Goal: Transaction & Acquisition: Book appointment/travel/reservation

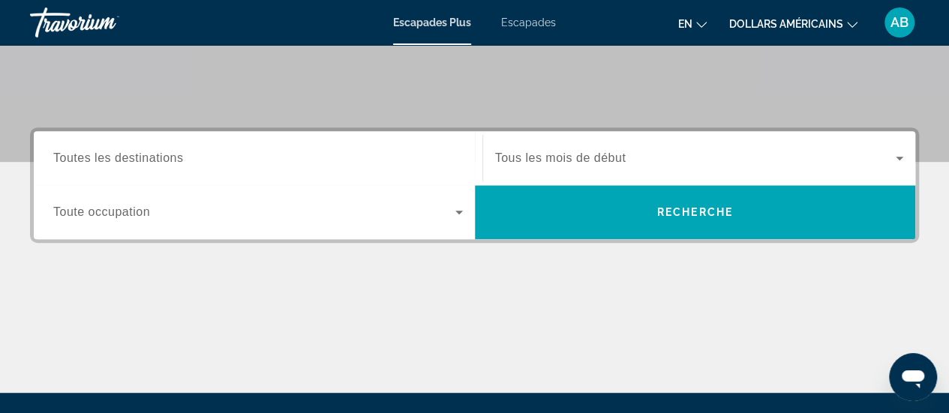
scroll to position [293, 0]
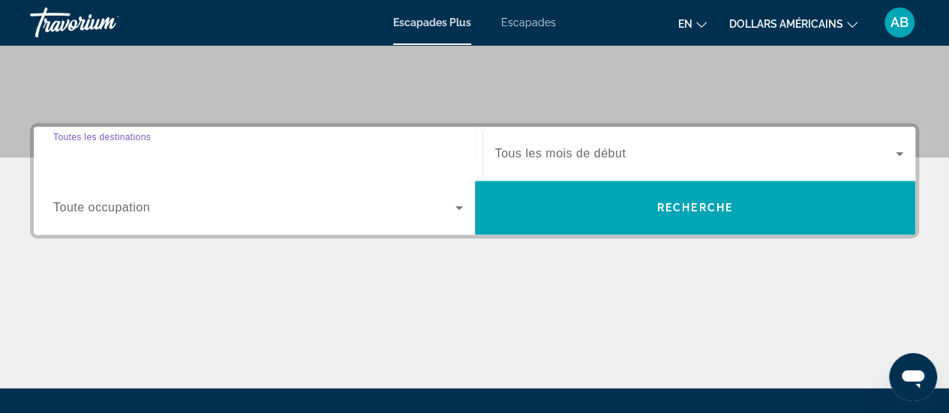
click at [426, 157] on input "Destination Toutes les destinations" at bounding box center [258, 155] width 410 height 18
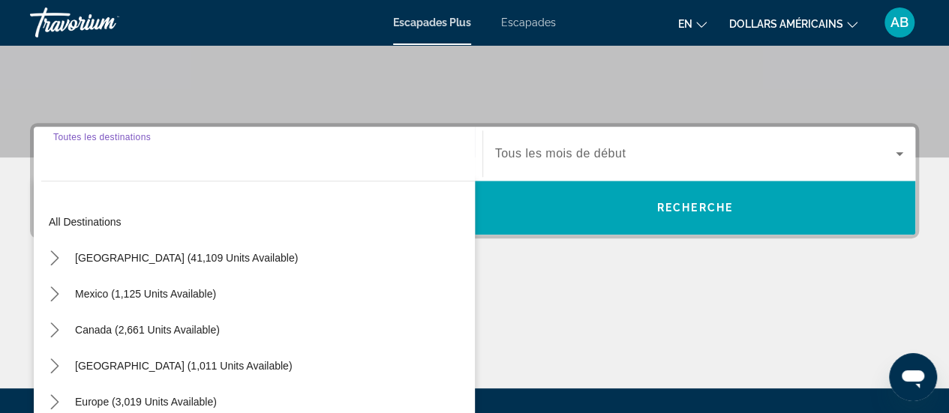
scroll to position [366, 0]
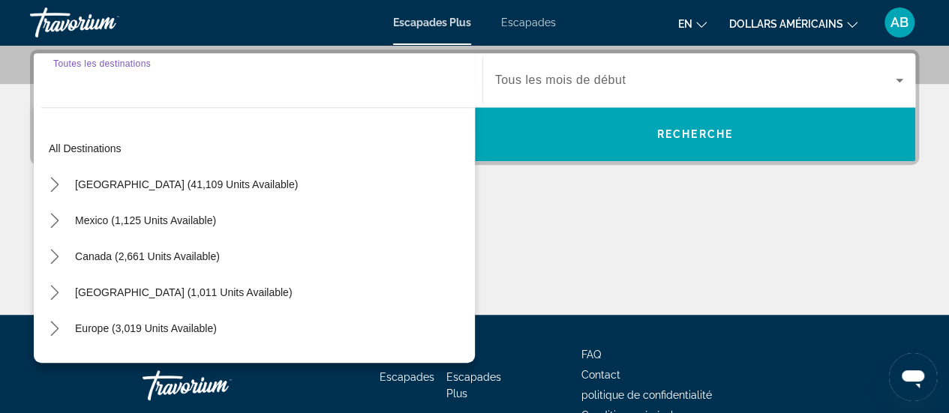
click at [584, 92] on div "Widget de recherche" at bounding box center [699, 80] width 409 height 42
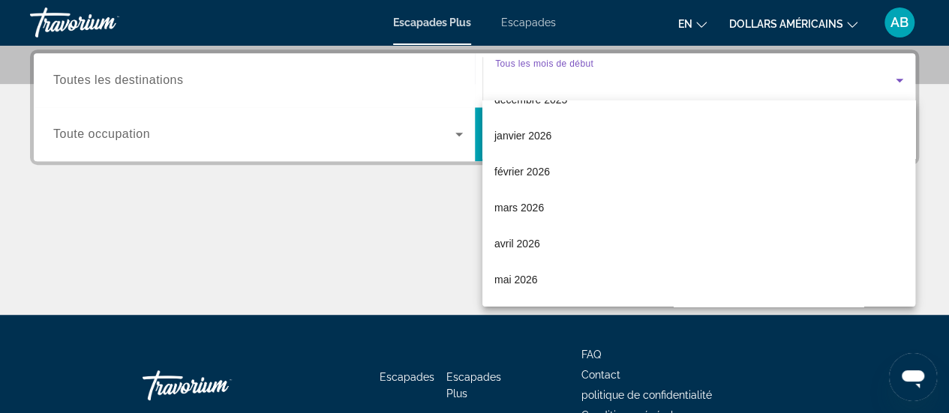
scroll to position [143, 0]
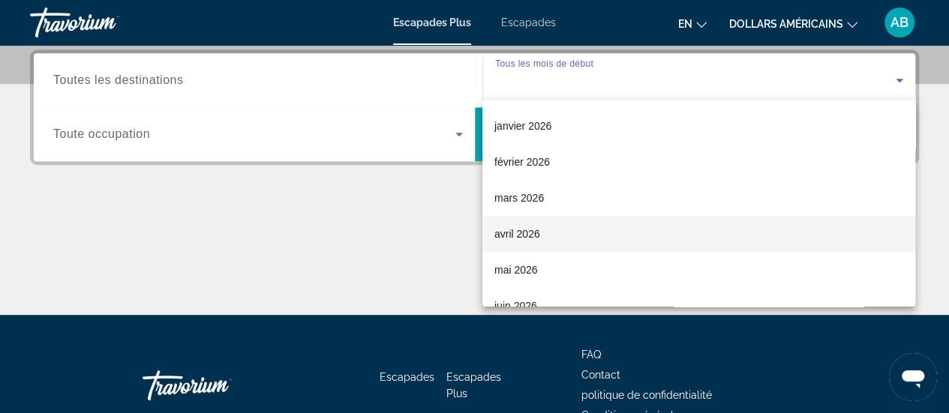
click at [538, 230] on font "avril 2026" at bounding box center [517, 234] width 46 height 12
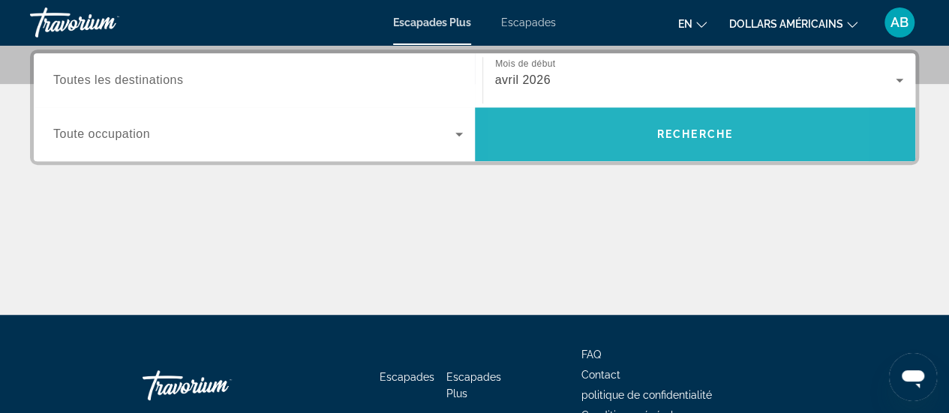
click at [607, 122] on span "Recherche" at bounding box center [695, 134] width 441 height 36
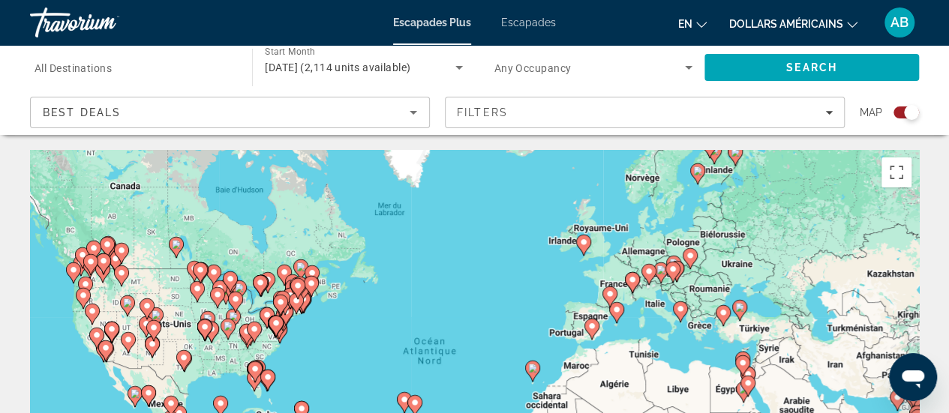
click at [596, 327] on icon "Contenu principal" at bounding box center [591, 330] width 14 height 20
type input "**********"
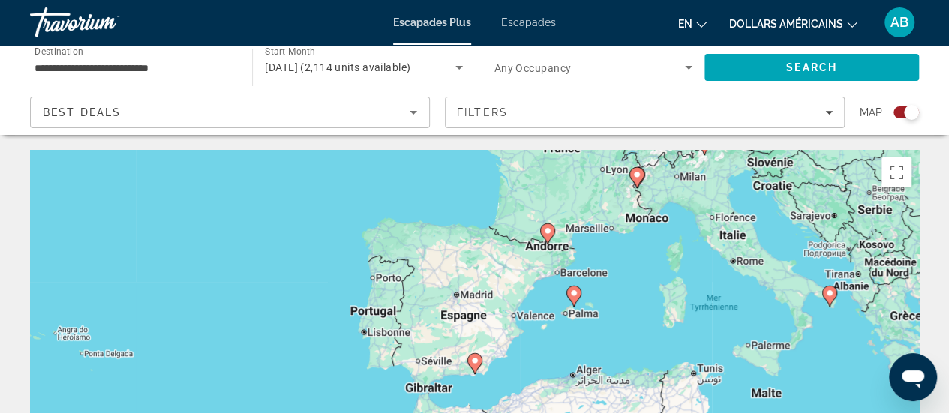
click at [527, 28] on font "Escapades" at bounding box center [528, 23] width 55 height 12
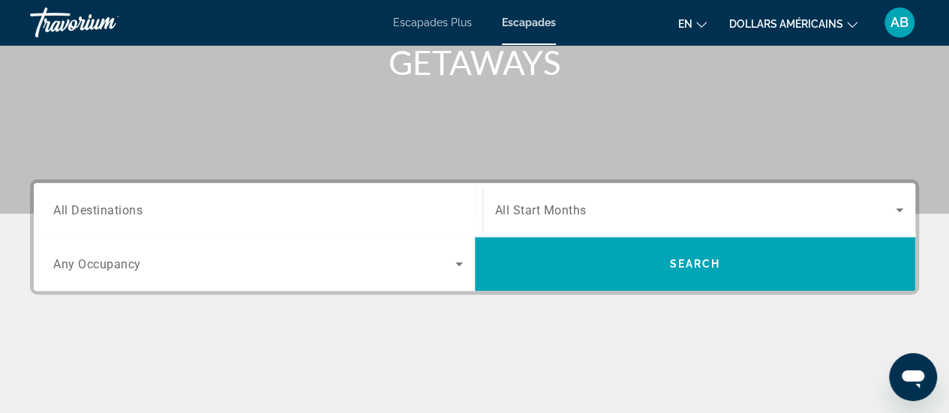
scroll to position [251, 0]
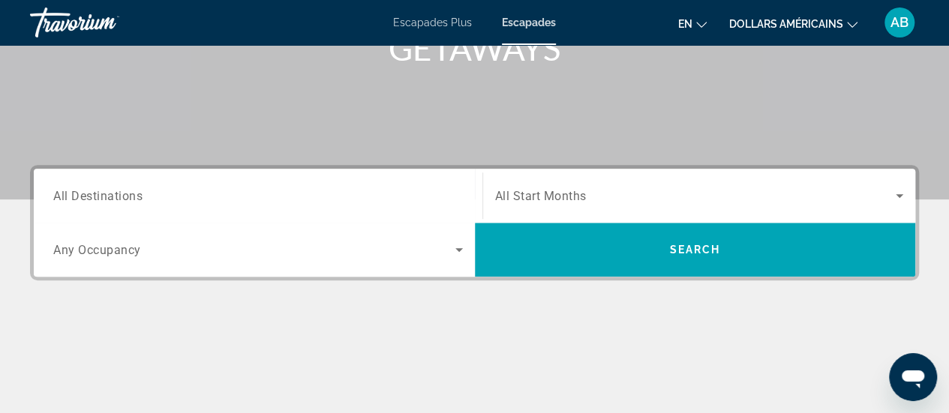
click at [530, 200] on span "All Start Months" at bounding box center [541, 196] width 92 height 14
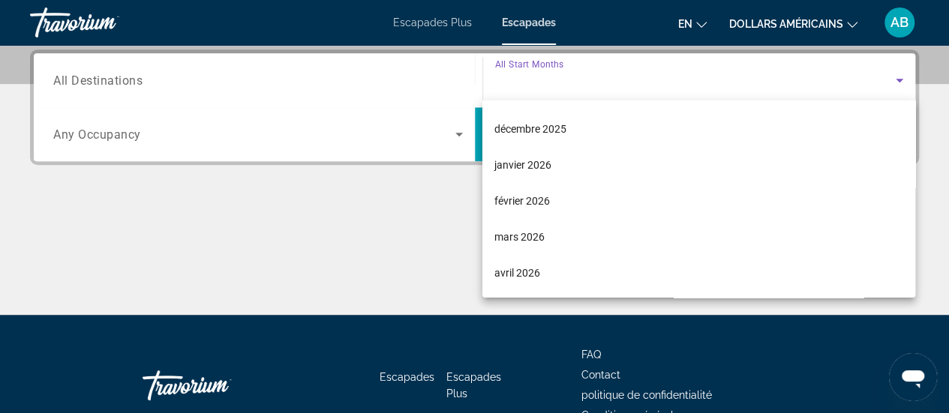
scroll to position [146, 0]
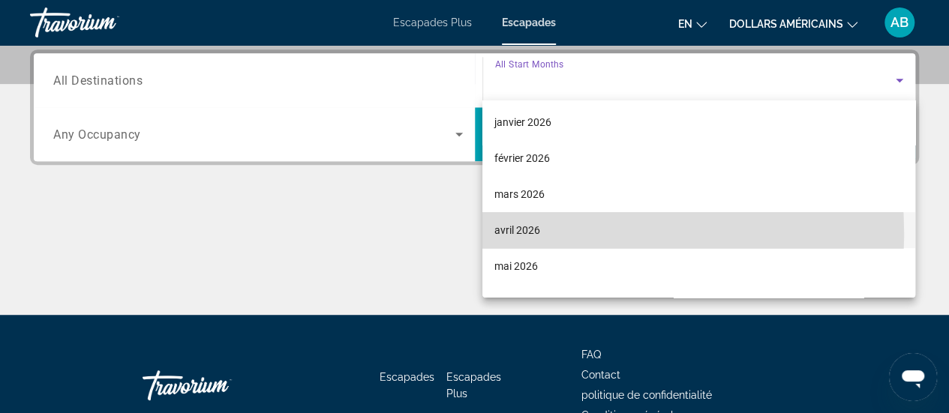
click at [527, 233] on font "avril 2026" at bounding box center [517, 230] width 46 height 12
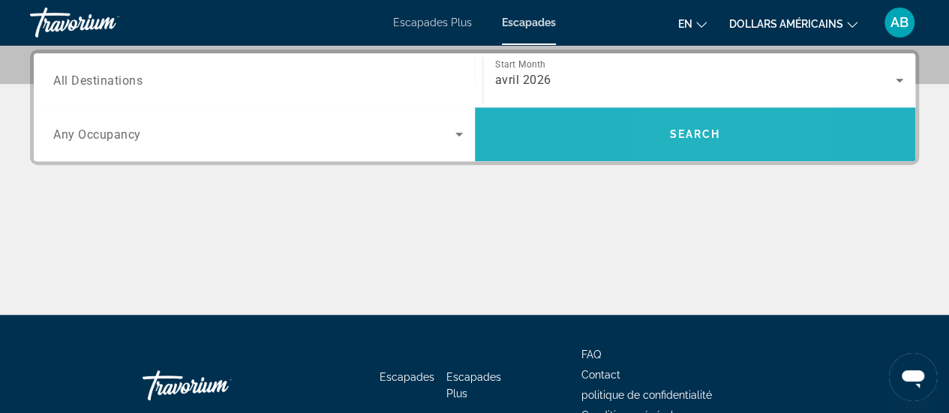
click at [683, 144] on span "Search" at bounding box center [695, 134] width 441 height 36
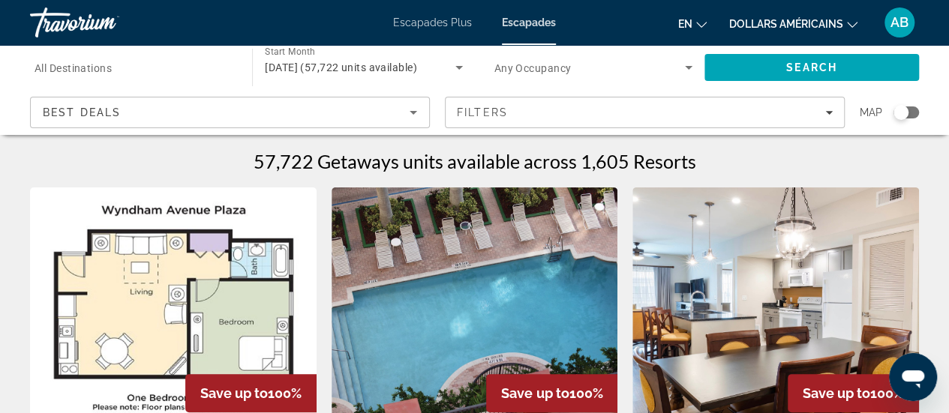
click at [913, 110] on div "Search widget" at bounding box center [907, 113] width 26 height 12
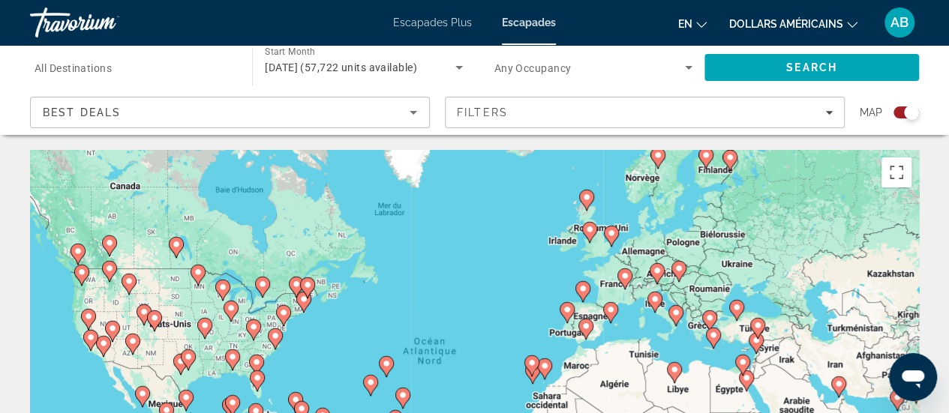
click at [584, 331] on icon "Contenu principal" at bounding box center [585, 330] width 14 height 20
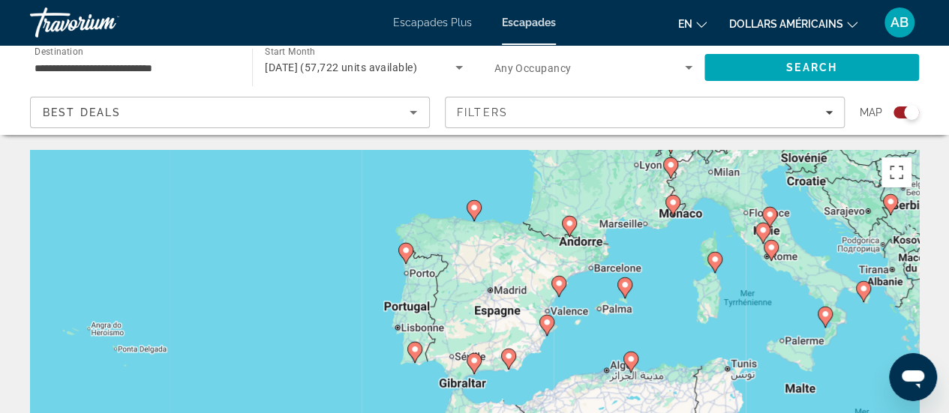
click at [472, 364] on image "Contenu principal" at bounding box center [474, 360] width 9 height 9
type input "**********"
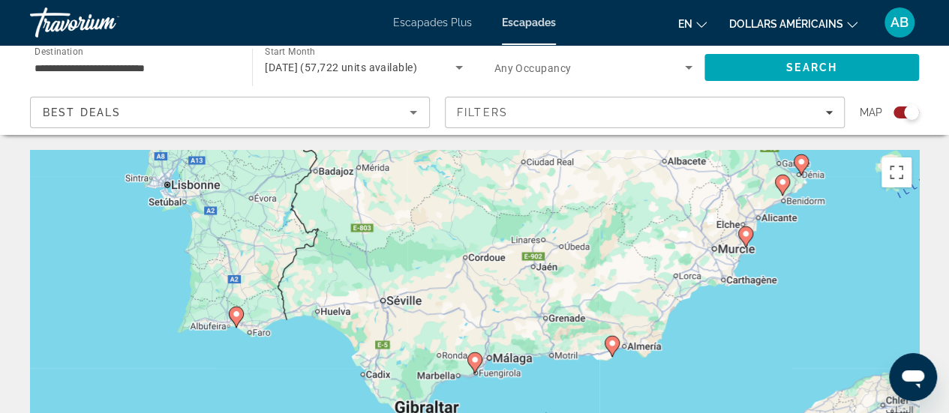
click at [472, 364] on image "Contenu principal" at bounding box center [474, 360] width 9 height 9
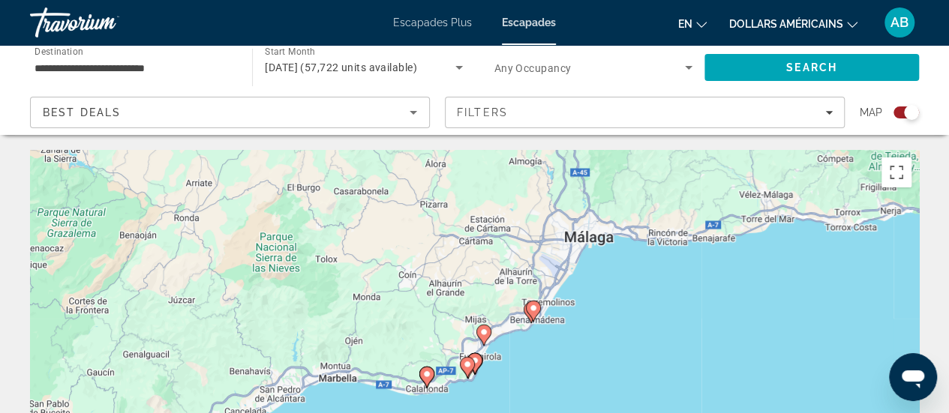
click at [476, 362] on image "Contenu principal" at bounding box center [474, 360] width 9 height 9
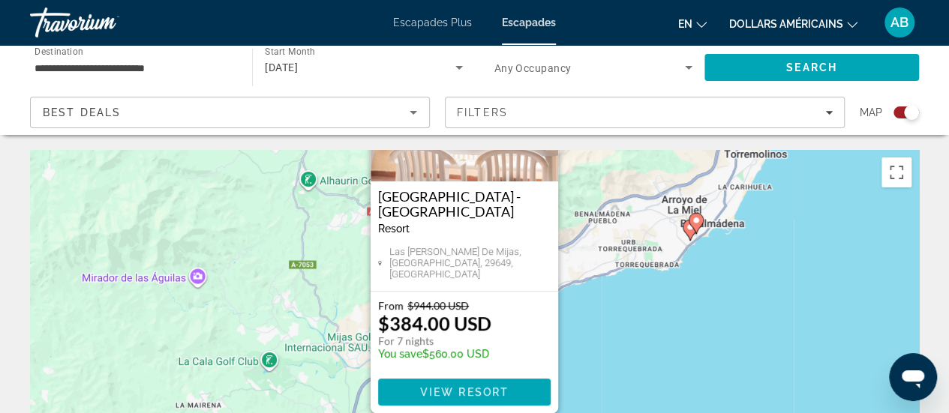
drag, startPoint x: 605, startPoint y: 364, endPoint x: 591, endPoint y: 214, distance: 150.7
click at [591, 214] on div "Pour activer le glissement avec le clavier, appuyez sur Alt+Entrée. Une fois ce…" at bounding box center [474, 375] width 889 height 450
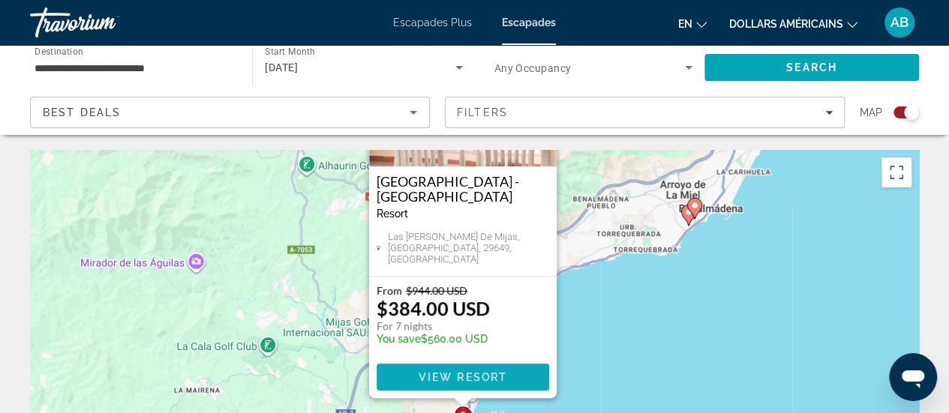
click at [458, 379] on span "View Resort" at bounding box center [462, 377] width 89 height 12
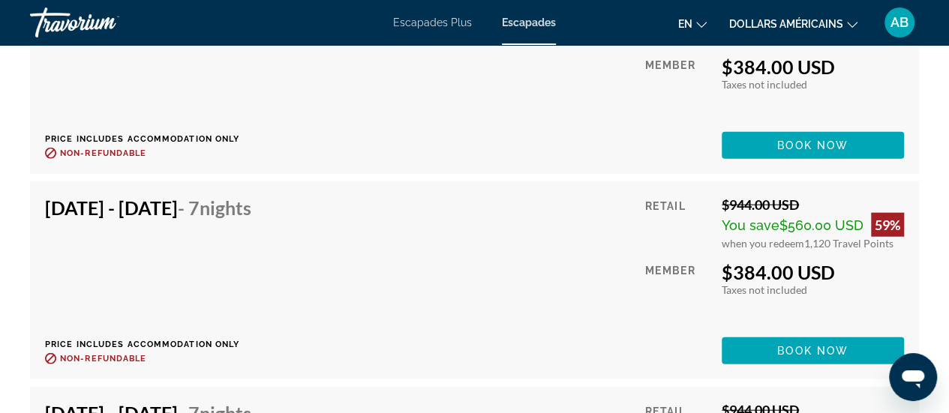
scroll to position [4532, 0]
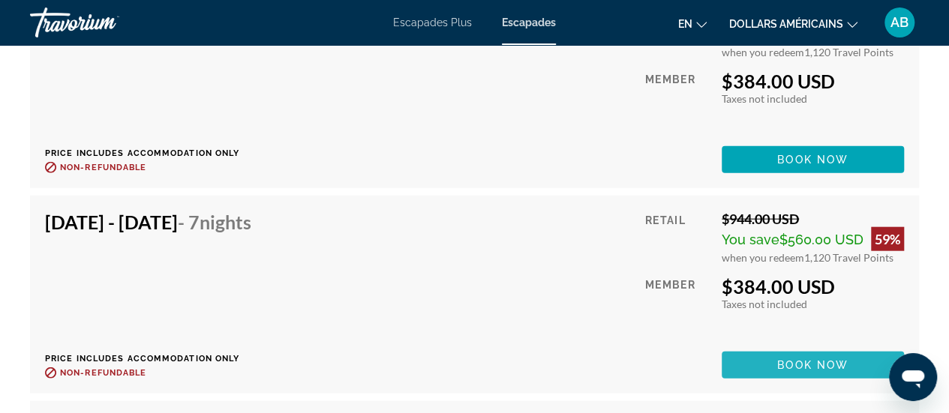
click at [777, 365] on span "Book now" at bounding box center [812, 365] width 71 height 12
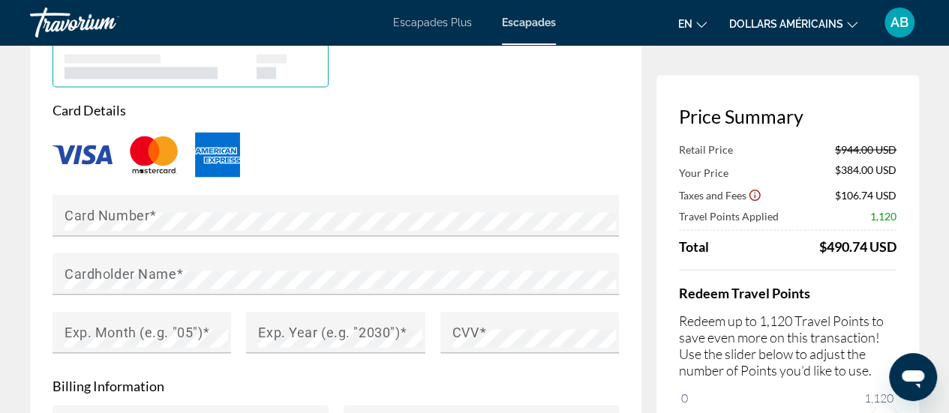
scroll to position [1174, 0]
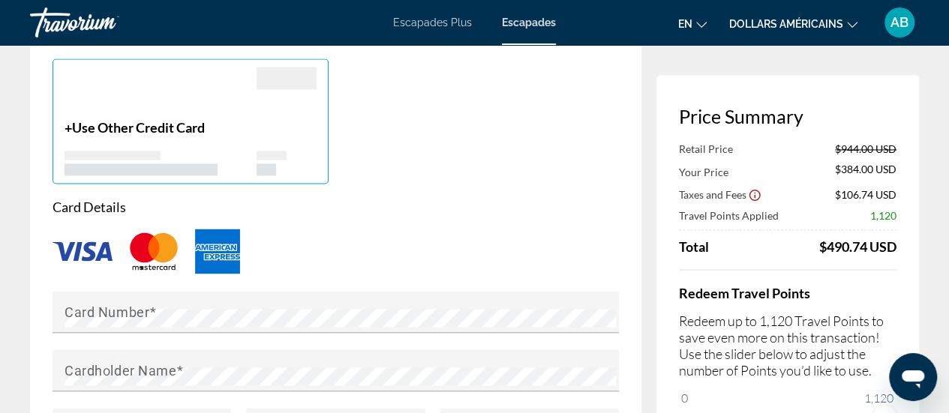
click at [516, 25] on font "Escapades" at bounding box center [529, 23] width 54 height 12
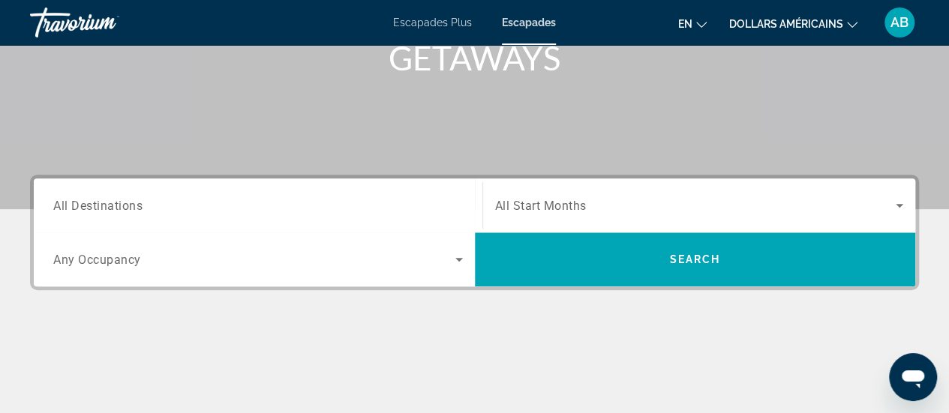
scroll to position [251, 0]
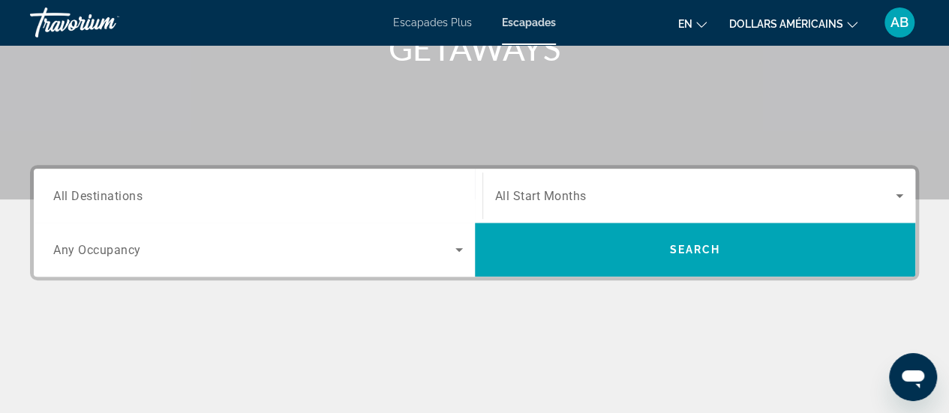
click at [513, 196] on span "All Start Months" at bounding box center [541, 196] width 92 height 14
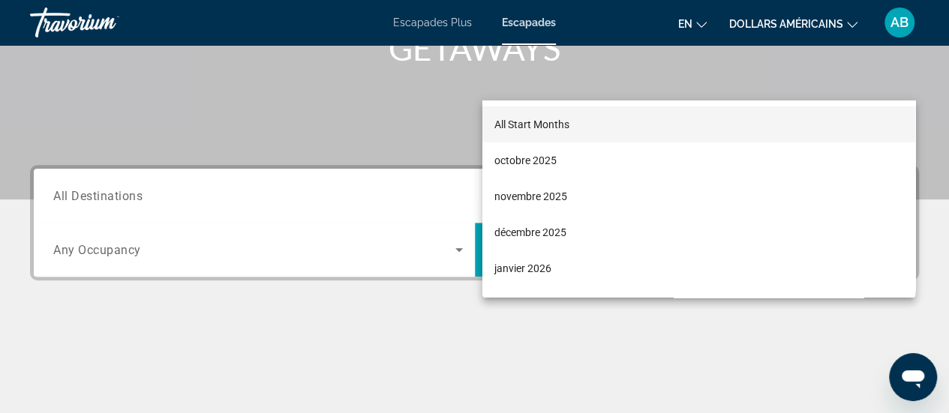
scroll to position [366, 0]
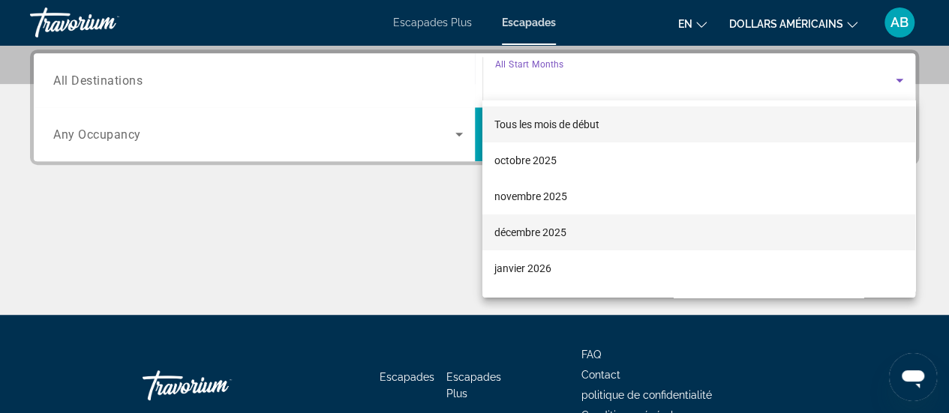
click at [521, 239] on span "décembre 2025" at bounding box center [530, 233] width 72 height 18
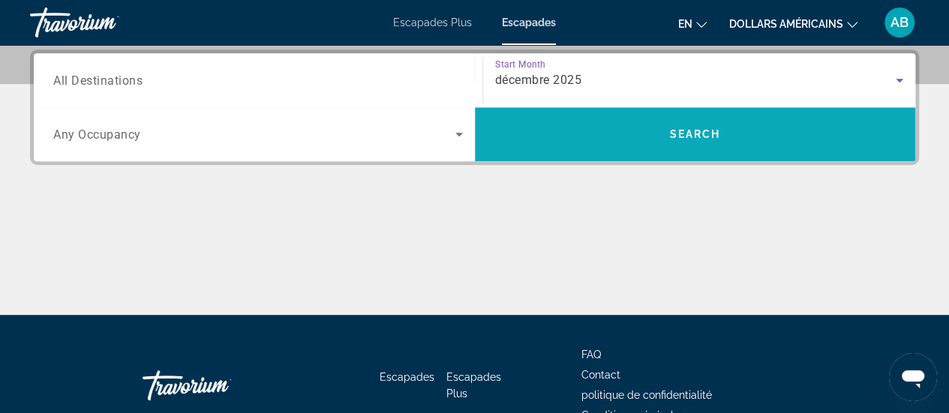
click at [653, 137] on span "Search" at bounding box center [695, 134] width 441 height 36
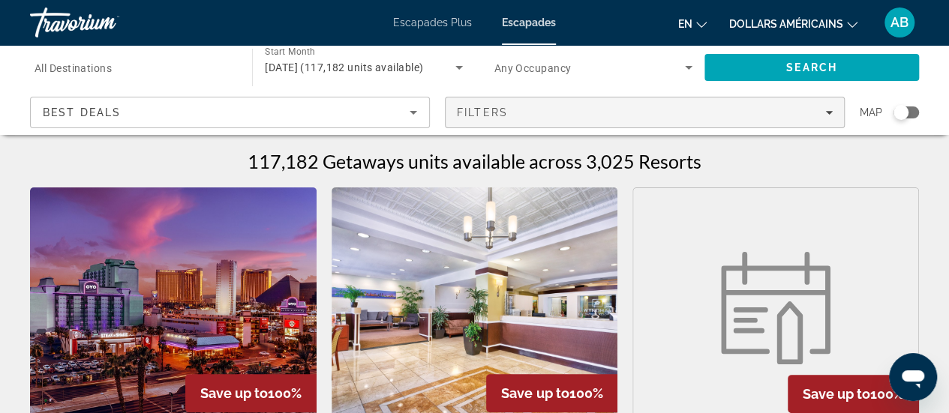
click at [482, 111] on span "Filters" at bounding box center [482, 113] width 51 height 12
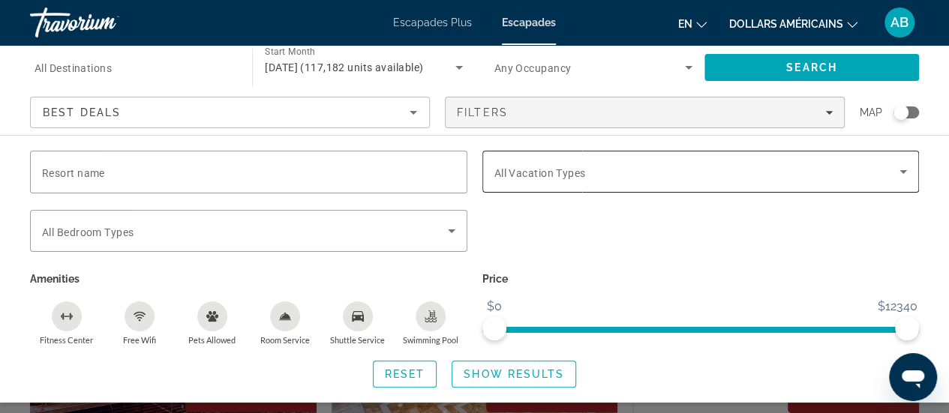
click at [500, 170] on span "All Vacation Types" at bounding box center [540, 173] width 92 height 12
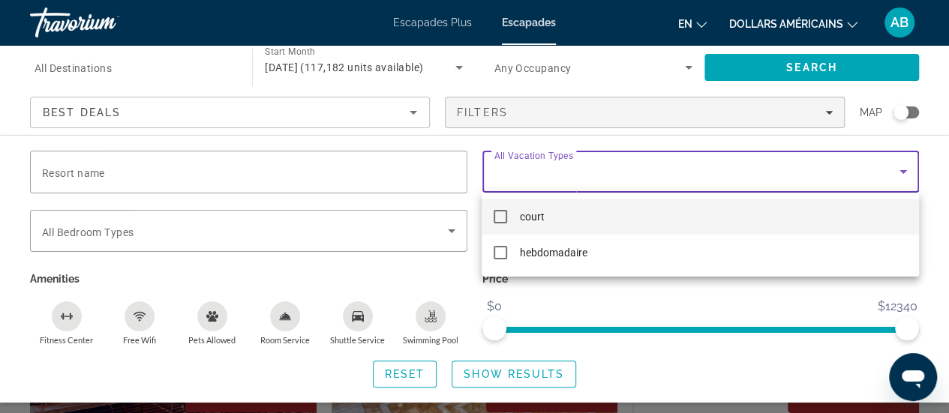
click at [471, 181] on div at bounding box center [474, 206] width 949 height 413
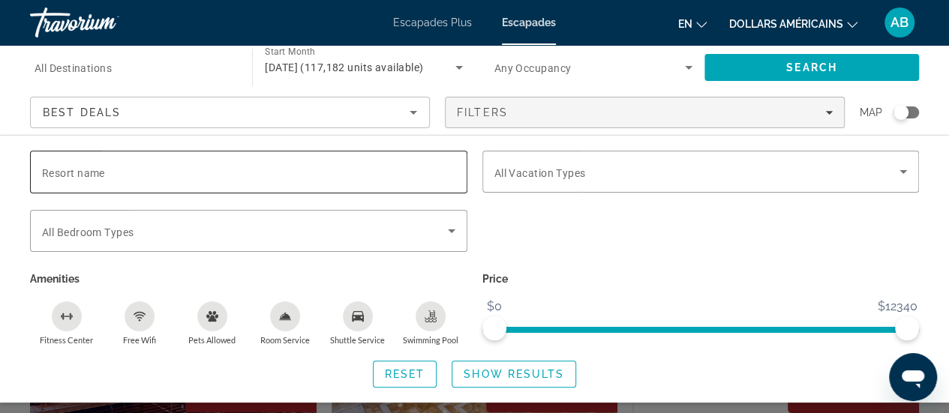
click at [323, 169] on input "Resort name" at bounding box center [248, 173] width 413 height 18
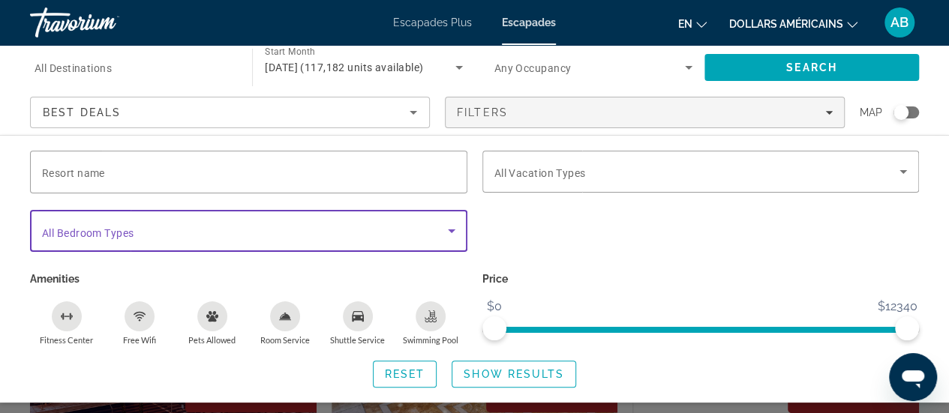
click at [372, 223] on span "Search widget" at bounding box center [245, 231] width 406 height 18
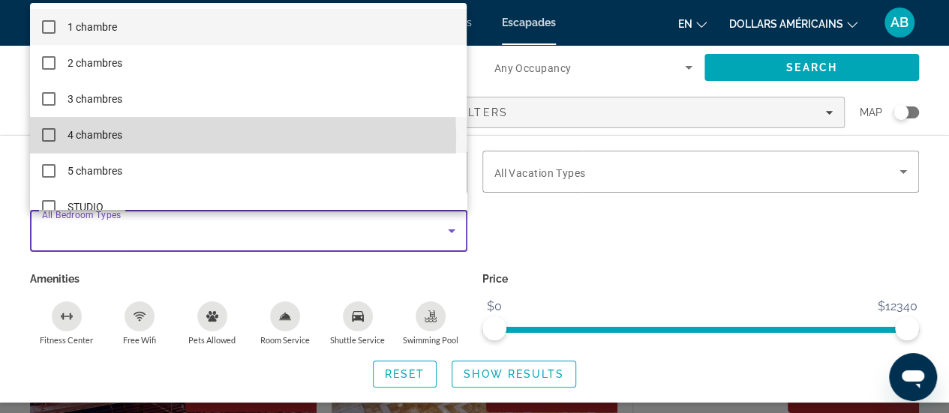
click at [112, 137] on font "4 chambres" at bounding box center [95, 135] width 55 height 12
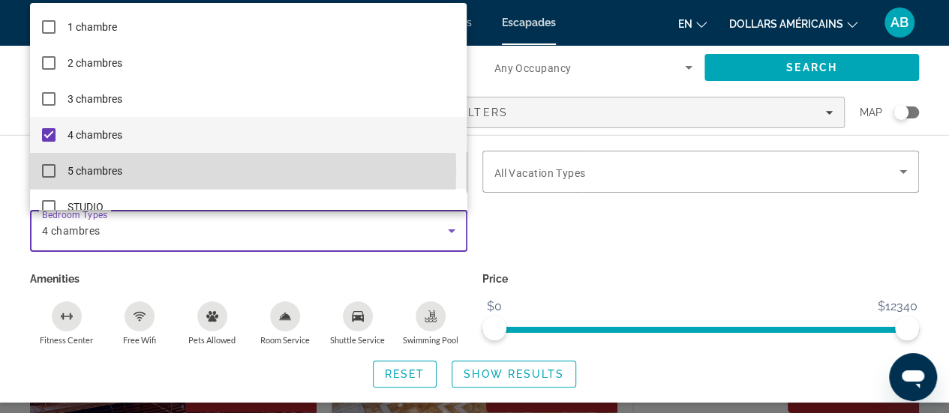
click at [108, 172] on font "5 chambres" at bounding box center [95, 171] width 55 height 12
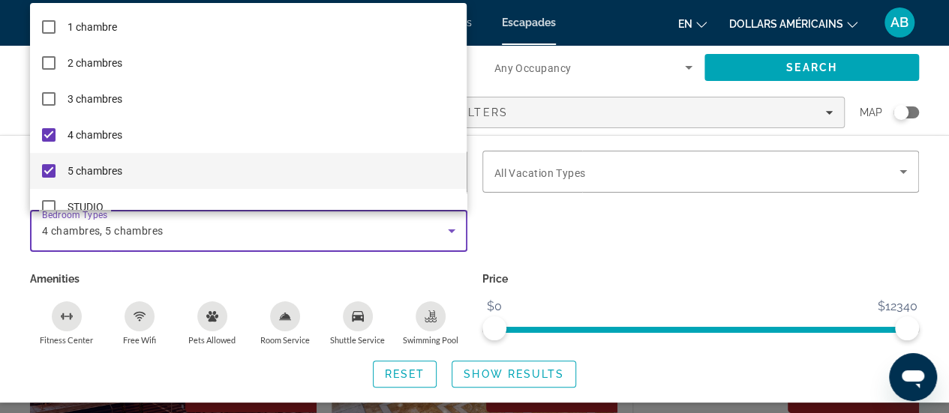
click at [435, 323] on div at bounding box center [474, 206] width 949 height 413
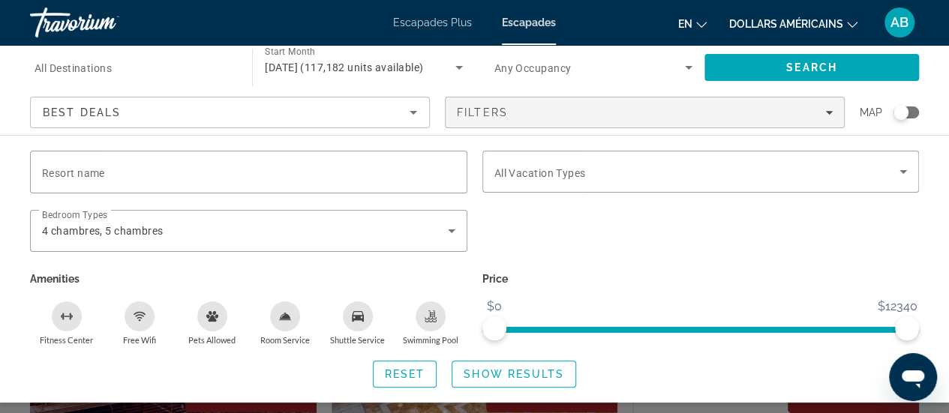
click at [435, 323] on div "Swimming Pool" at bounding box center [431, 317] width 30 height 30
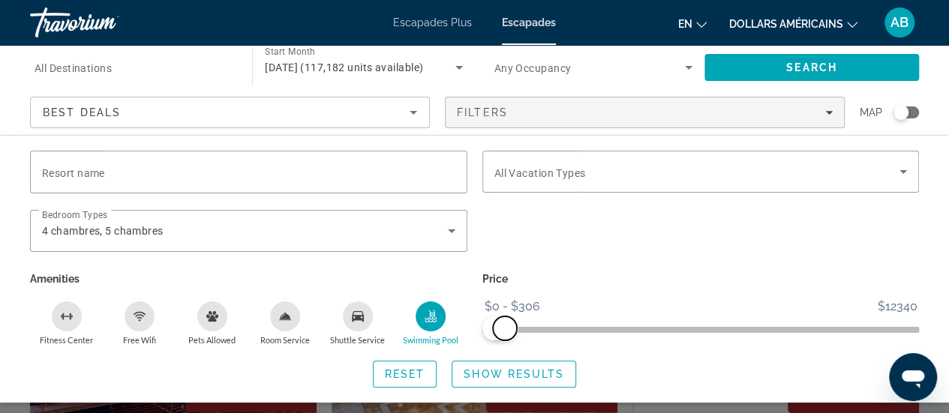
drag, startPoint x: 904, startPoint y: 328, endPoint x: 504, endPoint y: 328, distance: 399.9
click at [504, 328] on span "ngx-slider-max" at bounding box center [505, 329] width 24 height 24
click at [503, 376] on span "Show Results" at bounding box center [514, 374] width 101 height 12
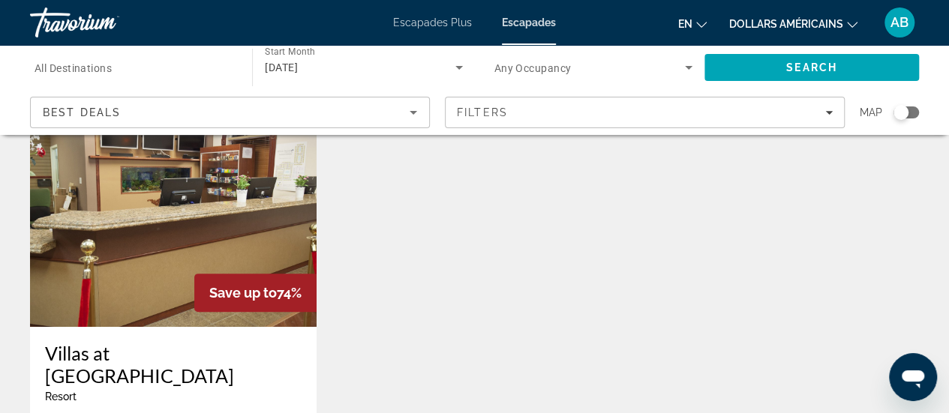
scroll to position [44, 0]
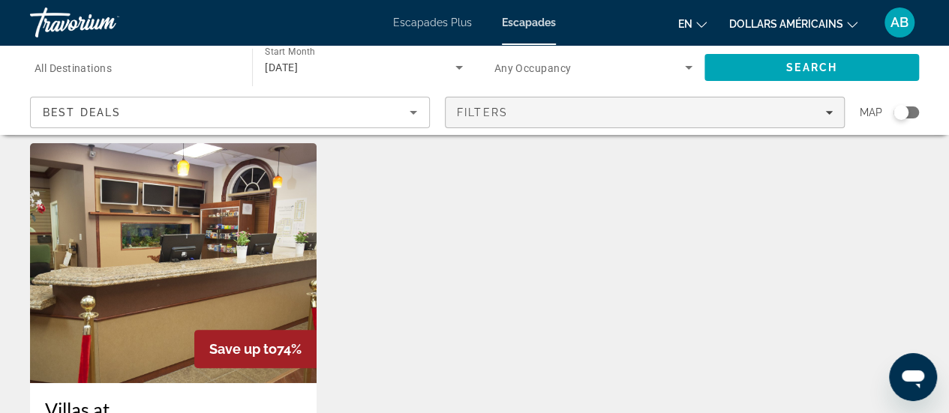
click at [731, 104] on span "Filters" at bounding box center [645, 113] width 398 height 36
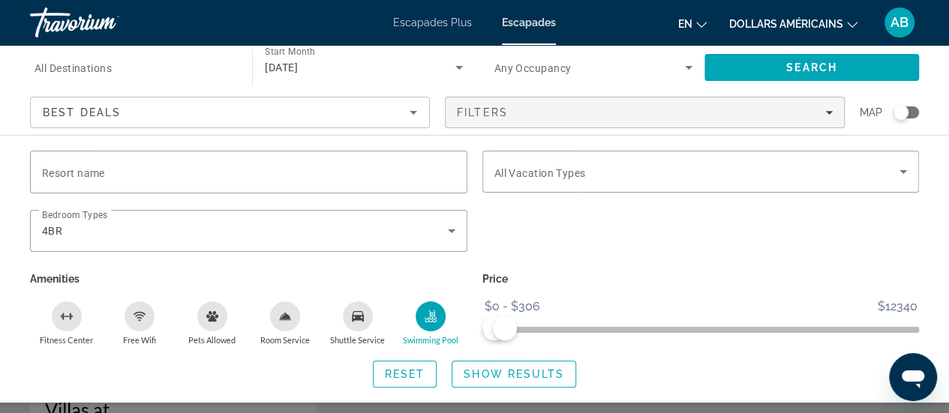
click at [437, 314] on div "Swimming Pool" at bounding box center [431, 317] width 30 height 30
click at [505, 379] on span "Show Results" at bounding box center [514, 374] width 101 height 12
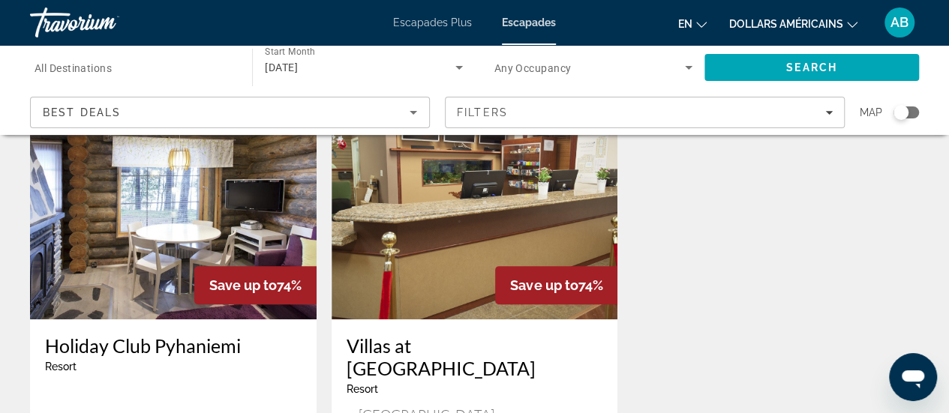
scroll to position [98, 0]
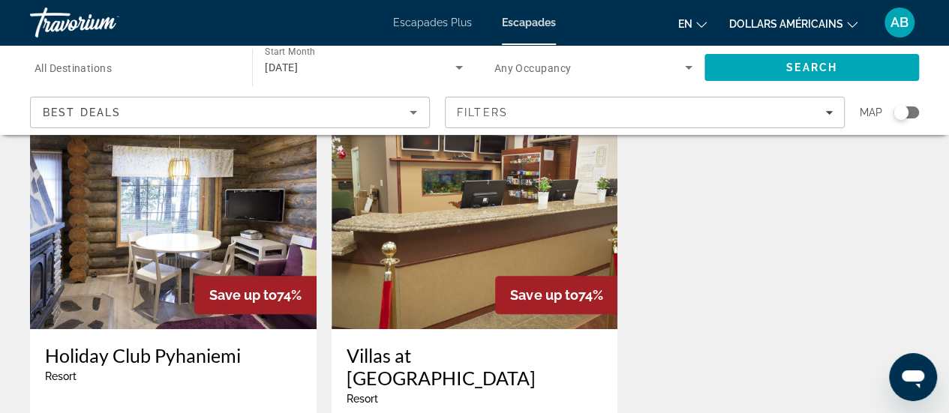
click at [460, 365] on h3 "Villas at [GEOGRAPHIC_DATA]" at bounding box center [475, 366] width 257 height 45
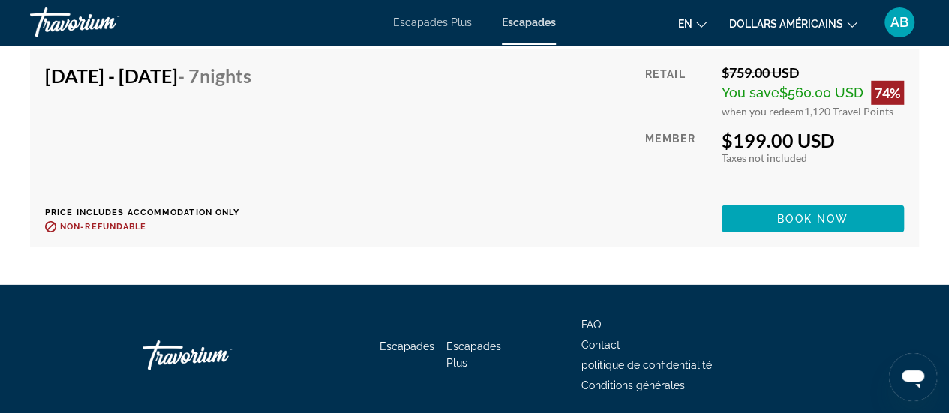
scroll to position [5058, 0]
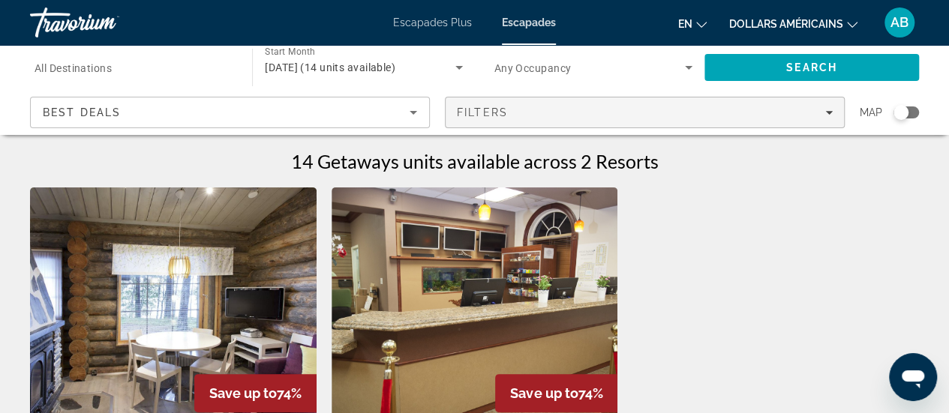
click at [473, 115] on span "Filters" at bounding box center [482, 113] width 51 height 12
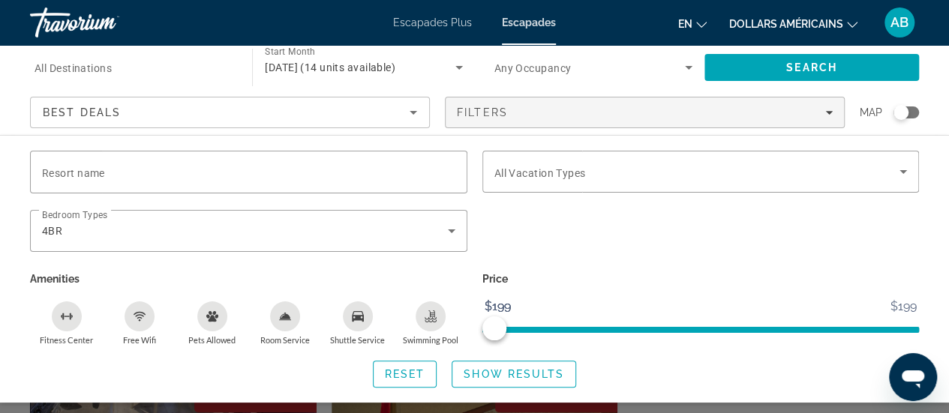
click at [453, 33] on div "Escapades Plus Escapades en Anglais Espagnol Français italien Portugais russe d…" at bounding box center [474, 22] width 949 height 39
click at [446, 28] on font "Escapades Plus" at bounding box center [432, 23] width 79 height 12
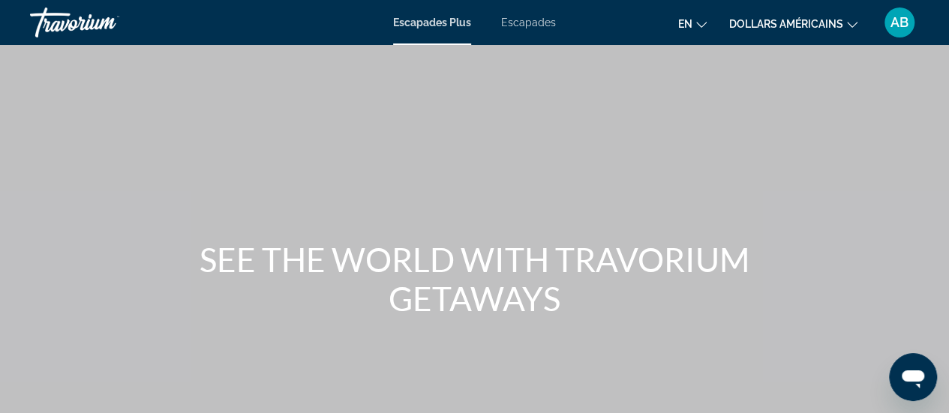
click at [941, 97] on div "Contenu principal" at bounding box center [474, 225] width 949 height 450
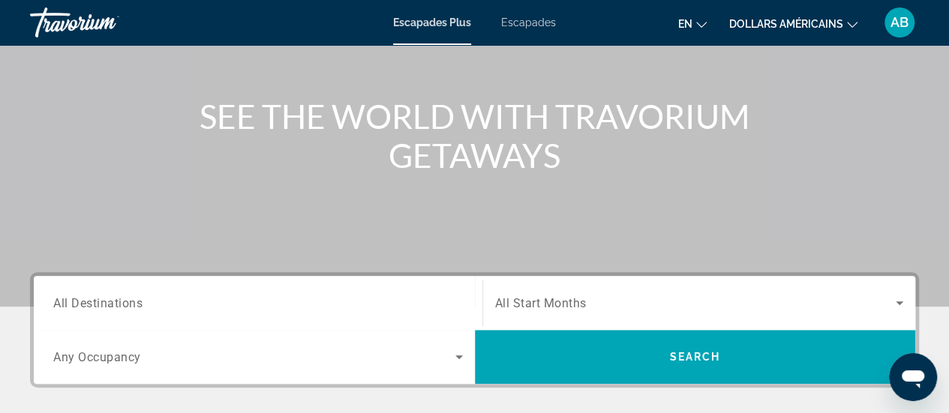
scroll to position [161, 0]
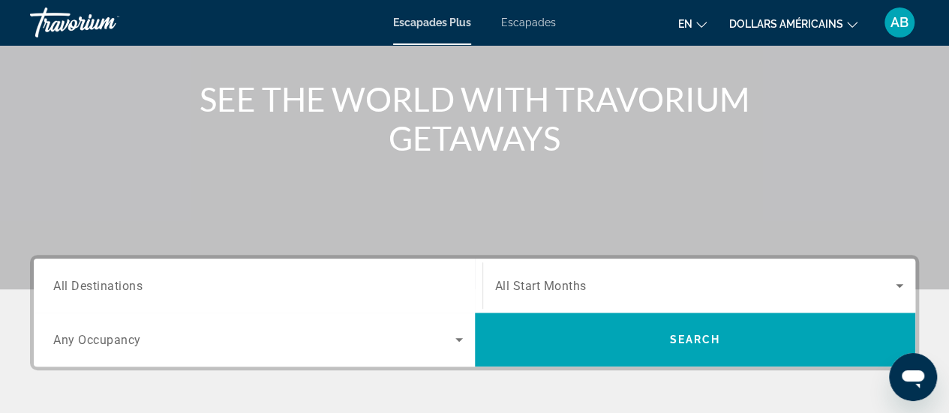
click at [555, 287] on span "All Start Months" at bounding box center [541, 286] width 92 height 14
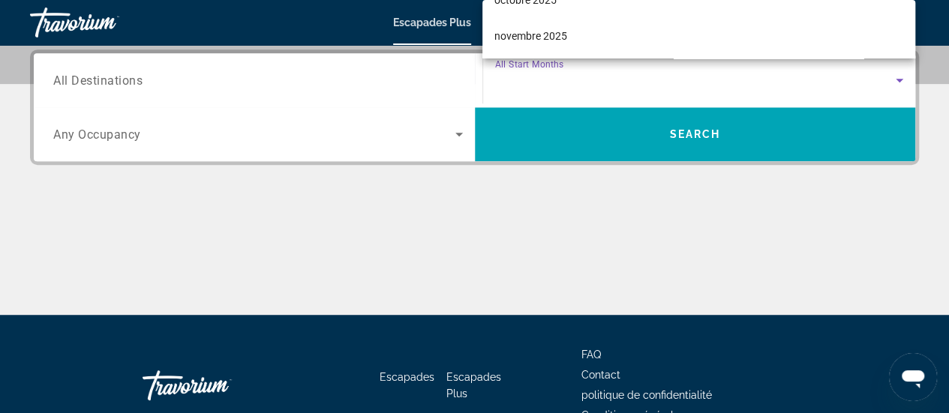
scroll to position [90, 0]
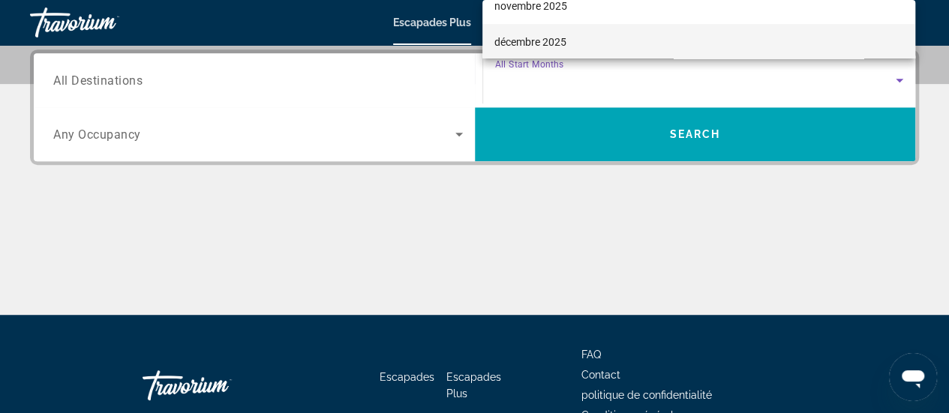
click at [560, 35] on span "décembre 2025" at bounding box center [530, 42] width 72 height 18
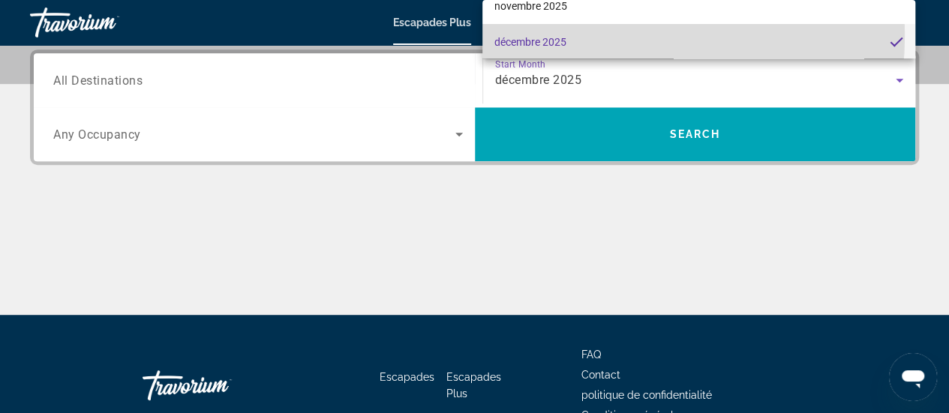
scroll to position [92, 0]
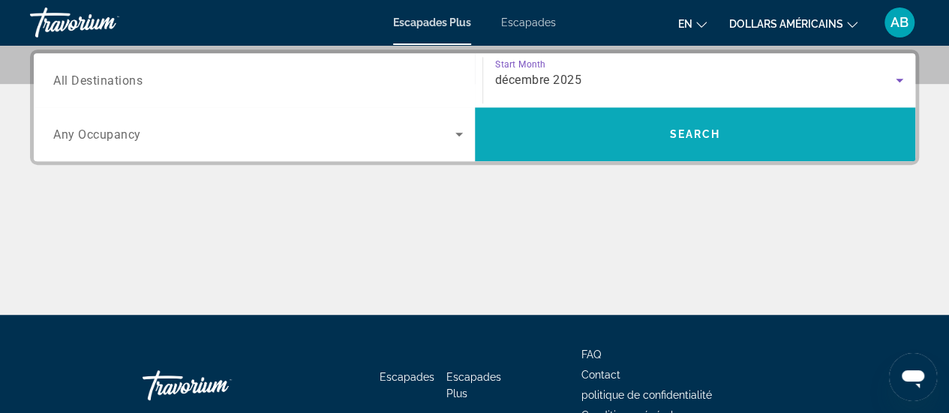
click at [677, 132] on span "Search" at bounding box center [694, 134] width 51 height 12
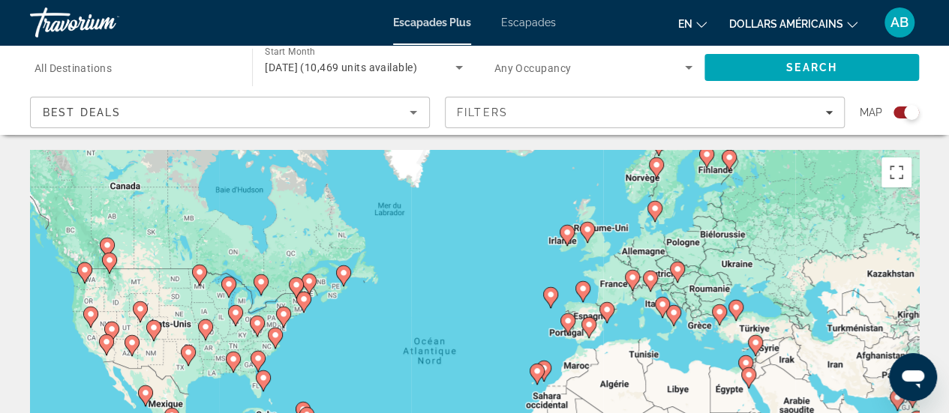
scroll to position [8, 0]
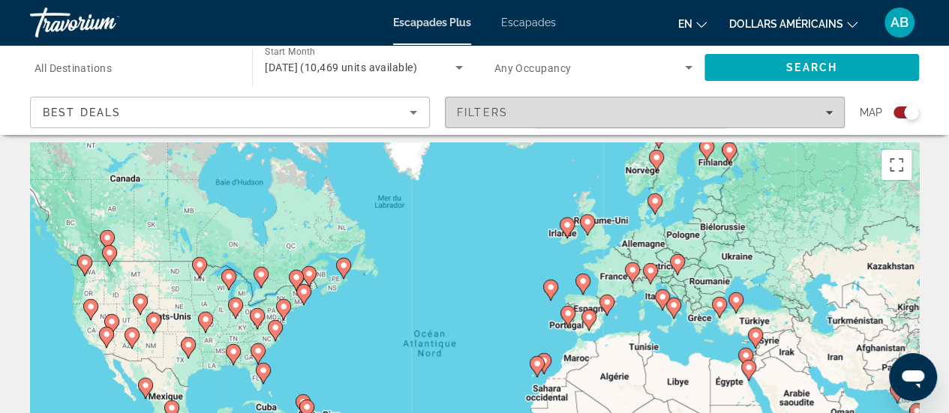
click at [500, 120] on span "Filters" at bounding box center [645, 113] width 398 height 36
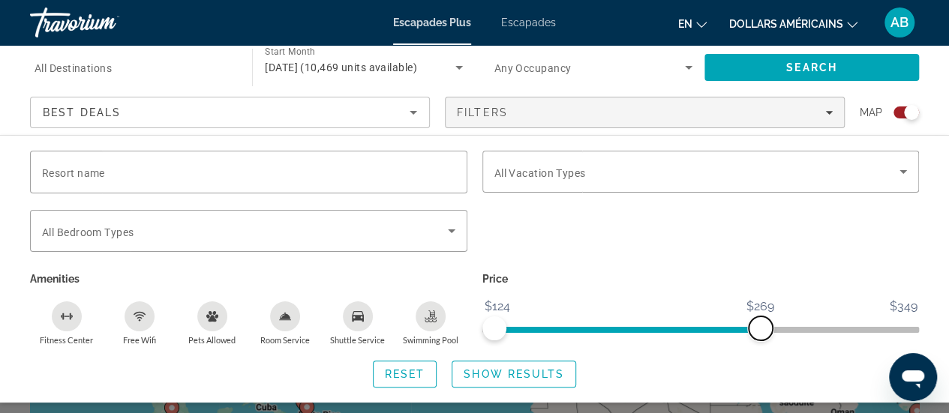
drag, startPoint x: 905, startPoint y: 328, endPoint x: 759, endPoint y: 333, distance: 145.6
click at [759, 333] on span "ngx-slider-max" at bounding box center [761, 329] width 24 height 24
click at [490, 382] on span "Search widget" at bounding box center [513, 374] width 123 height 36
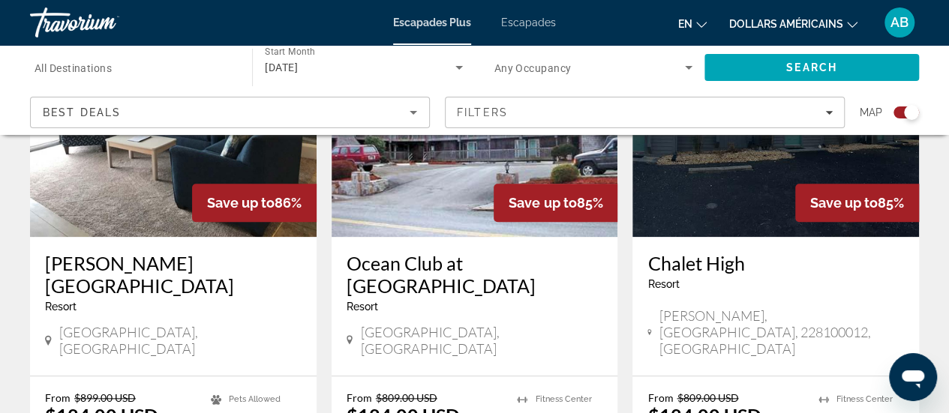
scroll to position [664, 0]
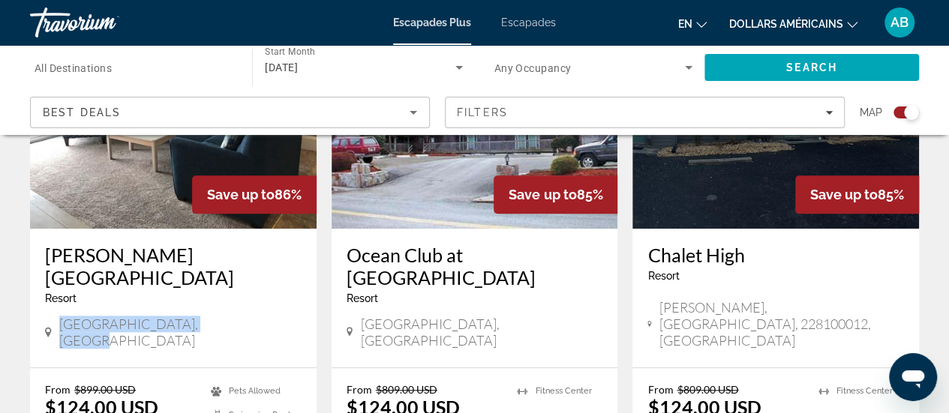
drag, startPoint x: 60, startPoint y: 299, endPoint x: 221, endPoint y: 301, distance: 161.3
click at [221, 316] on span "[GEOGRAPHIC_DATA], [GEOGRAPHIC_DATA]" at bounding box center [180, 332] width 242 height 33
drag, startPoint x: 228, startPoint y: 302, endPoint x: 62, endPoint y: 303, distance: 165.8
click at [62, 316] on div "[GEOGRAPHIC_DATA], [GEOGRAPHIC_DATA]" at bounding box center [173, 332] width 257 height 33
copy span "[GEOGRAPHIC_DATA], [GEOGRAPHIC_DATA]"
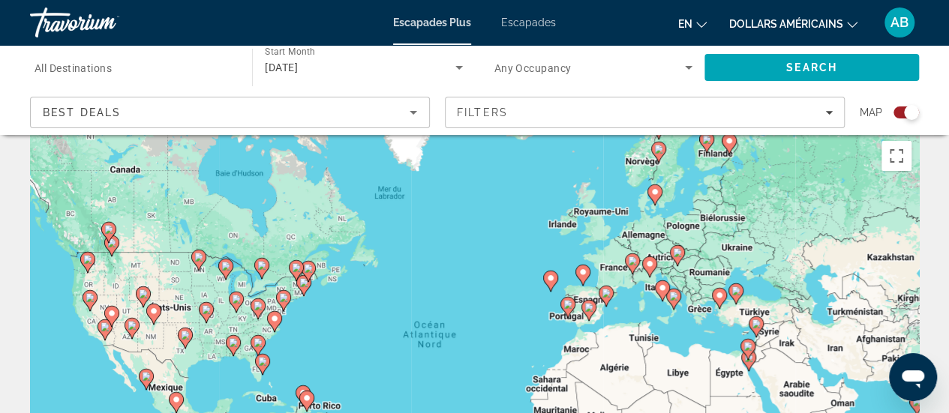
scroll to position [0, 0]
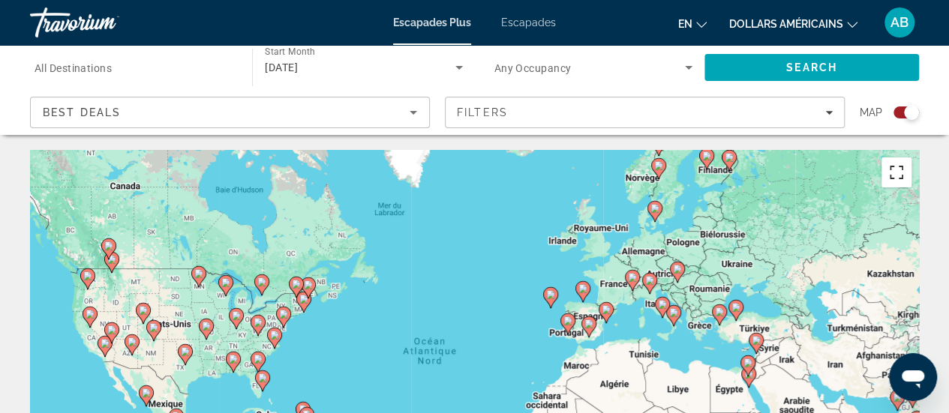
click at [893, 173] on button "Passer en plein écran" at bounding box center [897, 173] width 30 height 30
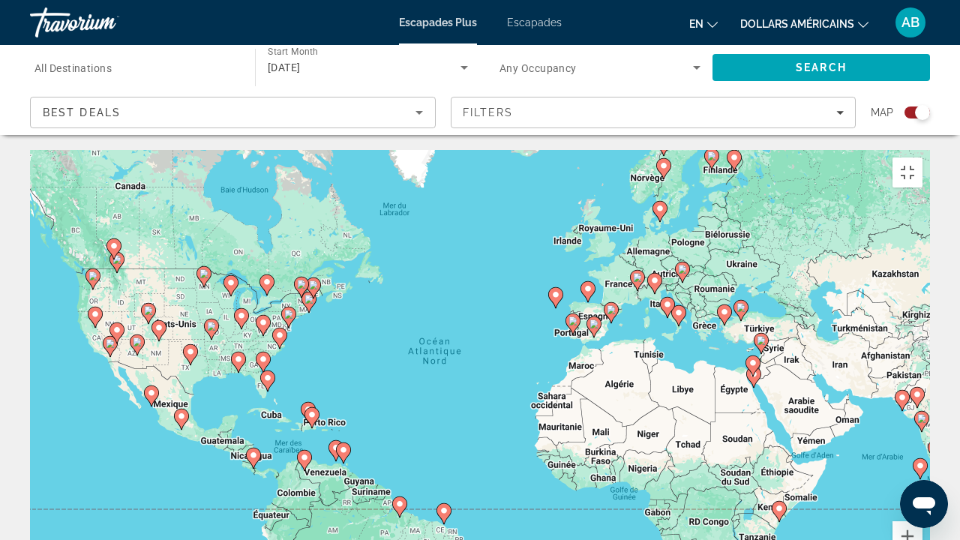
click at [756, 366] on gmp-advanced-marker "Contenu principal" at bounding box center [753, 377] width 15 height 23
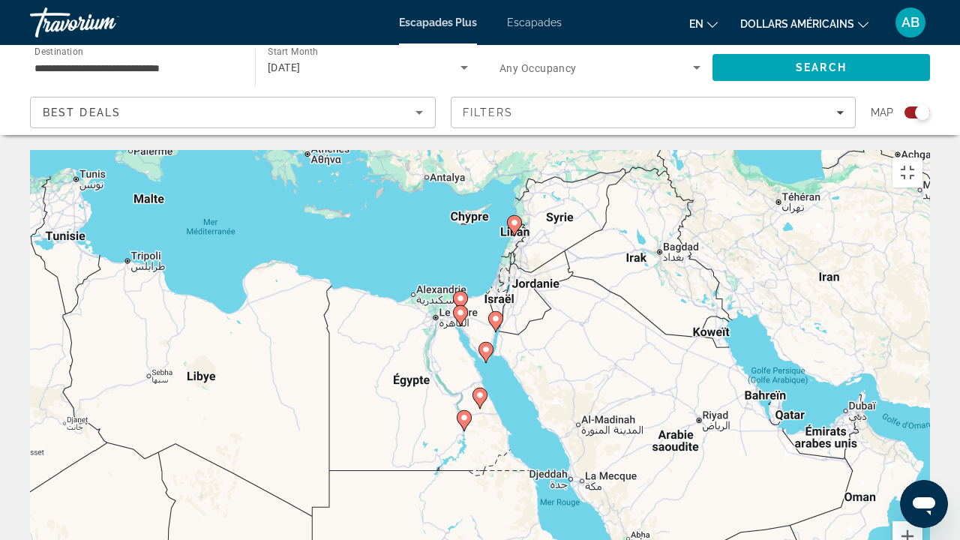
click at [465, 411] on icon "Contenu principal" at bounding box center [465, 421] width 14 height 20
type input "**********"
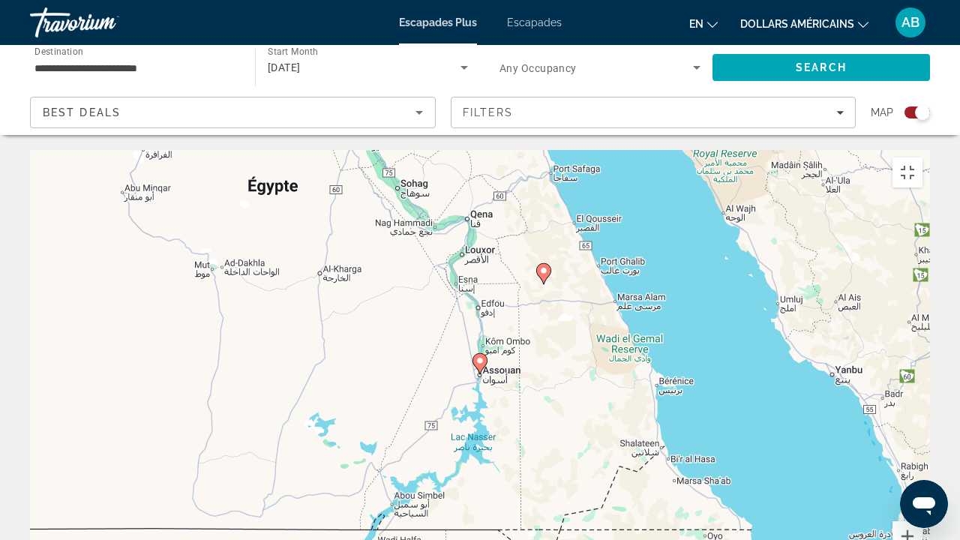
click at [483, 354] on icon "Contenu principal" at bounding box center [480, 364] width 14 height 20
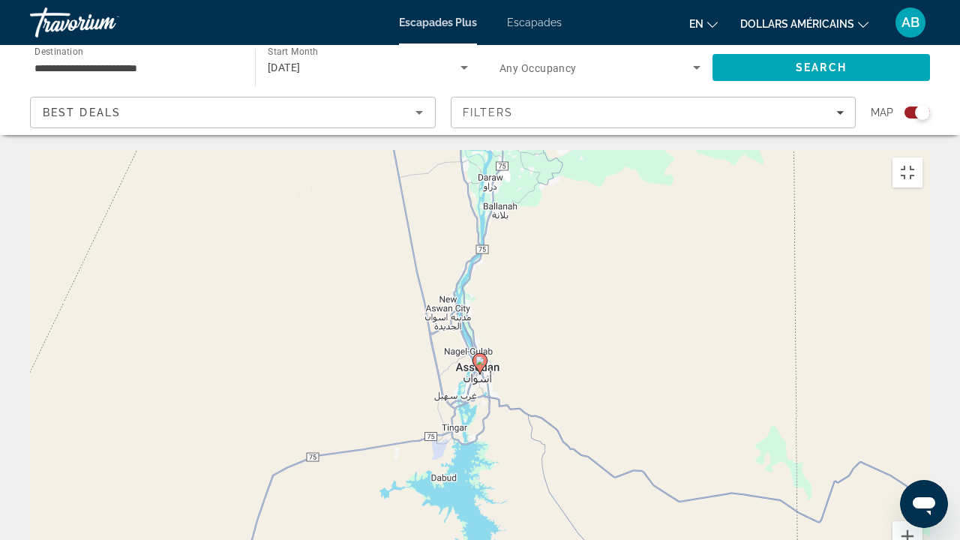
click at [483, 354] on icon "Contenu principal" at bounding box center [480, 364] width 14 height 20
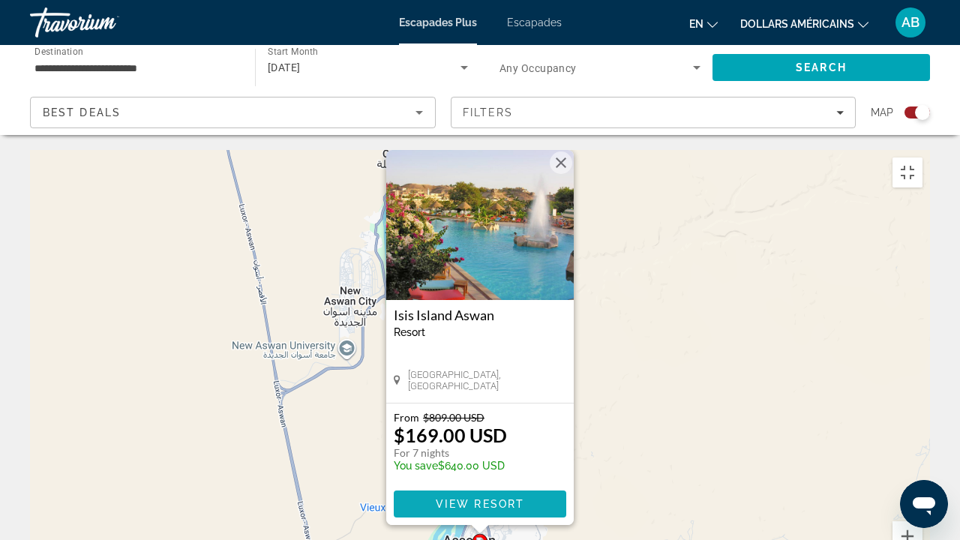
click at [473, 413] on span "View Resort" at bounding box center [480, 504] width 89 height 12
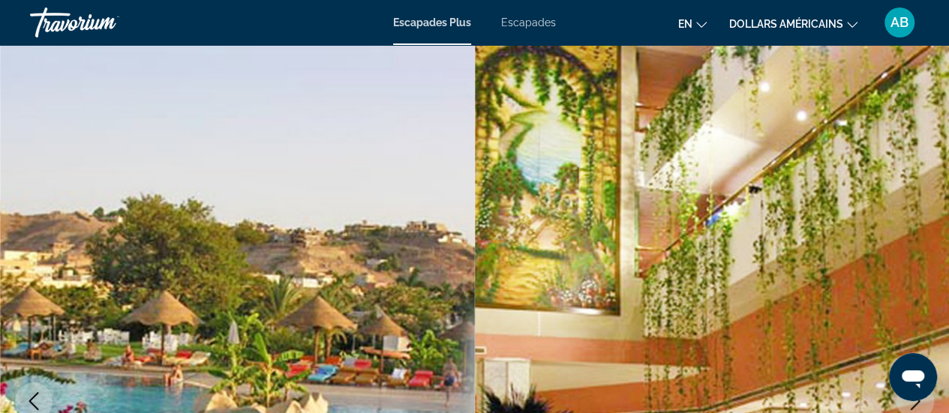
click at [945, 49] on img "Contenu principal" at bounding box center [712, 401] width 475 height 713
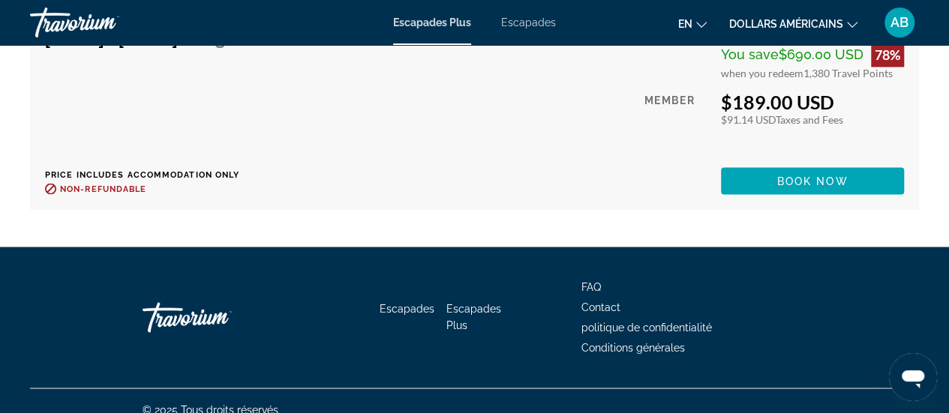
scroll to position [4120, 0]
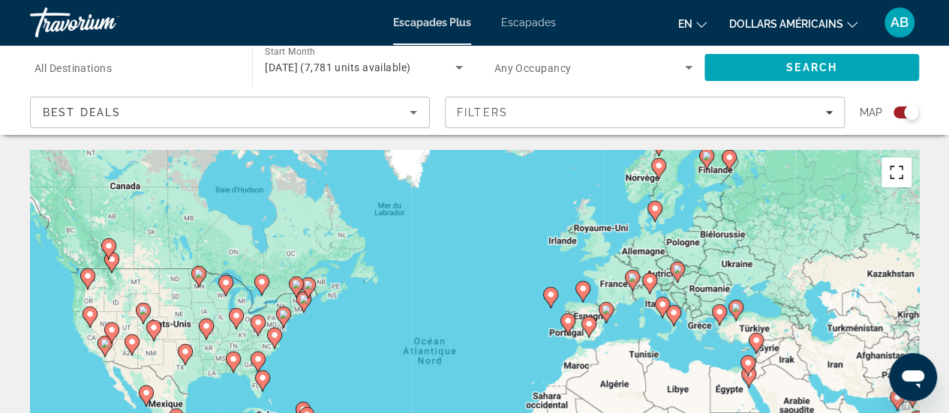
click at [897, 176] on button "Passer en plein écran" at bounding box center [897, 173] width 30 height 30
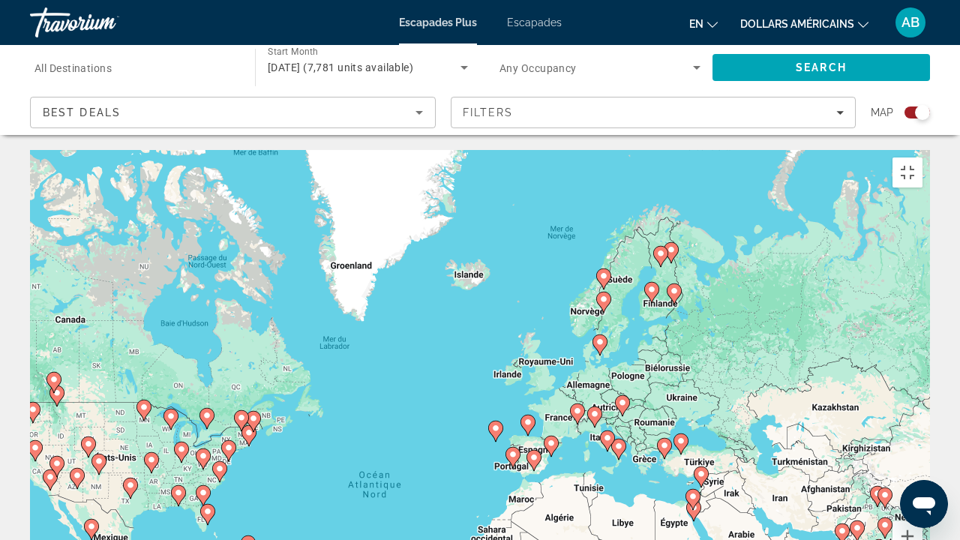
drag, startPoint x: 711, startPoint y: 294, endPoint x: 651, endPoint y: 431, distance: 149.2
click at [651, 413] on div "Pour activer le glissement avec le clavier, appuyez sur Alt+Entrée. Une fois ce…" at bounding box center [480, 375] width 900 height 450
click at [665, 413] on icon "Contenu principal" at bounding box center [665, 449] width 14 height 20
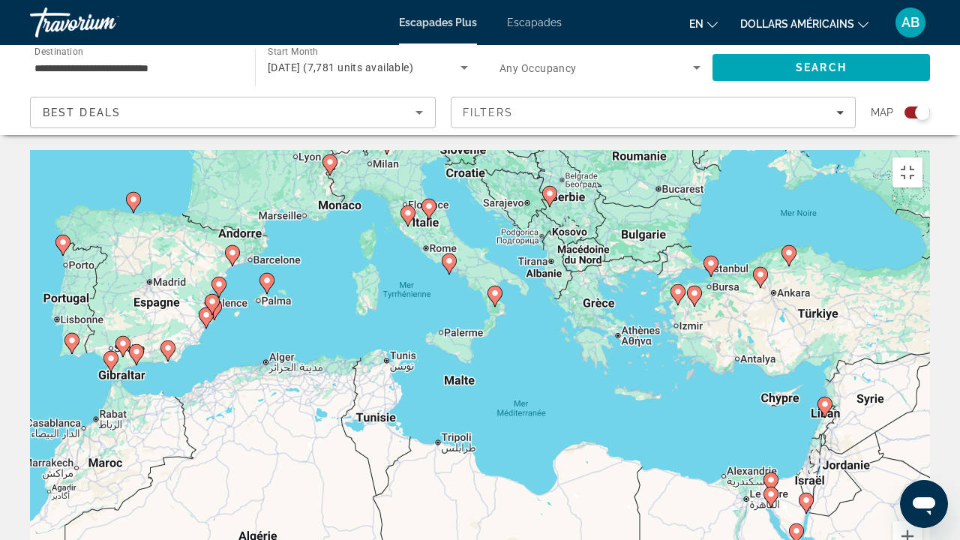
drag, startPoint x: 507, startPoint y: 462, endPoint x: 707, endPoint y: 401, distance: 208.8
click at [707, 401] on div "Pour activer le glissement avec le clavier, appuyez sur Alt+Entrée. Une fois ce…" at bounding box center [480, 375] width 900 height 450
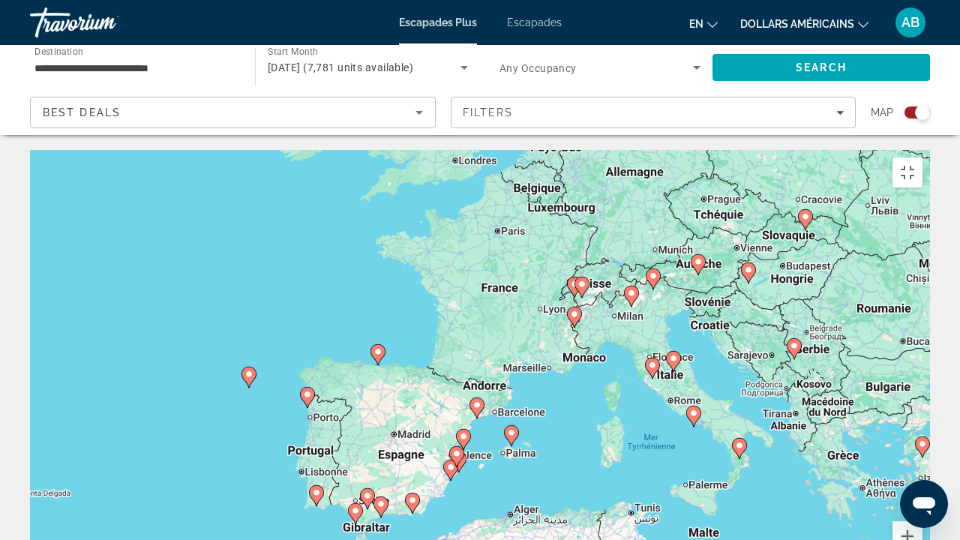
drag, startPoint x: 233, startPoint y: 267, endPoint x: 470, endPoint y: 417, distance: 280.6
click at [470, 413] on div "Pour activer le glissement avec le clavier, appuyez sur Alt+Entrée. Une fois ce…" at bounding box center [480, 375] width 900 height 450
click at [369, 413] on image "Contenu principal" at bounding box center [367, 495] width 9 height 9
type input "**********"
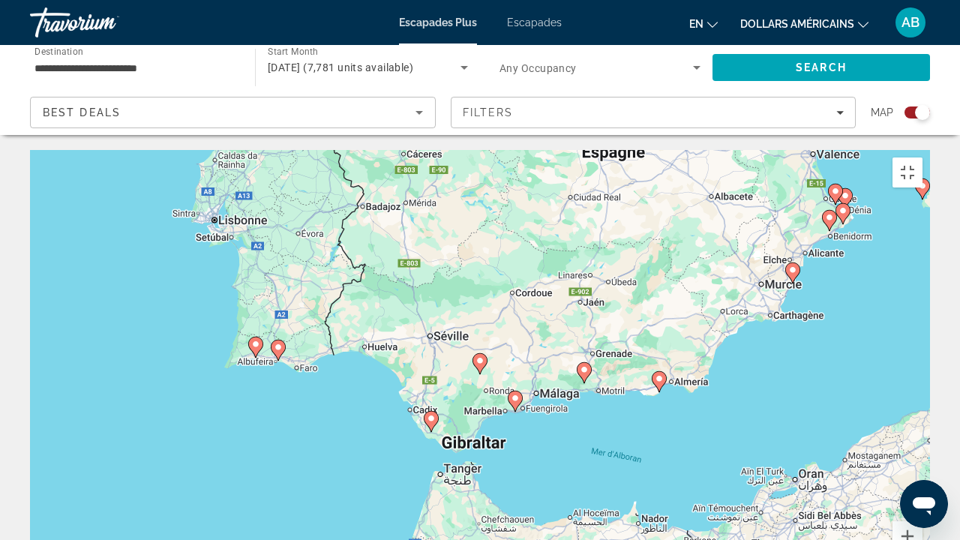
click at [431, 413] on image "Contenu principal" at bounding box center [431, 418] width 9 height 9
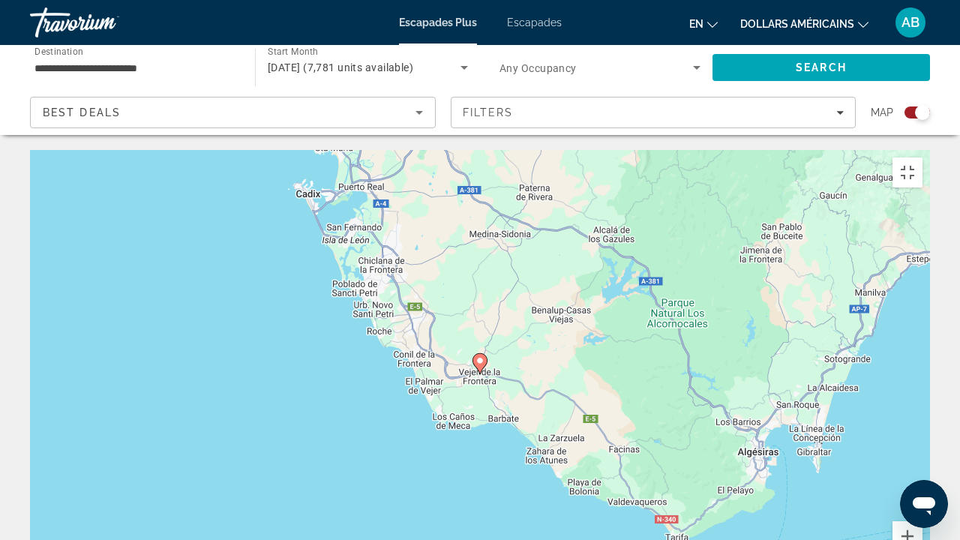
click at [480, 354] on icon "Contenu principal" at bounding box center [480, 364] width 14 height 20
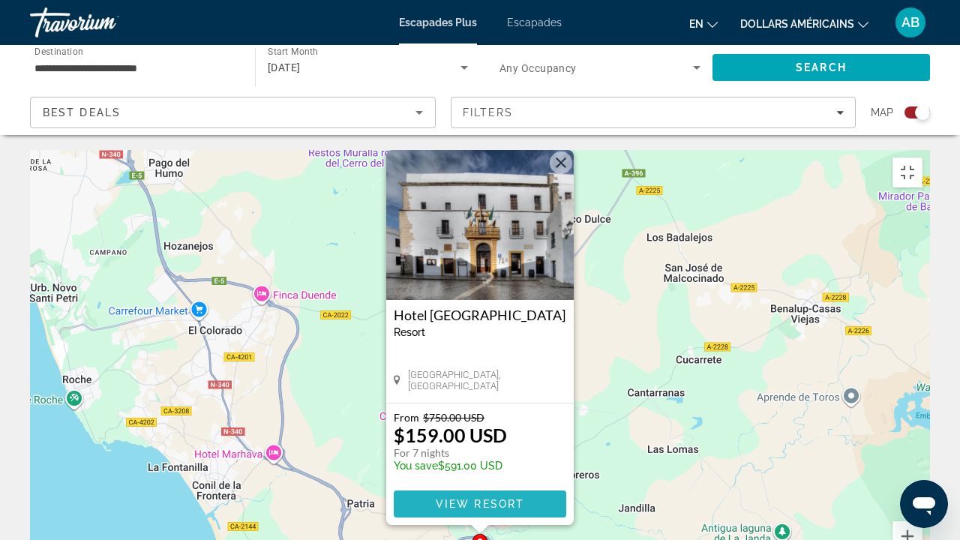
click at [473, 413] on span "View Resort" at bounding box center [480, 504] width 89 height 12
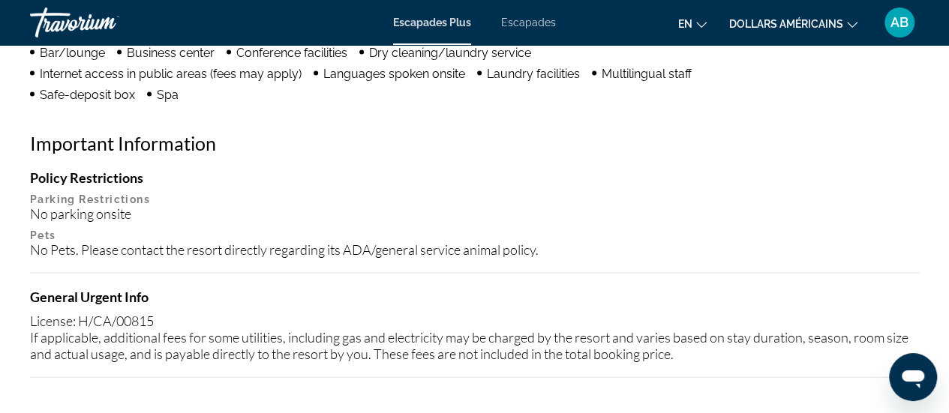
scroll to position [1497, 0]
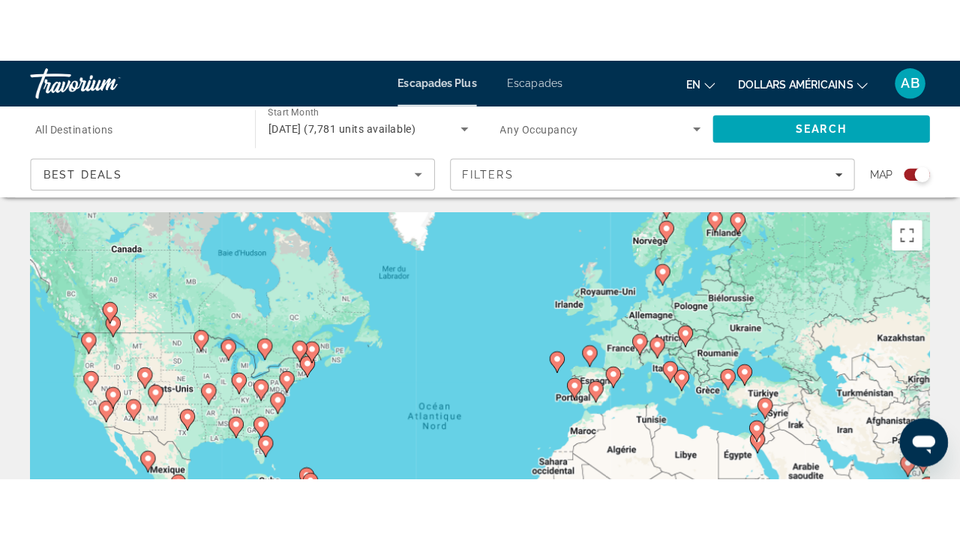
scroll to position [26, 0]
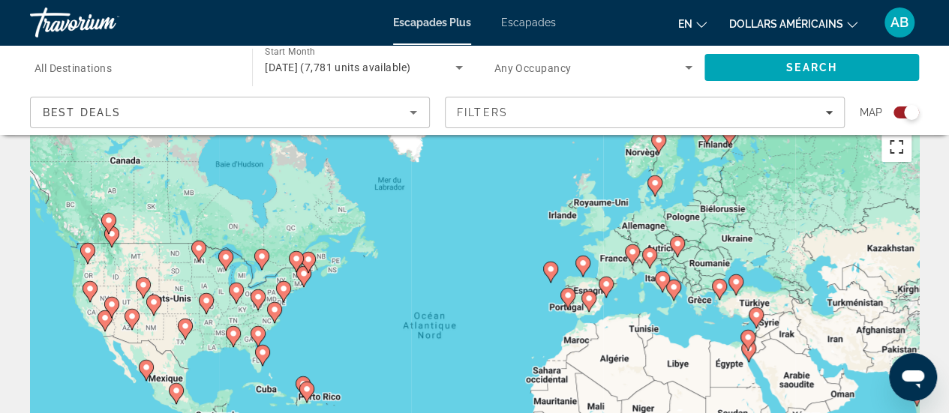
click at [900, 152] on button "Passer en plein écran" at bounding box center [897, 147] width 30 height 30
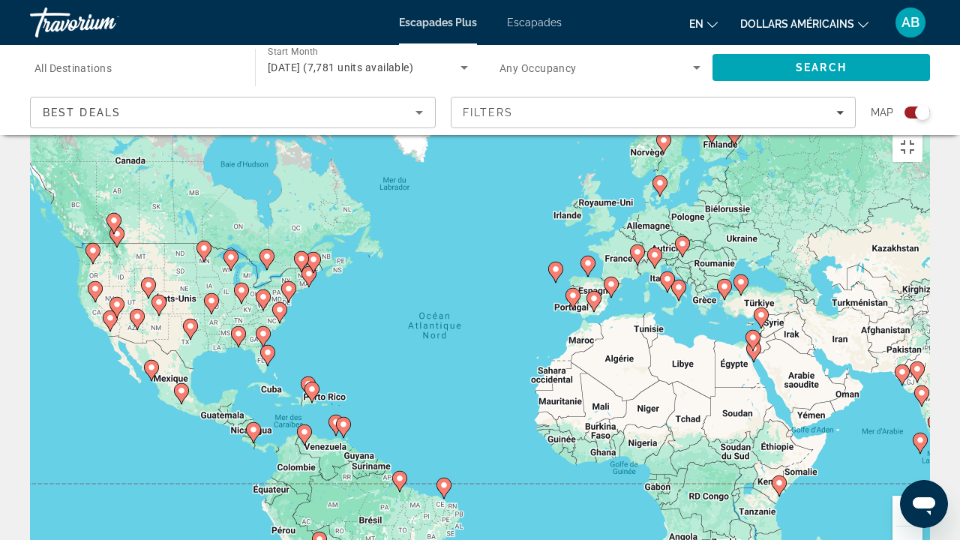
click at [264, 348] on image "Contenu principal" at bounding box center [267, 352] width 9 height 9
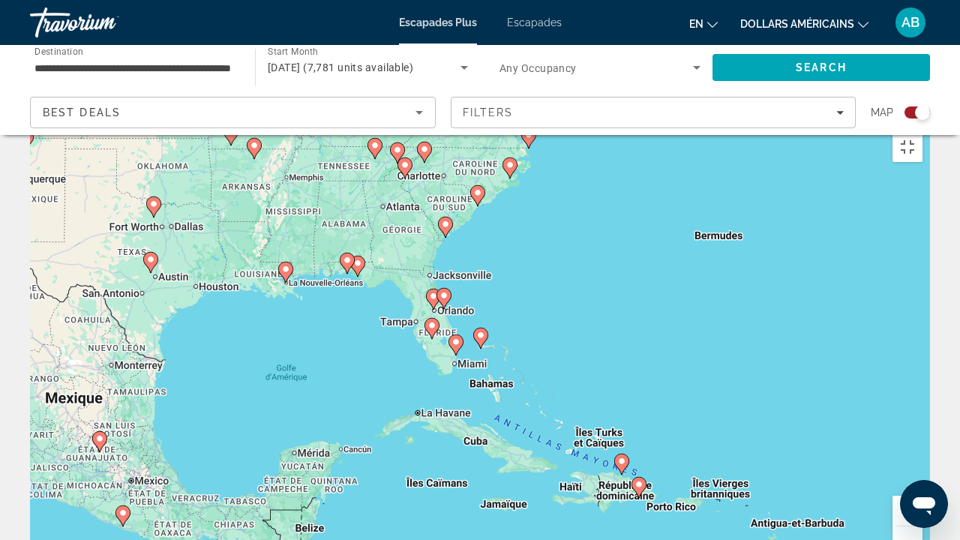
click at [460, 335] on icon "Contenu principal" at bounding box center [456, 345] width 14 height 20
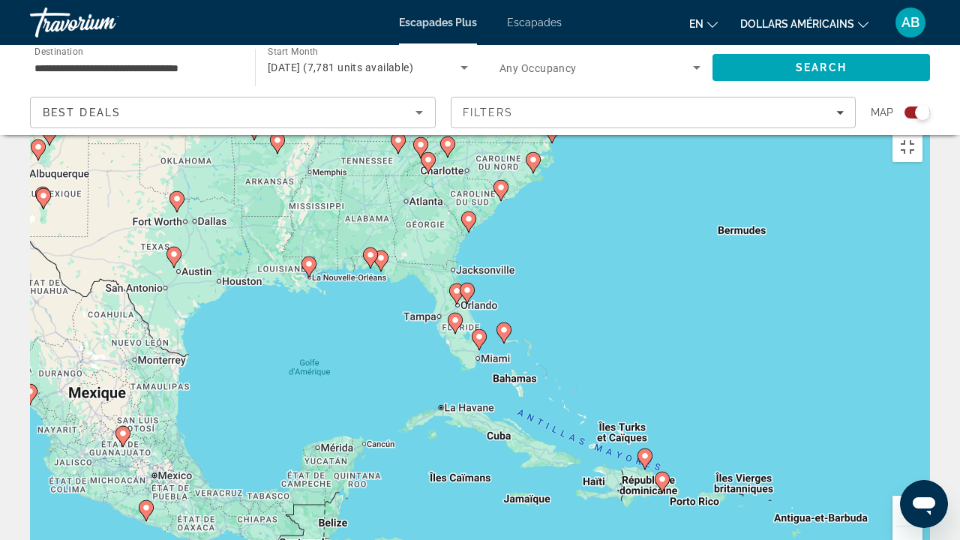
click at [482, 332] on image "Contenu principal" at bounding box center [479, 336] width 9 height 9
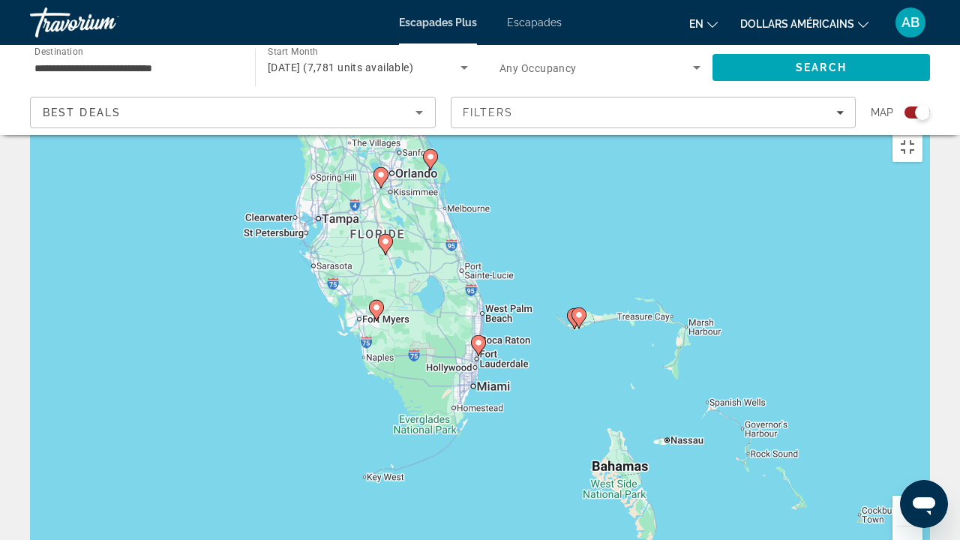
click at [482, 336] on icon "Contenu principal" at bounding box center [479, 346] width 14 height 20
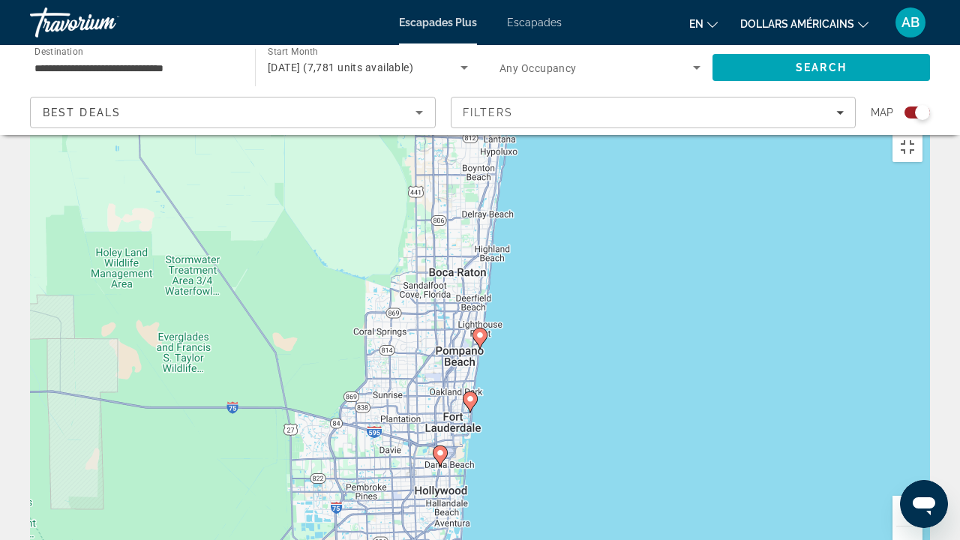
click at [443, 413] on image "Contenu principal" at bounding box center [440, 453] width 9 height 9
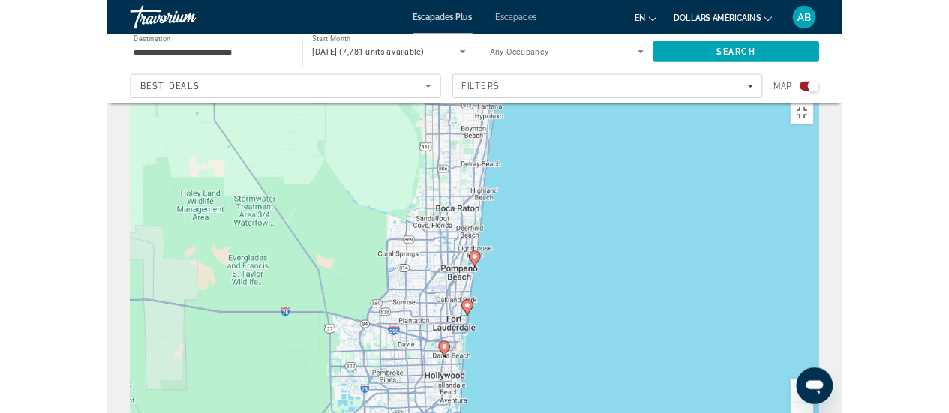
scroll to position [0, 0]
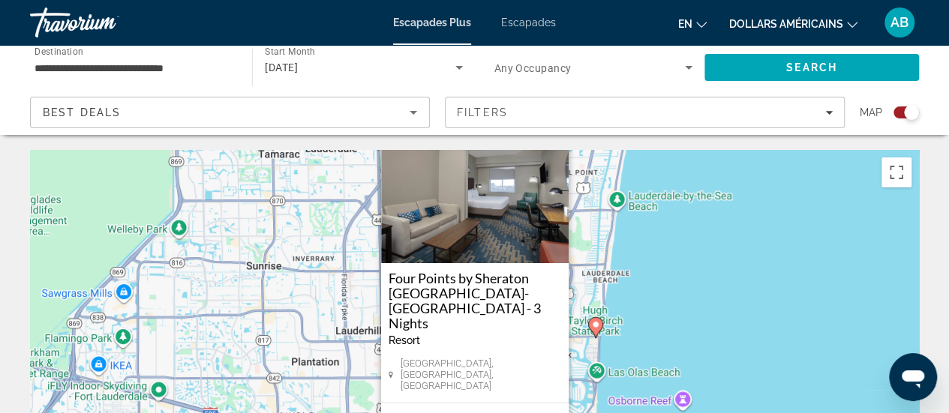
click at [557, 137] on button "Fermer" at bounding box center [556, 126] width 23 height 23
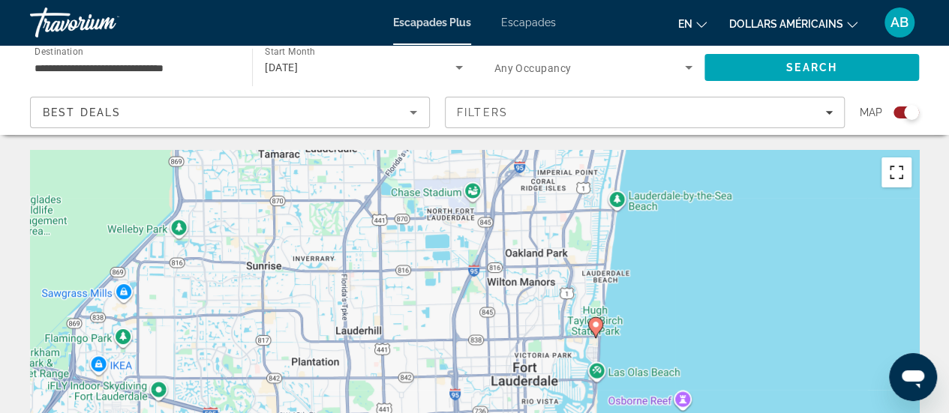
click at [887, 176] on button "Passer en plein écran" at bounding box center [897, 173] width 30 height 30
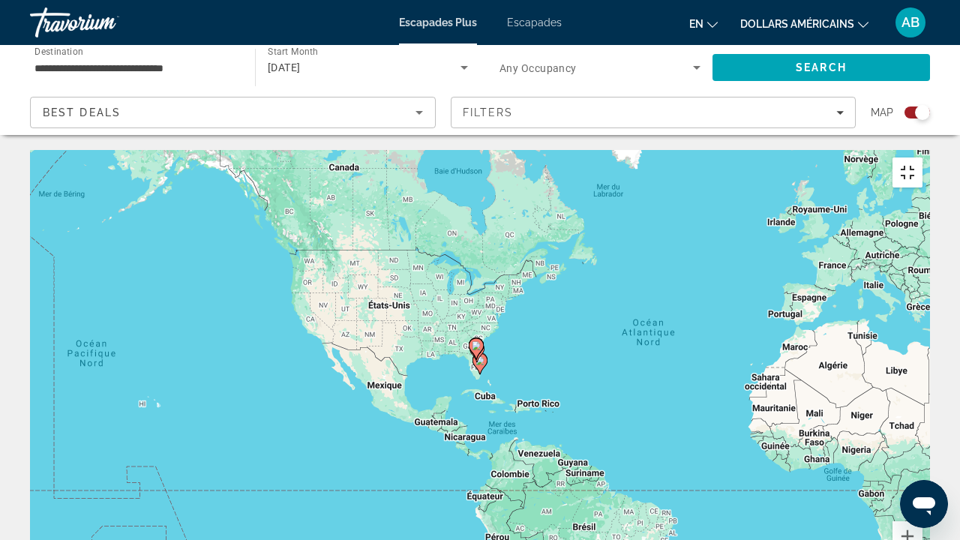
click at [923, 158] on button "Passer en plein écran" at bounding box center [908, 173] width 30 height 30
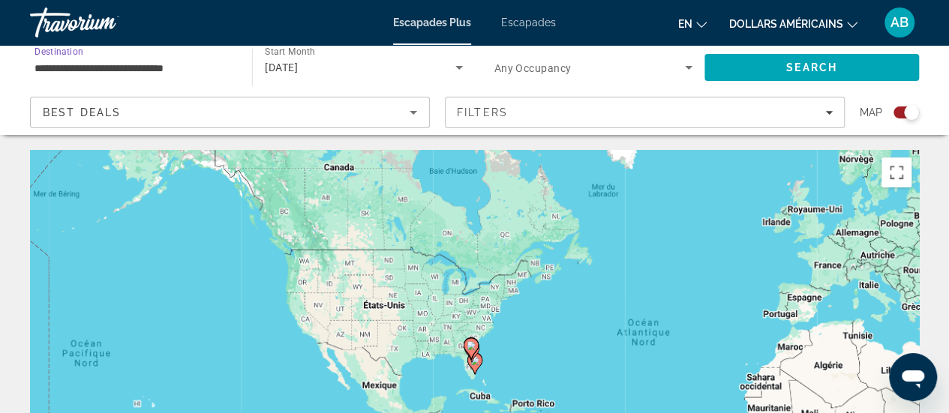
click at [221, 76] on input "**********" at bounding box center [134, 68] width 198 height 18
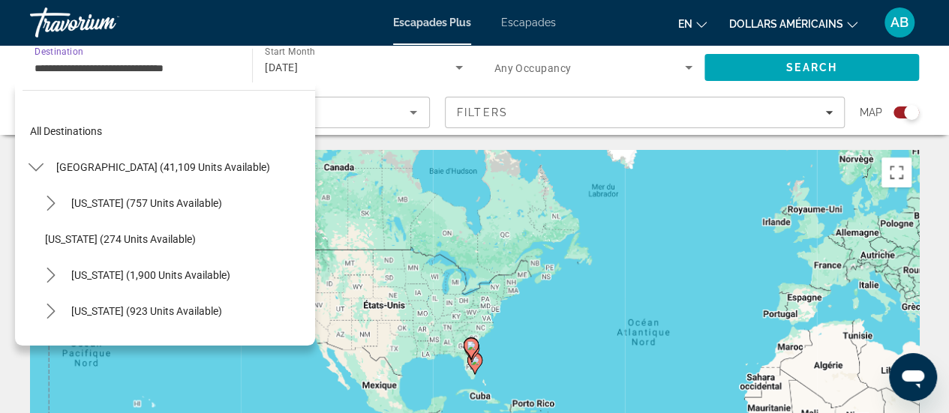
scroll to position [233, 0]
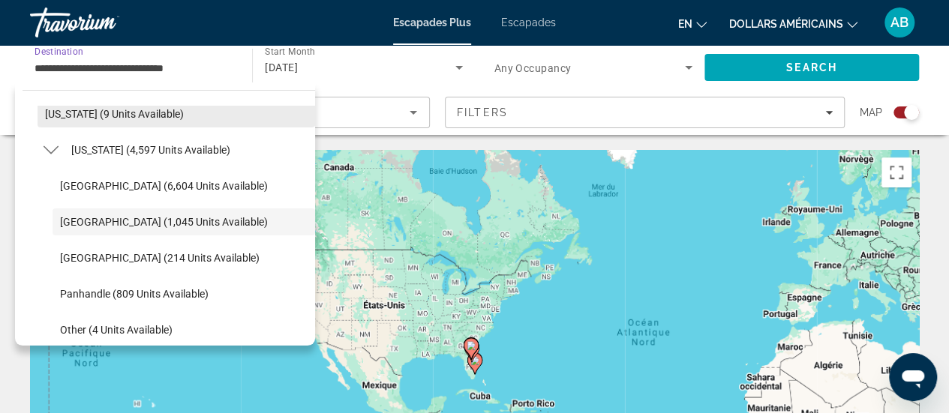
click at [205, 118] on span "Select destination: Delaware (9 units available)" at bounding box center [177, 114] width 278 height 36
type input "**********"
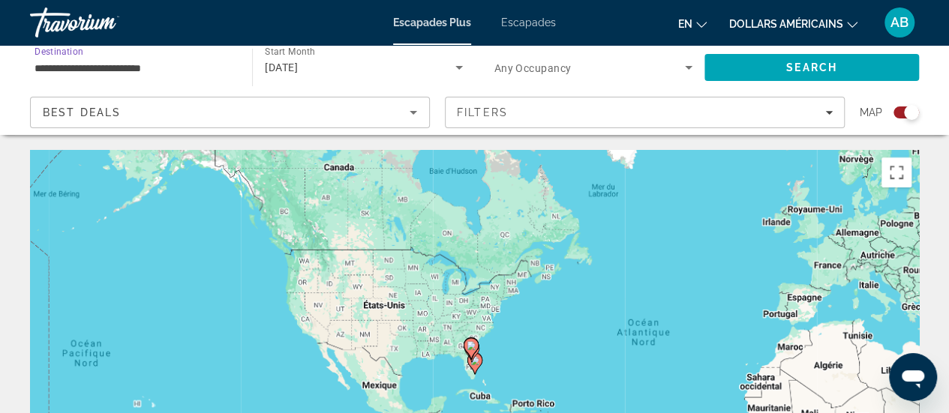
click at [194, 65] on input "**********" at bounding box center [134, 68] width 198 height 18
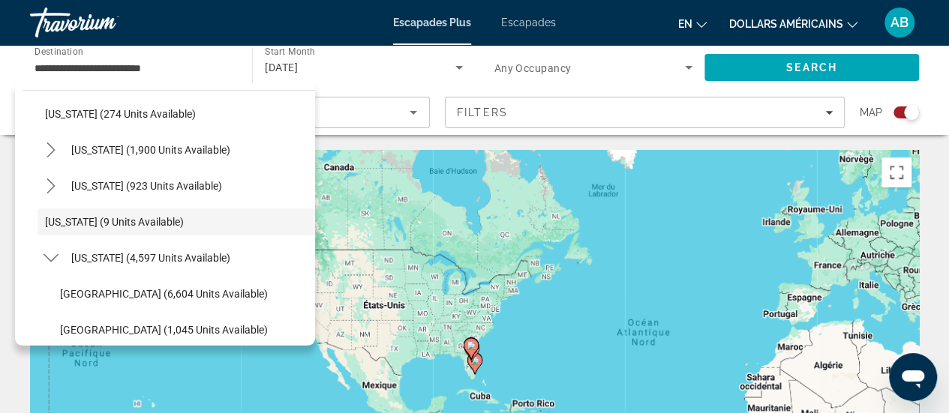
scroll to position [0, 0]
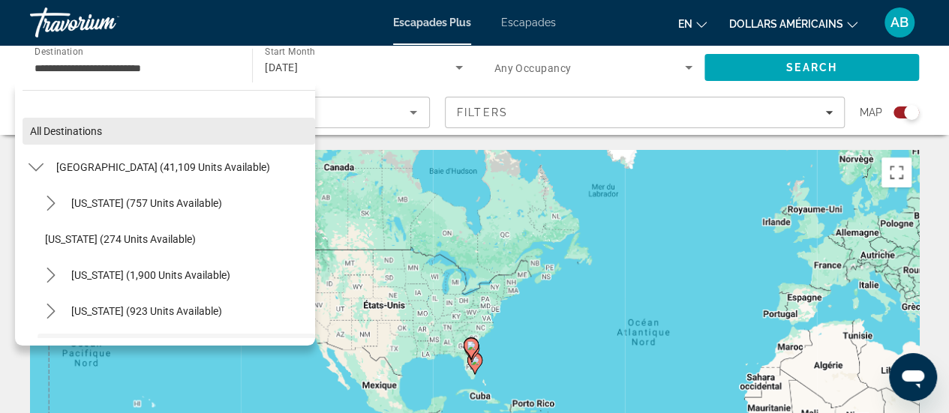
click at [155, 137] on span "Select destination: All destinations" at bounding box center [169, 131] width 293 height 36
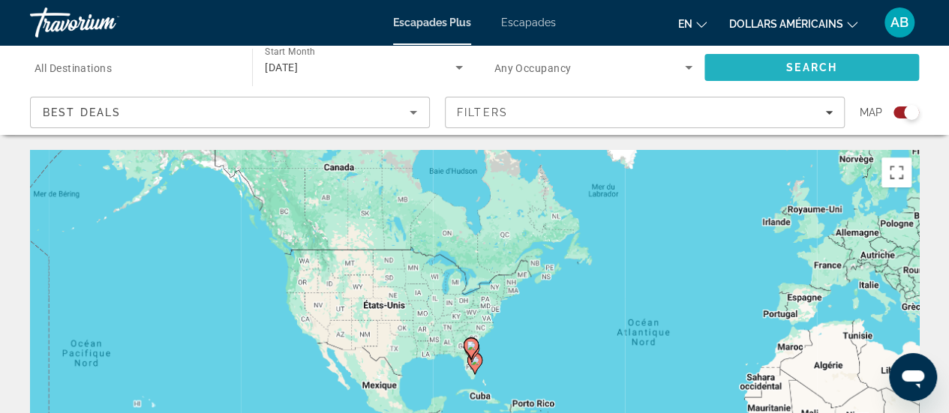
click at [776, 59] on span "Search" at bounding box center [811, 68] width 215 height 36
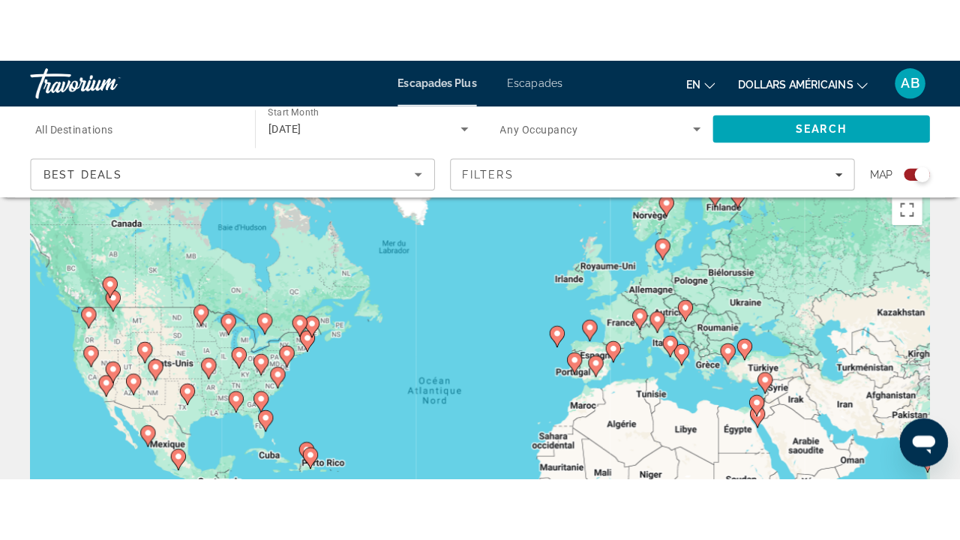
scroll to position [14, 0]
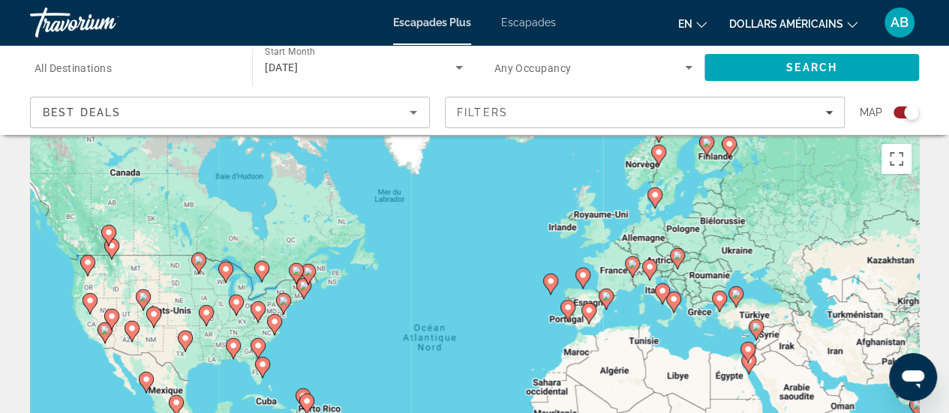
click at [632, 267] on image "Contenu principal" at bounding box center [632, 264] width 9 height 9
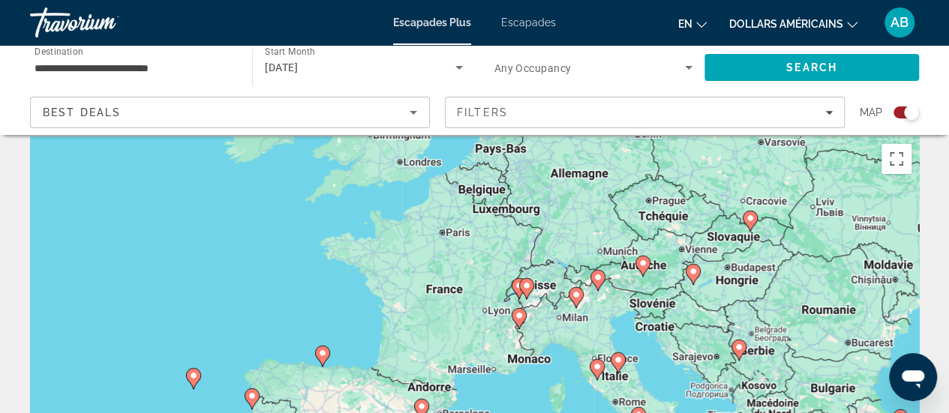
drag, startPoint x: 515, startPoint y: 382, endPoint x: 560, endPoint y: 349, distance: 55.8
click at [560, 349] on div "Pour naviguer, appuyez sur les touches fléchées. Pour activer le glissement ave…" at bounding box center [474, 362] width 889 height 450
click at [513, 287] on icon "Contenu principal" at bounding box center [519, 289] width 14 height 20
type input "**********"
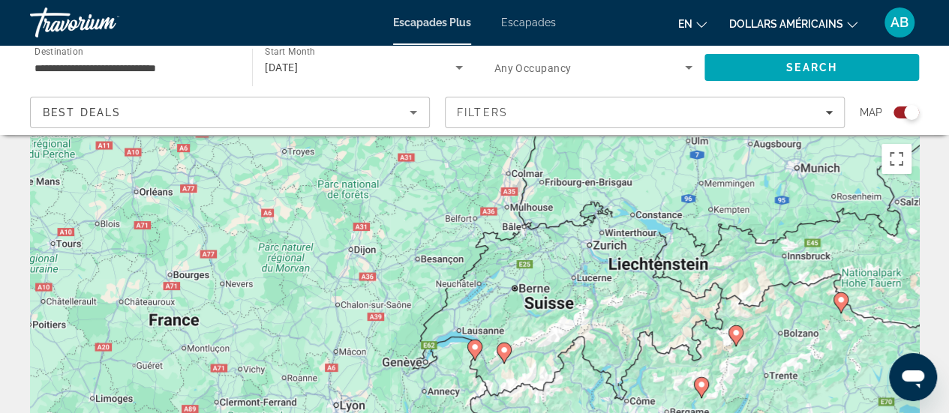
click at [474, 352] on icon "Contenu principal" at bounding box center [474, 351] width 14 height 20
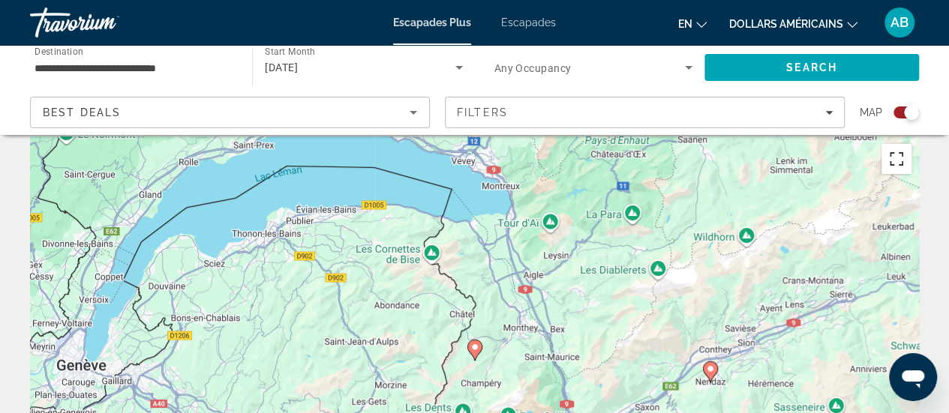
click at [903, 161] on button "Passer en plein écran" at bounding box center [897, 159] width 30 height 30
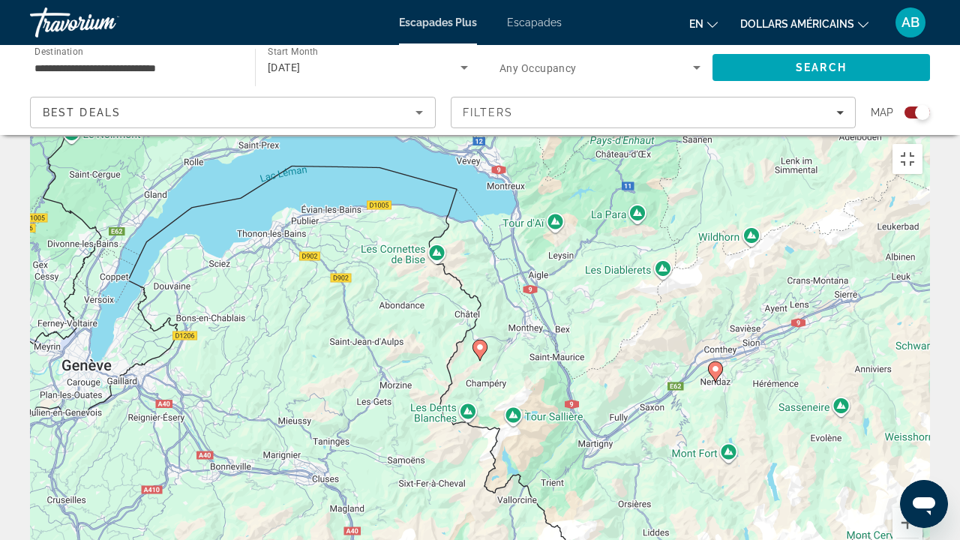
click at [716, 362] on icon "Contenu principal" at bounding box center [716, 372] width 14 height 20
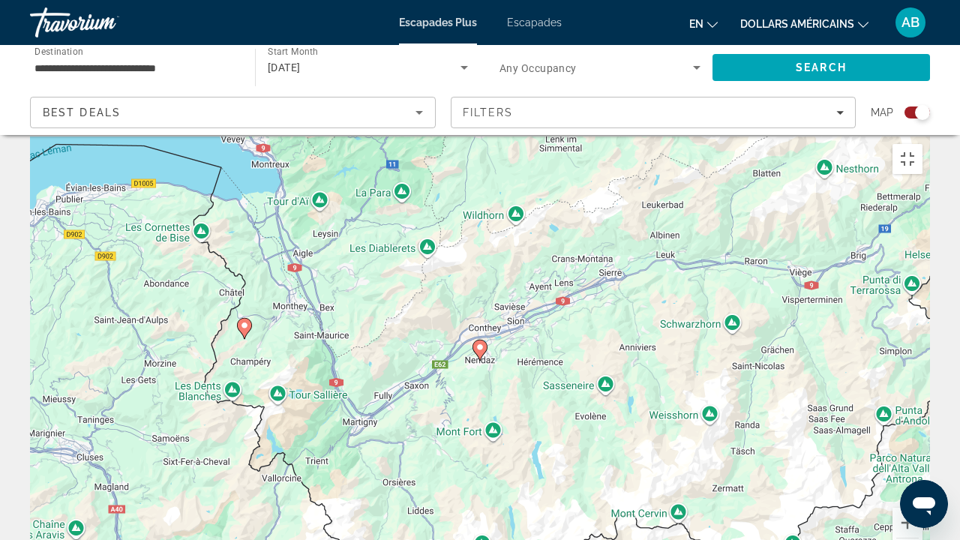
click at [480, 341] on icon "Contenu principal" at bounding box center [480, 351] width 14 height 20
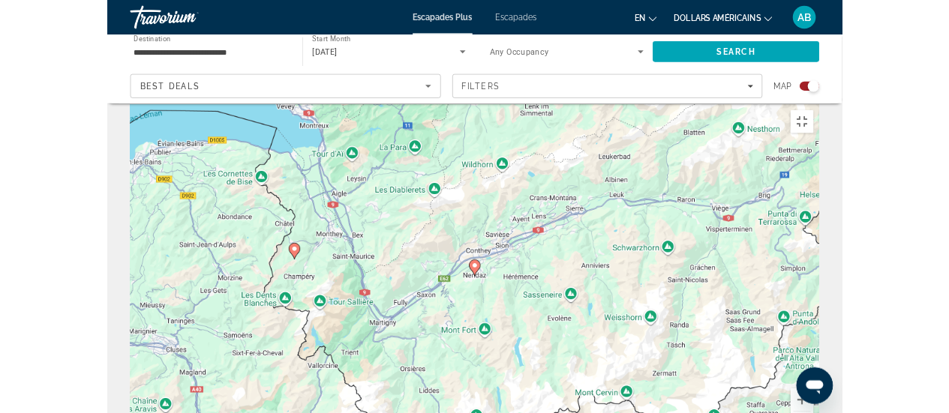
scroll to position [0, 0]
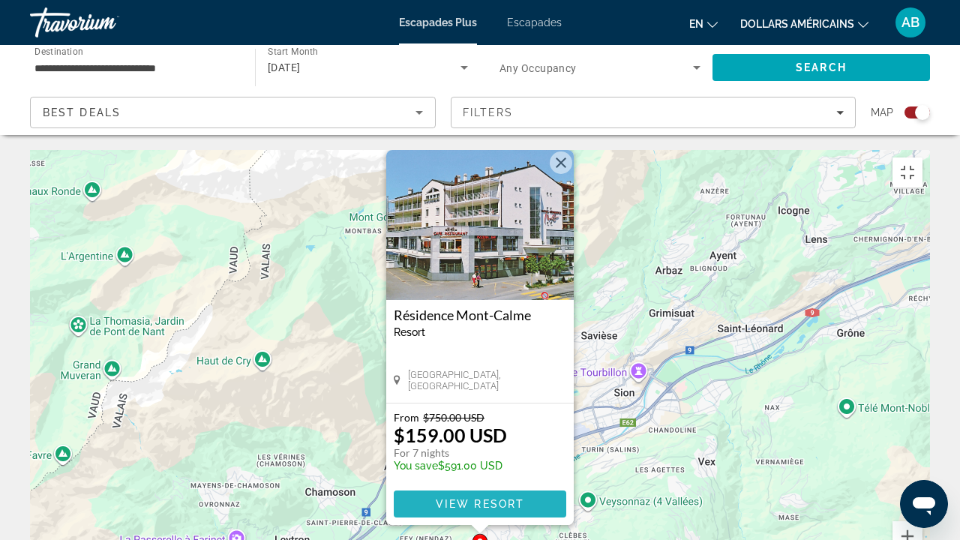
click at [484, 413] on span "View Resort" at bounding box center [480, 504] width 89 height 12
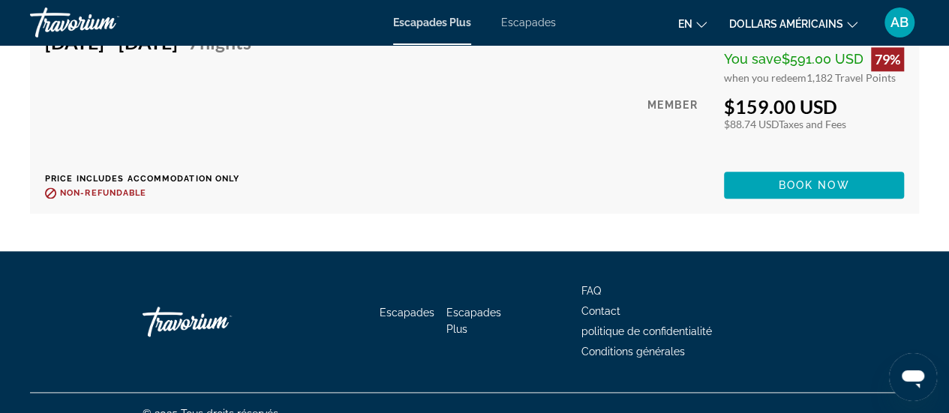
scroll to position [3694, 0]
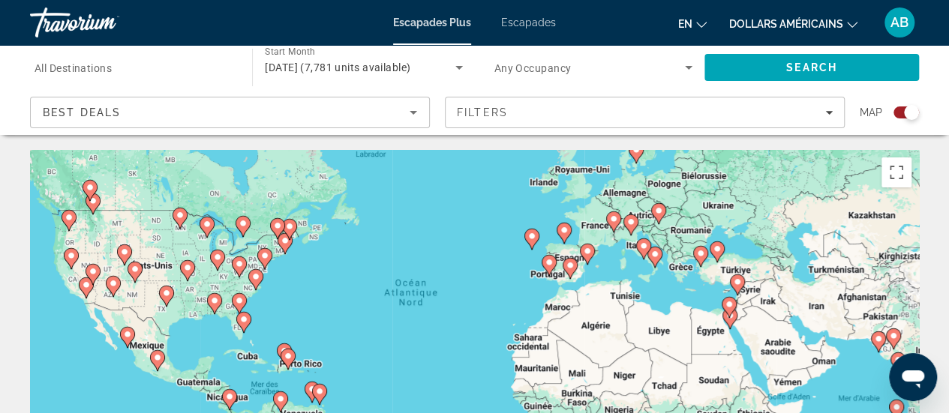
drag, startPoint x: 641, startPoint y: 332, endPoint x: 620, endPoint y: 281, distance: 55.6
click at [620, 281] on div "Pour activer le glissement avec le clavier, appuyez sur Alt+Entrée. Une fois ce…" at bounding box center [474, 375] width 889 height 450
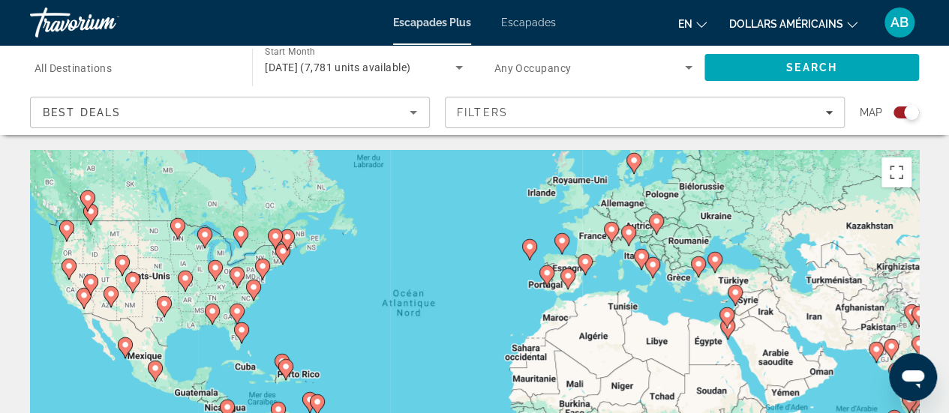
click at [720, 334] on gmp-advanced-marker "Contenu principal" at bounding box center [727, 329] width 15 height 23
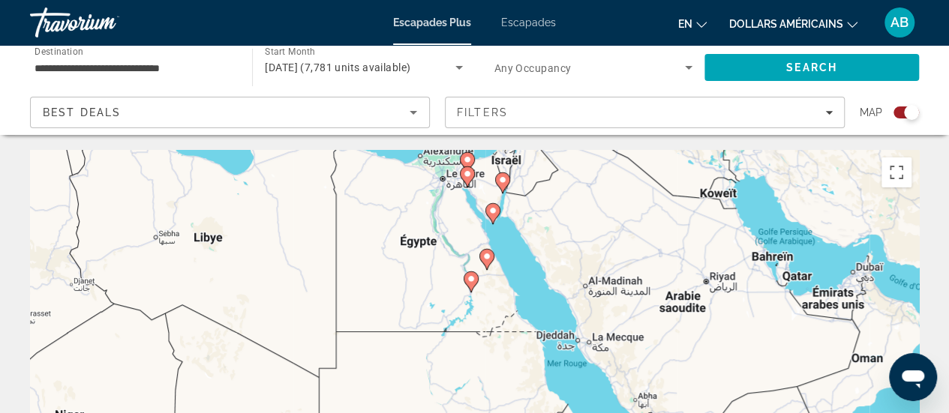
drag, startPoint x: 477, startPoint y: 359, endPoint x: 488, endPoint y: 212, distance: 147.5
click at [488, 212] on gmp-advanced-marker "Contenu principal" at bounding box center [492, 214] width 15 height 23
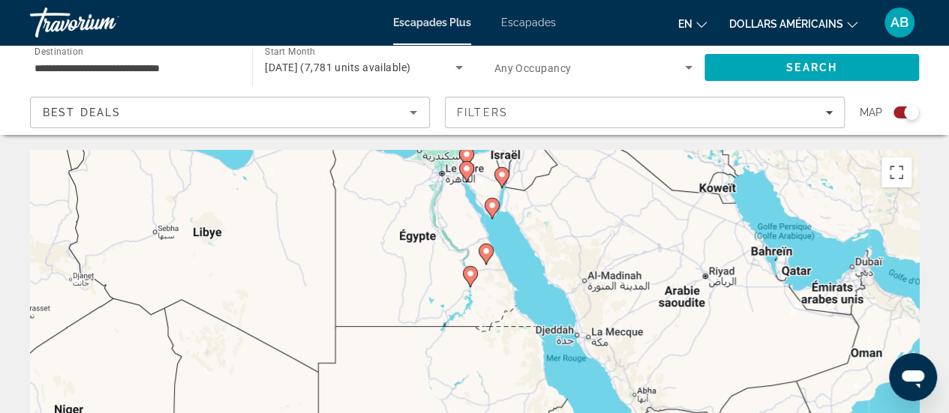
click at [492, 252] on icon "Contenu principal" at bounding box center [486, 255] width 14 height 20
type input "**********"
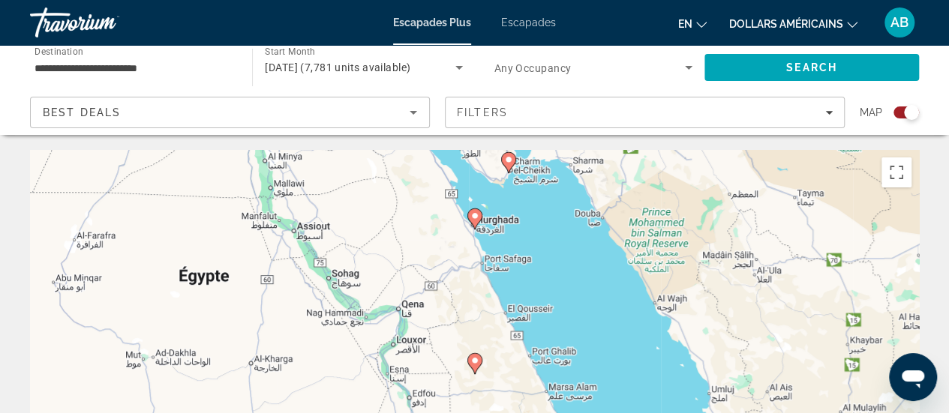
click at [474, 365] on icon "Contenu principal" at bounding box center [474, 364] width 14 height 20
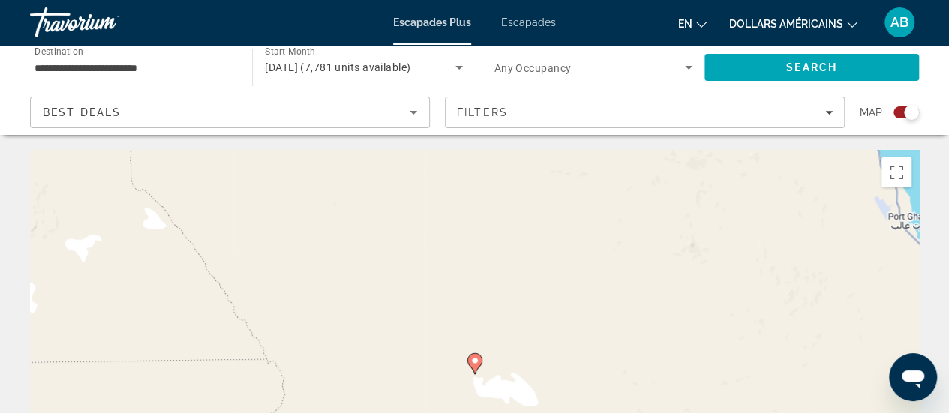
click at [474, 365] on icon "Contenu principal" at bounding box center [474, 364] width 14 height 20
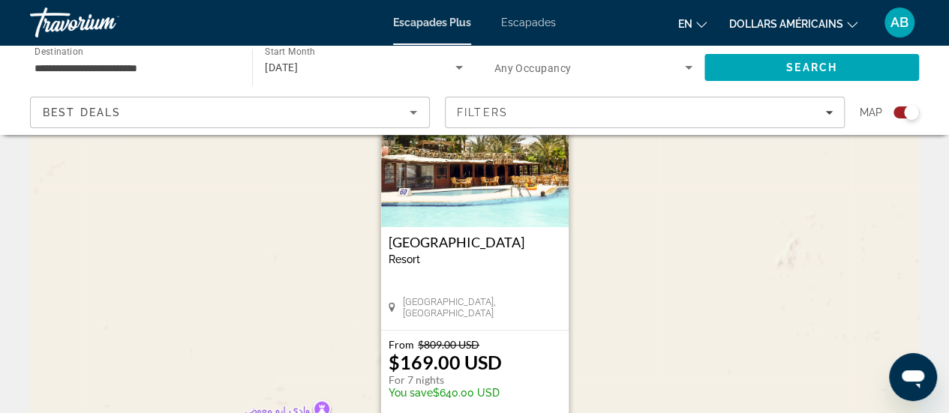
scroll to position [119, 0]
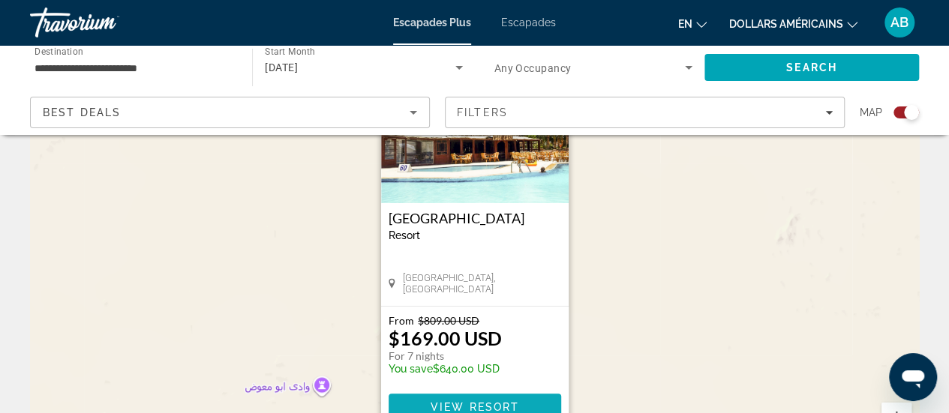
click at [522, 401] on span "Contenu principal" at bounding box center [475, 407] width 173 height 36
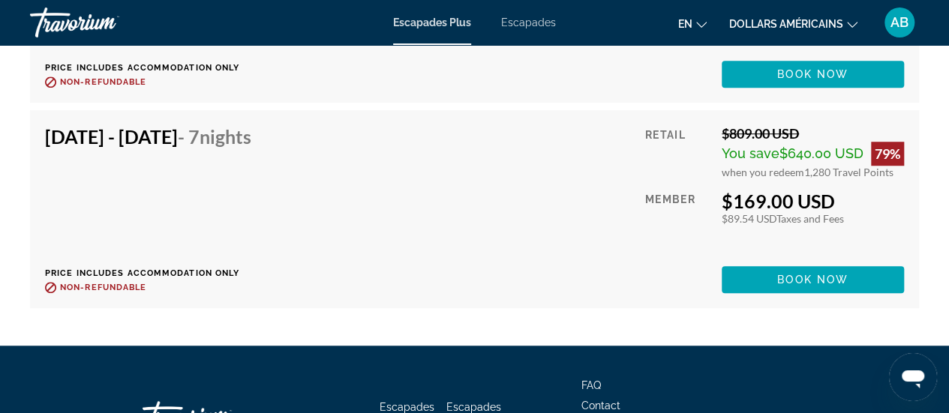
scroll to position [3340, 0]
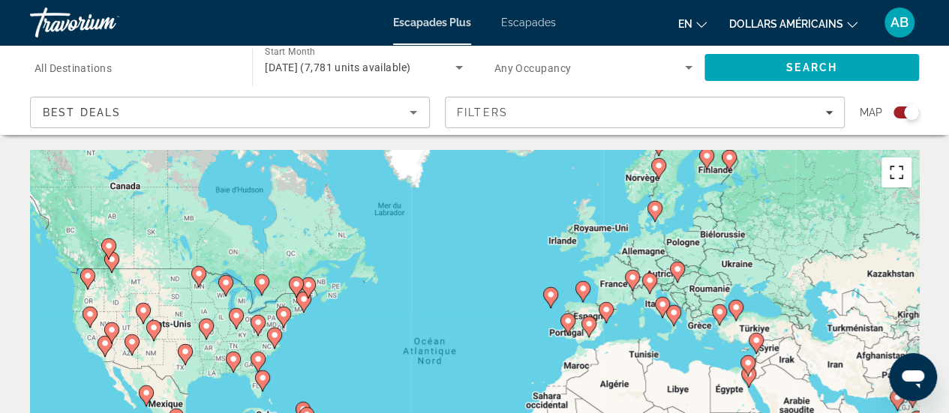
click at [901, 166] on button "Passer en plein écran" at bounding box center [897, 173] width 30 height 30
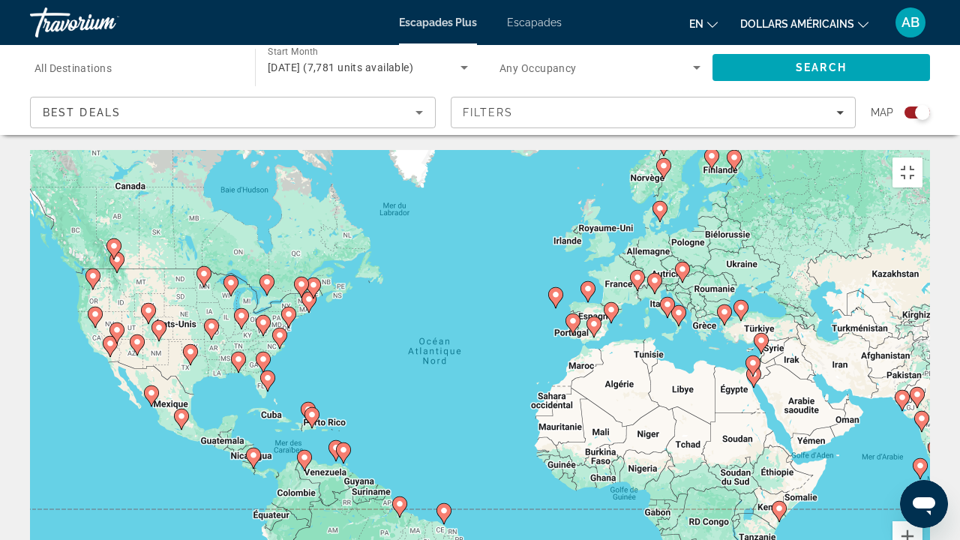
click at [752, 366] on gmp-advanced-marker "Contenu principal" at bounding box center [753, 377] width 15 height 23
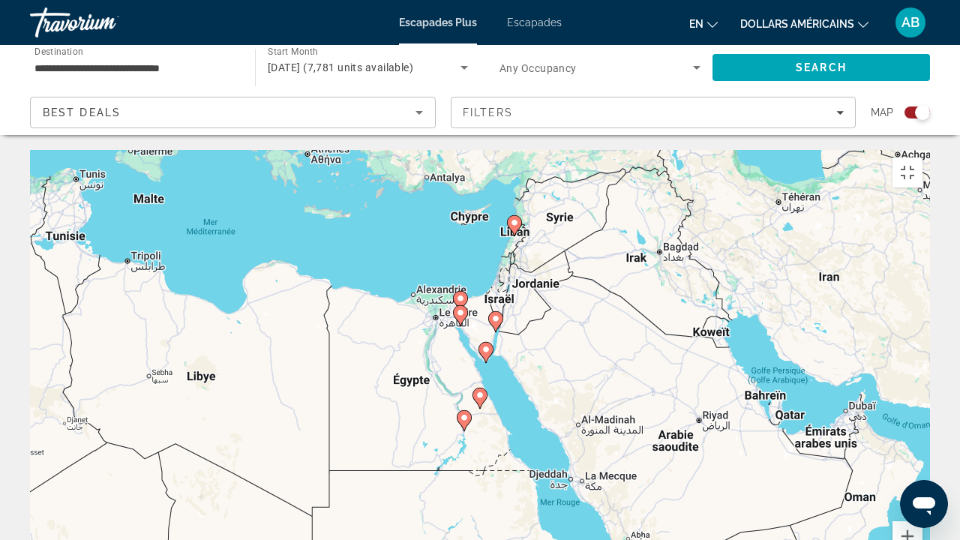
click at [488, 345] on image "Contenu principal" at bounding box center [486, 349] width 9 height 9
type input "**********"
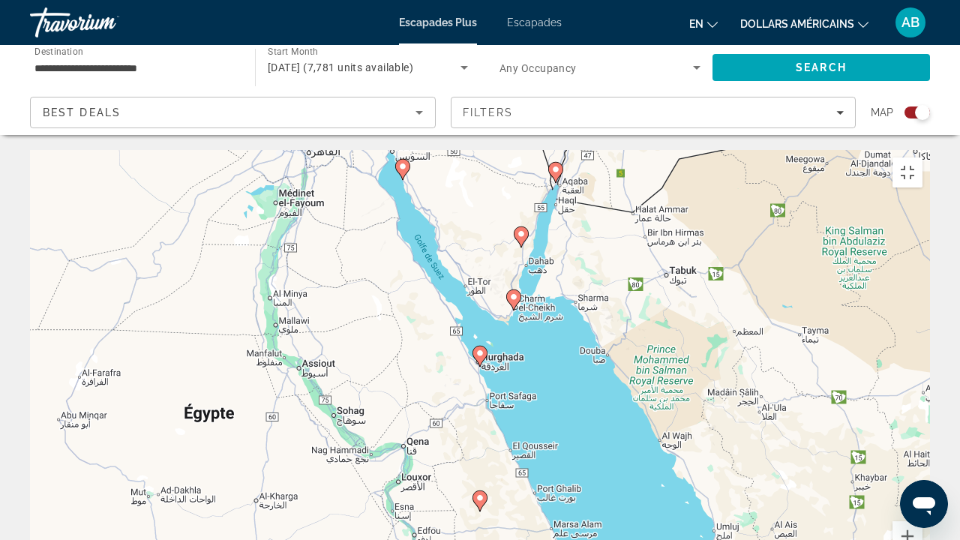
click at [482, 347] on icon "Contenu principal" at bounding box center [480, 357] width 14 height 20
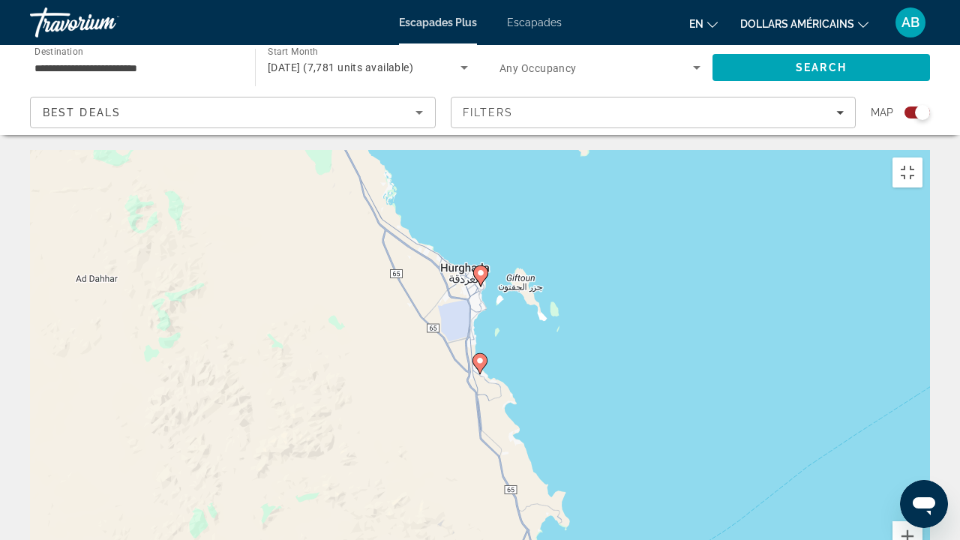
click at [482, 356] on image "Contenu principal" at bounding box center [480, 360] width 9 height 9
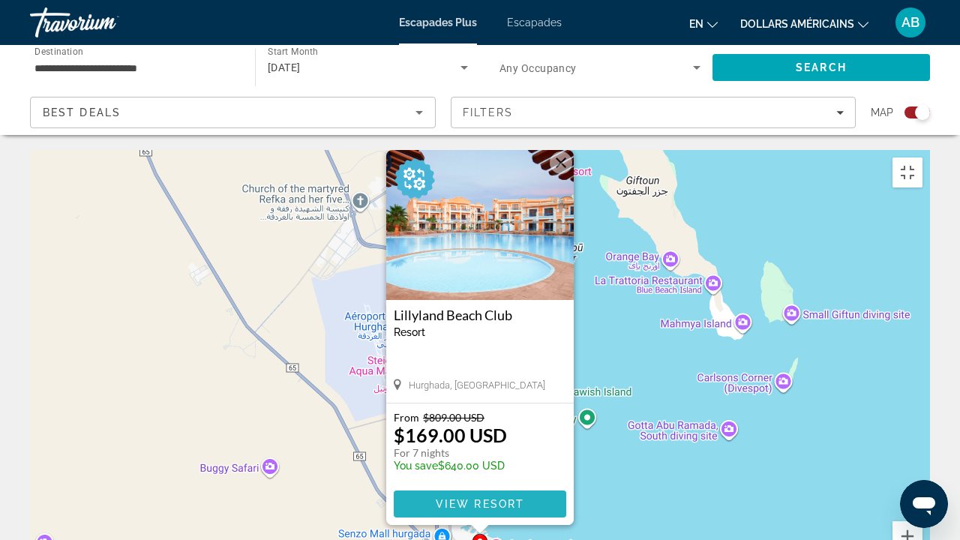
click at [492, 413] on span "View Resort" at bounding box center [480, 504] width 89 height 12
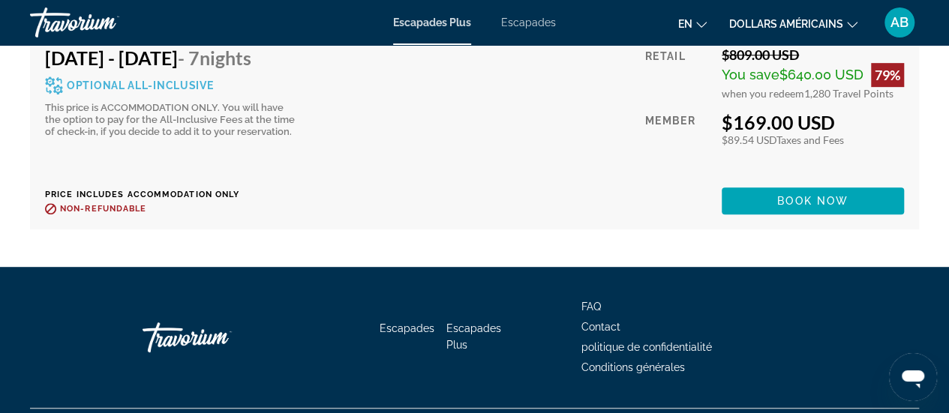
scroll to position [3234, 0]
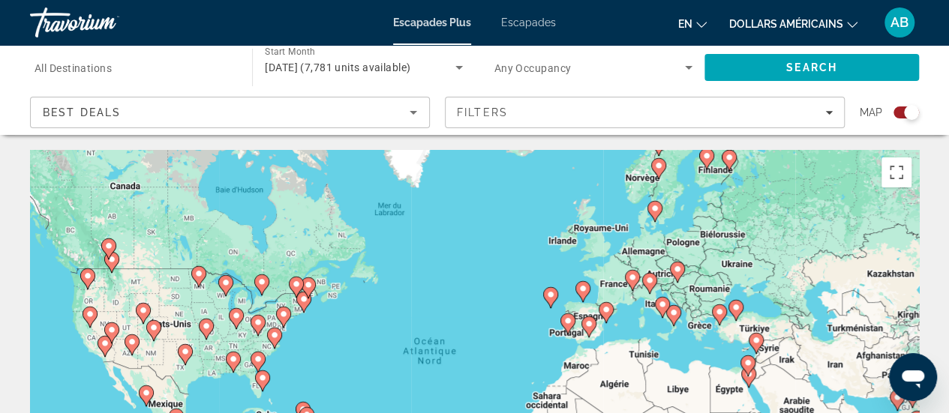
click at [752, 380] on icon "Contenu principal" at bounding box center [748, 378] width 14 height 20
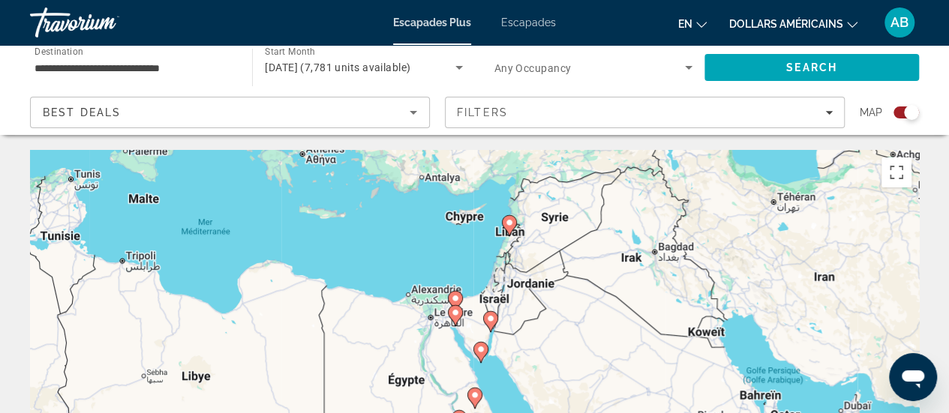
click at [457, 320] on icon "Contenu principal" at bounding box center [455, 316] width 14 height 20
type input "**********"
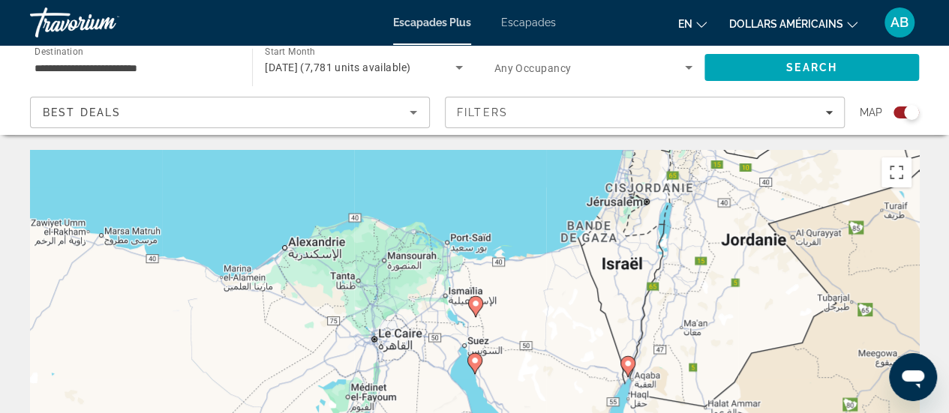
click at [476, 366] on icon "Contenu principal" at bounding box center [474, 364] width 14 height 20
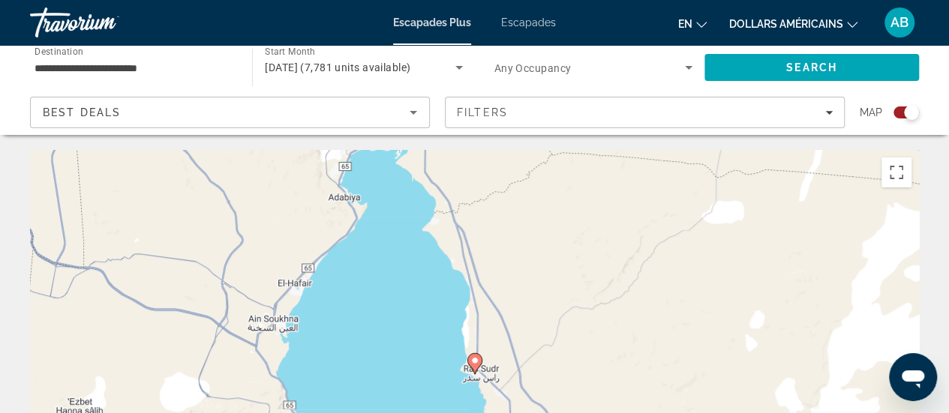
click at [476, 366] on icon "Contenu principal" at bounding box center [474, 364] width 14 height 20
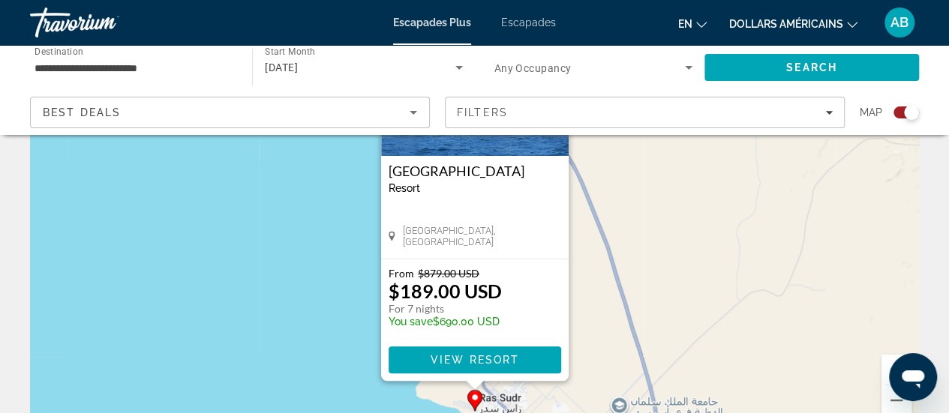
scroll to position [174, 0]
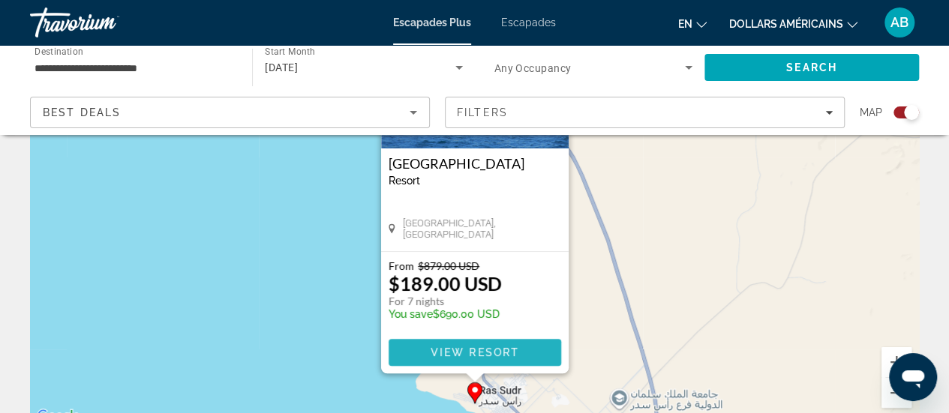
click at [513, 341] on span "Contenu principal" at bounding box center [475, 353] width 173 height 36
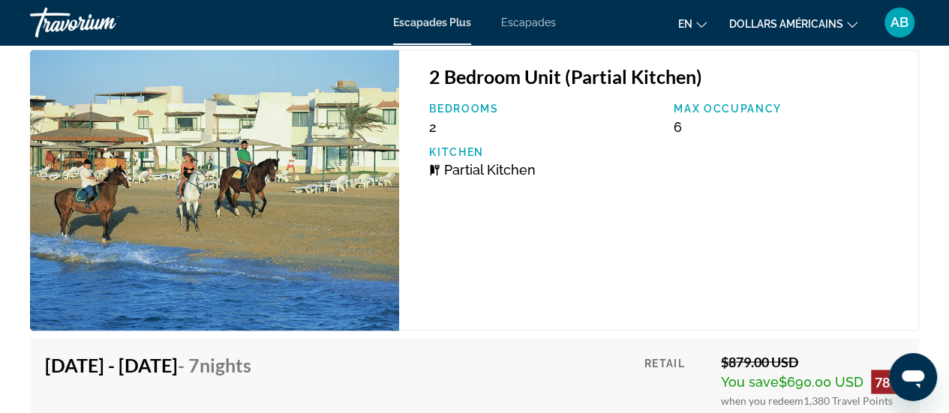
scroll to position [3979, 0]
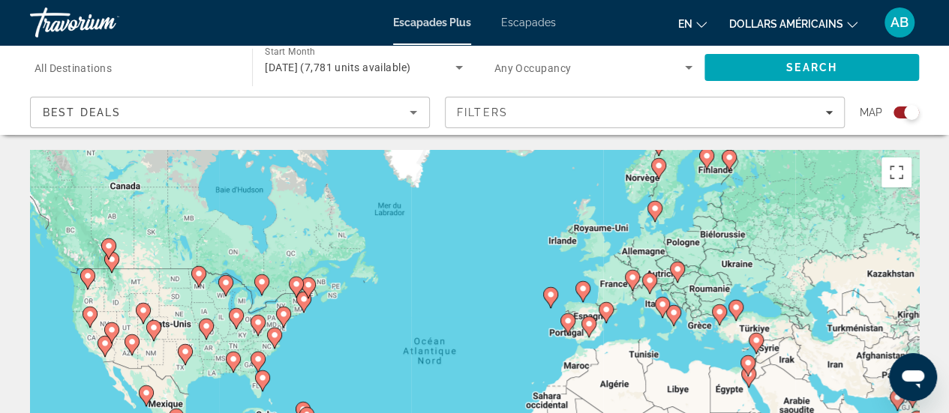
click at [749, 368] on icon "Contenu principal" at bounding box center [747, 366] width 14 height 20
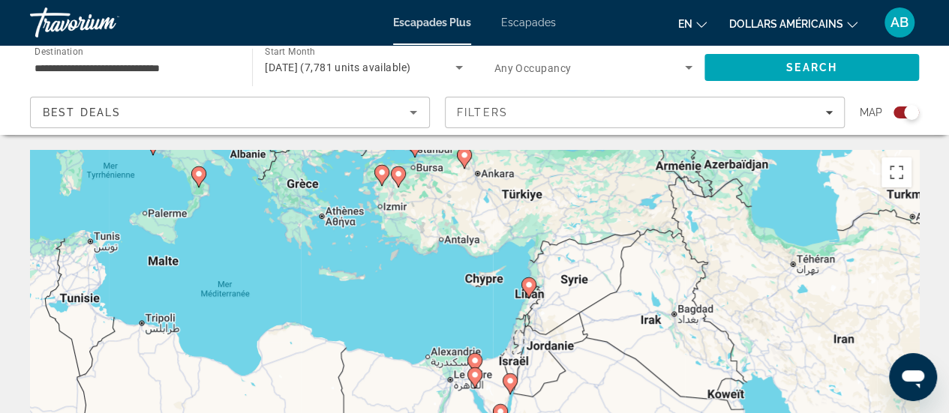
click at [473, 358] on image "Contenu principal" at bounding box center [474, 360] width 9 height 9
type input "**********"
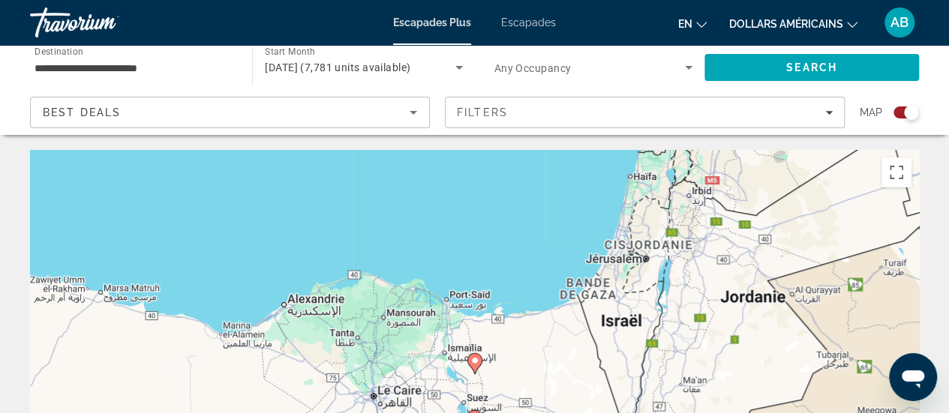
click at [473, 358] on image "Contenu principal" at bounding box center [474, 360] width 9 height 9
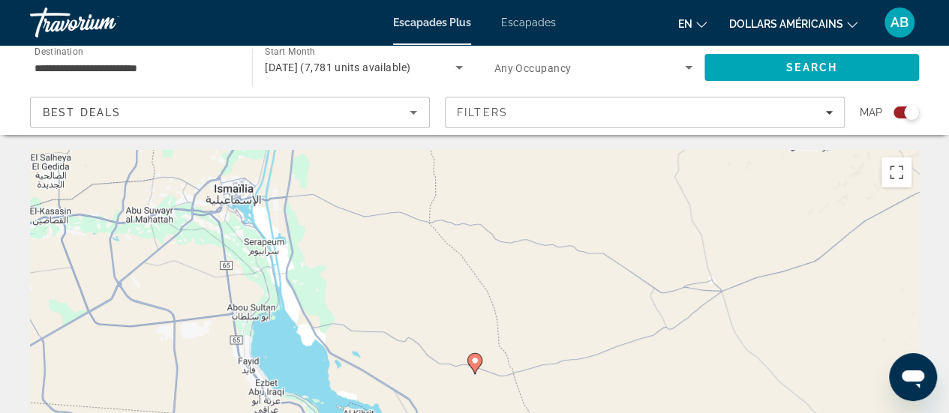
click at [473, 358] on image "Contenu principal" at bounding box center [474, 360] width 9 height 9
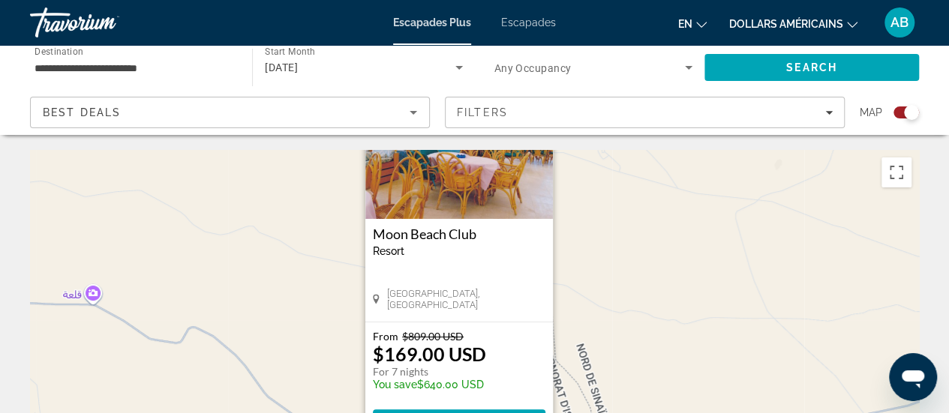
drag, startPoint x: 636, startPoint y: 335, endPoint x: 617, endPoint y: 191, distance: 145.4
click at [617, 191] on div "Pour activer le glissement avec le clavier, appuyez sur Alt+Entrée. Une fois ce…" at bounding box center [474, 375] width 889 height 450
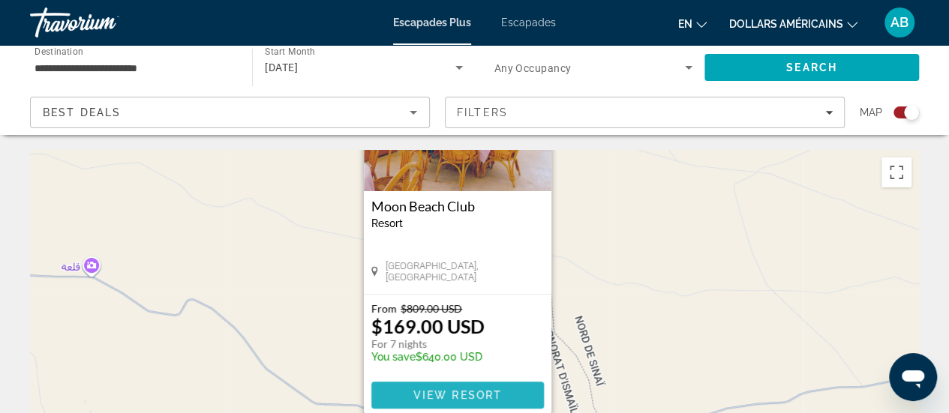
click at [476, 395] on span "View Resort" at bounding box center [457, 395] width 89 height 12
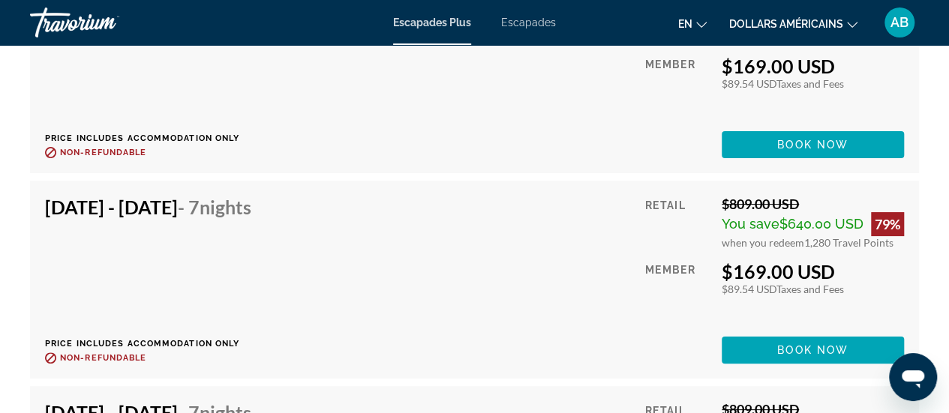
scroll to position [2812, 0]
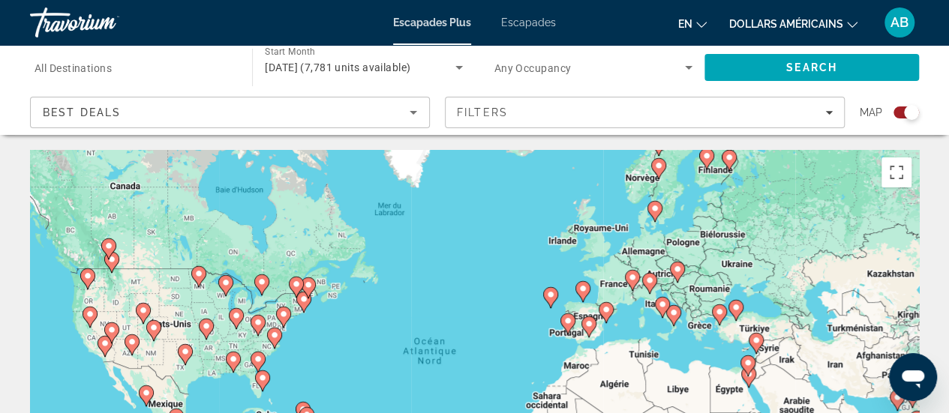
click at [751, 380] on icon "Contenu principal" at bounding box center [748, 378] width 14 height 20
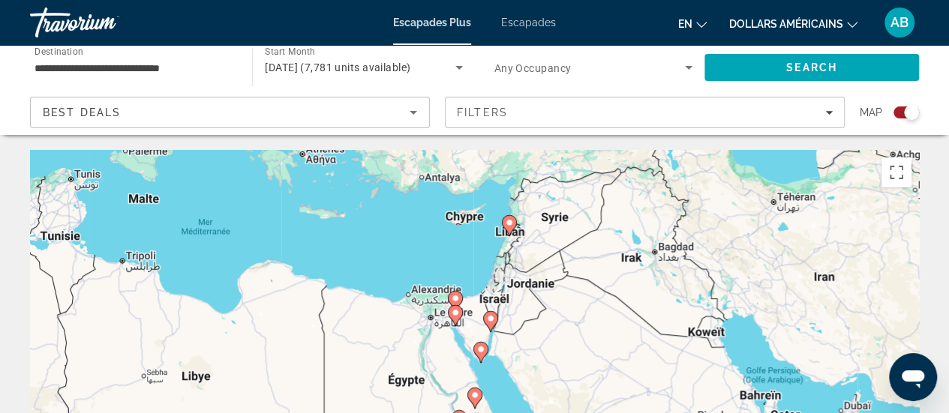
click at [454, 317] on image "Contenu principal" at bounding box center [455, 312] width 9 height 9
type input "**********"
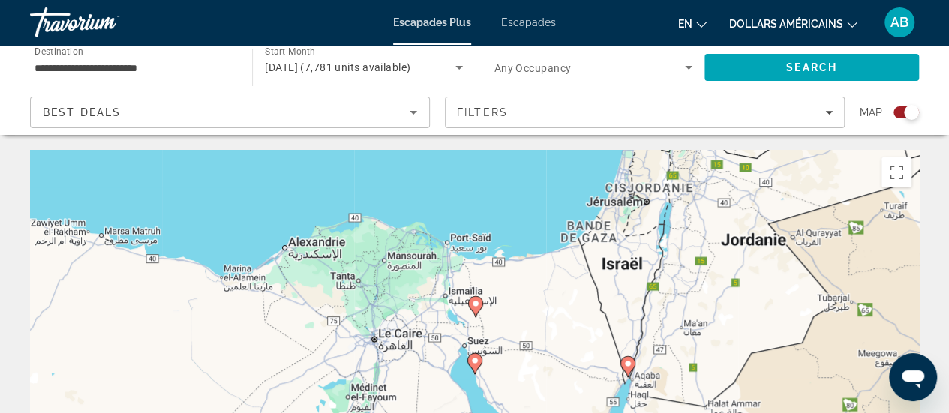
click at [479, 370] on gmp-advanced-marker "Contenu principal" at bounding box center [474, 364] width 15 height 23
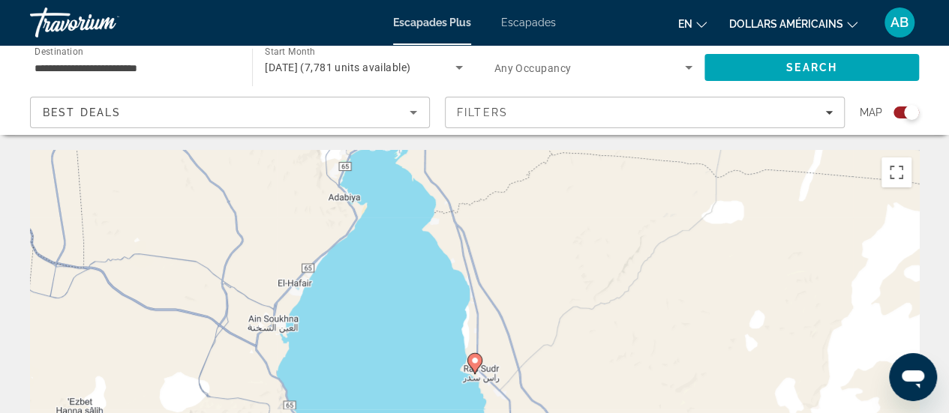
click at [479, 370] on gmp-advanced-marker "Contenu principal" at bounding box center [474, 364] width 15 height 23
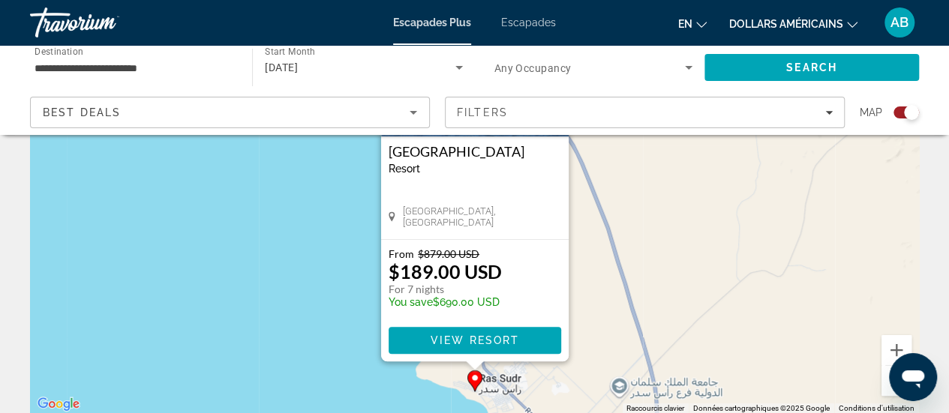
scroll to position [221, 0]
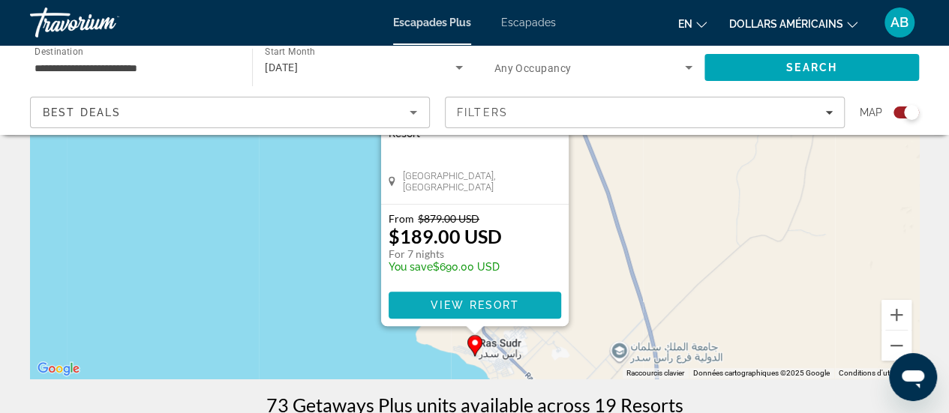
click at [495, 302] on span "View Resort" at bounding box center [474, 305] width 89 height 12
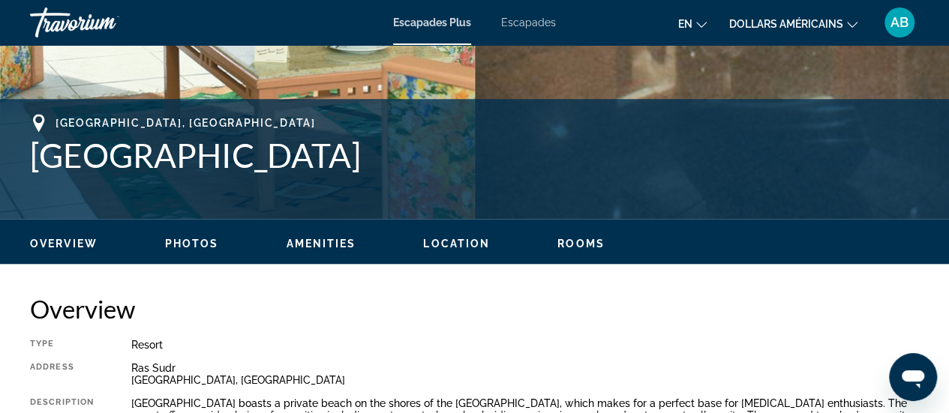
scroll to position [545, 0]
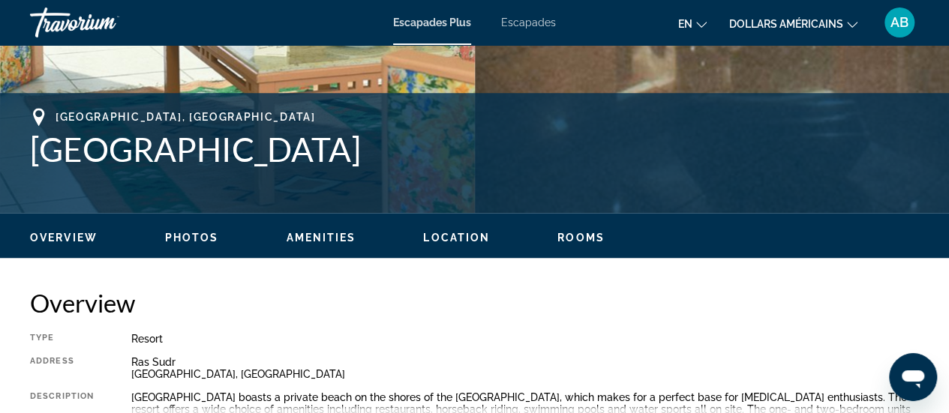
drag, startPoint x: 326, startPoint y: 167, endPoint x: 35, endPoint y: 145, distance: 291.9
click at [35, 145] on h1 "[GEOGRAPHIC_DATA]" at bounding box center [474, 149] width 889 height 39
copy h1 "[GEOGRAPHIC_DATA]"
click at [53, 116] on div "[GEOGRAPHIC_DATA], [GEOGRAPHIC_DATA]" at bounding box center [474, 117] width 889 height 18
drag, startPoint x: 53, startPoint y: 116, endPoint x: 180, endPoint y: 118, distance: 127.5
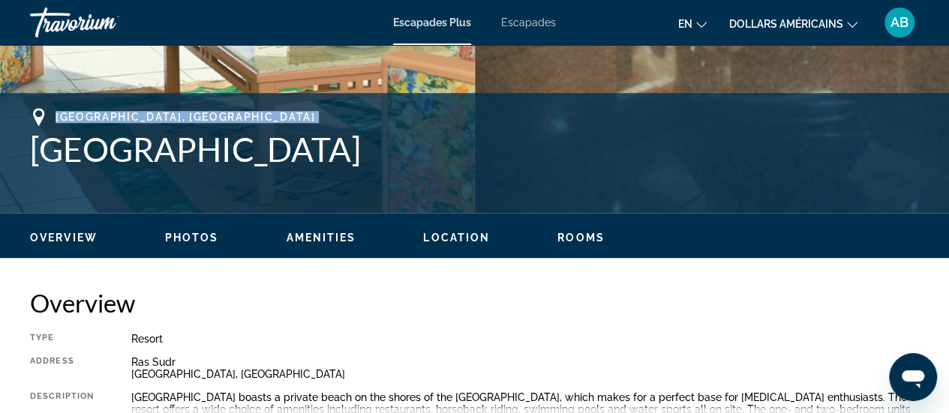
click at [180, 118] on div "[GEOGRAPHIC_DATA], [GEOGRAPHIC_DATA]" at bounding box center [474, 117] width 889 height 18
copy span "[GEOGRAPHIC_DATA], [GEOGRAPHIC_DATA]"
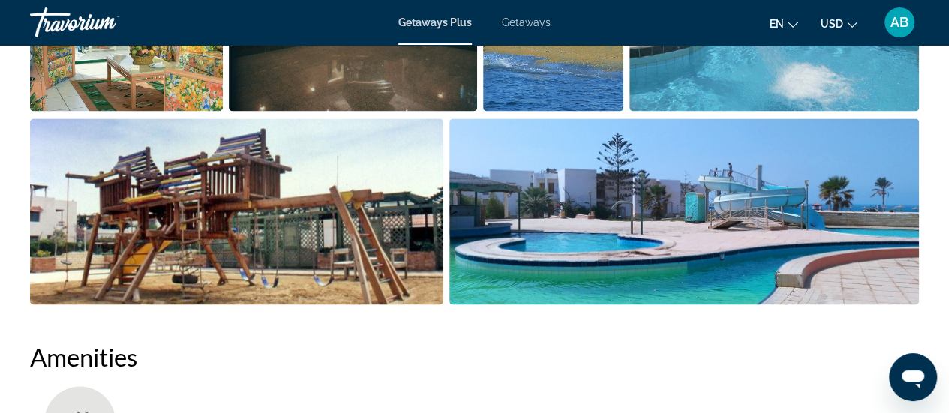
scroll to position [780, 0]
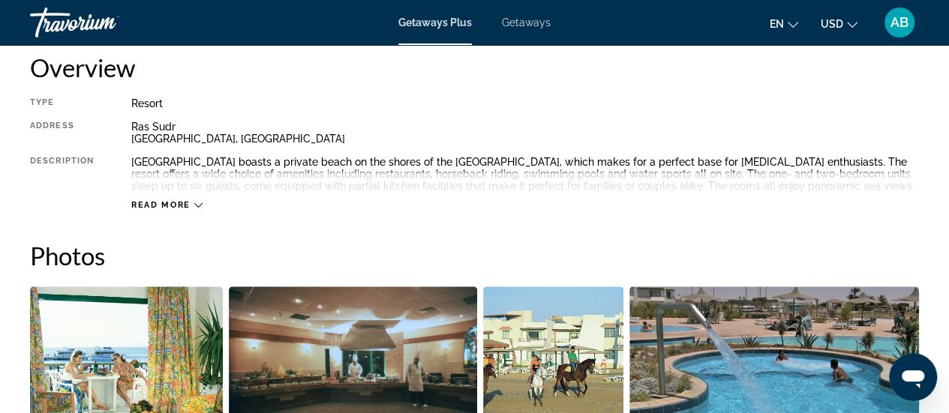
click at [191, 203] on div "Read more" at bounding box center [166, 205] width 71 height 10
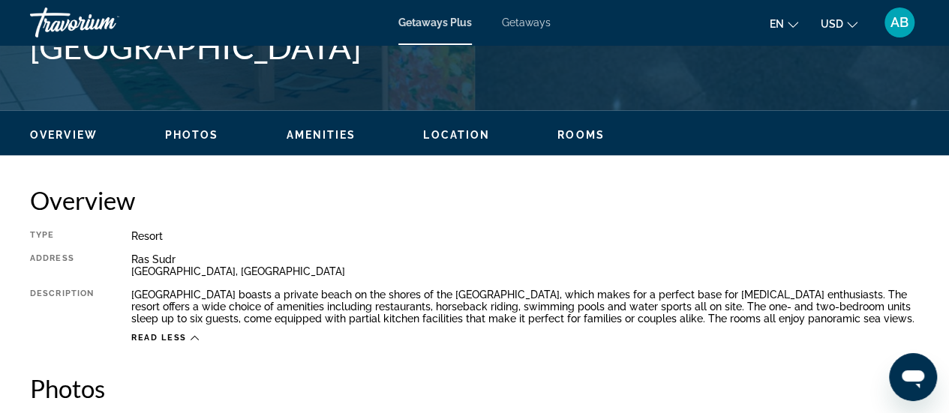
scroll to position [660, 0]
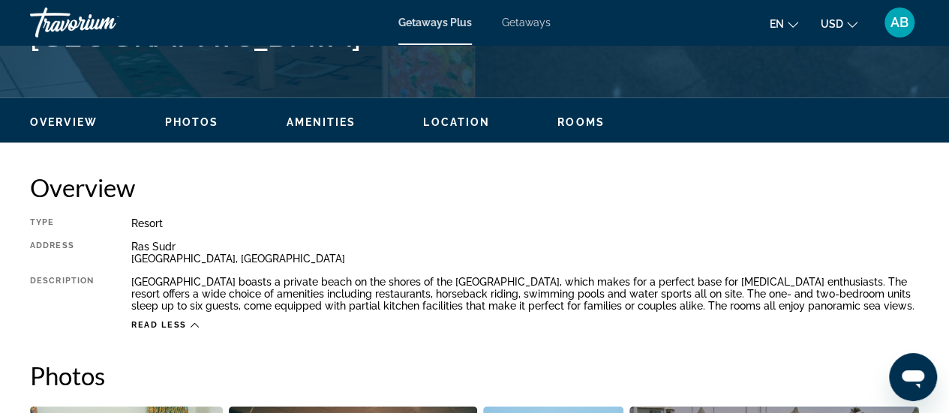
click at [182, 130] on div "Overview Photos Amenities Location Rooms Search" at bounding box center [474, 121] width 949 height 47
click at [181, 125] on span "Photos" at bounding box center [192, 122] width 54 height 12
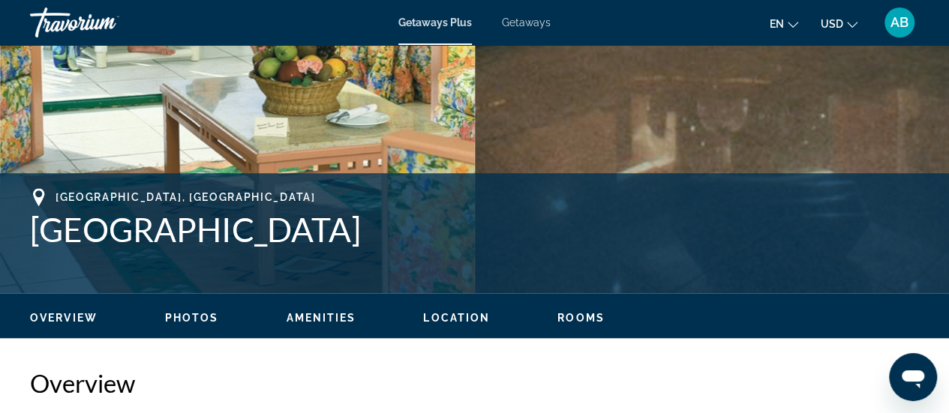
scroll to position [477, 0]
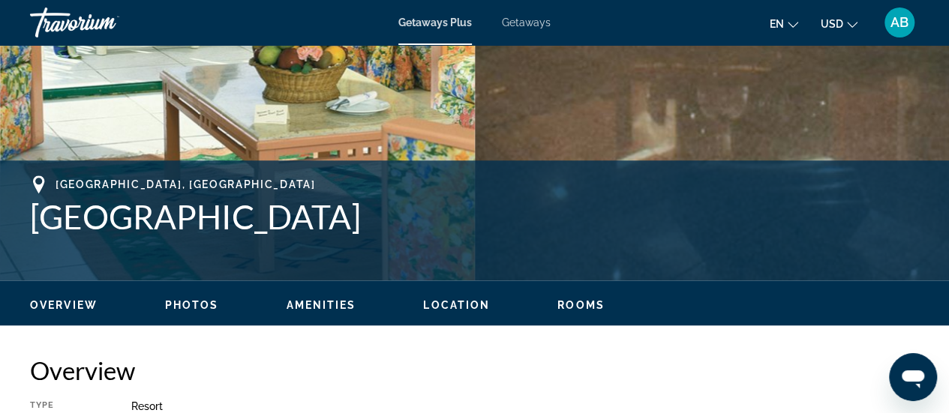
click at [173, 180] on span "[GEOGRAPHIC_DATA], [GEOGRAPHIC_DATA]" at bounding box center [186, 185] width 260 height 12
drag, startPoint x: 182, startPoint y: 181, endPoint x: 56, endPoint y: 181, distance: 125.3
click at [56, 181] on span "[GEOGRAPHIC_DATA], [GEOGRAPHIC_DATA]" at bounding box center [186, 185] width 260 height 12
copy span "[GEOGRAPHIC_DATA], [GEOGRAPHIC_DATA]"
click at [572, 314] on div "Overview Photos Amenities Location Rooms Search" at bounding box center [474, 304] width 949 height 47
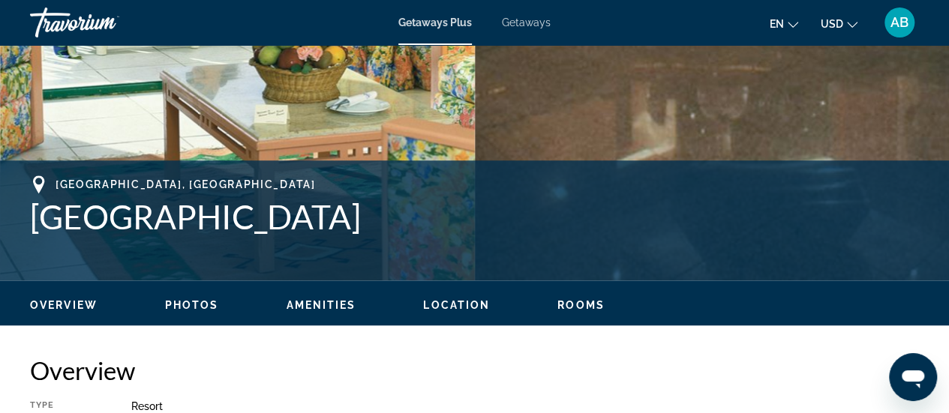
click at [567, 308] on span "Rooms" at bounding box center [580, 305] width 47 height 12
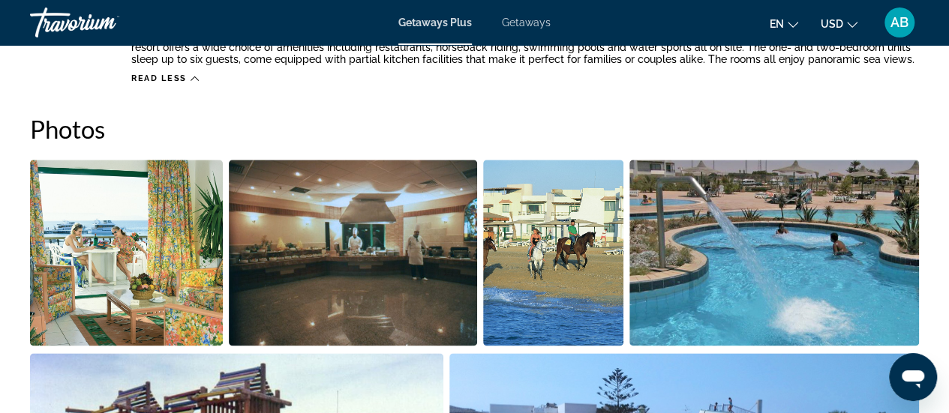
scroll to position [630, 0]
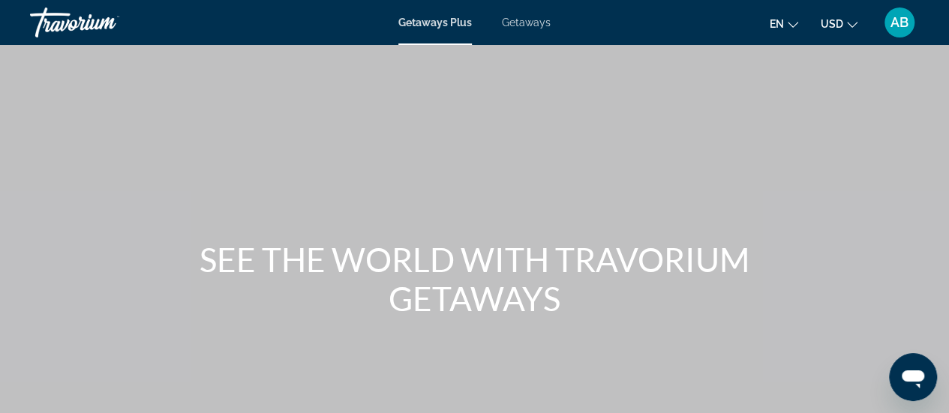
click at [544, 18] on span "Getaways" at bounding box center [526, 23] width 49 height 12
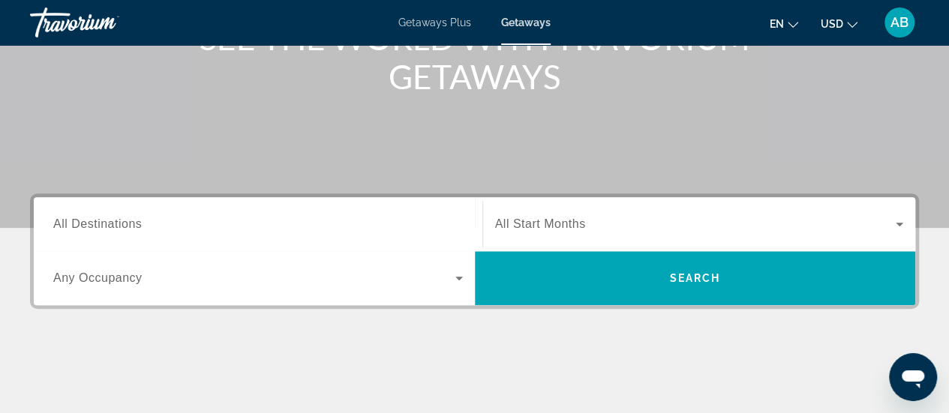
click at [527, 215] on span "Search widget" at bounding box center [695, 224] width 401 height 18
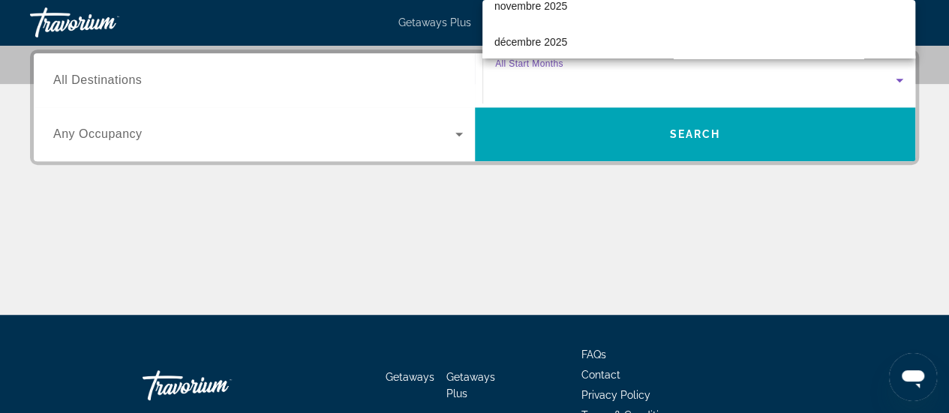
scroll to position [120, 0]
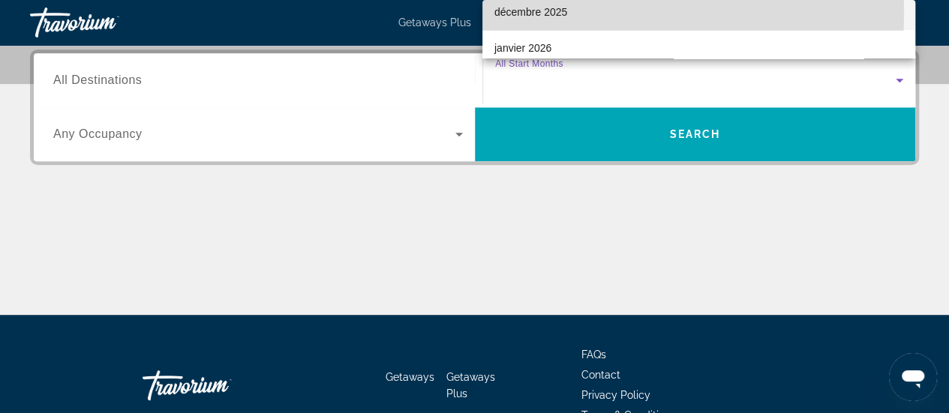
click at [582, 14] on mat-option "décembre 2025" at bounding box center [698, 12] width 433 height 36
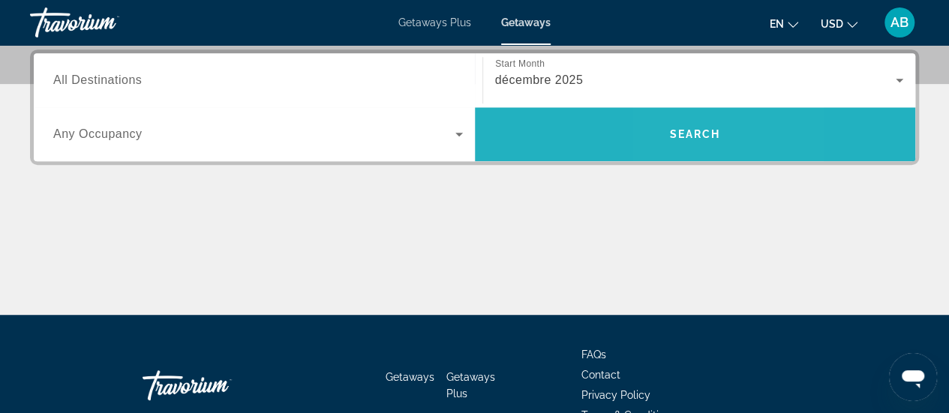
click at [680, 125] on span "Search" at bounding box center [695, 134] width 441 height 36
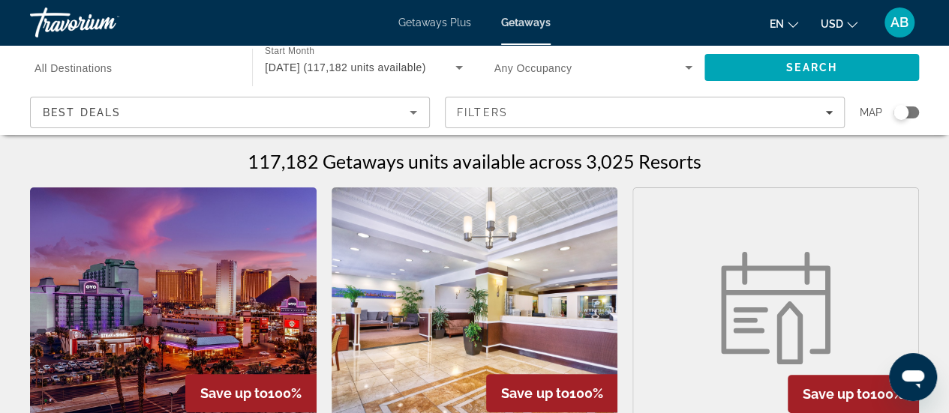
click at [906, 115] on div "Search widget" at bounding box center [901, 112] width 15 height 15
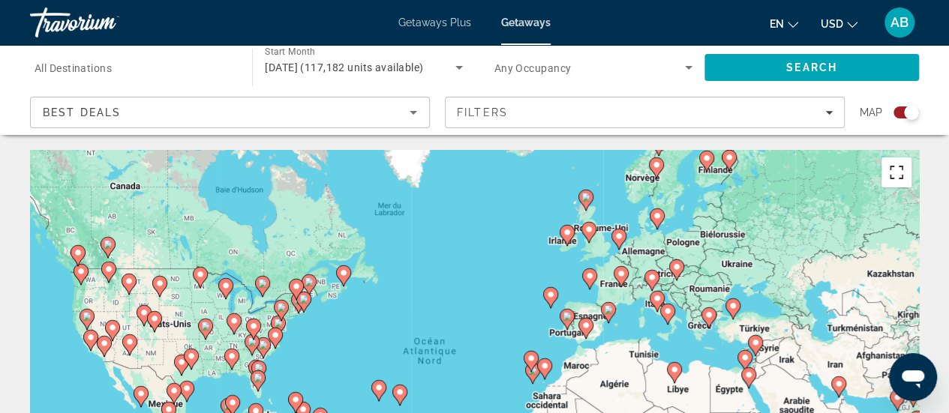
click at [891, 185] on button "Passer en plein écran" at bounding box center [897, 173] width 30 height 30
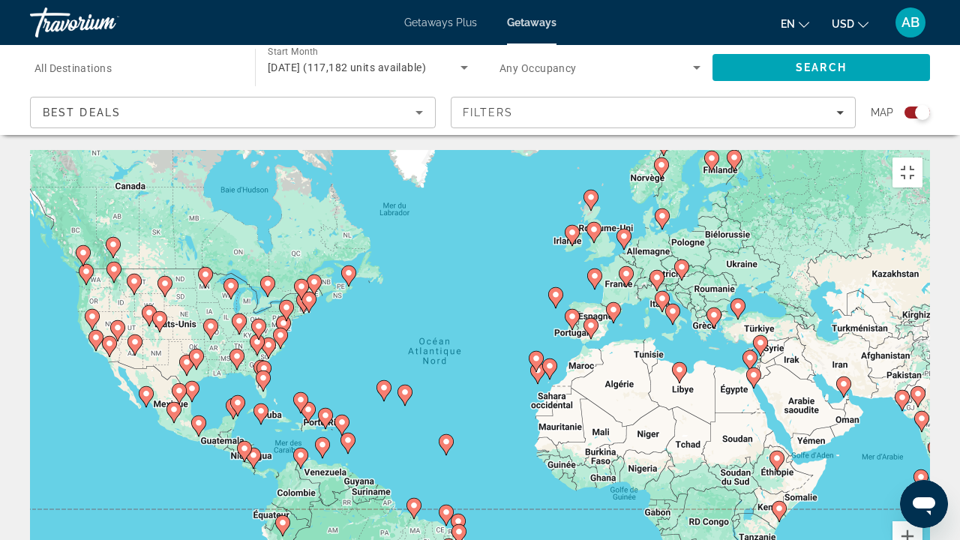
click at [628, 267] on icon "Main content" at bounding box center [627, 277] width 14 height 20
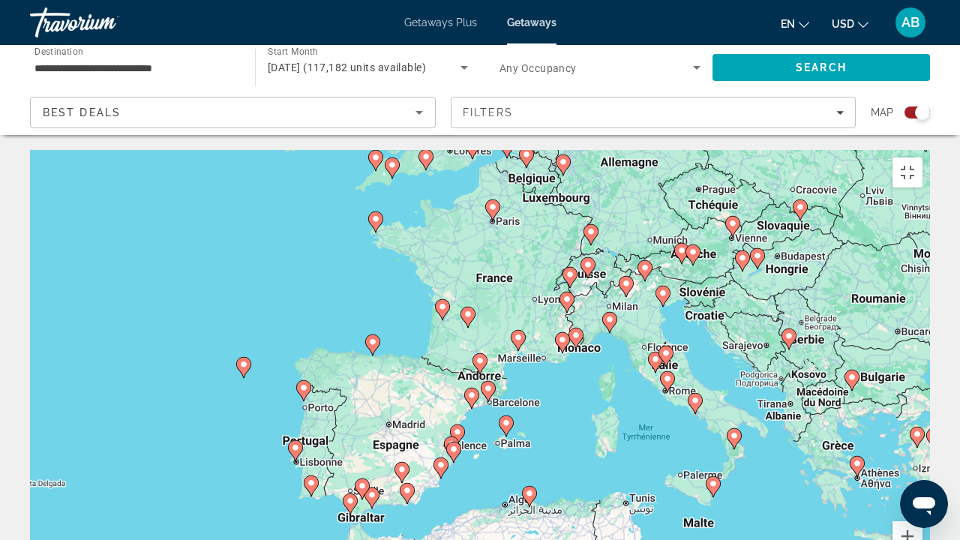
click at [488, 384] on image "Main content" at bounding box center [488, 388] width 9 height 9
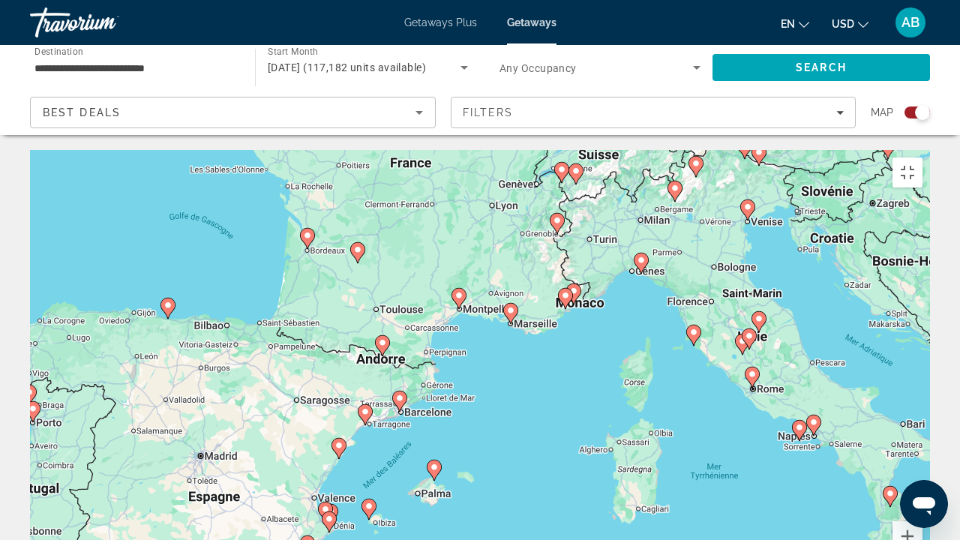
drag, startPoint x: 863, startPoint y: 462, endPoint x: 780, endPoint y: 497, distance: 89.5
click at [780, 413] on div "Pour naviguer, appuyez sur les touches fléchées. Pour activer le glissement ave…" at bounding box center [480, 375] width 900 height 450
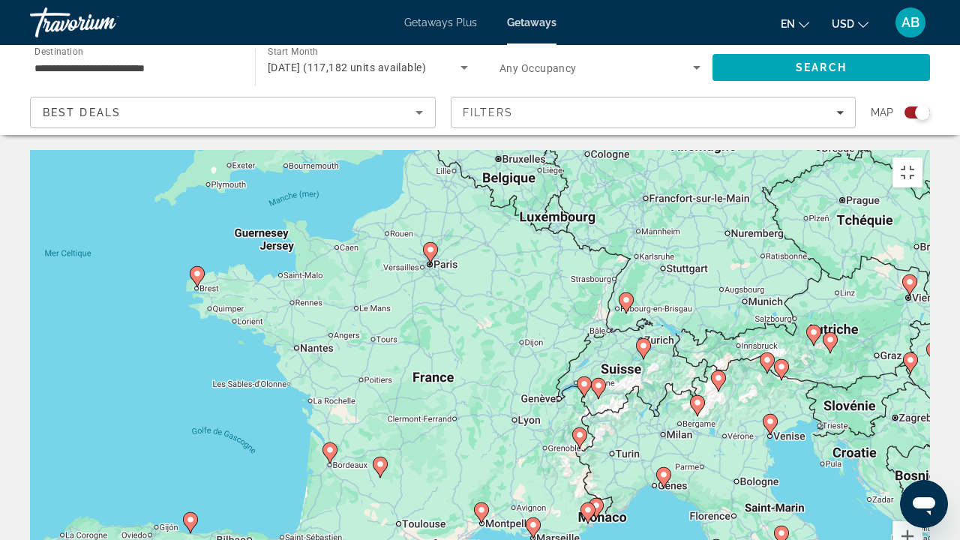
drag, startPoint x: 676, startPoint y: 234, endPoint x: 698, endPoint y: 449, distance: 216.5
click at [698, 413] on div "Pour naviguer, appuyez sur les touches fléchées. Pour activer le glissement ave…" at bounding box center [480, 375] width 900 height 450
click at [588, 413] on image "Main content" at bounding box center [588, 509] width 9 height 9
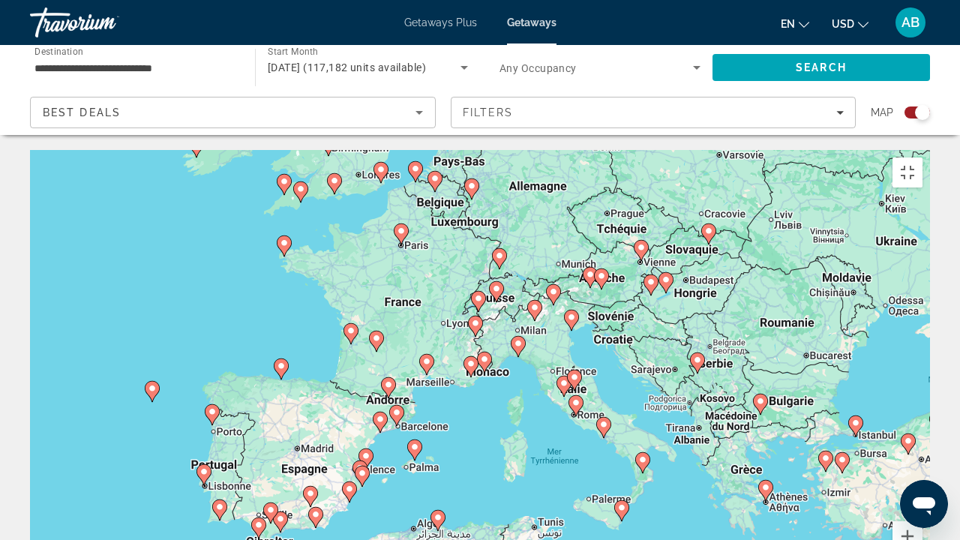
click at [465, 356] on gmp-advanced-marker "Main content" at bounding box center [471, 367] width 15 height 23
type input "**********"
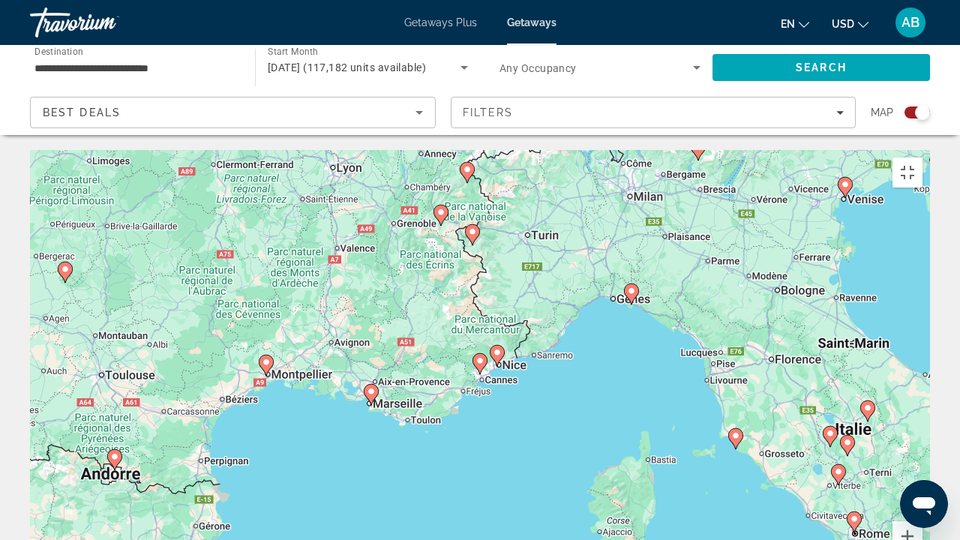
click at [497, 348] on image "Main content" at bounding box center [497, 352] width 9 height 9
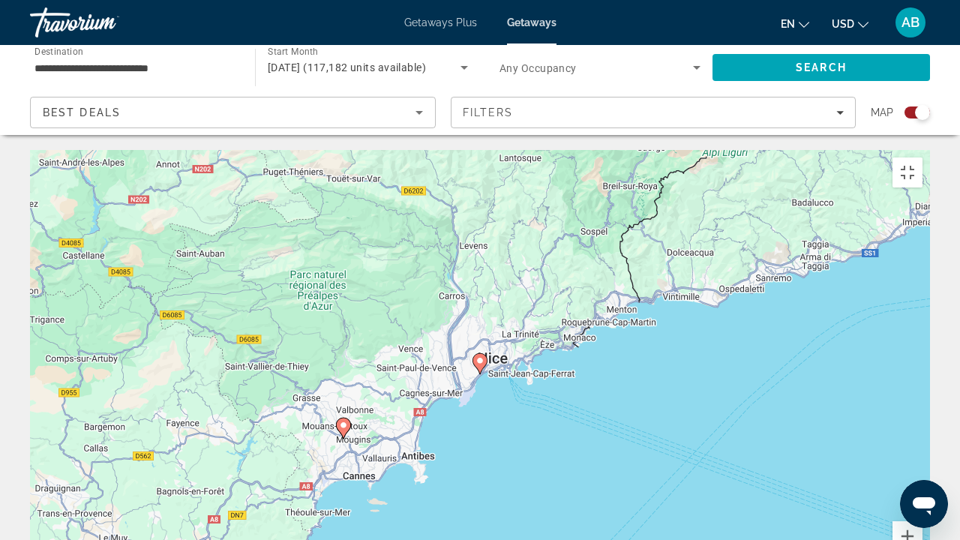
click at [479, 356] on image "Main content" at bounding box center [480, 360] width 9 height 9
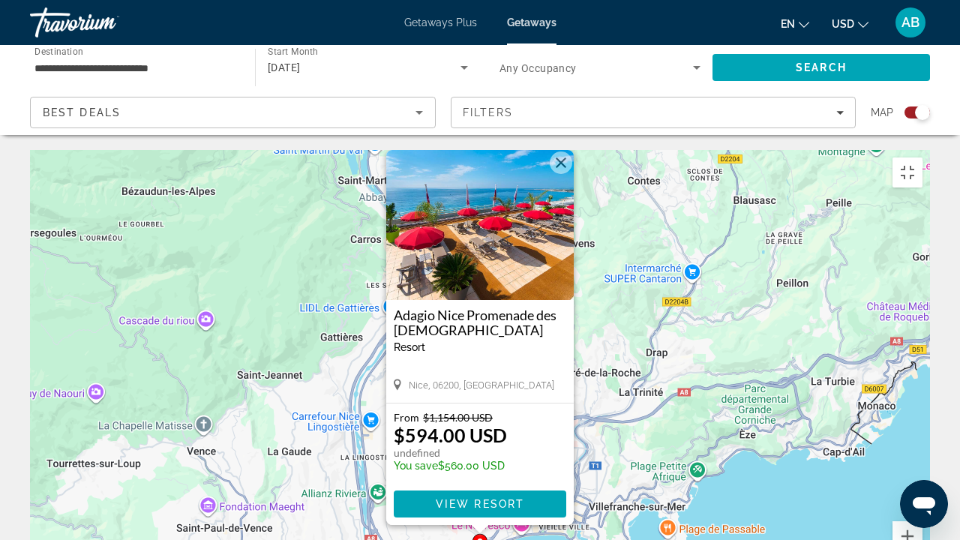
click at [563, 152] on button "Fermer" at bounding box center [561, 163] width 23 height 23
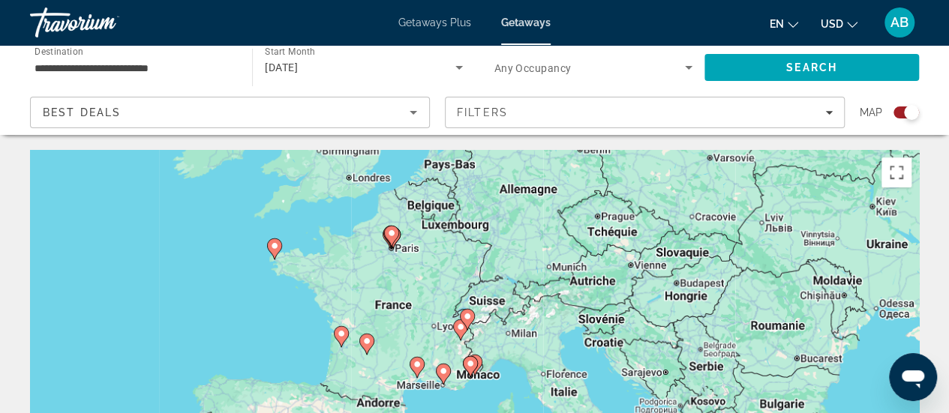
click at [149, 80] on div "**********" at bounding box center [134, 68] width 198 height 43
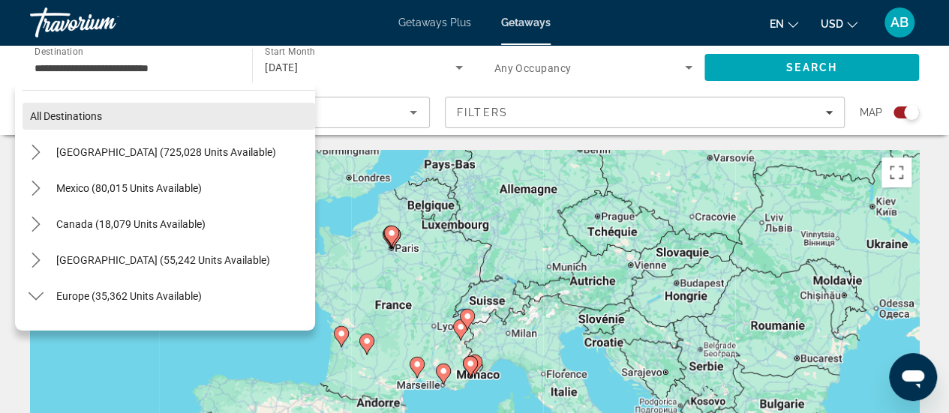
click at [199, 107] on span "Select destination: All destinations" at bounding box center [169, 116] width 293 height 36
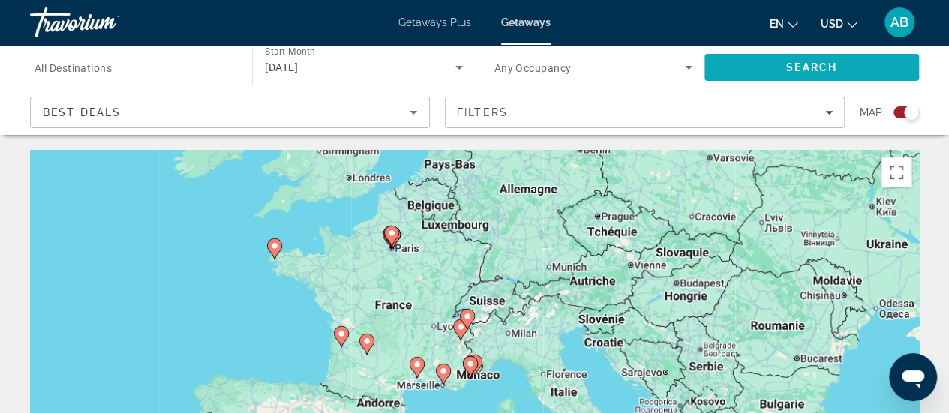
click at [791, 74] on span "Search" at bounding box center [811, 68] width 215 height 36
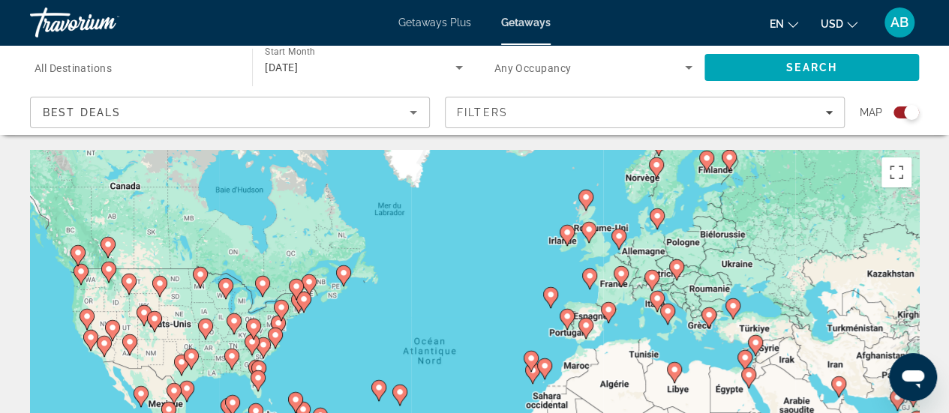
click at [617, 275] on image "Main content" at bounding box center [621, 273] width 9 height 9
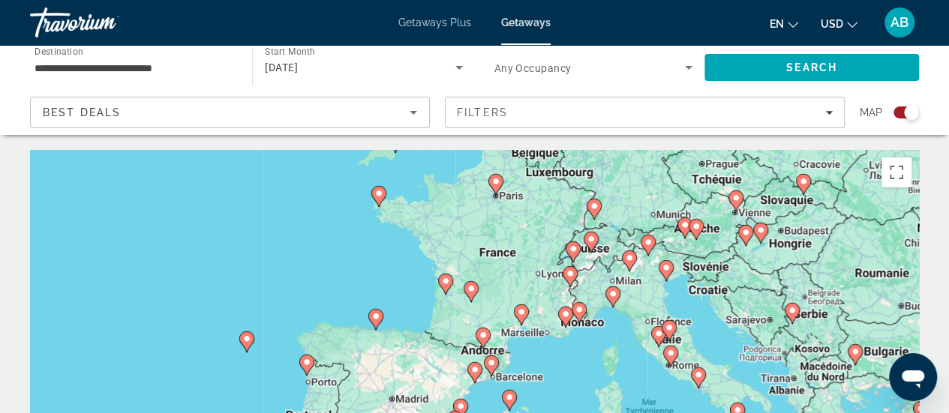
drag, startPoint x: 552, startPoint y: 260, endPoint x: 560, endPoint y: 236, distance: 25.4
click at [560, 236] on div "Pour activer le glissement avec le clavier, appuyez sur Alt+Entrée. Une fois ce…" at bounding box center [474, 375] width 889 height 450
click at [576, 251] on image "Main content" at bounding box center [572, 249] width 9 height 9
type input "**********"
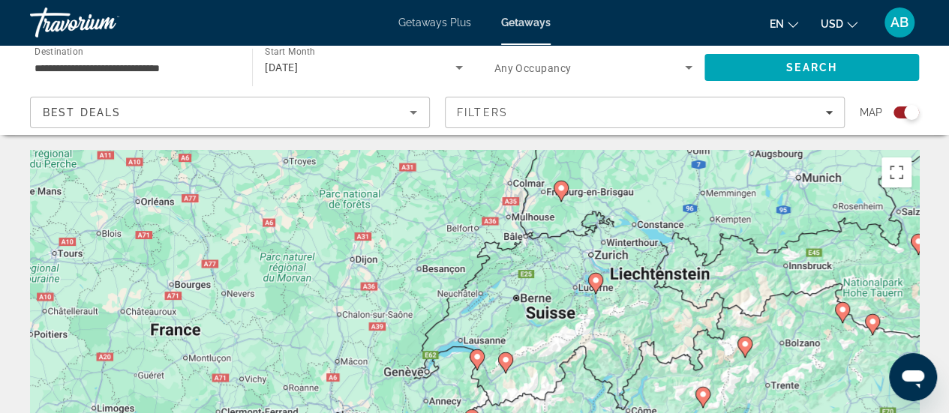
click at [525, 356] on div "Pour activer le glissement avec le clavier, appuyez sur Alt+Entrée. Une fois ce…" at bounding box center [474, 375] width 889 height 450
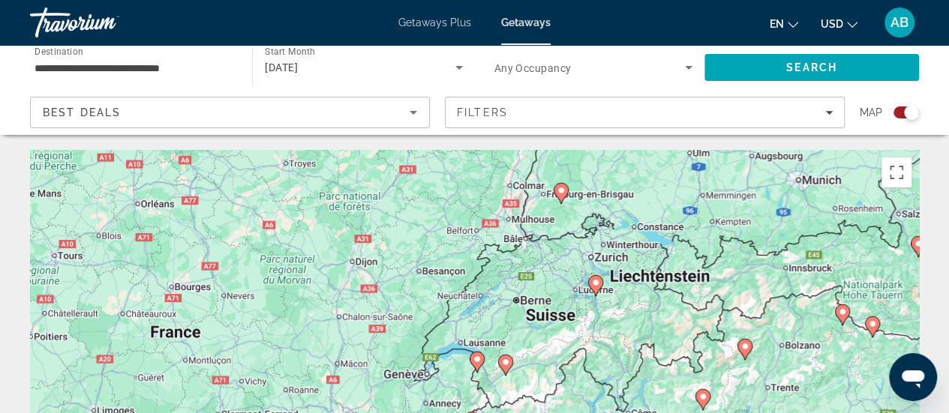
click at [596, 290] on icon "Main content" at bounding box center [595, 286] width 14 height 20
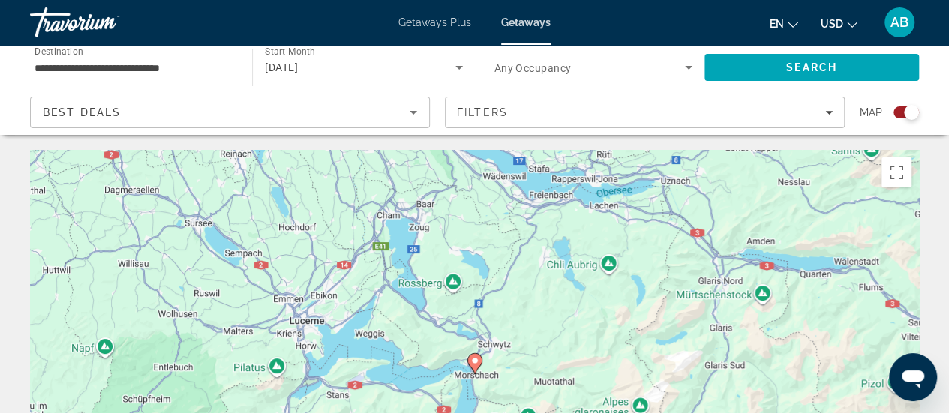
click at [480, 362] on icon "Main content" at bounding box center [474, 364] width 14 height 20
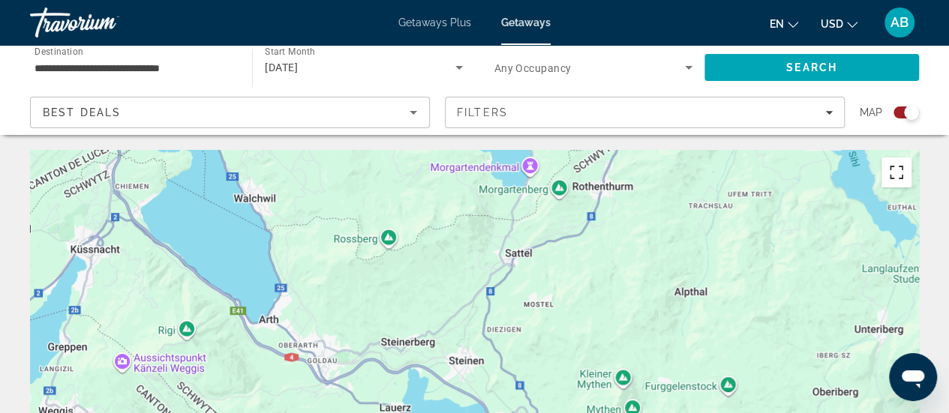
drag, startPoint x: 896, startPoint y: 179, endPoint x: 896, endPoint y: 269, distance: 90.8
click at [896, 179] on button "Passer en plein écran" at bounding box center [897, 173] width 30 height 30
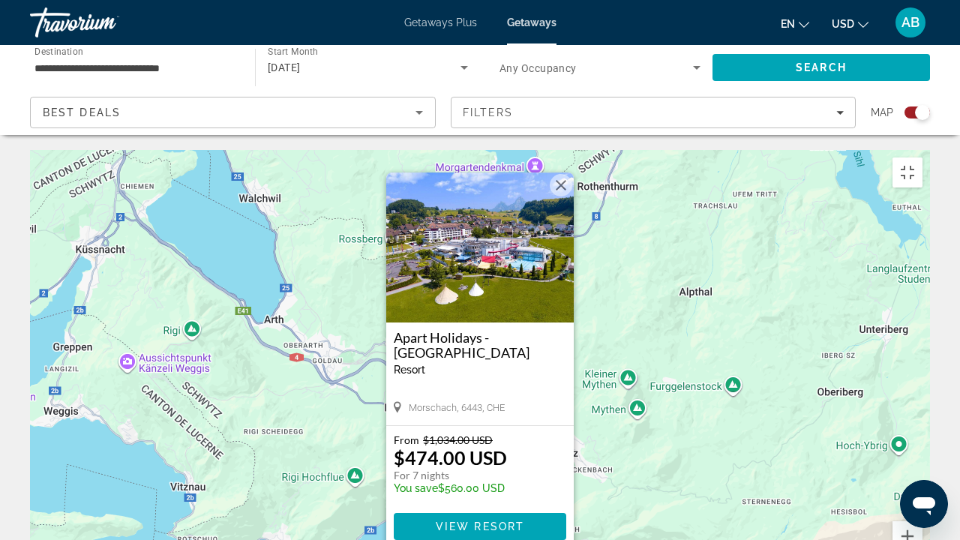
click at [488, 173] on img "Main content" at bounding box center [480, 248] width 188 height 150
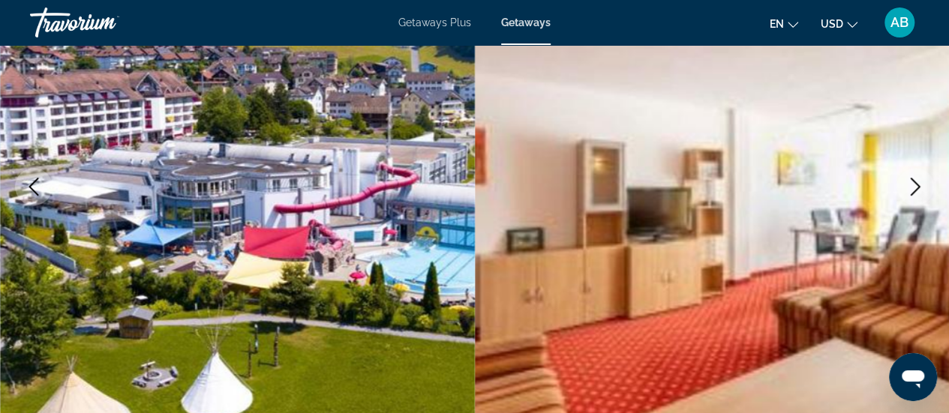
scroll to position [221, 0]
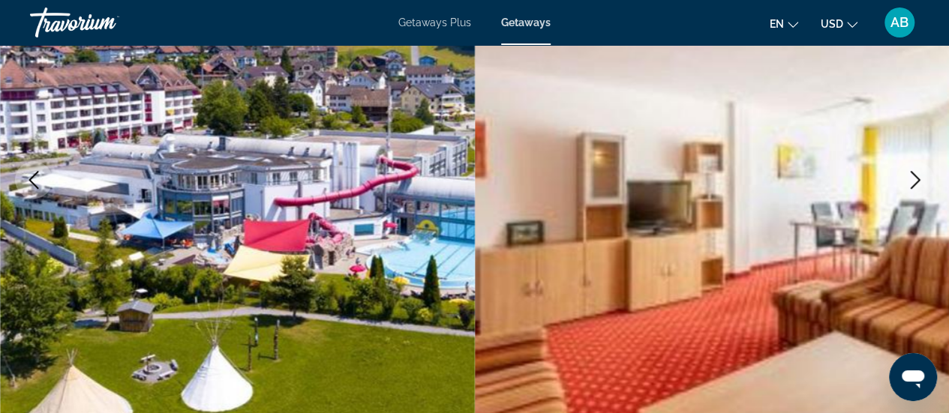
click at [915, 173] on icon "Next image" at bounding box center [915, 180] width 18 height 18
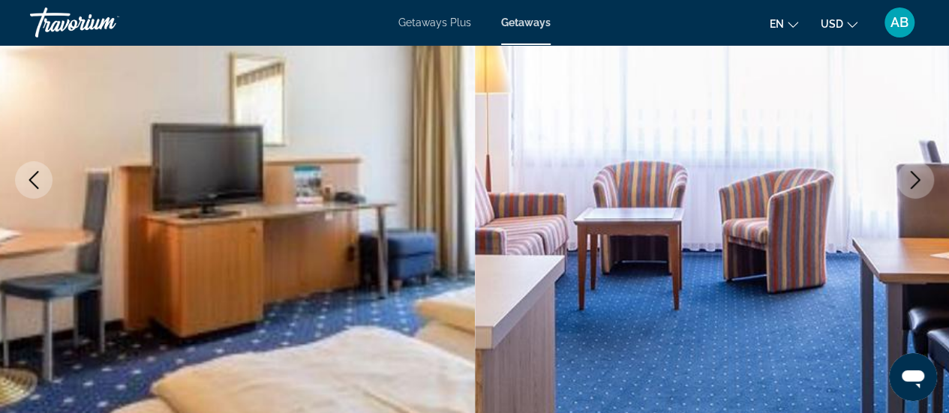
click at [915, 173] on icon "Next image" at bounding box center [915, 180] width 18 height 18
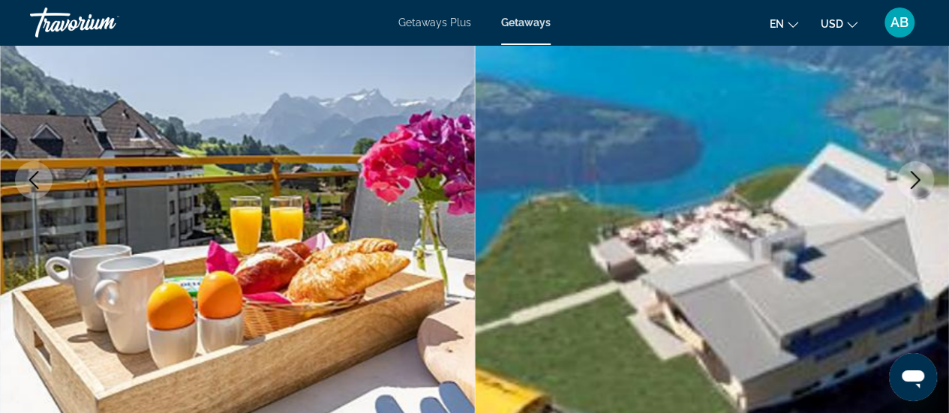
click at [915, 173] on icon "Next image" at bounding box center [915, 180] width 18 height 18
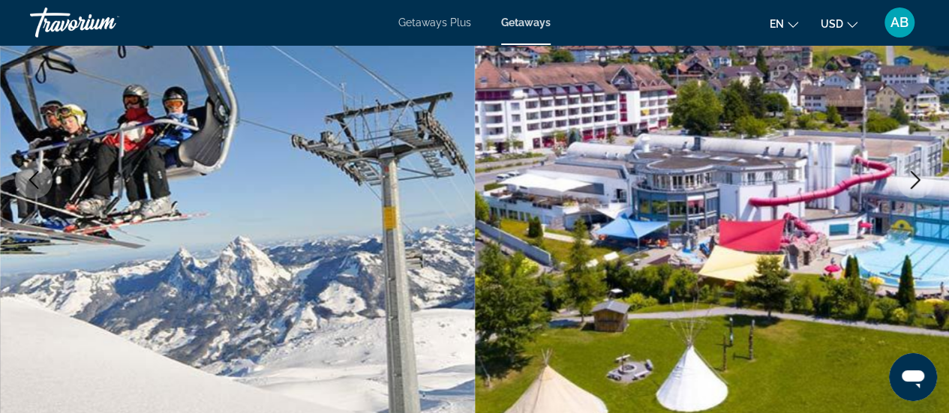
click at [916, 173] on icon "Next image" at bounding box center [915, 180] width 18 height 18
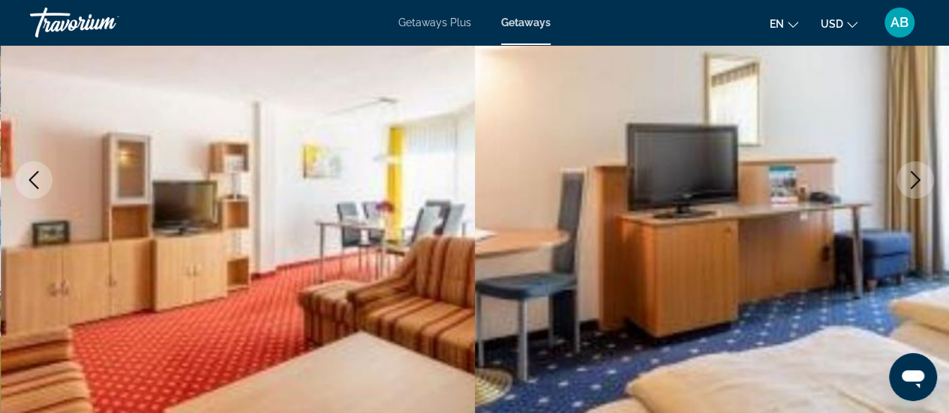
click at [916, 173] on icon "Next image" at bounding box center [915, 180] width 18 height 18
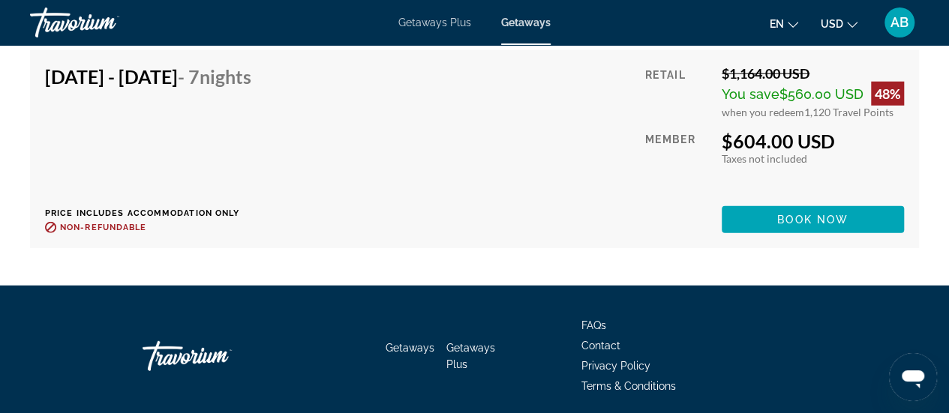
scroll to position [4811, 0]
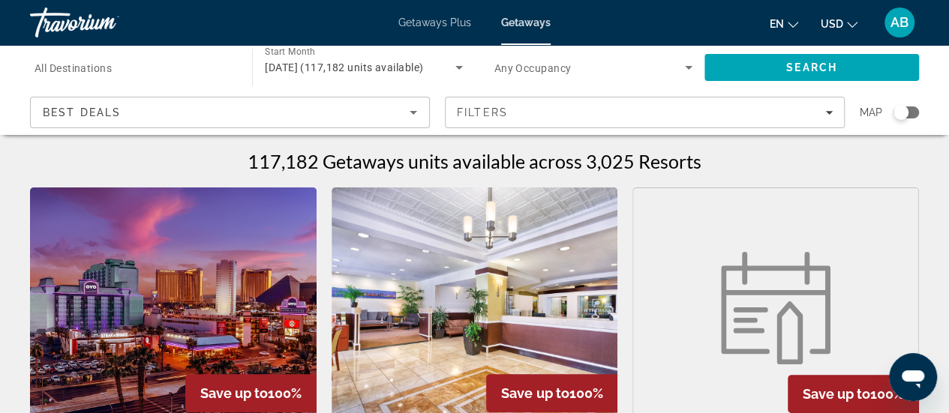
click at [897, 111] on div "Search widget" at bounding box center [901, 112] width 15 height 15
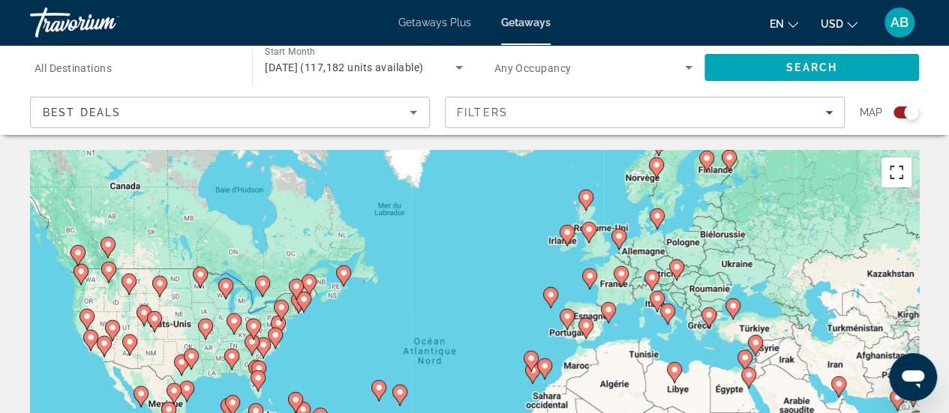
click at [897, 179] on button "Passer en plein écran" at bounding box center [897, 173] width 30 height 30
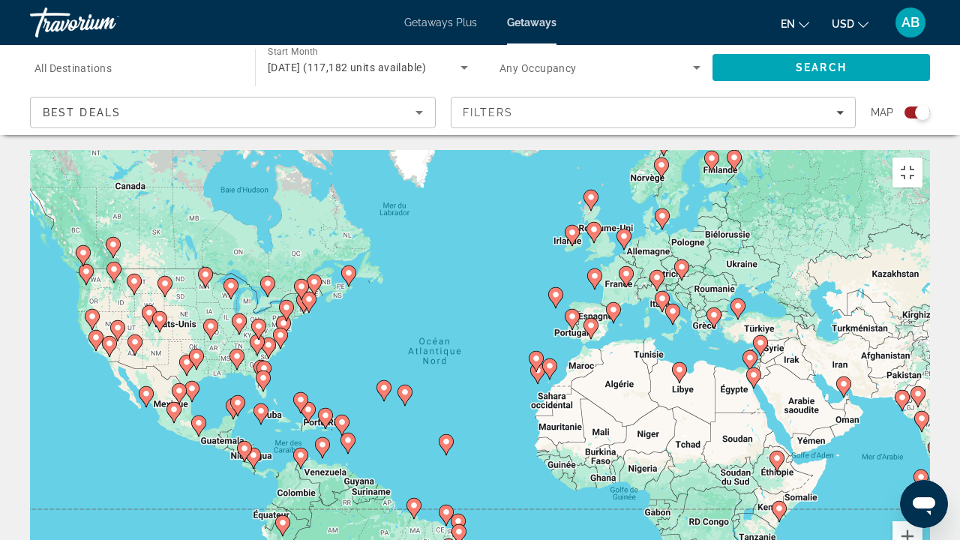
click at [653, 270] on icon "Main content" at bounding box center [657, 280] width 15 height 21
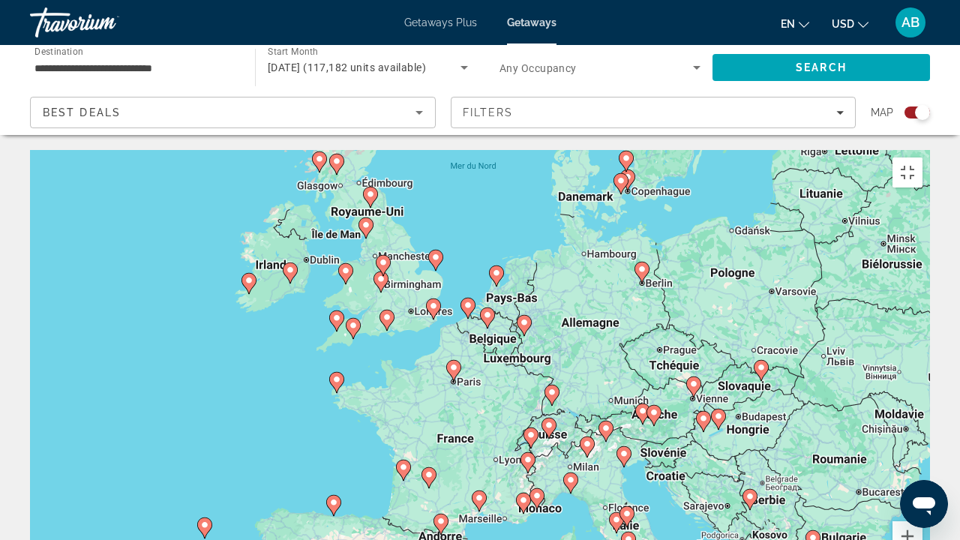
drag, startPoint x: 603, startPoint y: 217, endPoint x: 662, endPoint y: 353, distance: 147.9
click at [662, 353] on div "Pour activer le glissement avec le clavier, appuyez sur Alt+Entrée. Une fois ce…" at bounding box center [480, 375] width 900 height 450
click at [691, 380] on image "Main content" at bounding box center [693, 384] width 9 height 9
type input "**********"
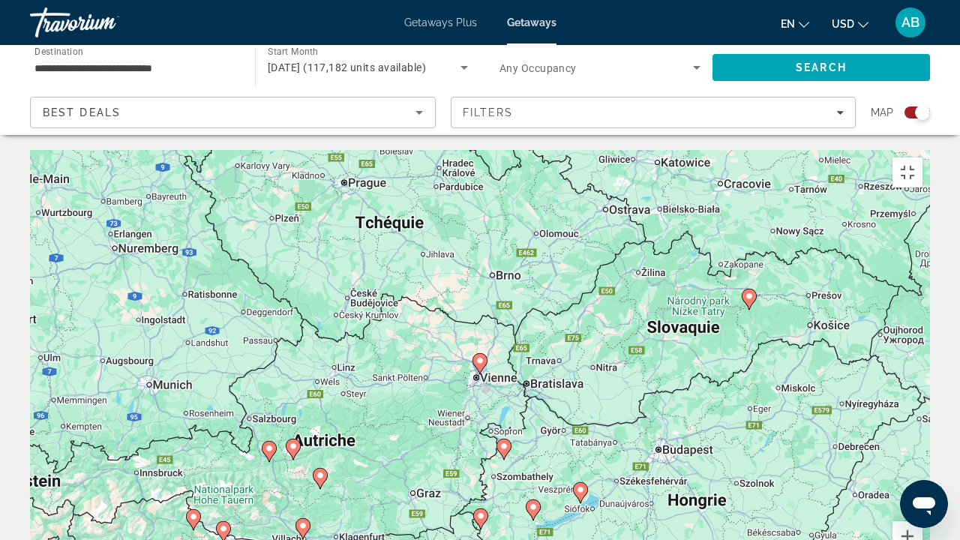
click at [473, 353] on gmp-advanced-marker "Main content" at bounding box center [480, 364] width 15 height 23
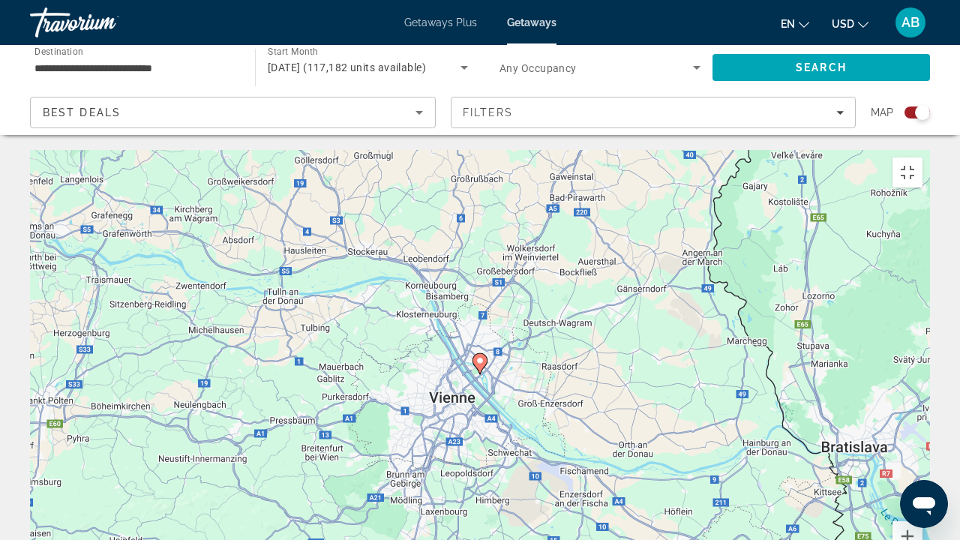
click at [473, 353] on gmp-advanced-marker "Main content" at bounding box center [480, 364] width 15 height 23
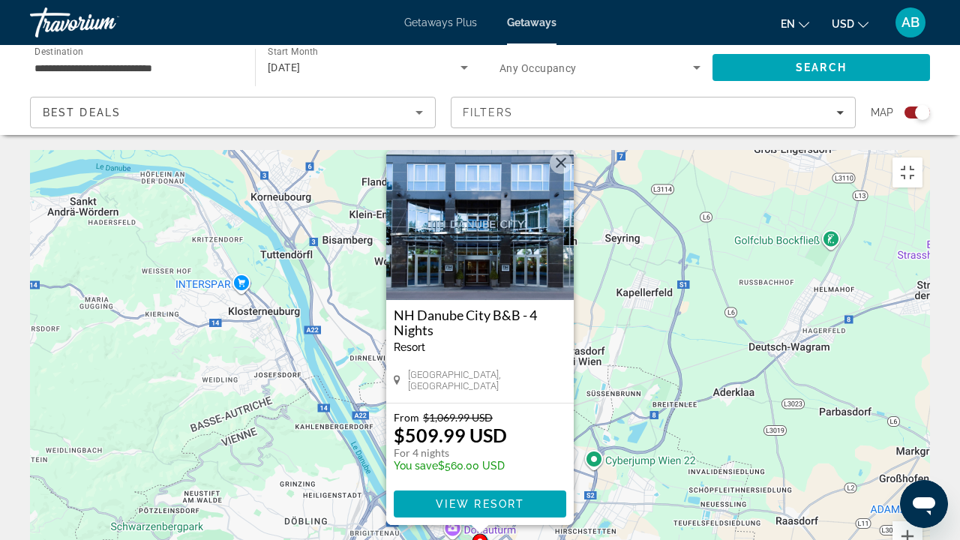
click at [536, 150] on img "Main content" at bounding box center [480, 225] width 188 height 150
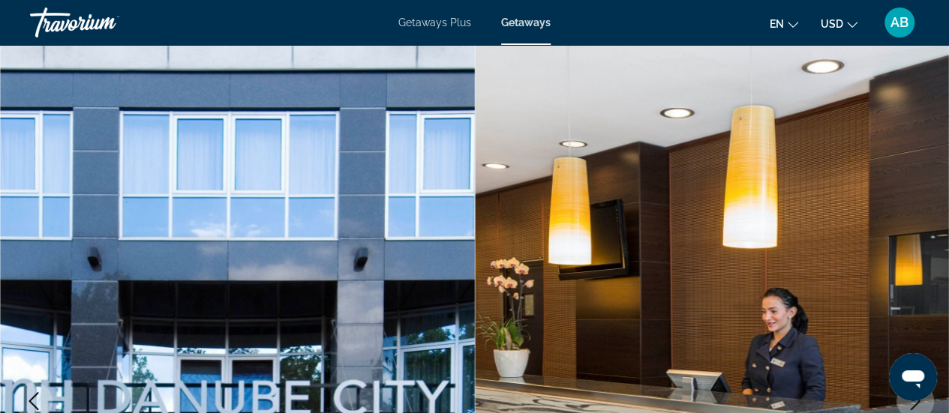
scroll to position [362, 0]
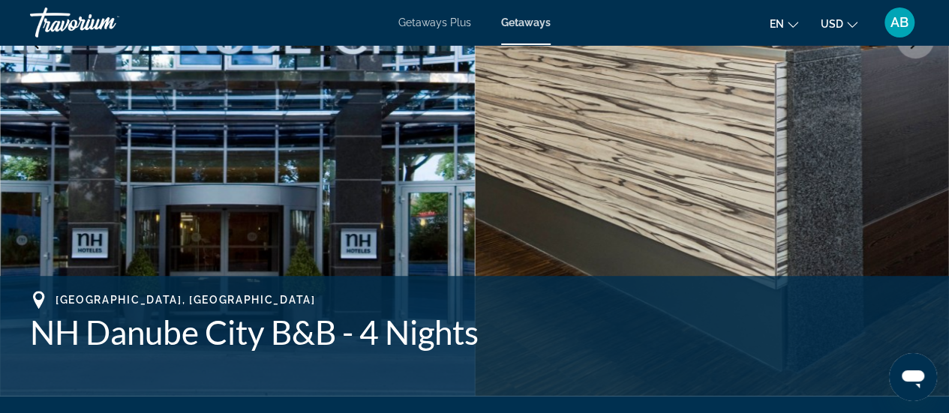
click at [840, 170] on img "Main content" at bounding box center [712, 39] width 475 height 713
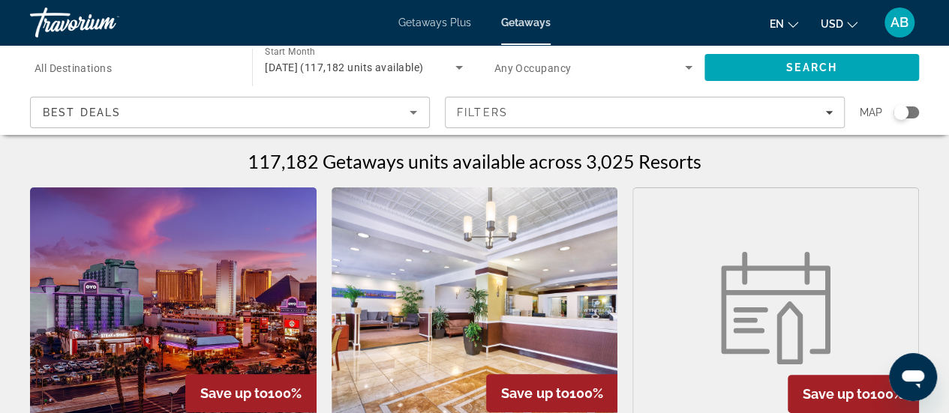
click at [912, 115] on div "Search widget" at bounding box center [907, 113] width 26 height 12
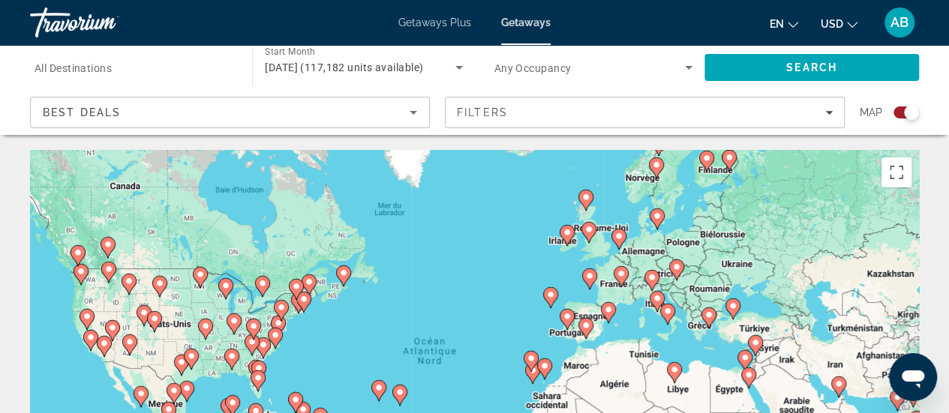
click at [674, 274] on icon "Main content" at bounding box center [676, 270] width 14 height 20
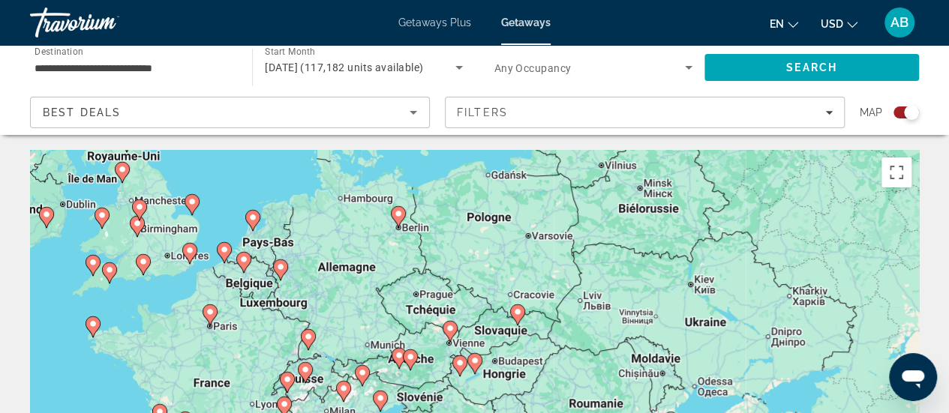
click at [447, 335] on icon "Main content" at bounding box center [450, 332] width 14 height 20
type input "**********"
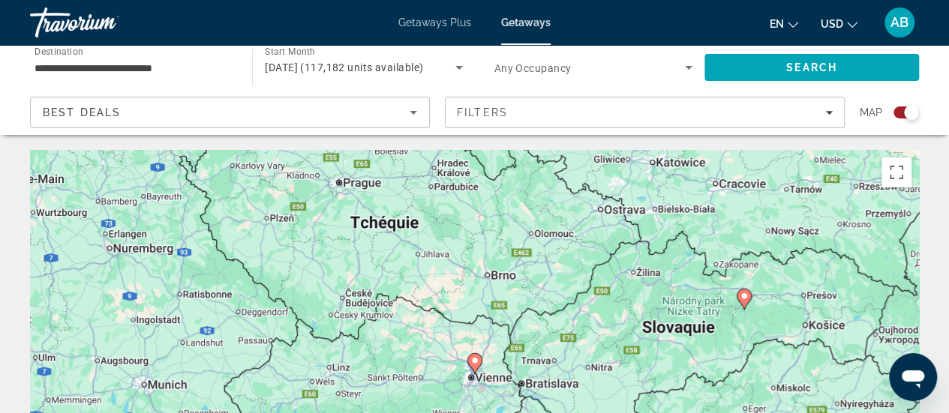
click at [473, 365] on image "Main content" at bounding box center [474, 360] width 9 height 9
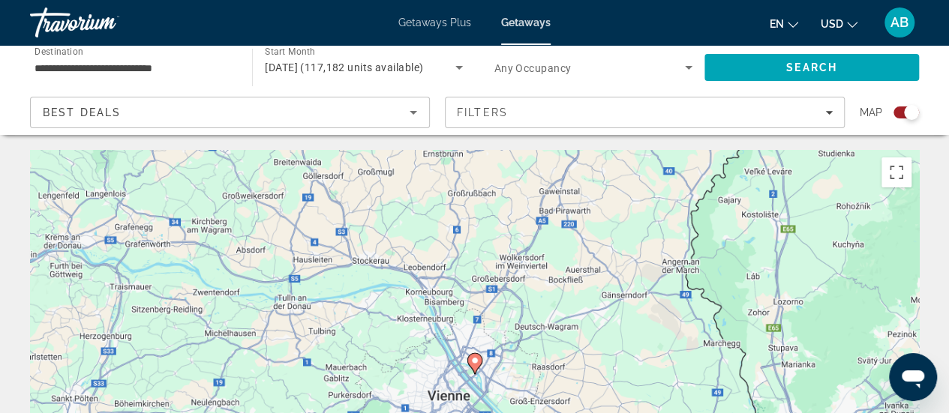
click at [473, 365] on image "Main content" at bounding box center [474, 360] width 9 height 9
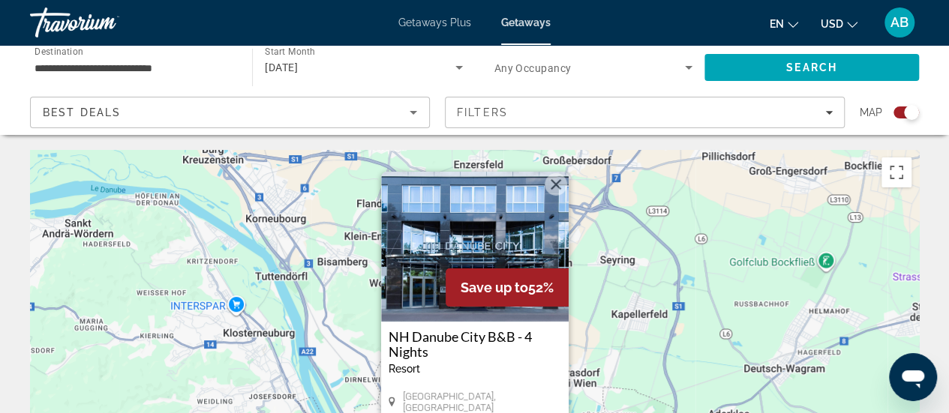
click at [461, 304] on div "Save up to 52%" at bounding box center [507, 288] width 123 height 38
click at [491, 262] on img "Main content" at bounding box center [475, 247] width 188 height 150
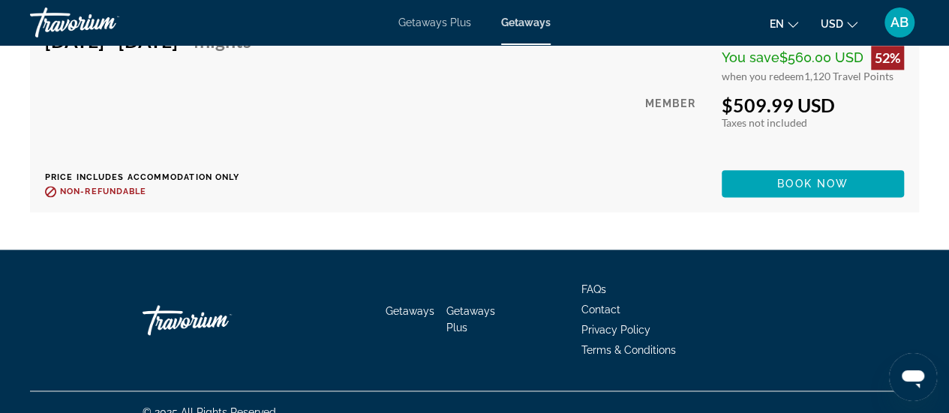
scroll to position [3729, 0]
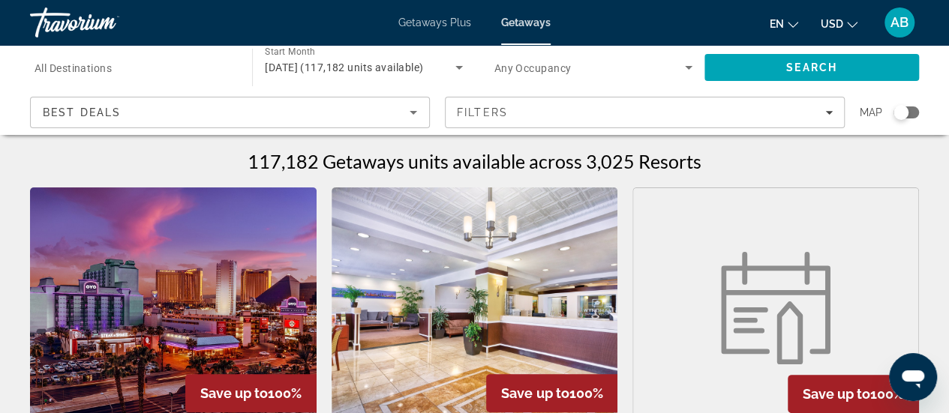
click at [901, 107] on div "Search widget" at bounding box center [901, 112] width 15 height 15
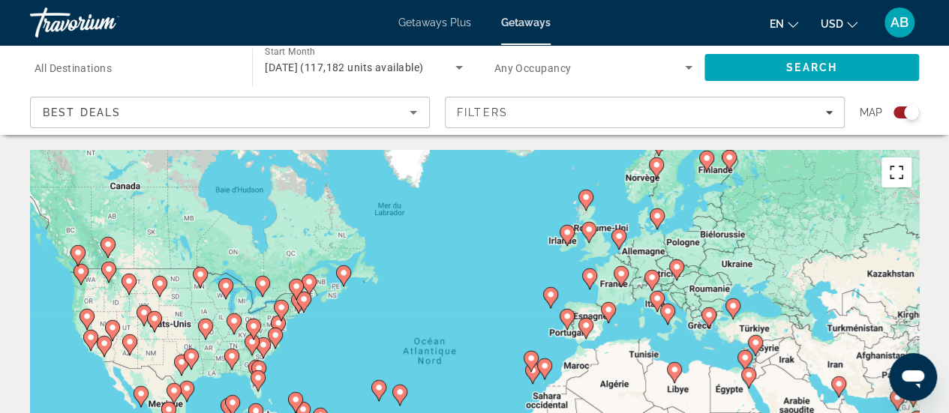
click at [897, 166] on button "Passer en plein écran" at bounding box center [897, 173] width 30 height 30
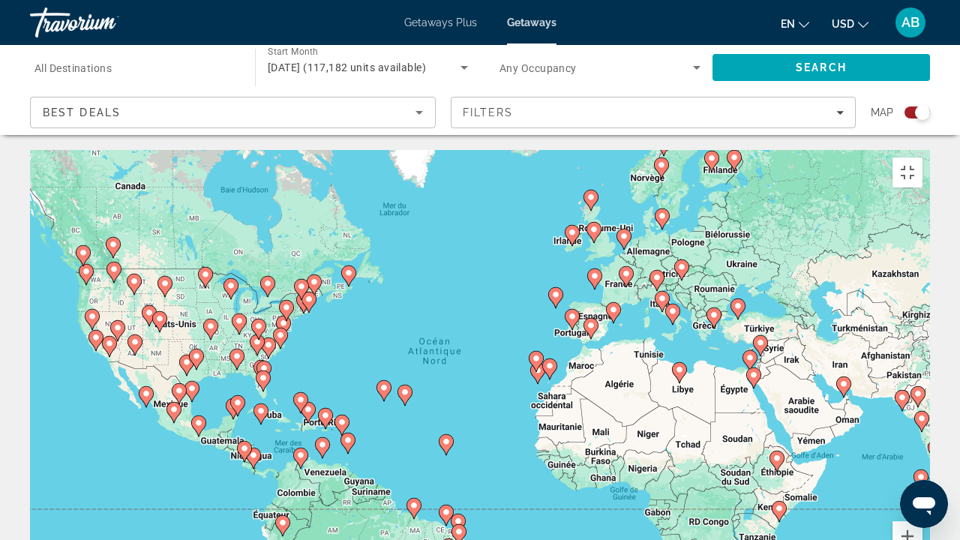
click at [613, 305] on image "Main content" at bounding box center [613, 309] width 9 height 9
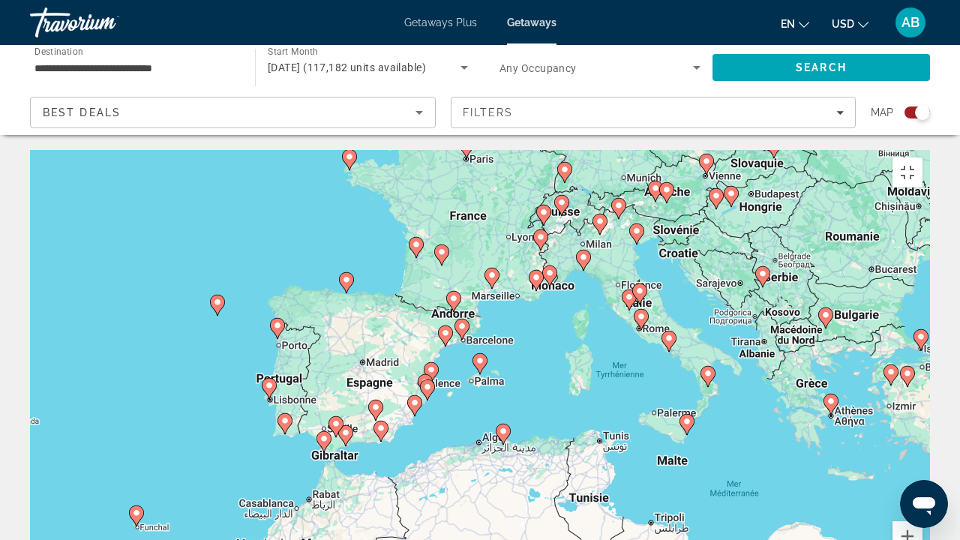
click at [557, 265] on gmp-advanced-marker "Main content" at bounding box center [549, 276] width 15 height 23
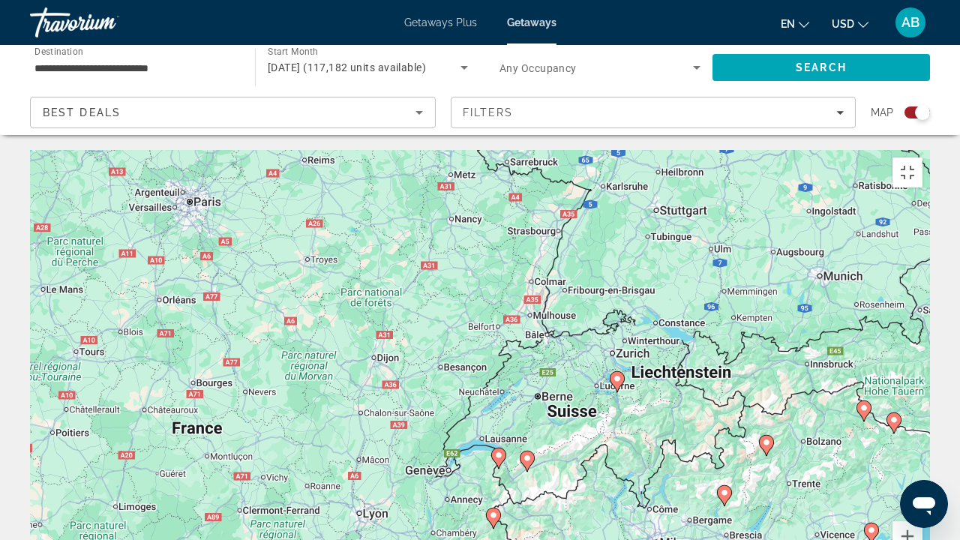
drag, startPoint x: 557, startPoint y: 171, endPoint x: 602, endPoint y: 513, distance: 345.1
click at [602, 413] on div "Pour naviguer, appuyez sur les touches fléchées. Pour activer le glissement ave…" at bounding box center [480, 375] width 900 height 450
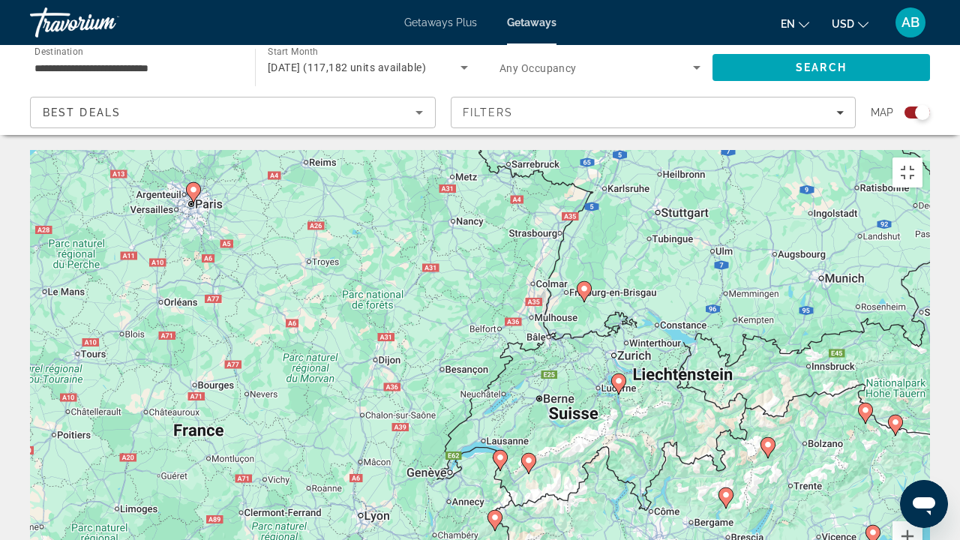
click at [617, 373] on gmp-advanced-marker "Main content" at bounding box center [618, 384] width 15 height 23
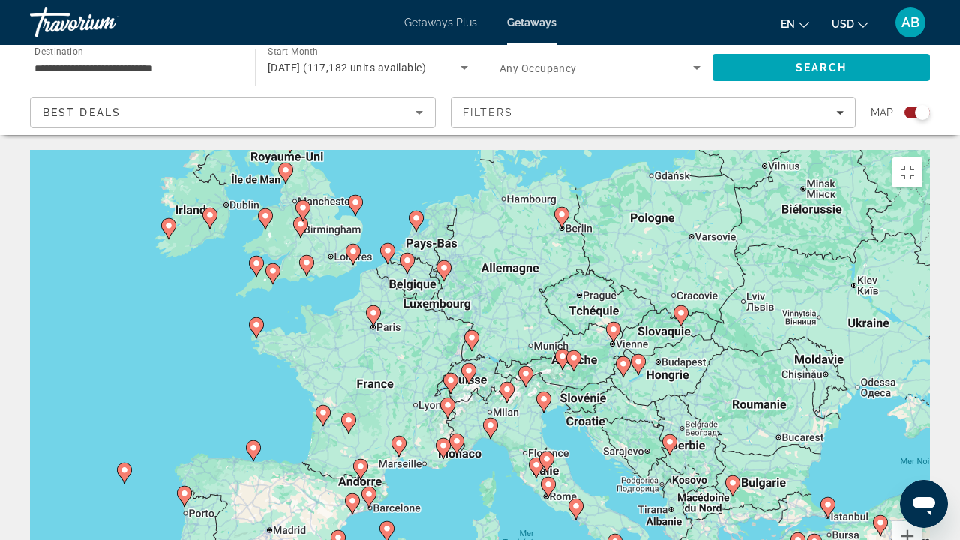
click at [471, 366] on image "Main content" at bounding box center [468, 370] width 9 height 9
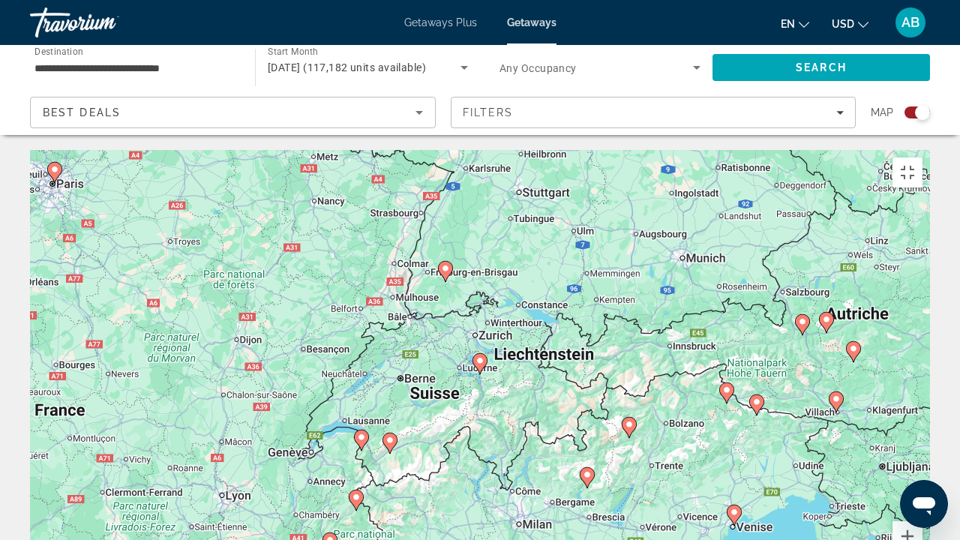
click at [831, 313] on icon "Main content" at bounding box center [827, 323] width 14 height 20
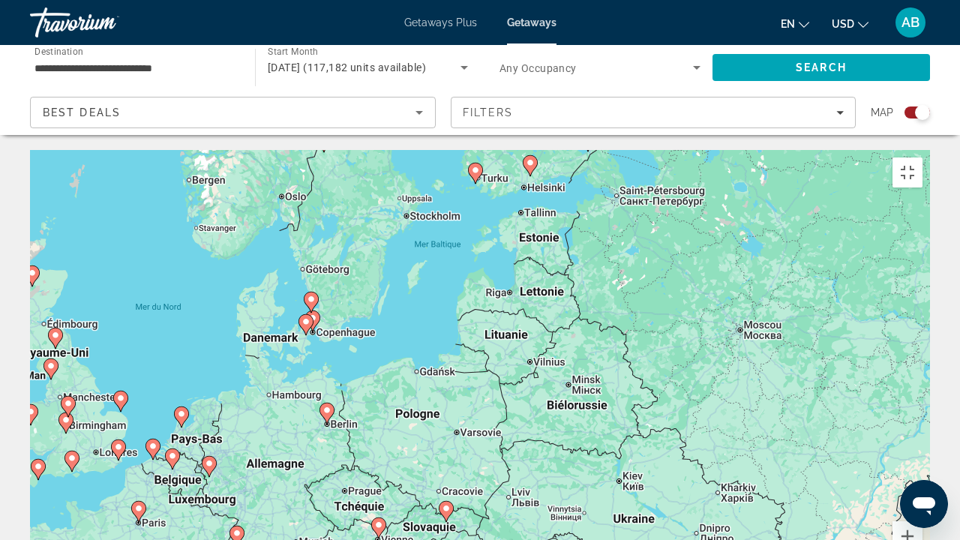
drag, startPoint x: 521, startPoint y: 290, endPoint x: 365, endPoint y: 482, distance: 247.5
click at [365, 413] on div "Pour naviguer, appuyez sur les touches fléchées. Pour activer le glissement ave…" at bounding box center [480, 375] width 900 height 450
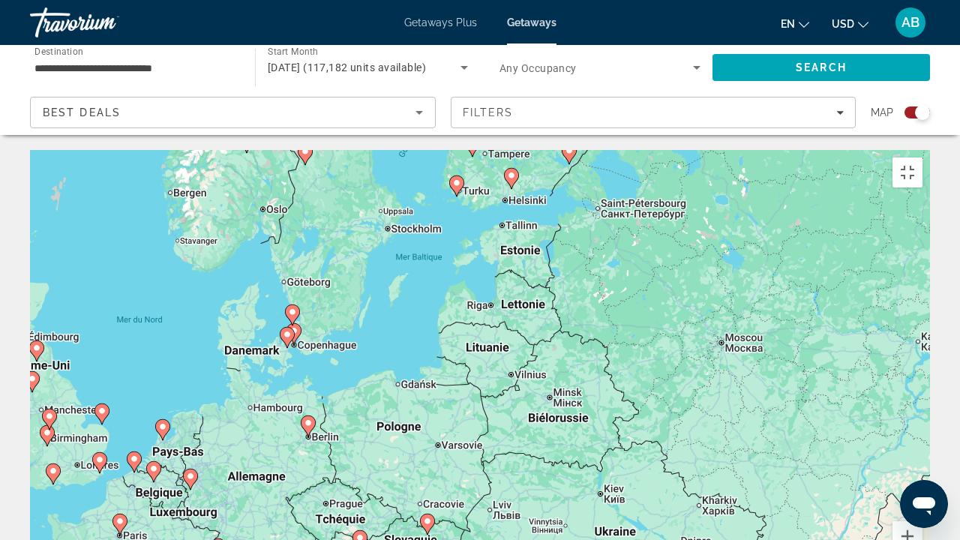
type input "**********"
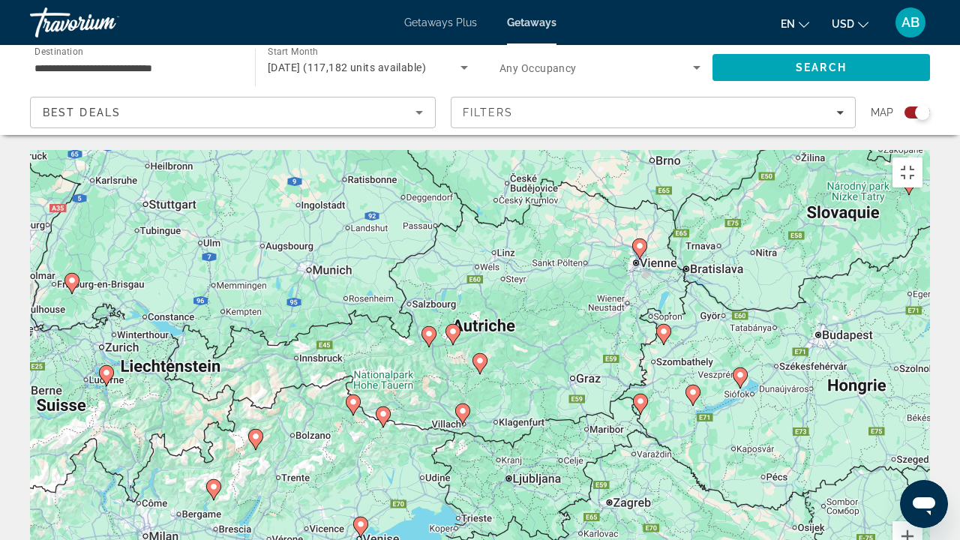
click at [483, 353] on gmp-advanced-marker "Main content" at bounding box center [480, 364] width 15 height 23
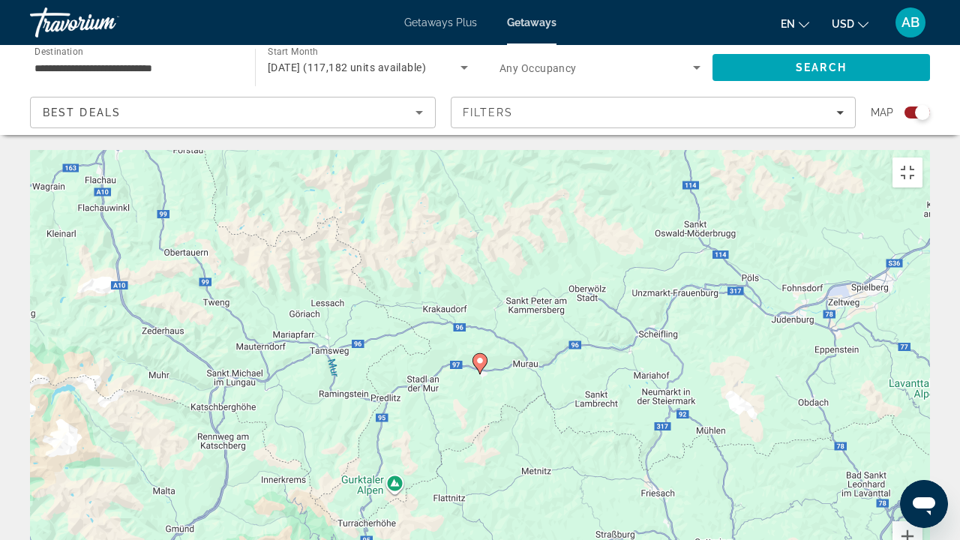
click at [482, 356] on image "Main content" at bounding box center [480, 360] width 9 height 9
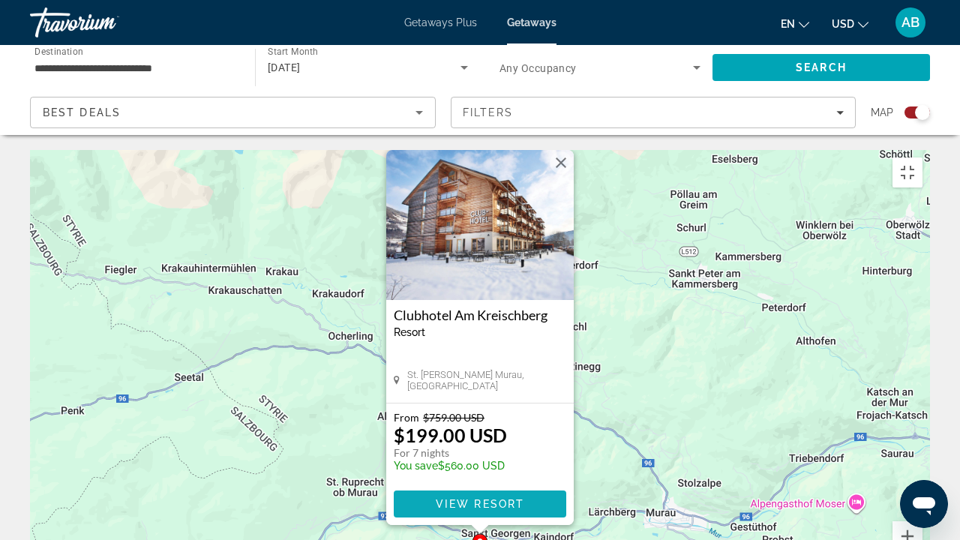
click at [481, 413] on span "Main content" at bounding box center [480, 504] width 173 height 36
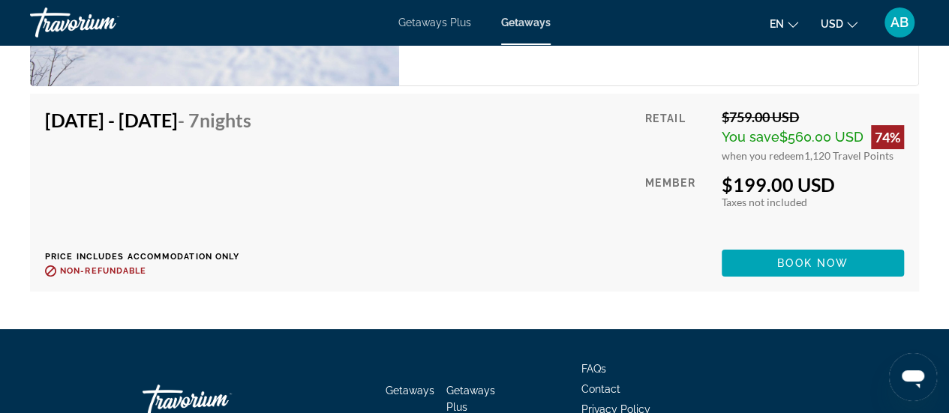
scroll to position [2848, 0]
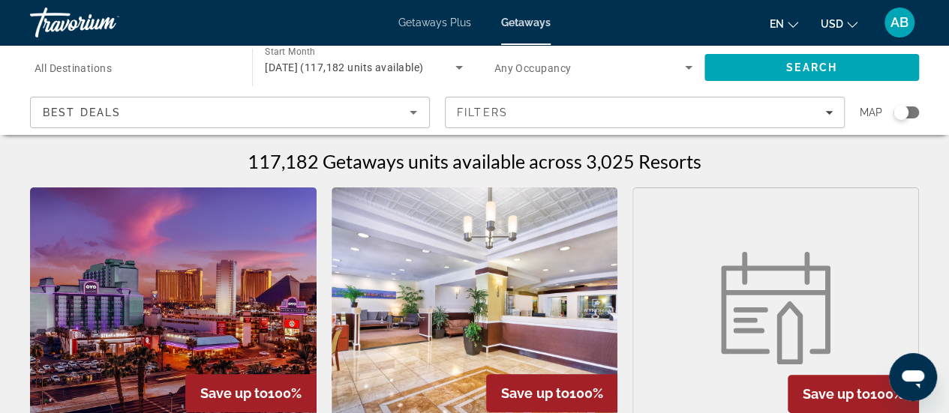
click at [912, 111] on div "Search widget" at bounding box center [907, 113] width 26 height 12
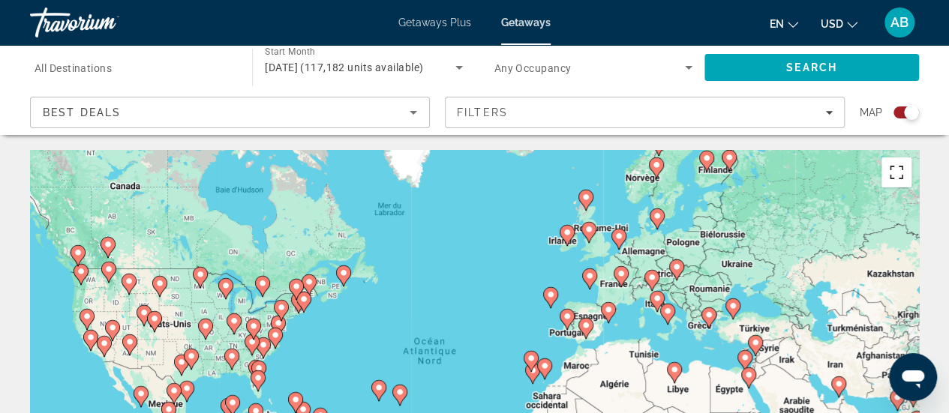
click at [898, 162] on button "Passer en plein écran" at bounding box center [897, 173] width 30 height 30
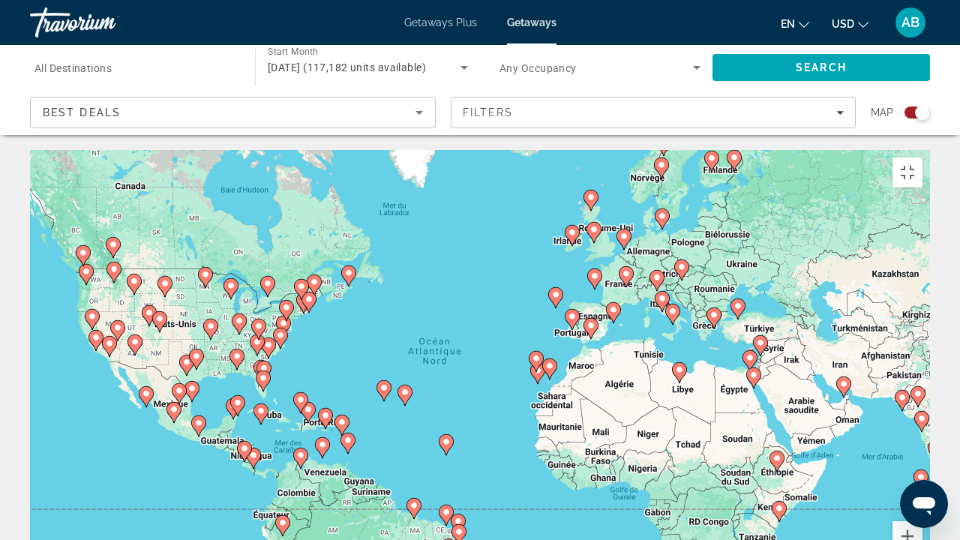
click at [654, 273] on image "Main content" at bounding box center [657, 277] width 9 height 9
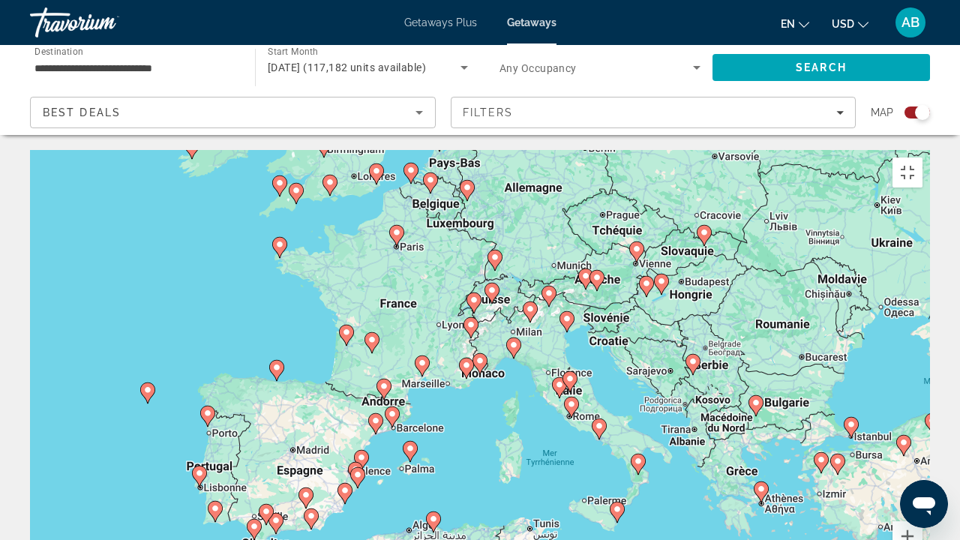
click at [593, 271] on icon "Main content" at bounding box center [597, 281] width 14 height 20
type input "**********"
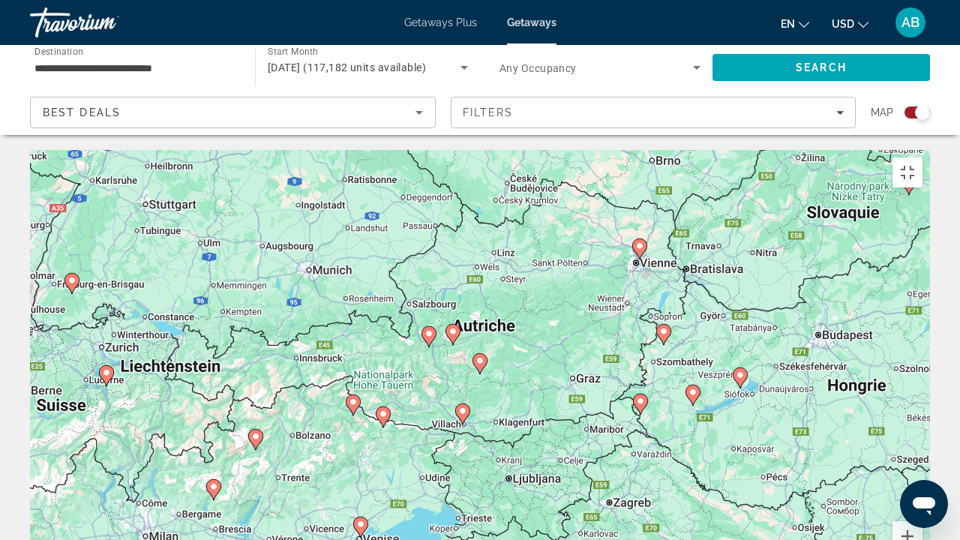
click at [475, 354] on icon "Main content" at bounding box center [480, 364] width 14 height 20
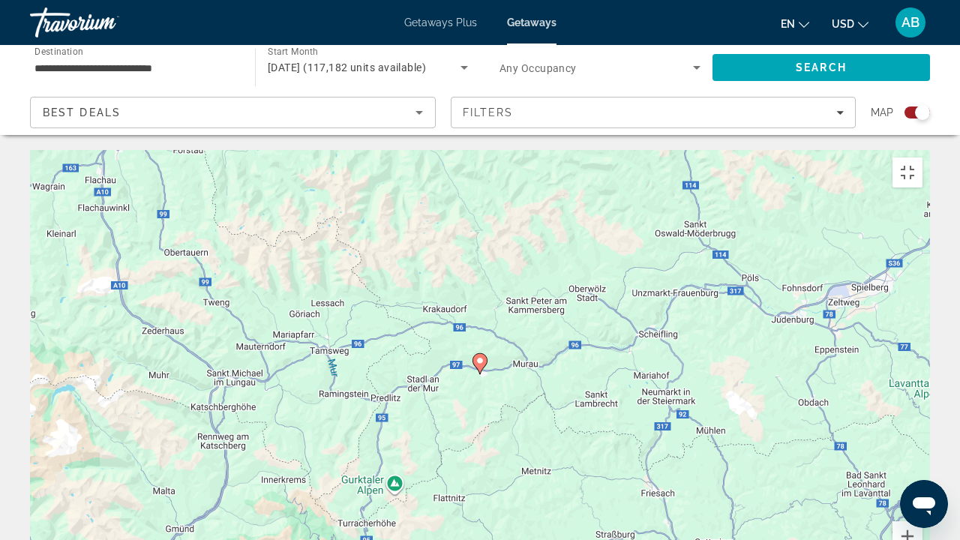
click at [475, 354] on icon "Main content" at bounding box center [480, 364] width 14 height 20
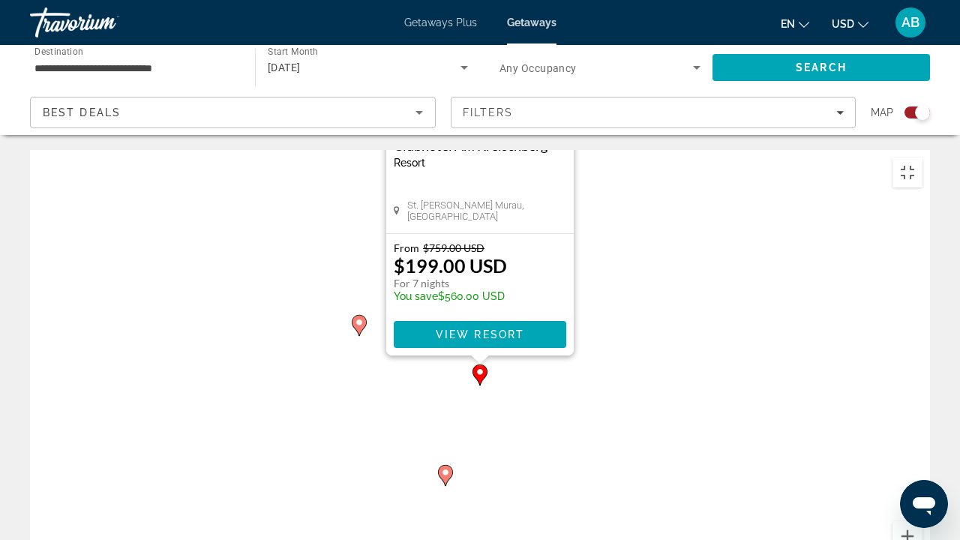
click at [356, 316] on icon "Main content" at bounding box center [360, 326] width 14 height 20
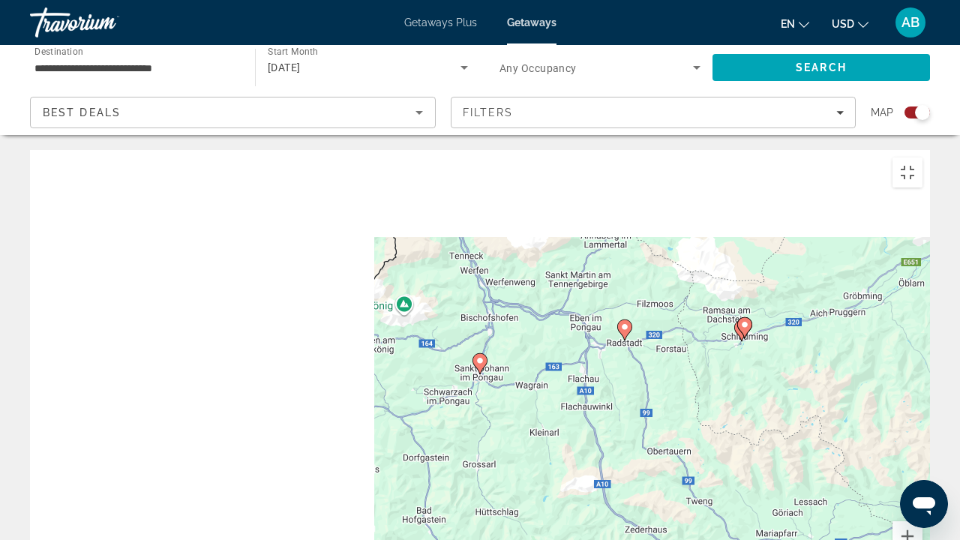
click at [482, 356] on image "Main content" at bounding box center [480, 360] width 9 height 9
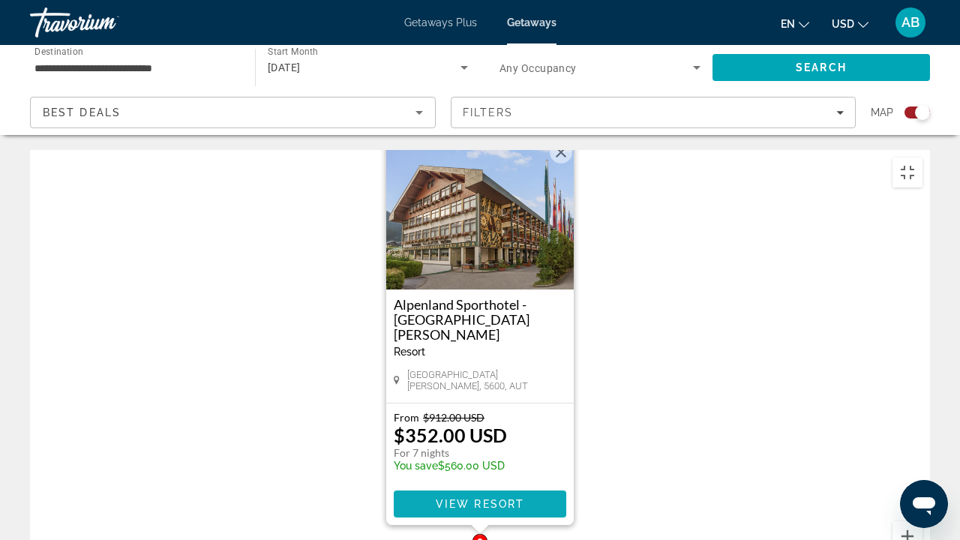
click at [508, 413] on span "View Resort" at bounding box center [480, 504] width 89 height 12
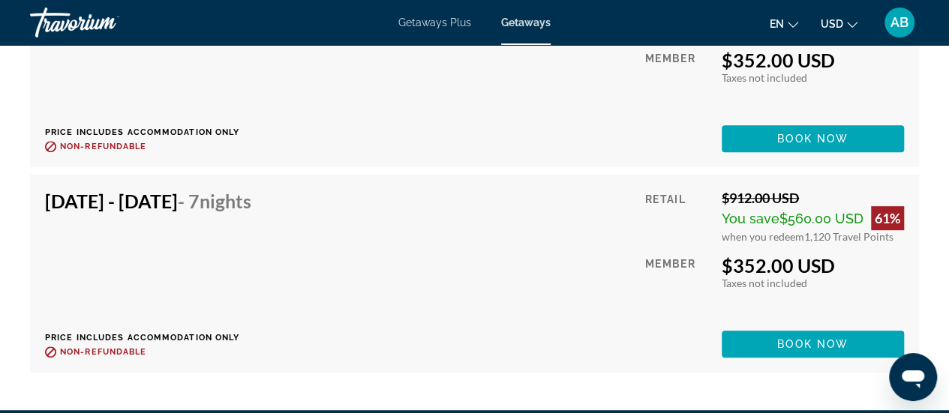
scroll to position [3361, 0]
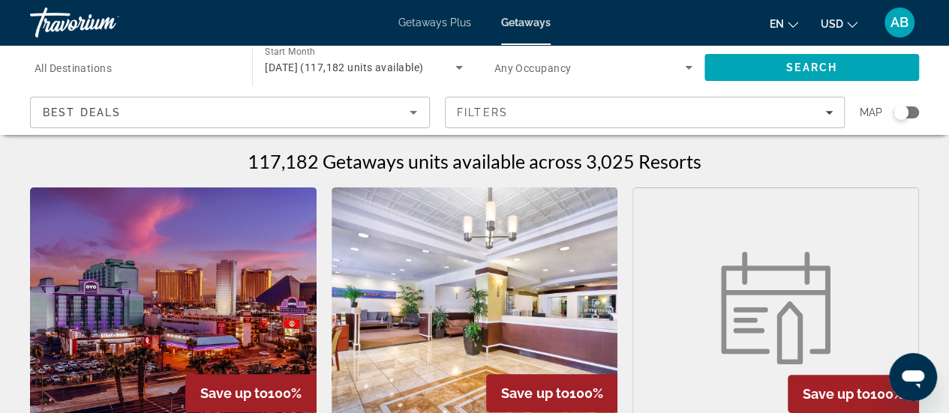
click at [906, 107] on div "Search widget" at bounding box center [901, 112] width 15 height 15
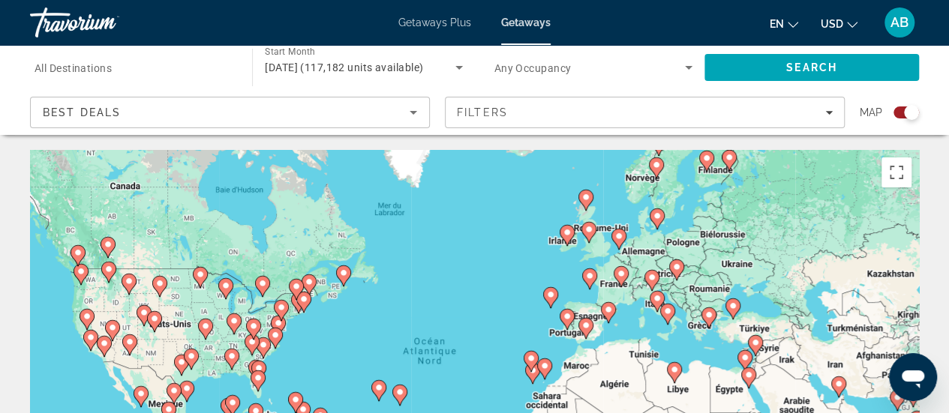
click at [652, 283] on icon "Main content" at bounding box center [651, 281] width 14 height 20
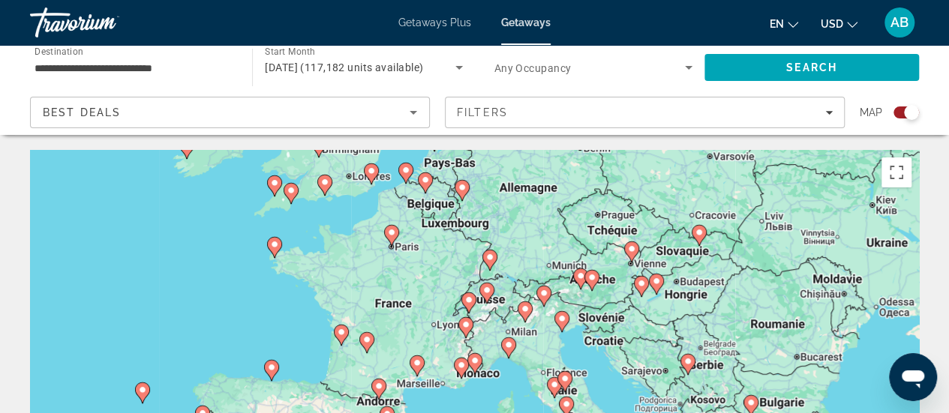
click at [593, 285] on icon "Main content" at bounding box center [591, 281] width 14 height 20
type input "**********"
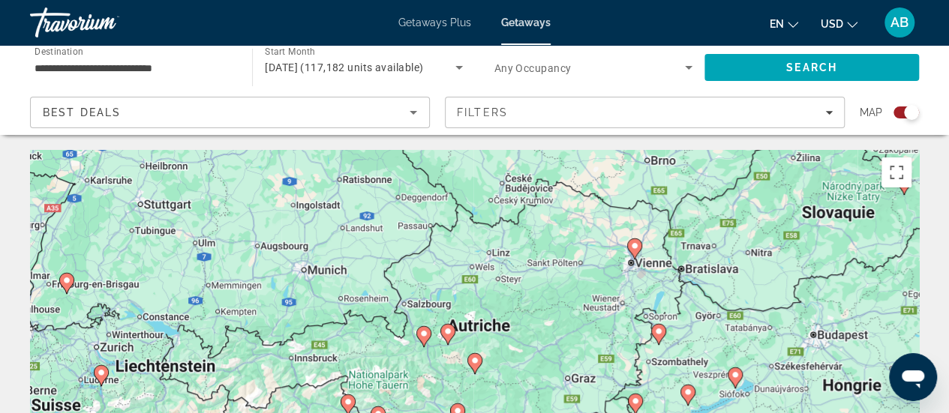
click at [446, 335] on image "Main content" at bounding box center [447, 331] width 9 height 9
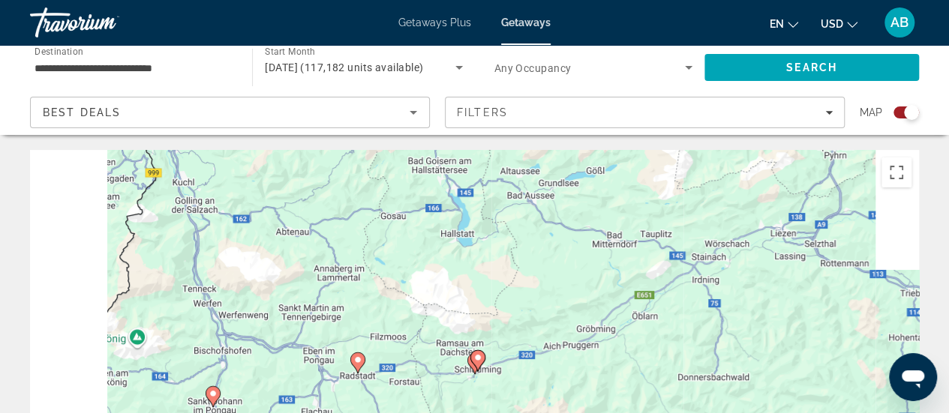
click at [357, 359] on image "Main content" at bounding box center [357, 360] width 9 height 9
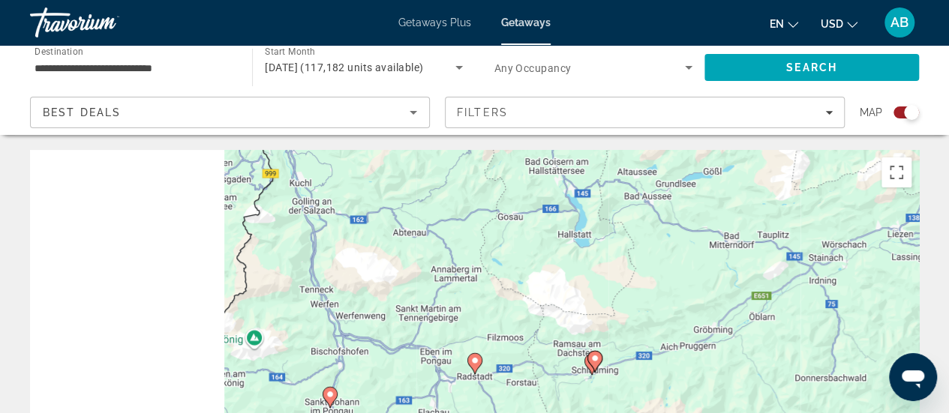
click at [477, 365] on icon "Main content" at bounding box center [474, 364] width 14 height 20
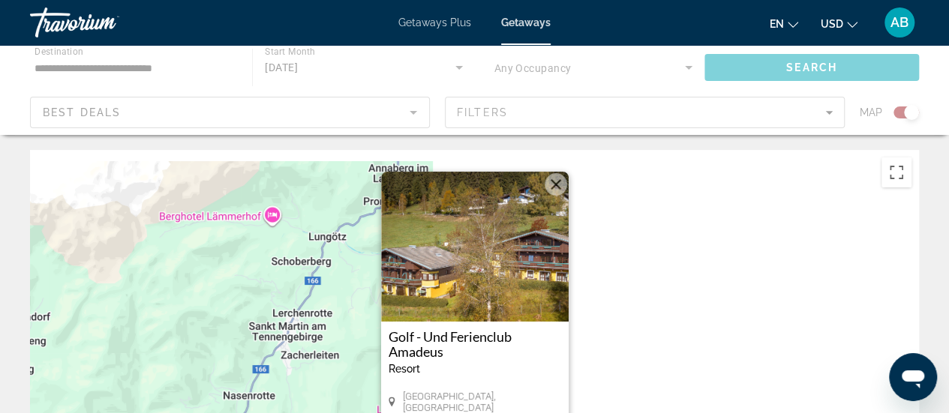
click at [476, 283] on img "Main content" at bounding box center [475, 247] width 188 height 150
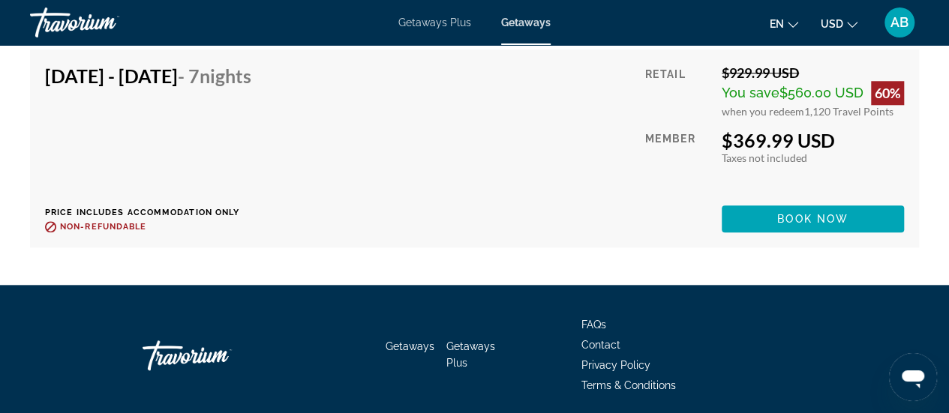
scroll to position [3571, 0]
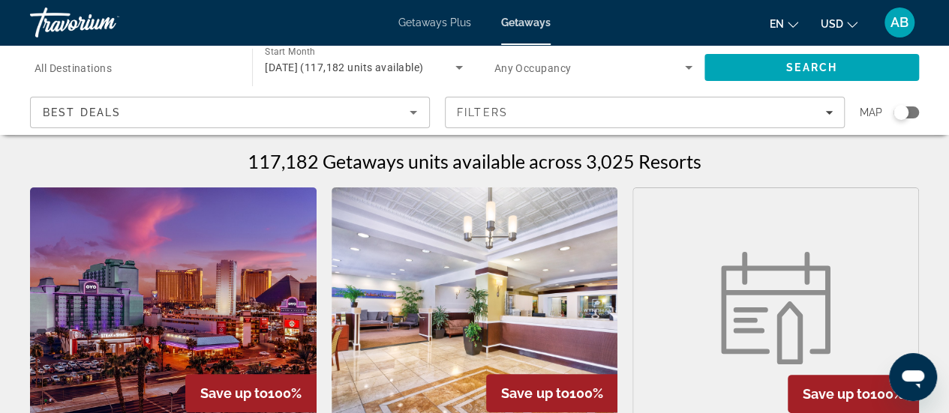
click at [903, 107] on div "Search widget" at bounding box center [901, 112] width 15 height 15
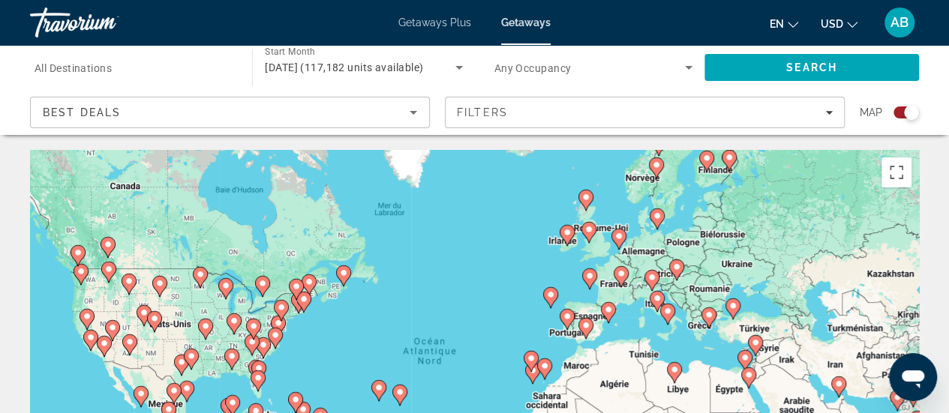
click at [656, 283] on icon "Main content" at bounding box center [651, 281] width 14 height 20
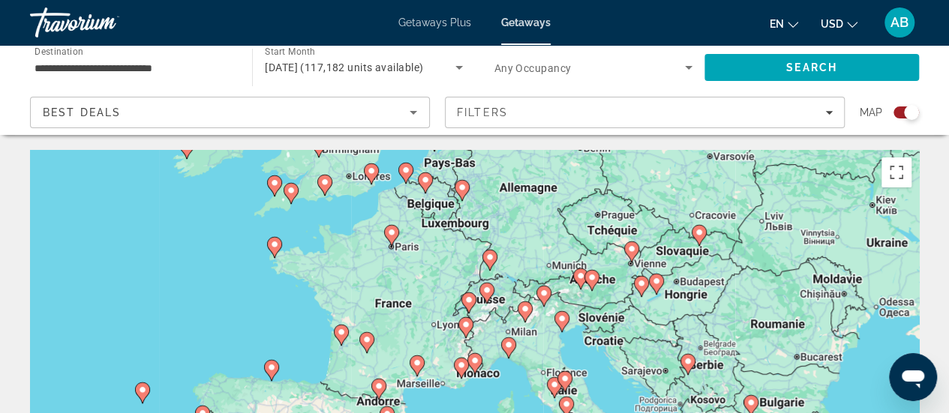
click at [581, 292] on div "Pour activer le glissement avec le clavier, appuyez sur Alt+Entrée. Une fois ce…" at bounding box center [474, 375] width 889 height 450
click at [590, 284] on icon "Main content" at bounding box center [591, 281] width 14 height 20
type input "**********"
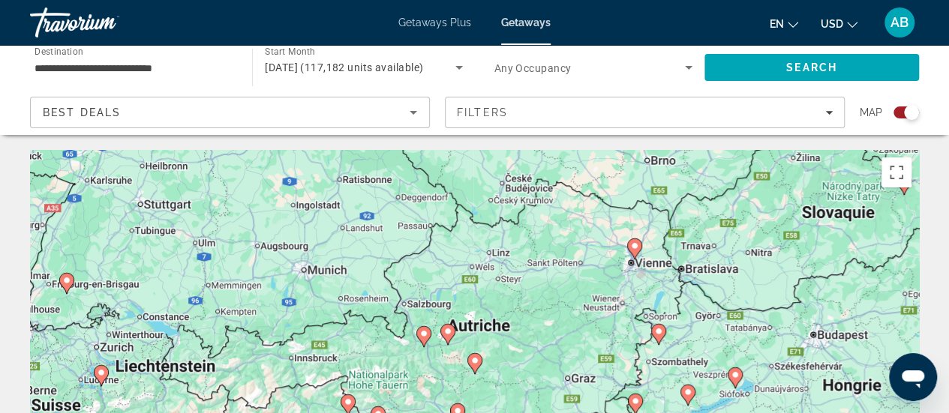
click at [448, 335] on image "Main content" at bounding box center [447, 331] width 9 height 9
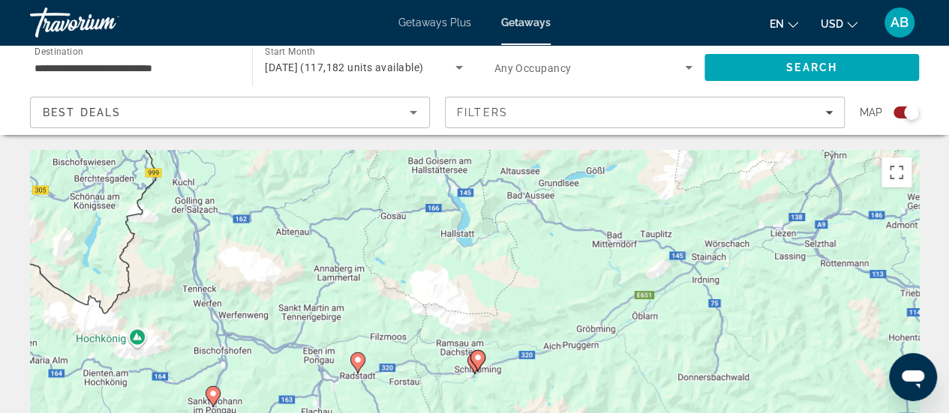
click at [475, 364] on icon "Main content" at bounding box center [477, 361] width 14 height 20
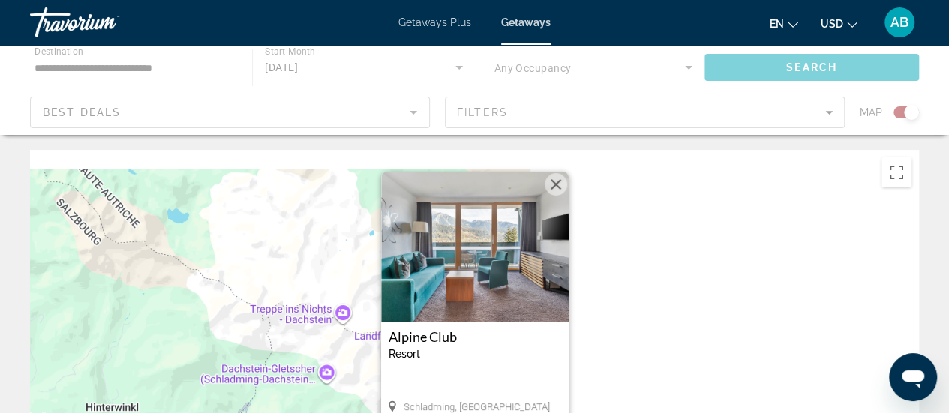
click at [469, 273] on img "Main content" at bounding box center [475, 247] width 188 height 150
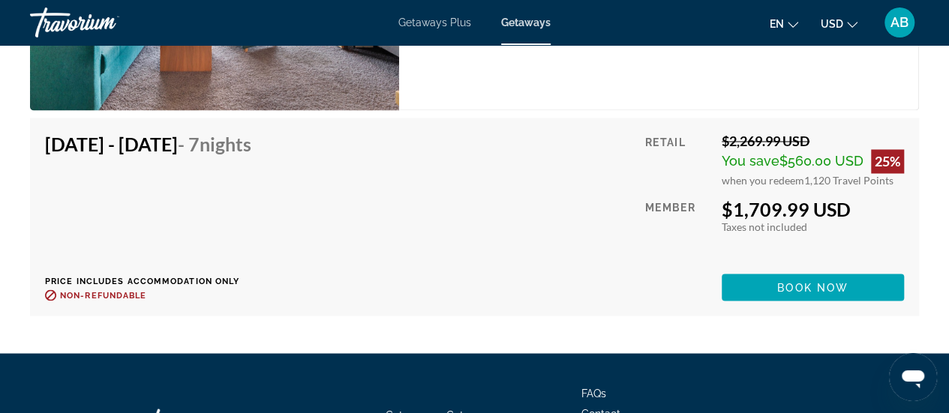
scroll to position [4111, 0]
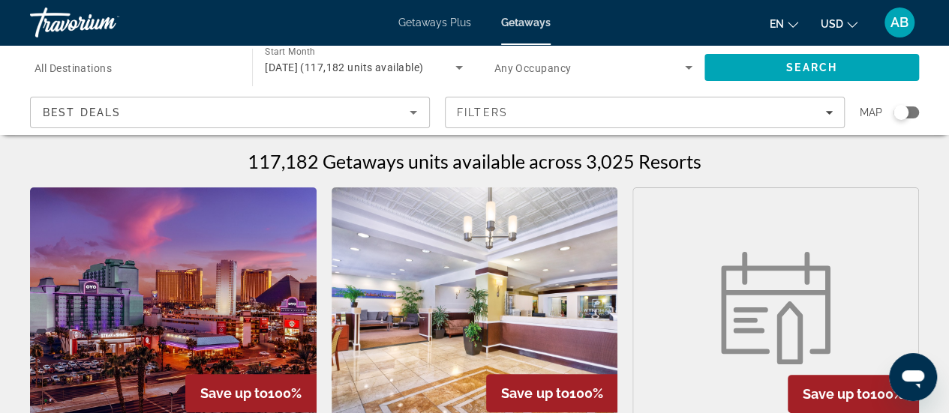
click at [914, 109] on div "Search widget" at bounding box center [907, 113] width 26 height 12
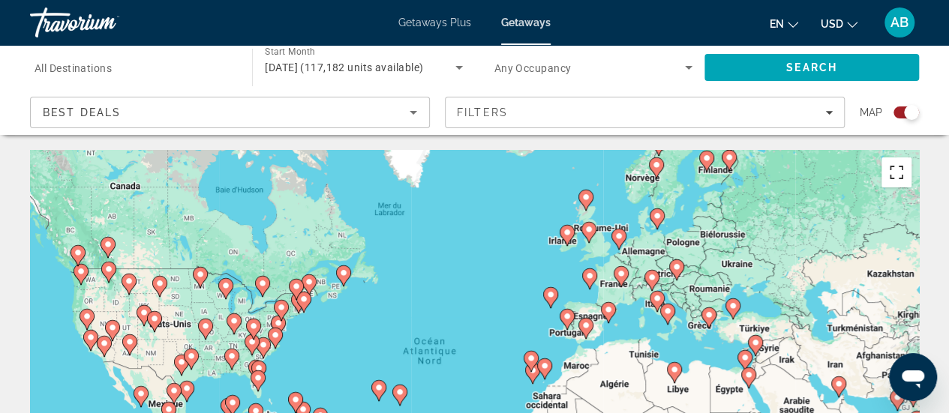
click at [903, 178] on button "Passer en plein écran" at bounding box center [897, 173] width 30 height 30
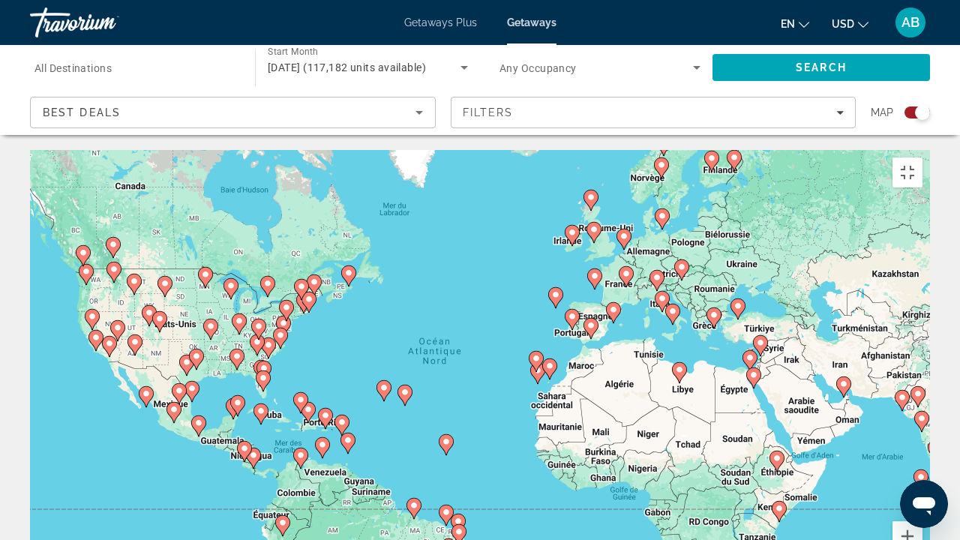
click at [654, 273] on image "Main content" at bounding box center [657, 277] width 9 height 9
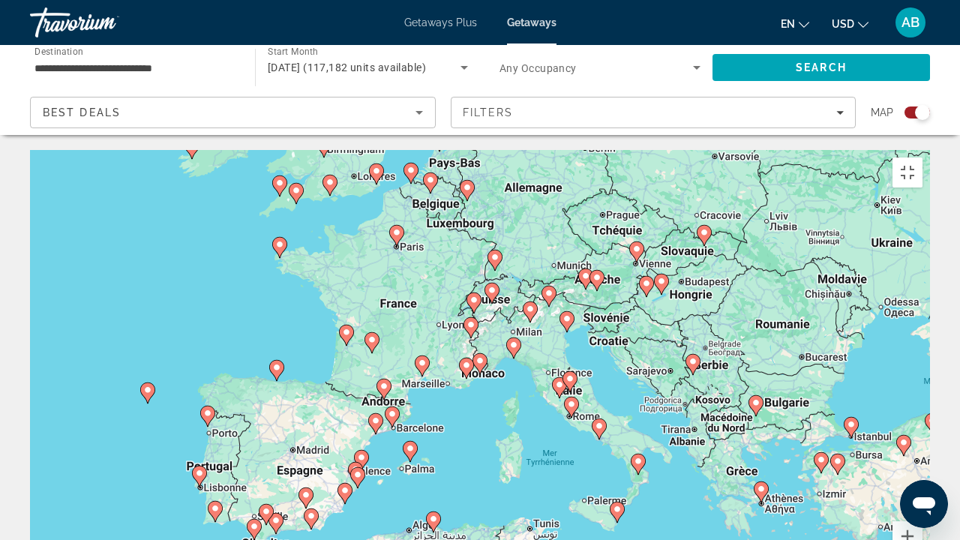
click at [599, 271] on icon "Main content" at bounding box center [597, 281] width 14 height 20
type input "**********"
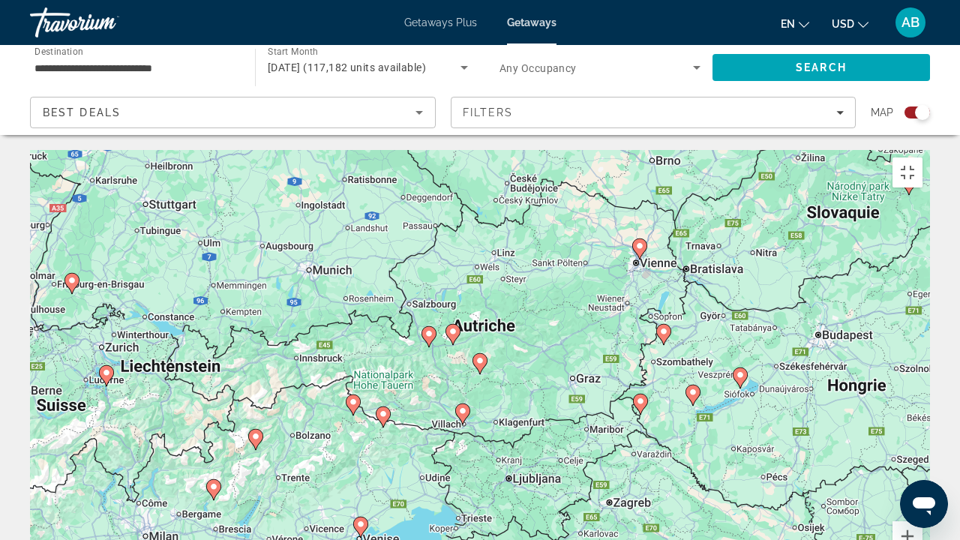
click at [482, 356] on image "Main content" at bounding box center [480, 360] width 9 height 9
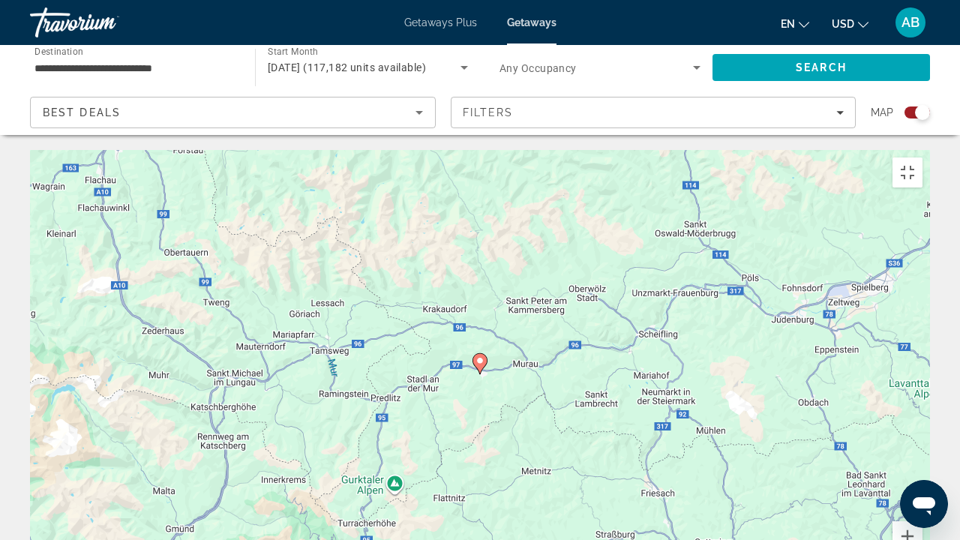
click at [257, 118] on gmp-advanced-marker "Main content" at bounding box center [261, 129] width 15 height 23
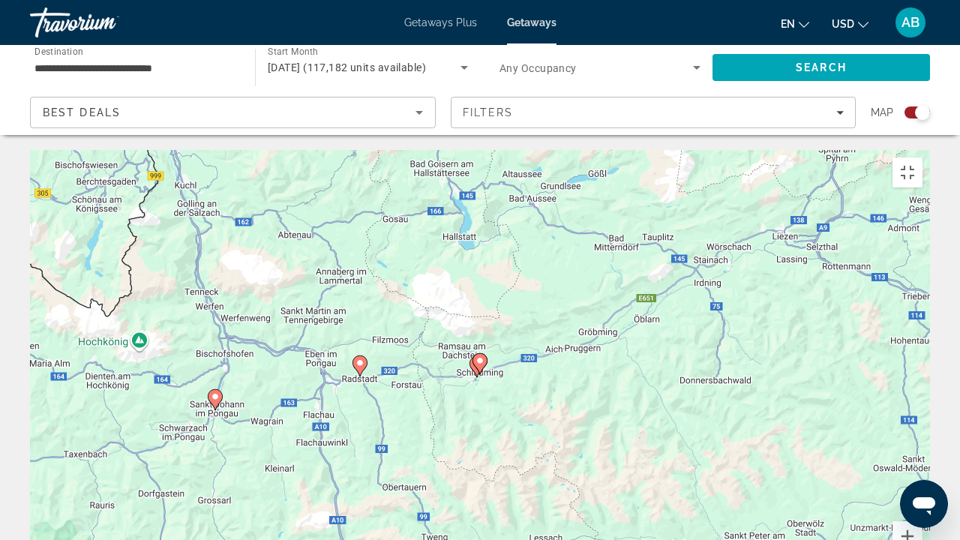
click at [472, 357] on icon "Main content" at bounding box center [477, 367] width 14 height 20
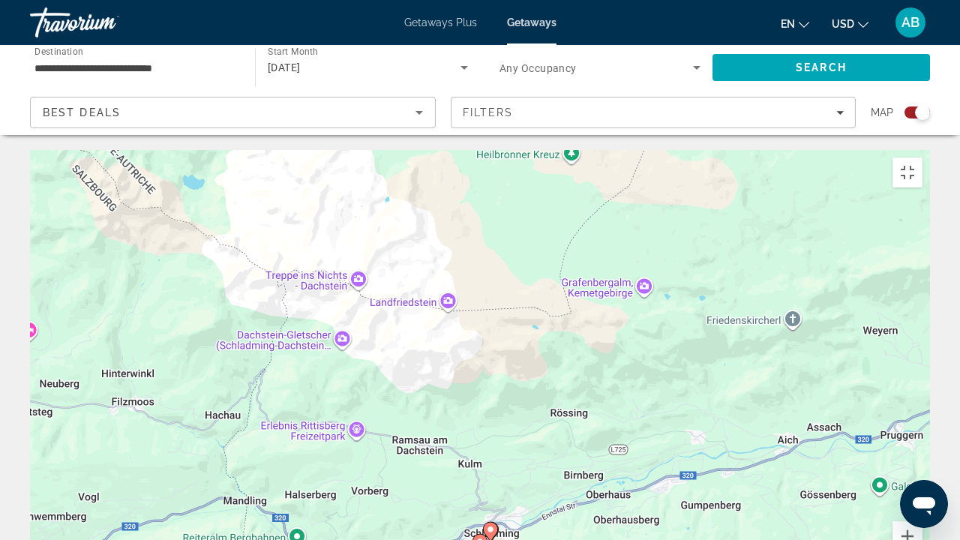
click at [479, 413] on image "Main content" at bounding box center [480, 541] width 9 height 9
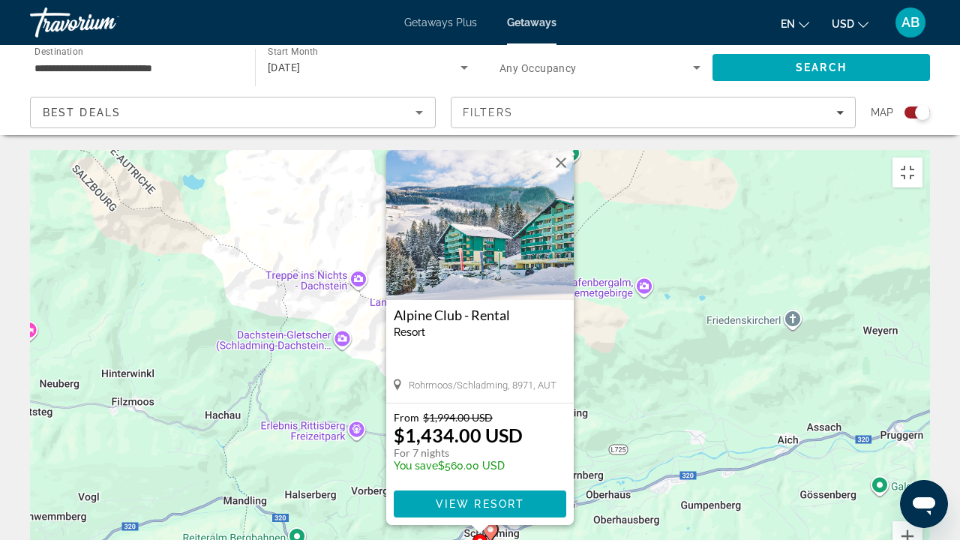
click at [564, 152] on button "Fermer" at bounding box center [561, 163] width 23 height 23
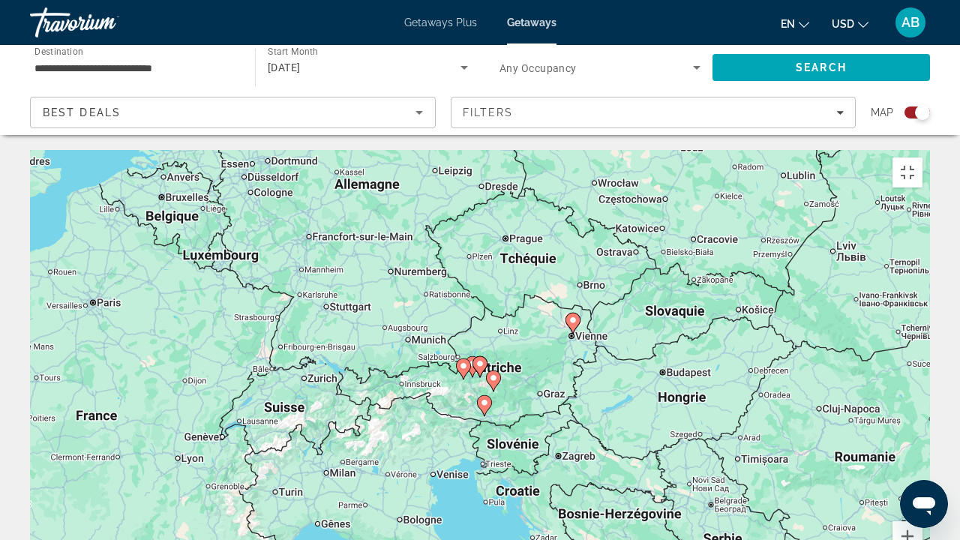
click at [486, 398] on image "Main content" at bounding box center [484, 402] width 9 height 9
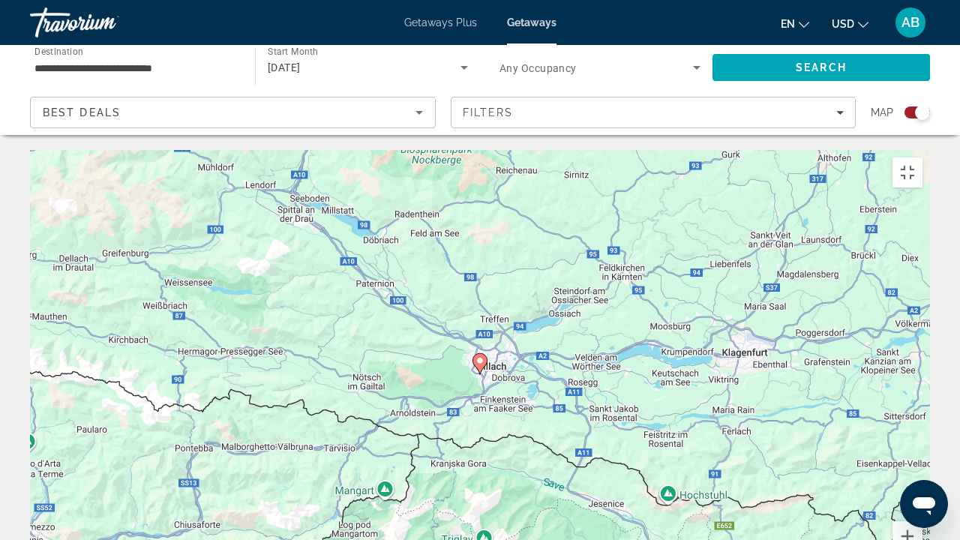
click at [482, 356] on image "Main content" at bounding box center [480, 360] width 9 height 9
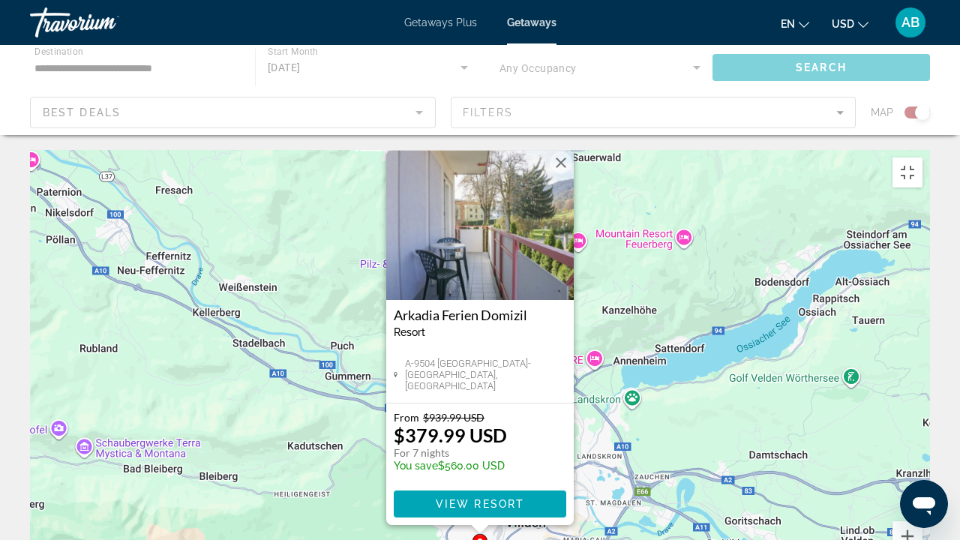
click at [475, 165] on img "Main content" at bounding box center [480, 225] width 188 height 150
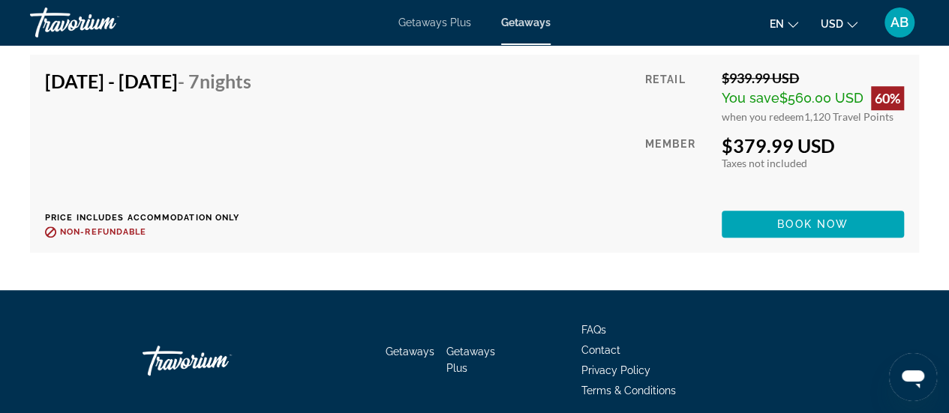
scroll to position [3384, 0]
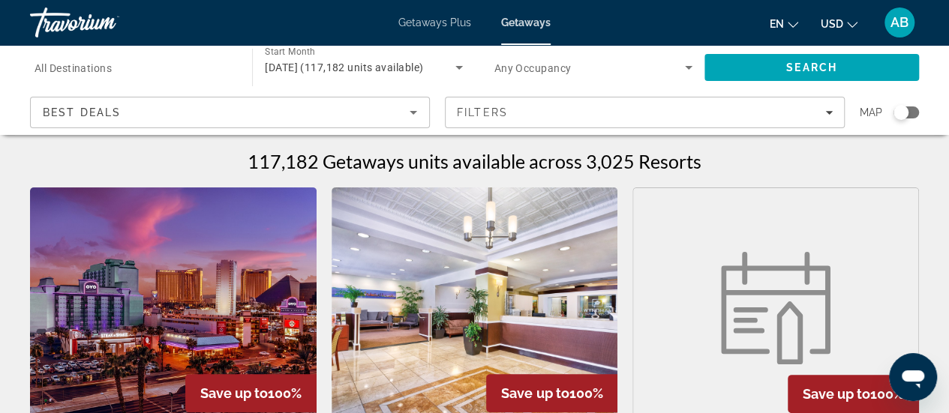
click at [911, 115] on div "Search widget" at bounding box center [907, 113] width 26 height 12
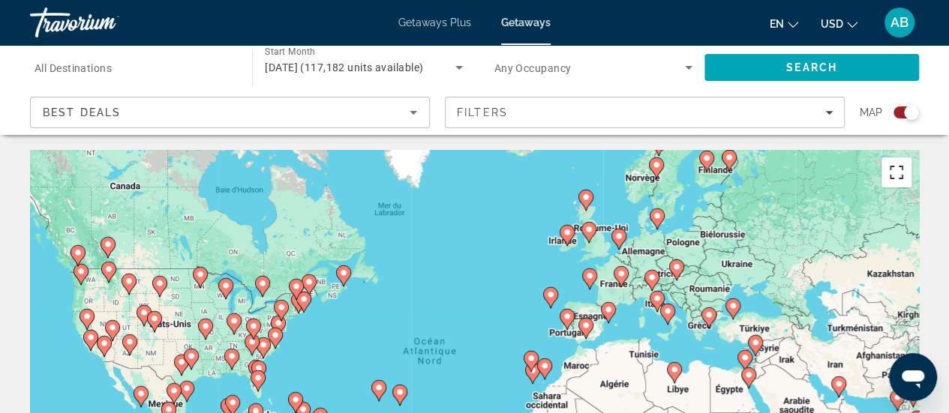
click at [904, 164] on button "Passer en plein écran" at bounding box center [897, 173] width 30 height 30
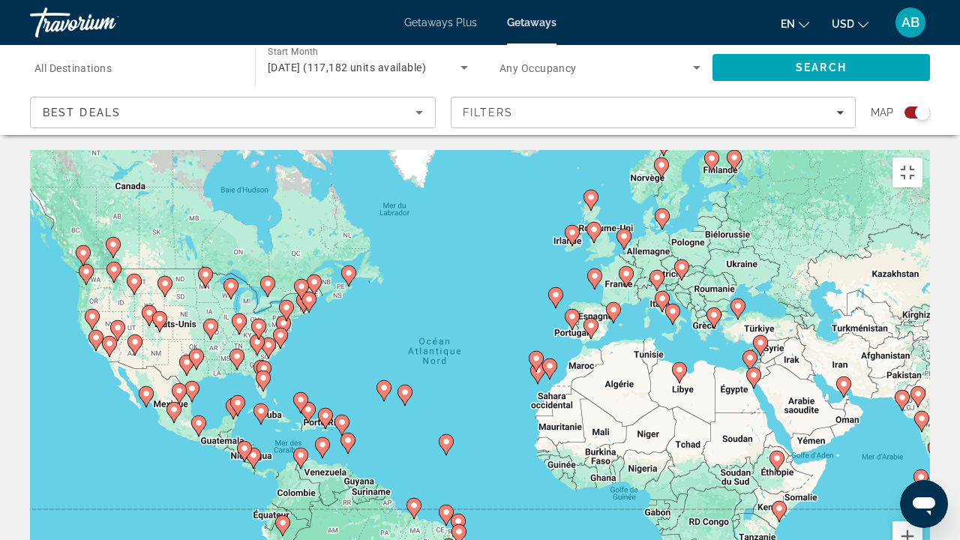
click at [656, 273] on image "Main content" at bounding box center [657, 277] width 9 height 9
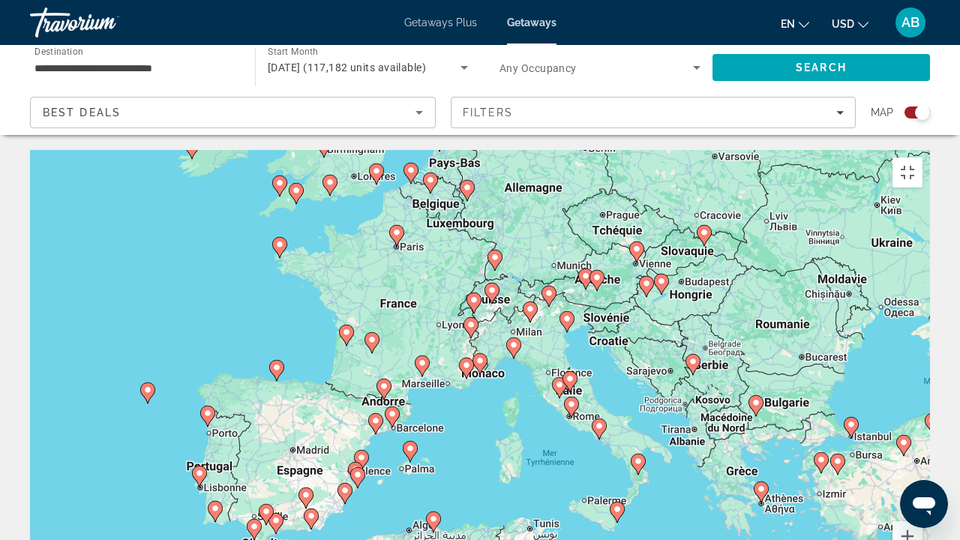
click at [527, 302] on icon "Main content" at bounding box center [531, 312] width 14 height 20
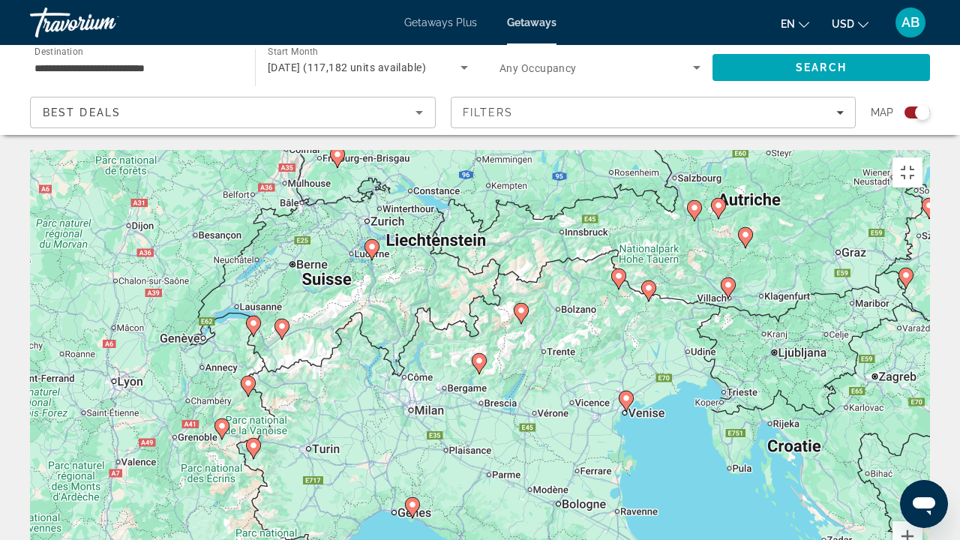
click at [479, 354] on icon "Main content" at bounding box center [480, 364] width 14 height 20
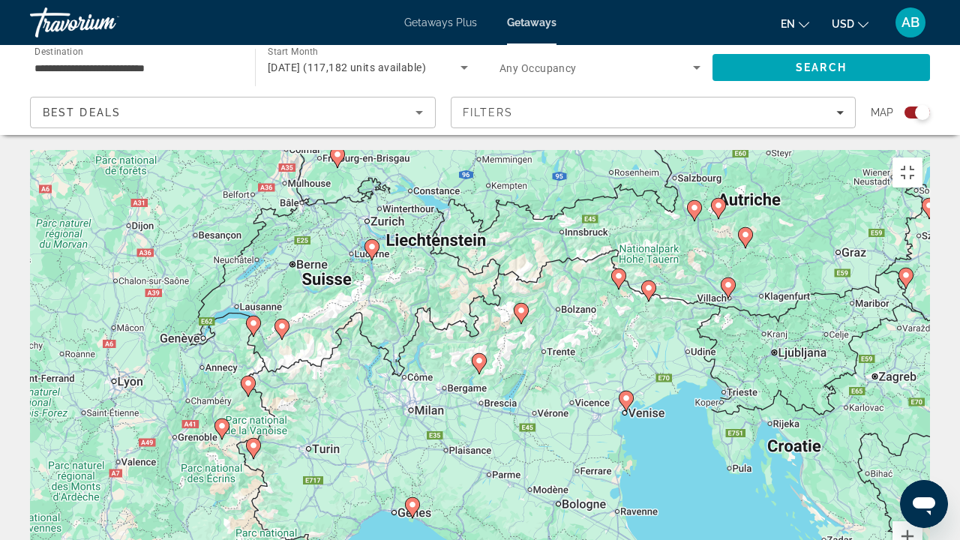
click at [280, 320] on icon "Main content" at bounding box center [282, 330] width 14 height 20
type input "**********"
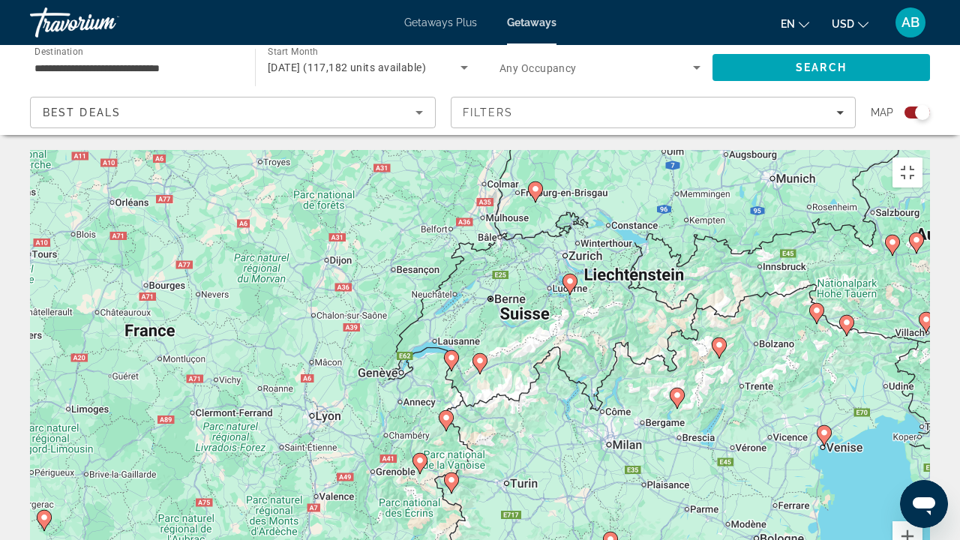
click at [480, 354] on icon "Main content" at bounding box center [480, 364] width 14 height 20
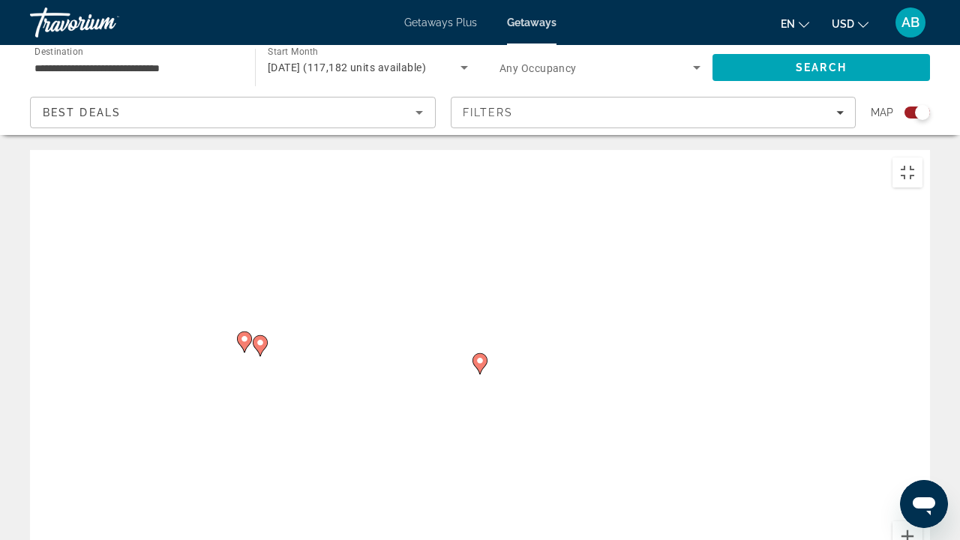
click at [480, 354] on icon "Main content" at bounding box center [480, 364] width 14 height 20
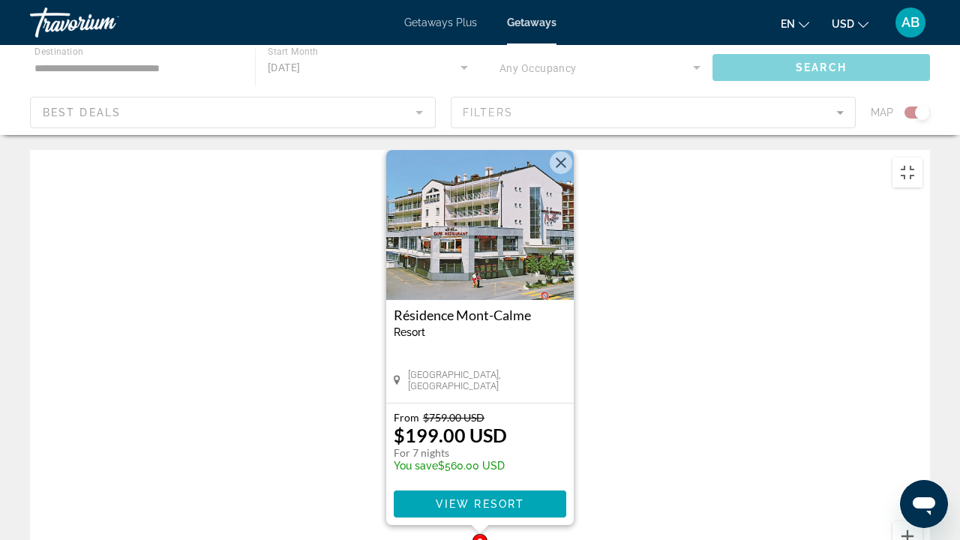
click at [473, 156] on img "Main content" at bounding box center [480, 225] width 188 height 150
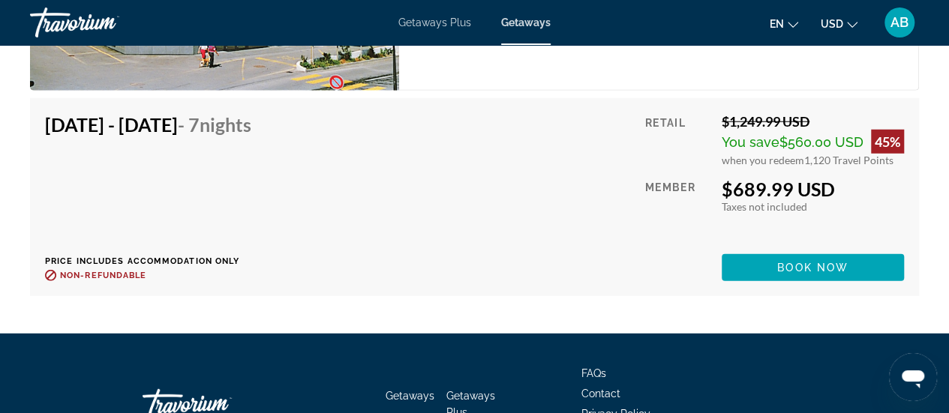
scroll to position [4779, 0]
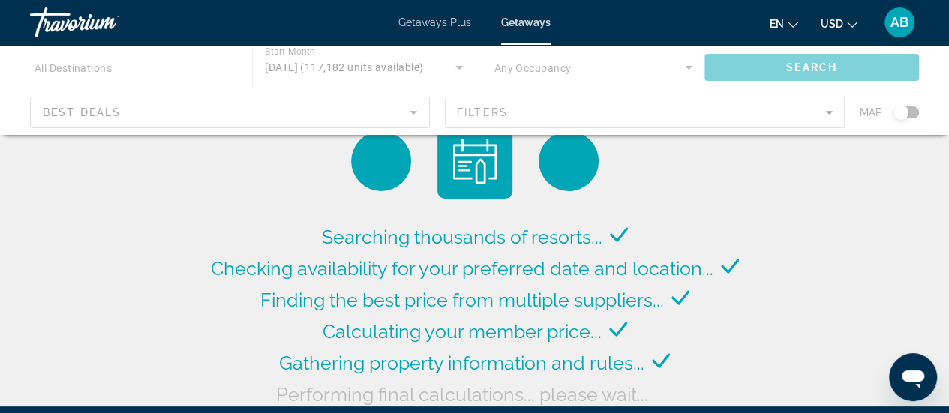
click at [912, 154] on div "Searching thousands of resorts... Checking availability for your preferred date…" at bounding box center [474, 207] width 949 height 414
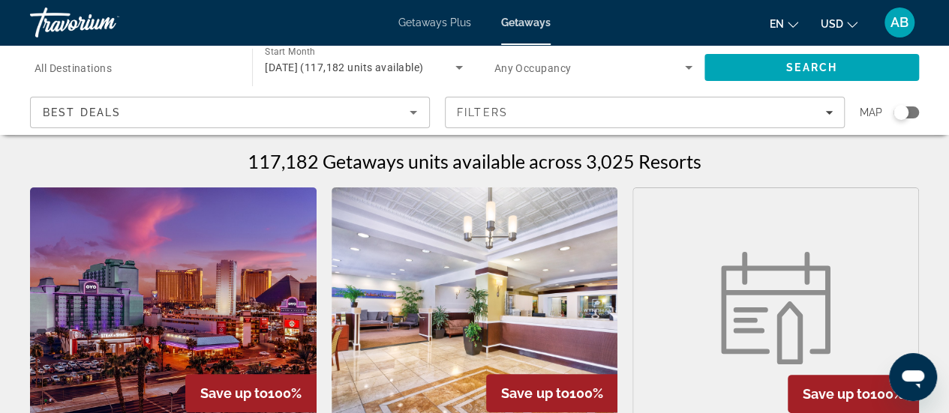
click at [900, 111] on div "Search widget" at bounding box center [901, 112] width 15 height 15
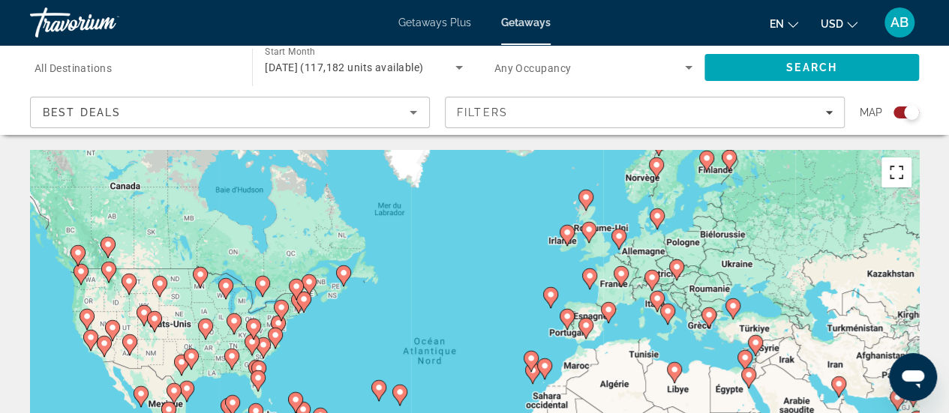
click at [902, 172] on button "Passer en plein écran" at bounding box center [897, 173] width 30 height 30
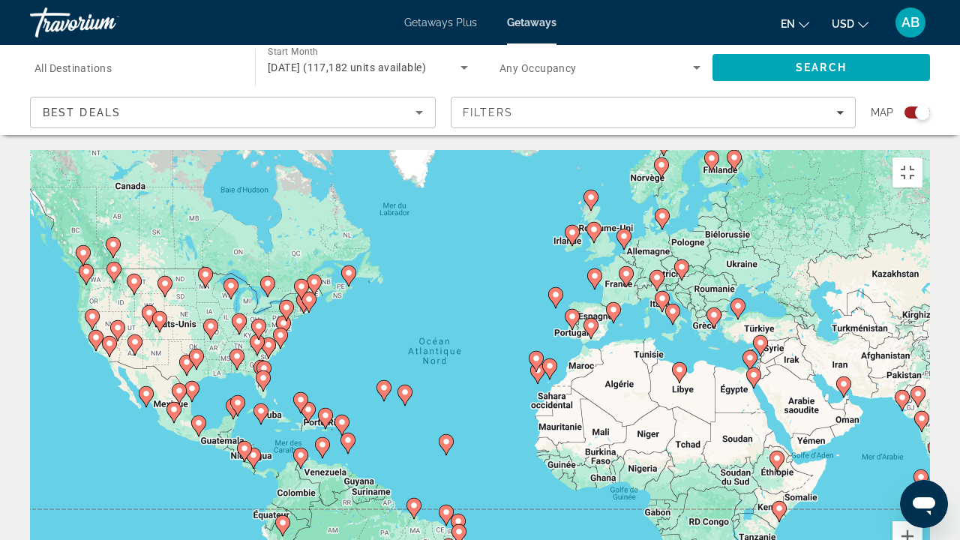
click at [659, 273] on image "Main content" at bounding box center [657, 277] width 9 height 9
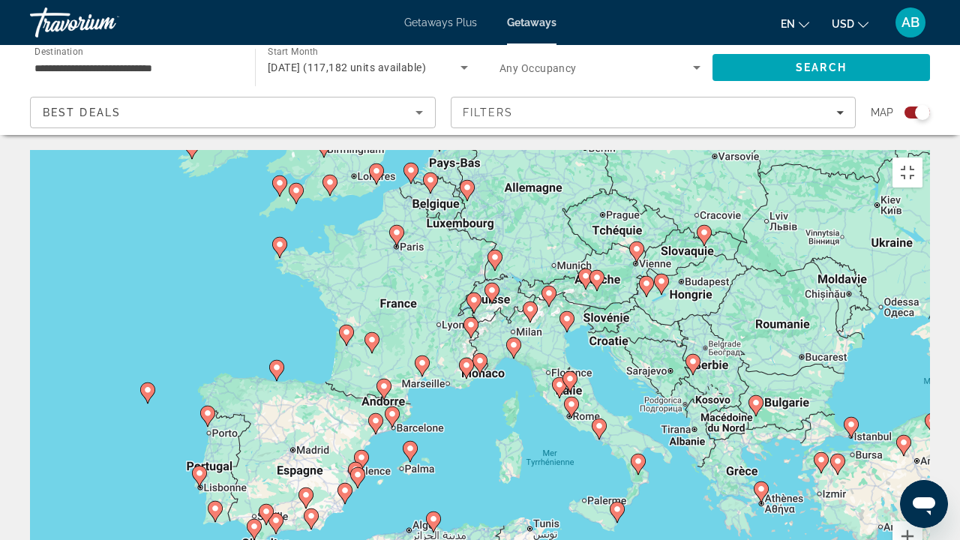
click at [474, 296] on image "Main content" at bounding box center [474, 300] width 9 height 9
type input "**********"
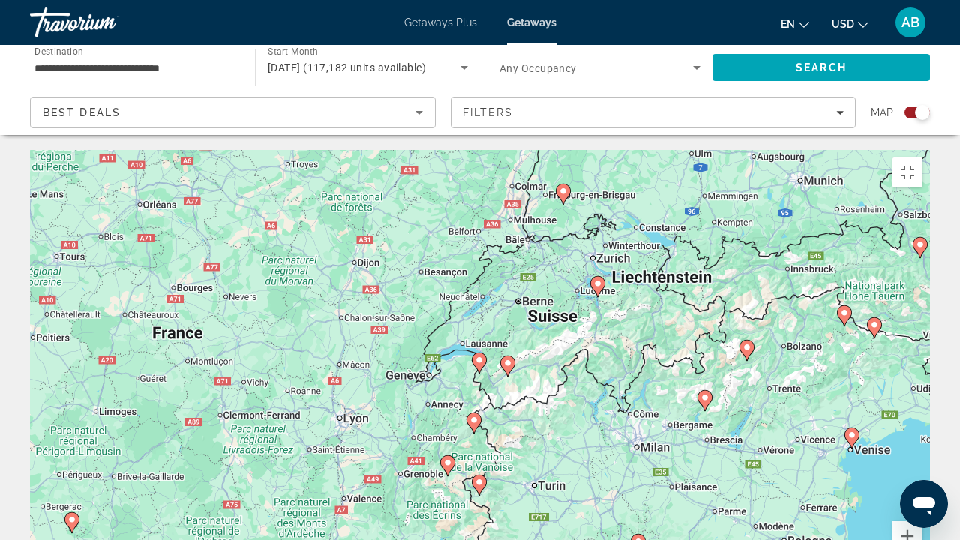
click at [482, 356] on image "Main content" at bounding box center [479, 360] width 9 height 9
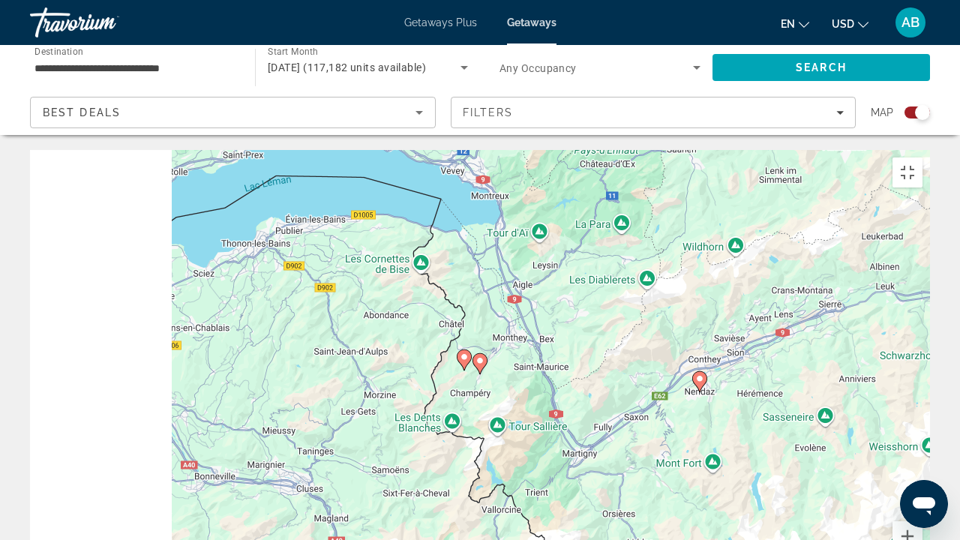
click at [482, 356] on image "Main content" at bounding box center [480, 360] width 9 height 9
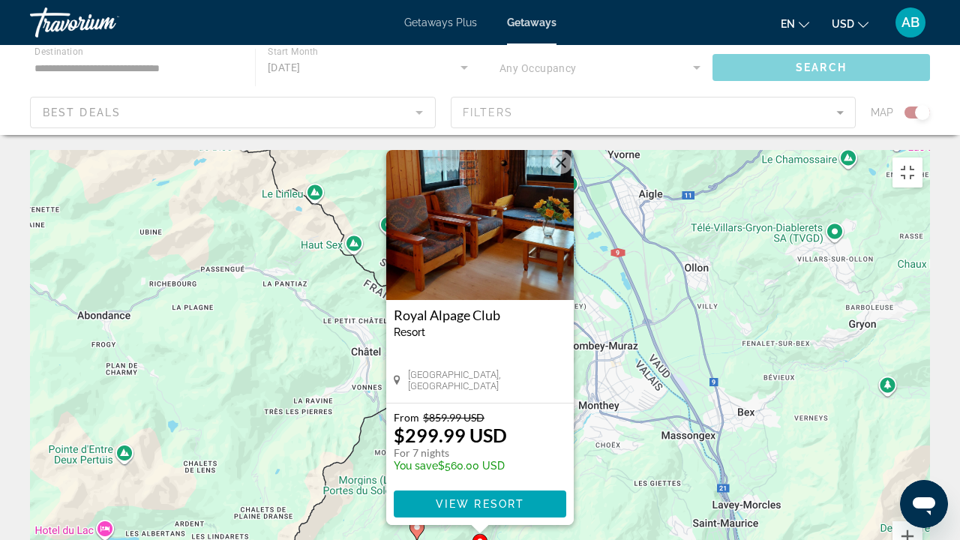
click at [485, 179] on img "Main content" at bounding box center [480, 225] width 188 height 150
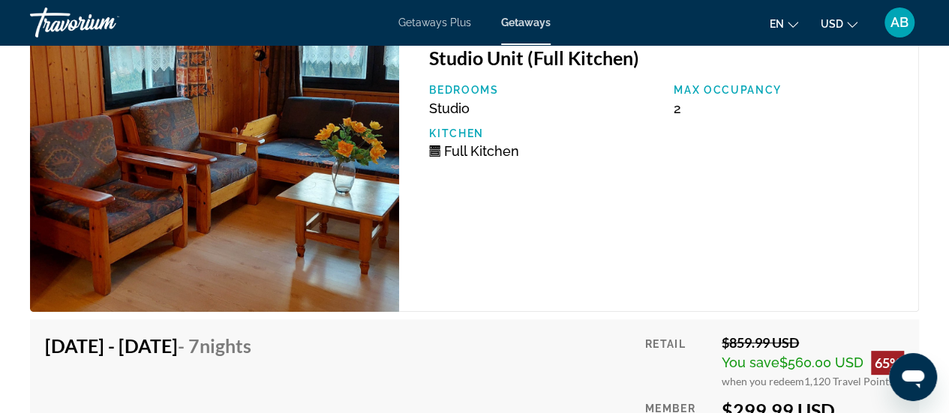
scroll to position [2888, 0]
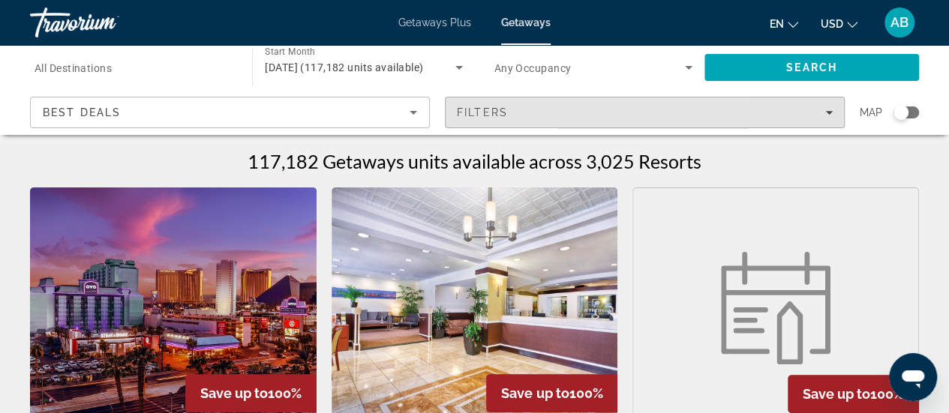
click at [510, 108] on div "Filters" at bounding box center [645, 113] width 376 height 12
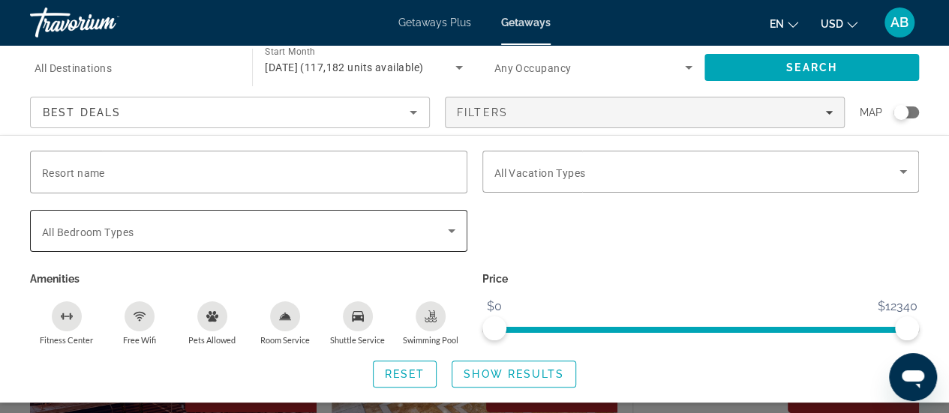
click at [212, 230] on span "Search widget" at bounding box center [245, 231] width 406 height 18
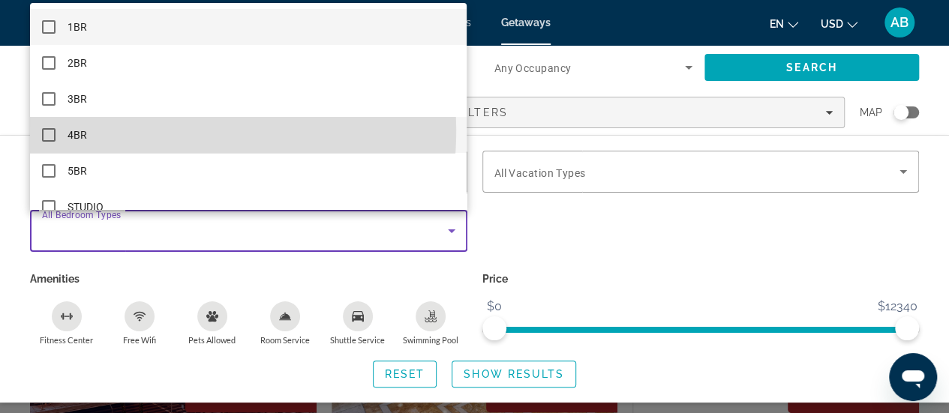
click at [95, 130] on mat-option "4BR" at bounding box center [248, 135] width 437 height 36
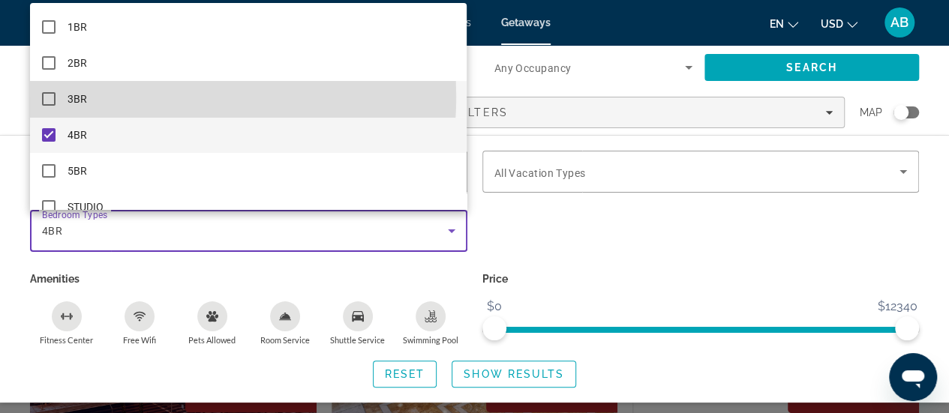
click at [87, 97] on mat-option "3BR" at bounding box center [248, 99] width 437 height 36
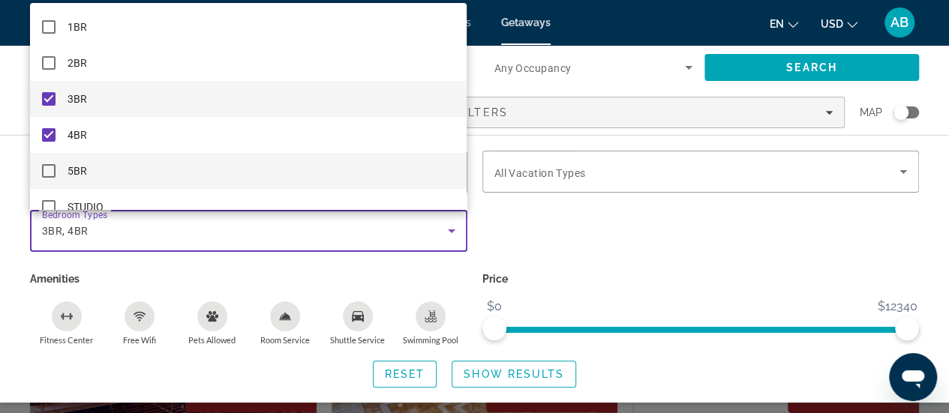
click at [85, 170] on span "5BR" at bounding box center [78, 171] width 20 height 18
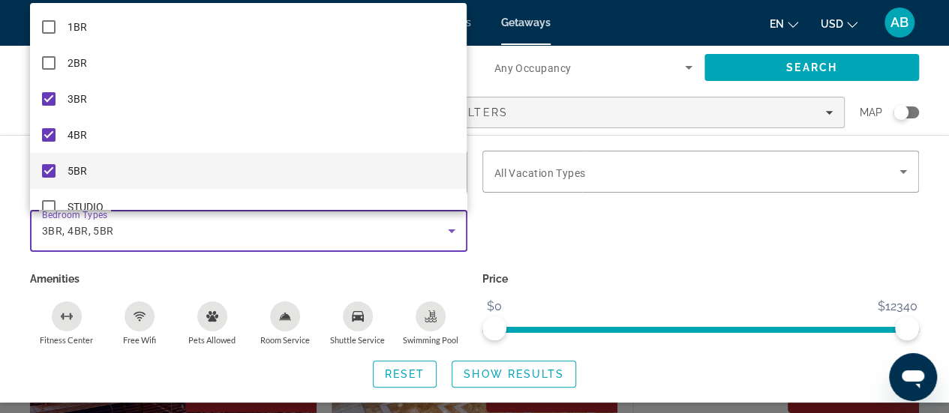
click at [477, 368] on div at bounding box center [474, 206] width 949 height 413
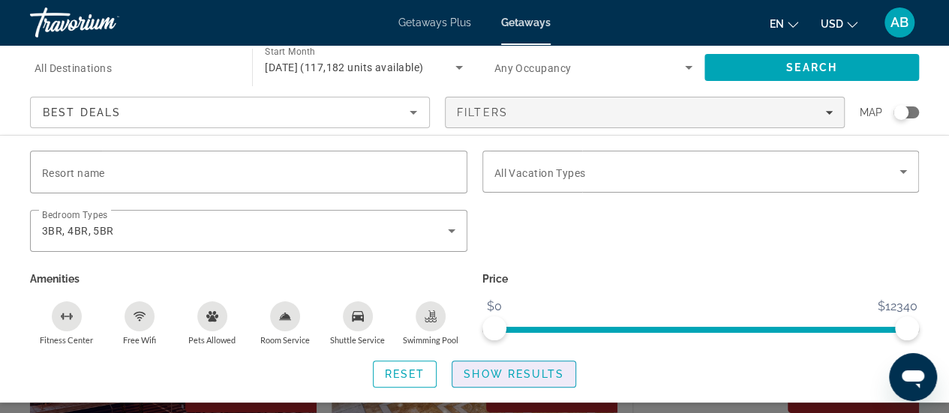
click at [477, 368] on span "Show Results" at bounding box center [514, 374] width 101 height 12
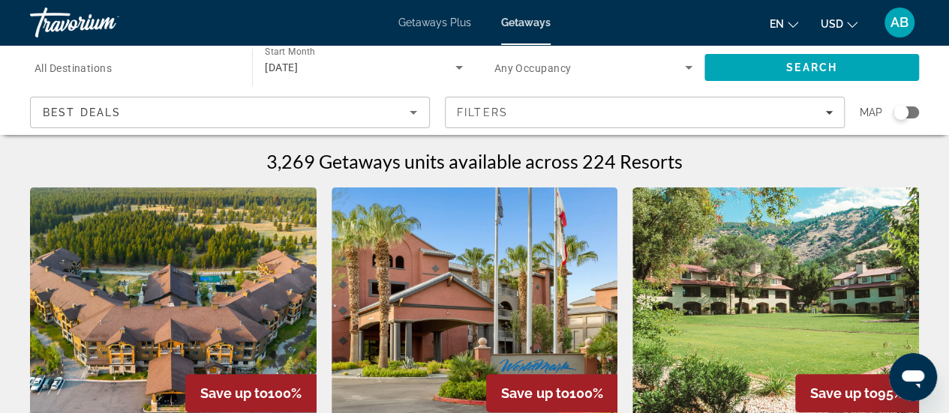
click at [908, 116] on div "Search widget" at bounding box center [907, 113] width 26 height 12
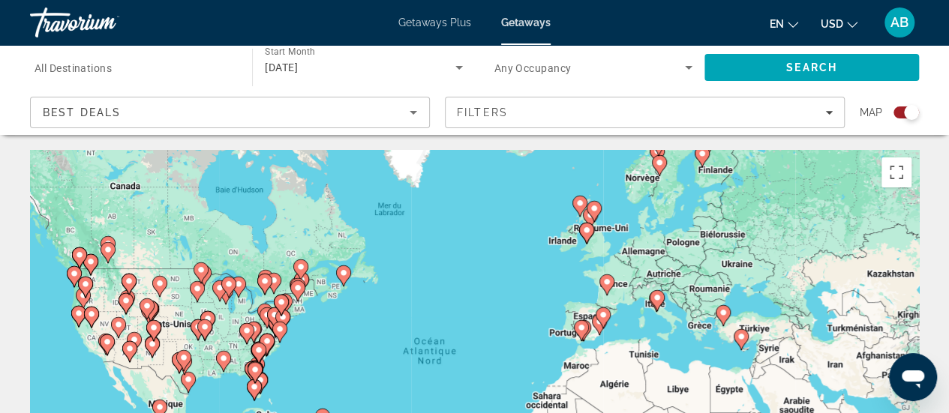
click at [607, 277] on icon "Main content" at bounding box center [606, 285] width 14 height 20
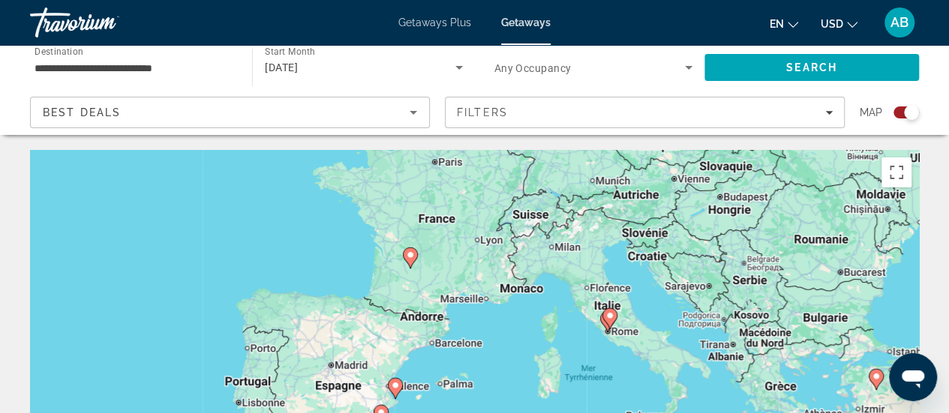
drag, startPoint x: 550, startPoint y: 365, endPoint x: 484, endPoint y: 257, distance: 126.6
click at [484, 257] on div "Pour activer le glissement avec le clavier, appuyez sur Alt+Entrée. Une fois ce…" at bounding box center [474, 375] width 889 height 450
click at [603, 316] on icon "Main content" at bounding box center [609, 319] width 14 height 20
type input "**********"
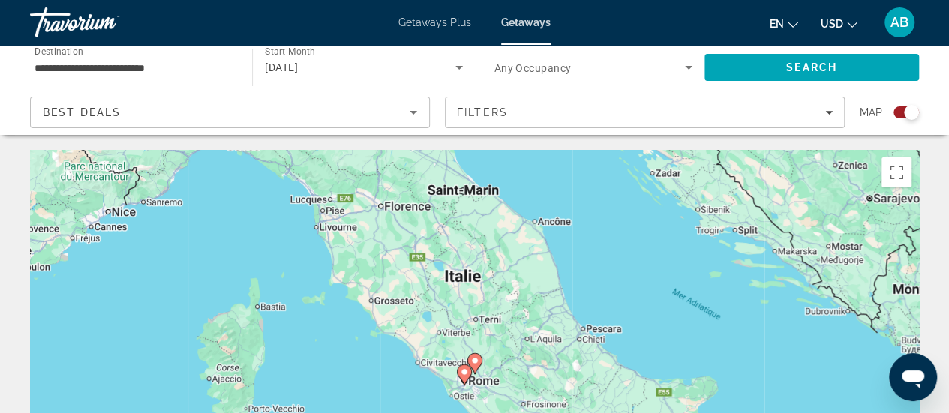
click at [474, 365] on icon "Main content" at bounding box center [474, 364] width 14 height 20
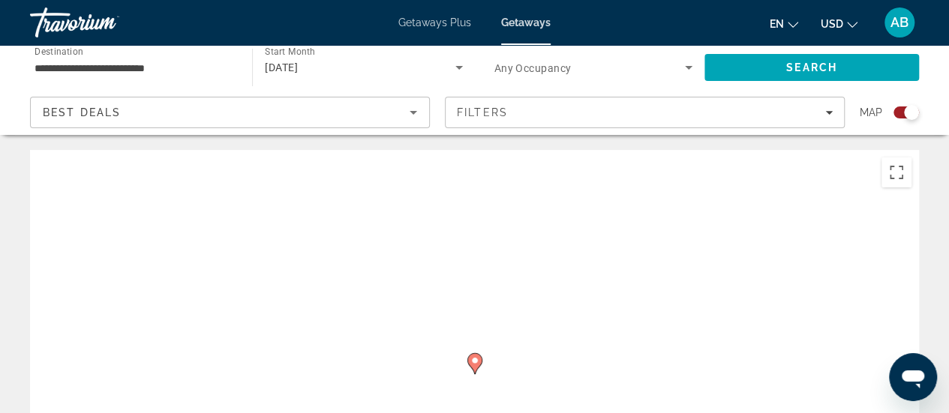
click at [474, 365] on icon "Main content" at bounding box center [474, 364] width 14 height 20
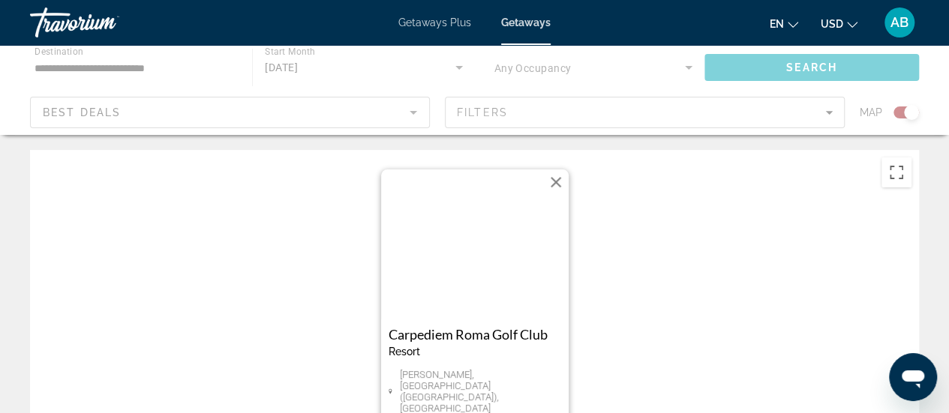
click at [471, 254] on img "Main content" at bounding box center [475, 245] width 188 height 150
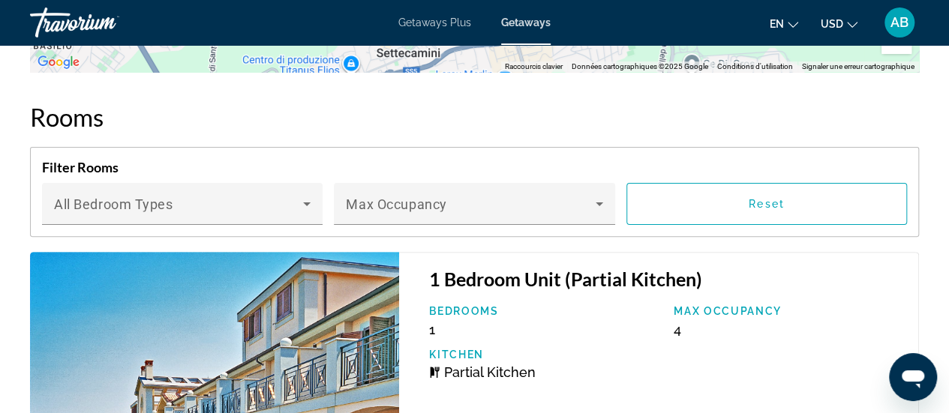
scroll to position [2960, 0]
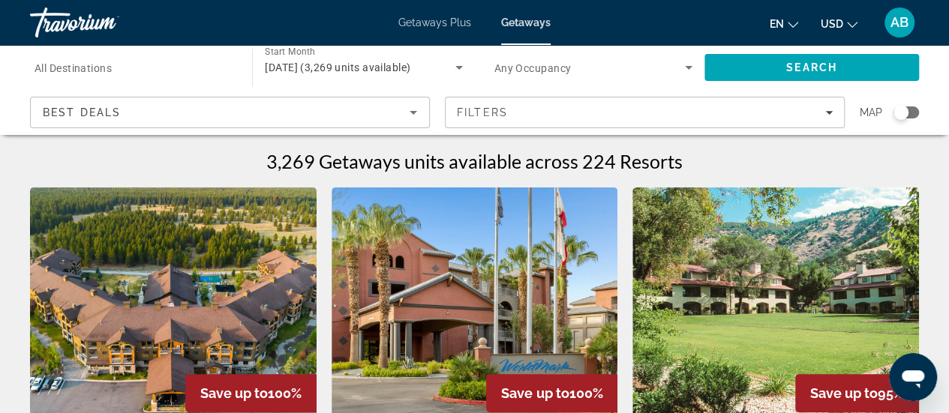
click at [906, 112] on div "Search widget" at bounding box center [901, 112] width 15 height 15
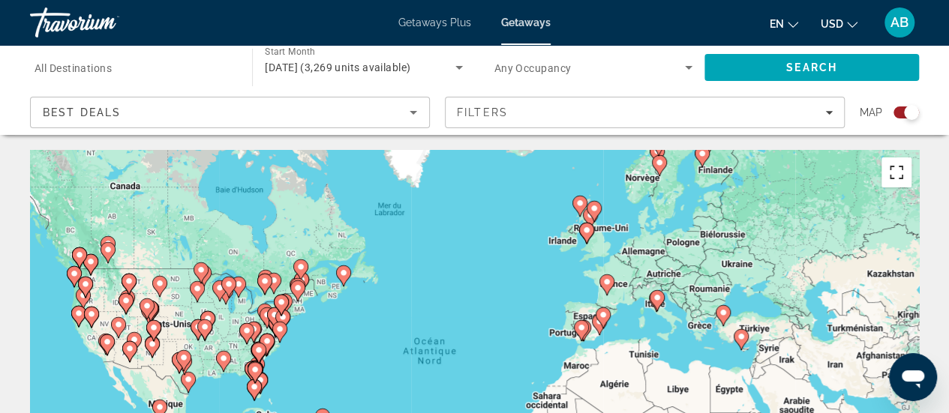
click at [905, 187] on button "Passer en plein écran" at bounding box center [897, 173] width 30 height 30
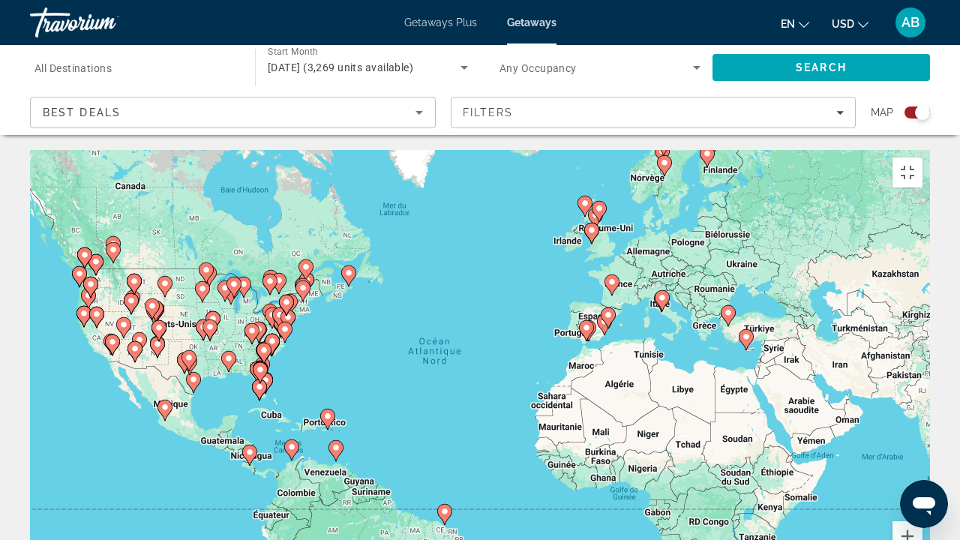
click at [657, 291] on icon "Main content" at bounding box center [663, 301] width 14 height 20
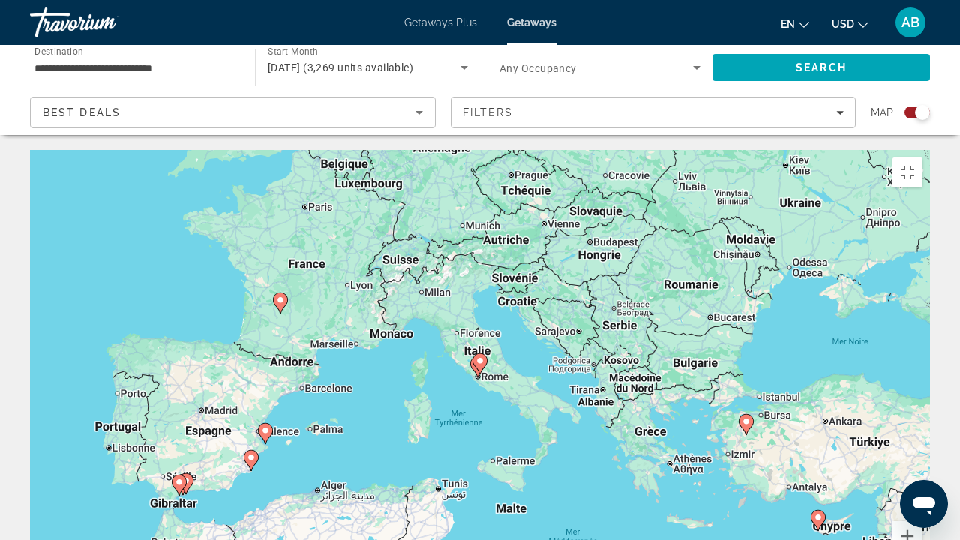
click at [480, 356] on image "Main content" at bounding box center [480, 360] width 9 height 9
type input "**********"
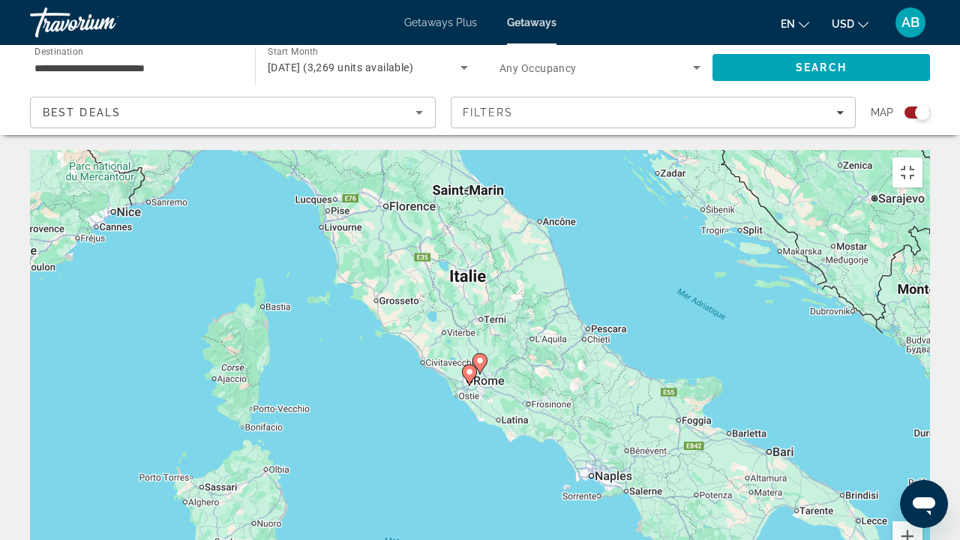
click at [465, 368] on image "Main content" at bounding box center [469, 372] width 9 height 9
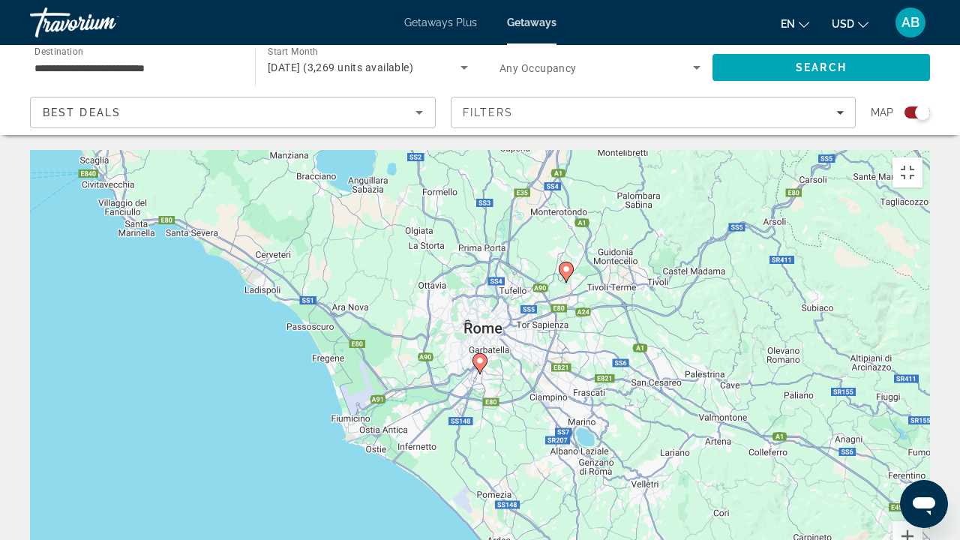
click at [477, 356] on image "Main content" at bounding box center [480, 360] width 9 height 9
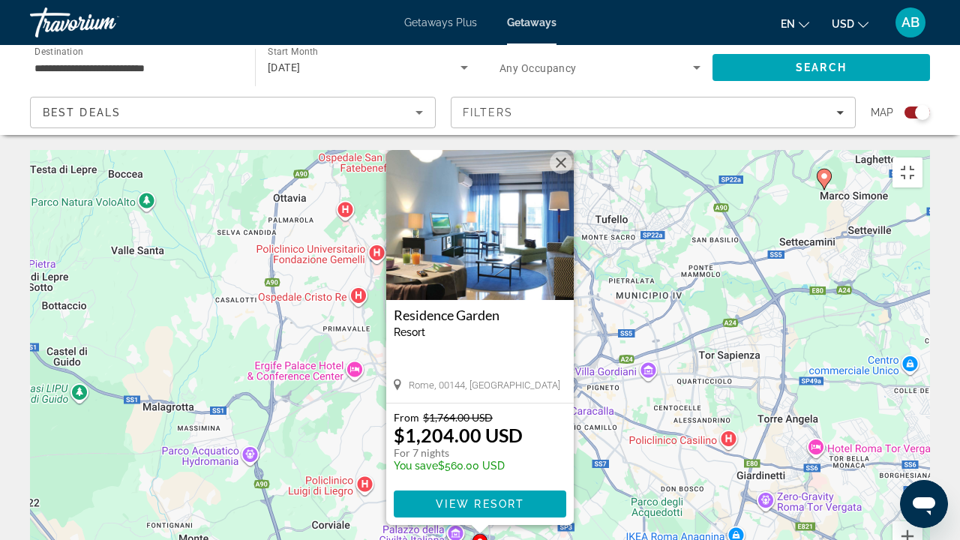
click at [469, 162] on img "Main content" at bounding box center [480, 225] width 188 height 150
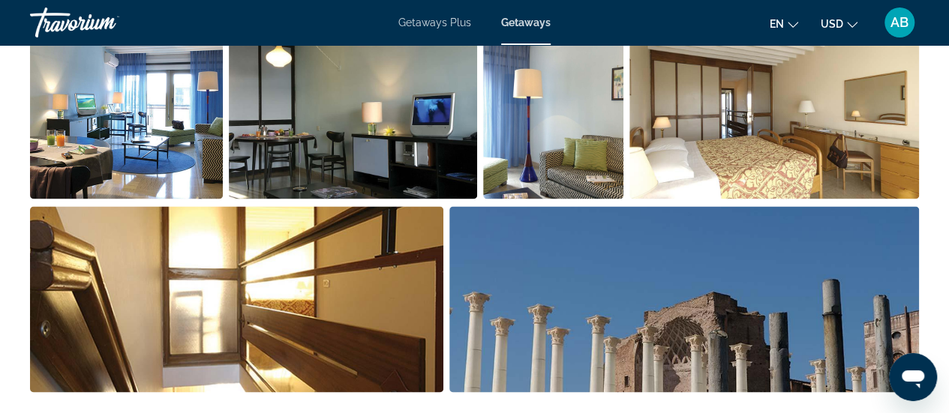
scroll to position [1083, 0]
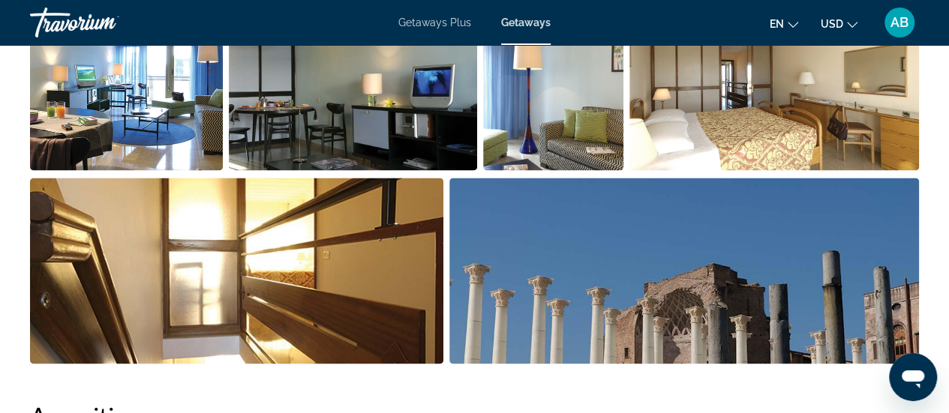
click at [175, 89] on img "Open full-screen image slider" at bounding box center [126, 77] width 193 height 186
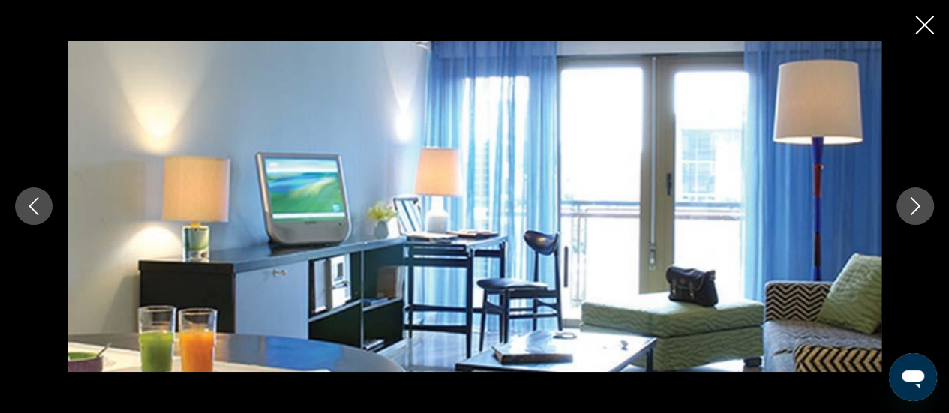
click at [912, 205] on icon "Next image" at bounding box center [915, 206] width 18 height 18
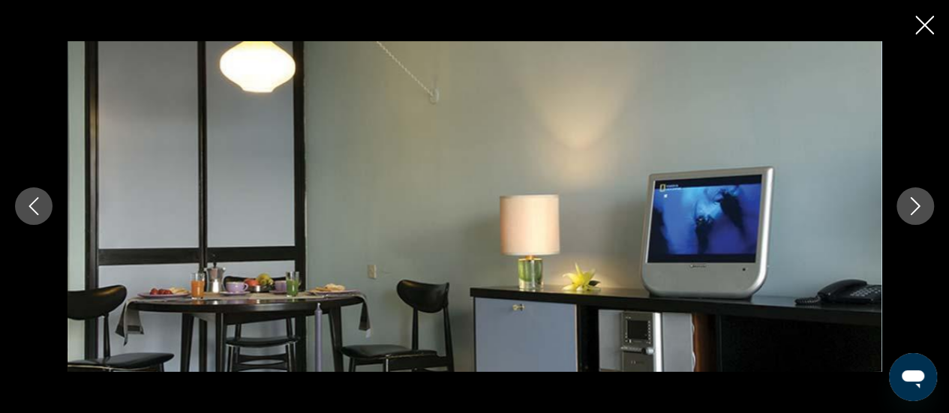
click at [912, 205] on icon "Next image" at bounding box center [915, 206] width 18 height 18
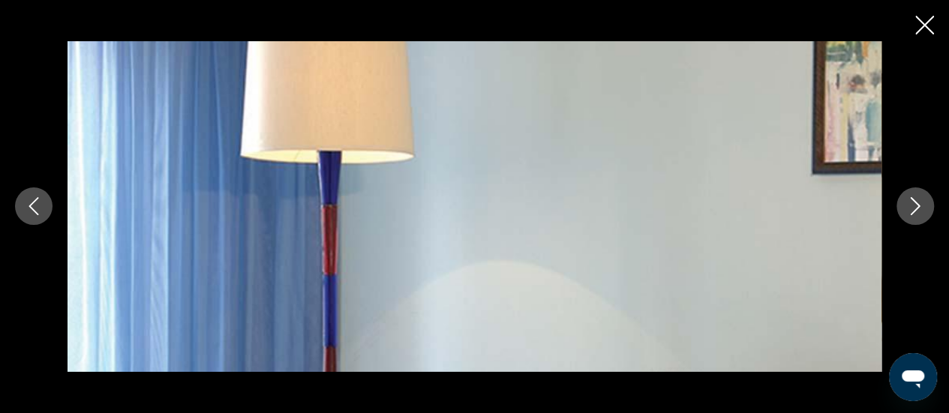
click at [912, 205] on icon "Next image" at bounding box center [915, 206] width 18 height 18
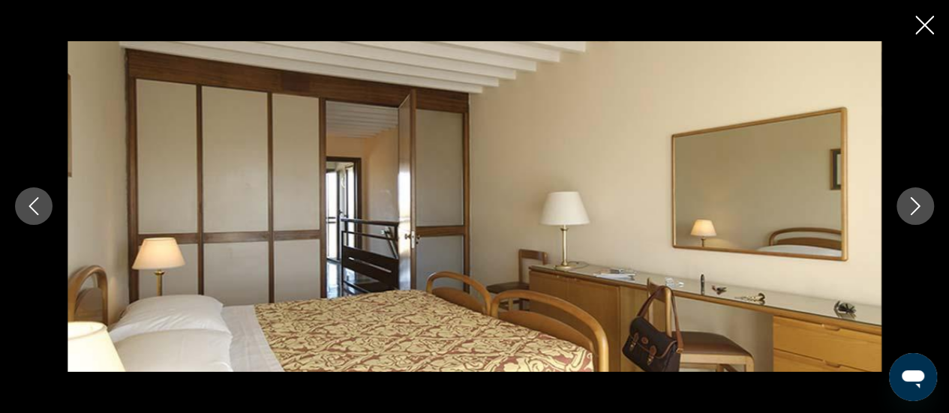
click at [927, 23] on icon "Close slideshow" at bounding box center [924, 25] width 19 height 19
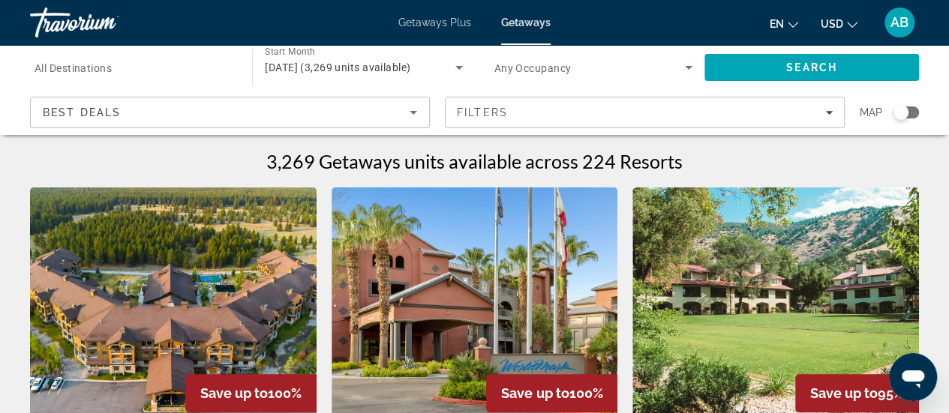
click at [905, 101] on div "Map" at bounding box center [889, 113] width 59 height 32
click at [909, 115] on div "Search widget" at bounding box center [907, 113] width 26 height 12
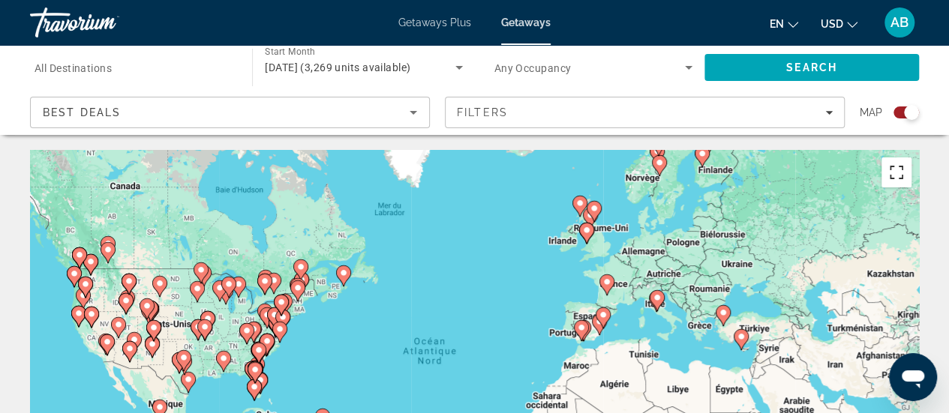
click at [900, 179] on button "Passer en plein écran" at bounding box center [897, 173] width 30 height 30
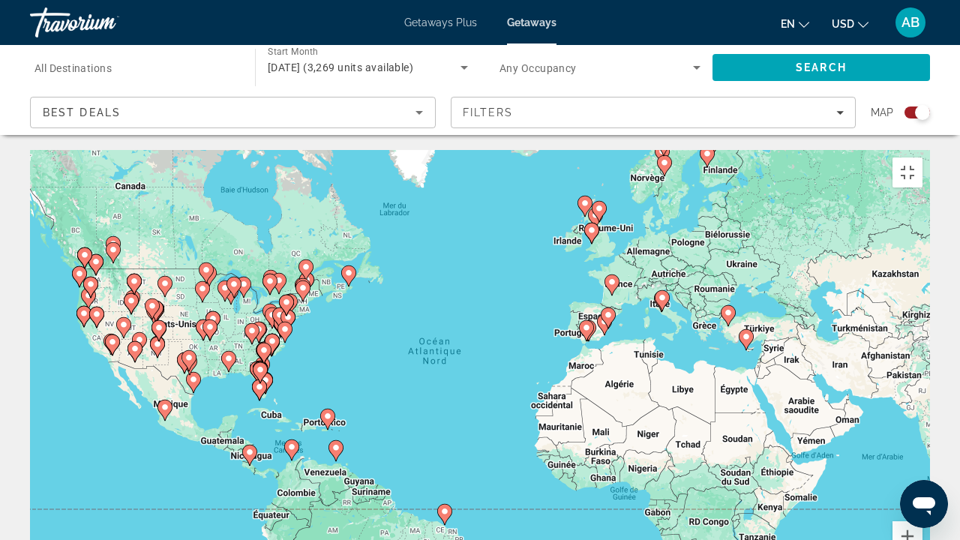
click at [662, 291] on icon "Main content" at bounding box center [663, 301] width 14 height 20
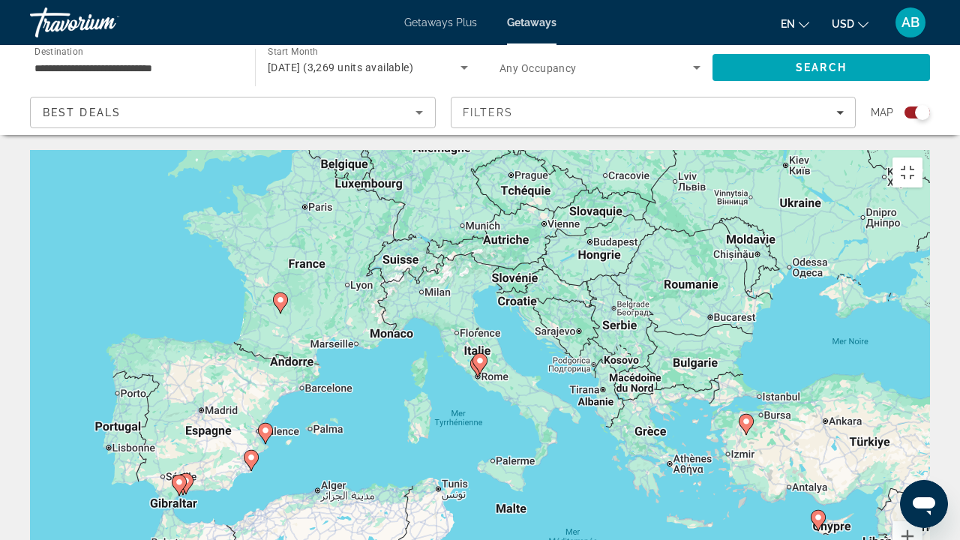
click at [278, 293] on icon "Main content" at bounding box center [281, 303] width 14 height 20
type input "**********"
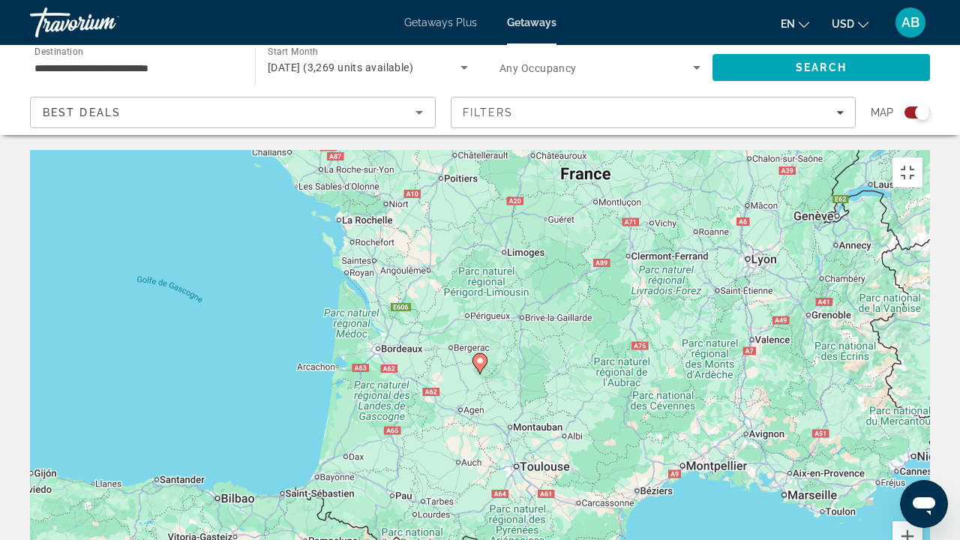
click at [480, 354] on icon "Main content" at bounding box center [480, 364] width 14 height 20
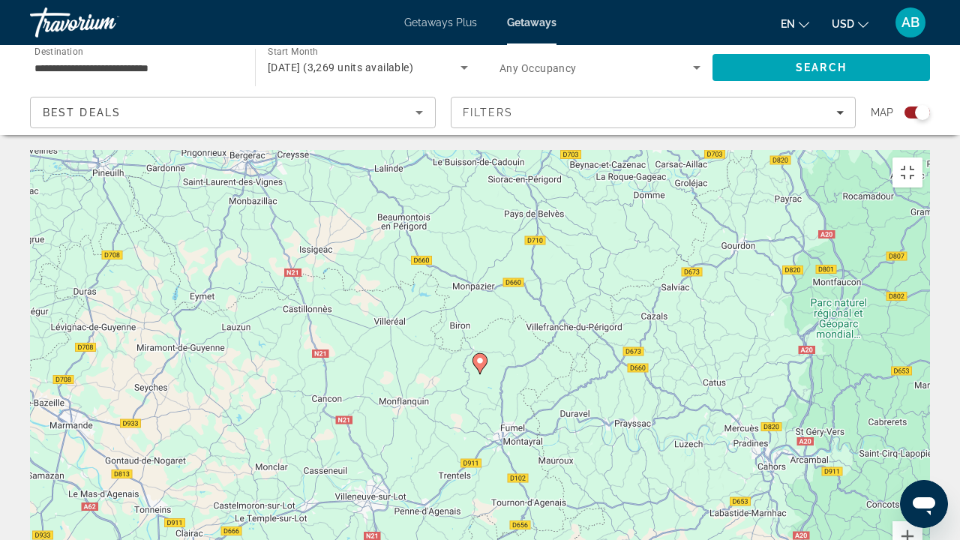
click at [480, 354] on icon "Main content" at bounding box center [480, 364] width 14 height 20
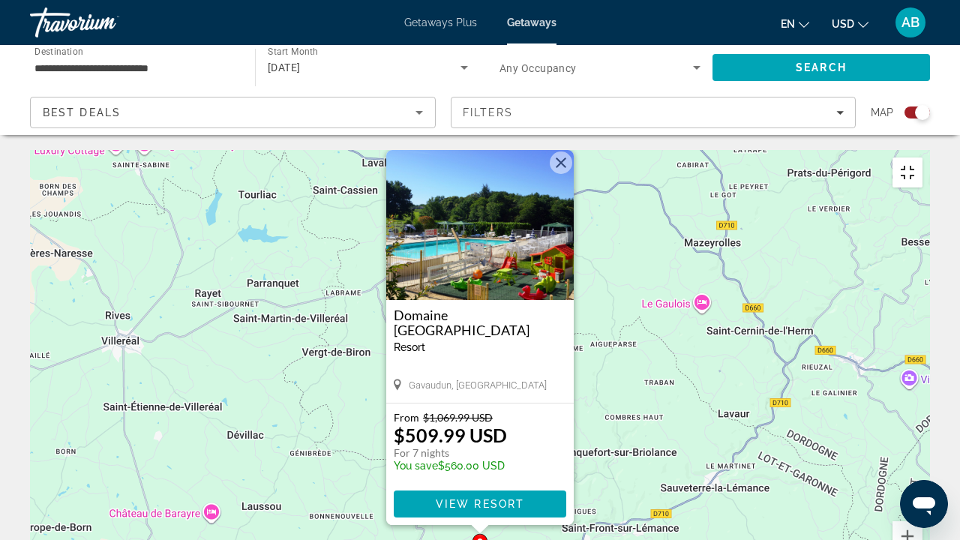
click at [923, 158] on button "Passer en plein écran" at bounding box center [908, 173] width 30 height 30
